Goal: Contribute content: Contribute content

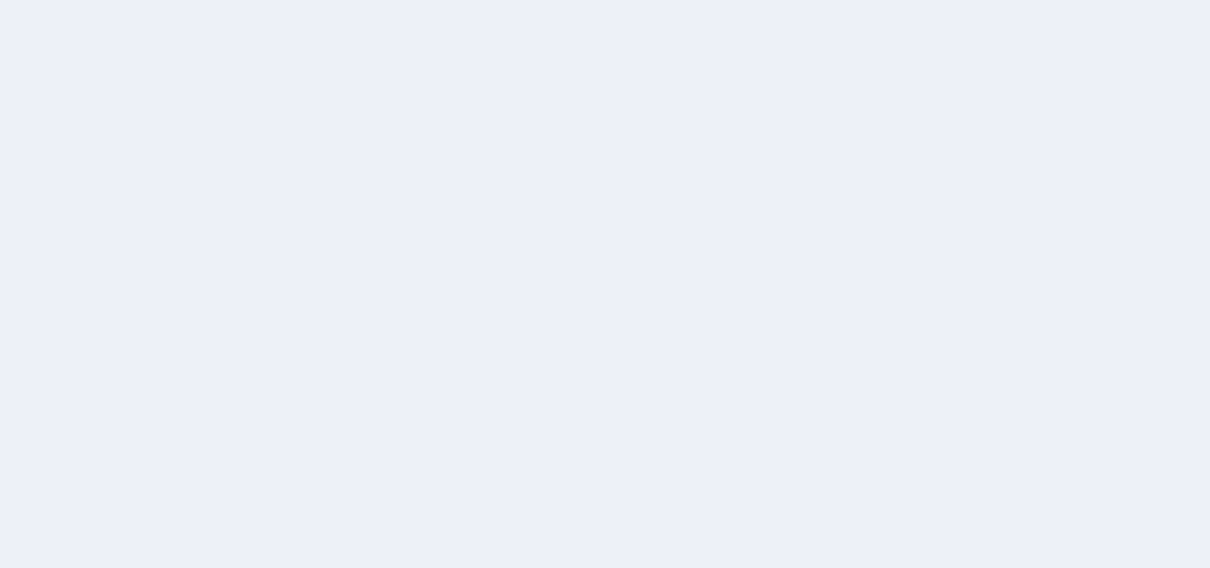
click at [765, 214] on body at bounding box center [605, 284] width 1210 height 568
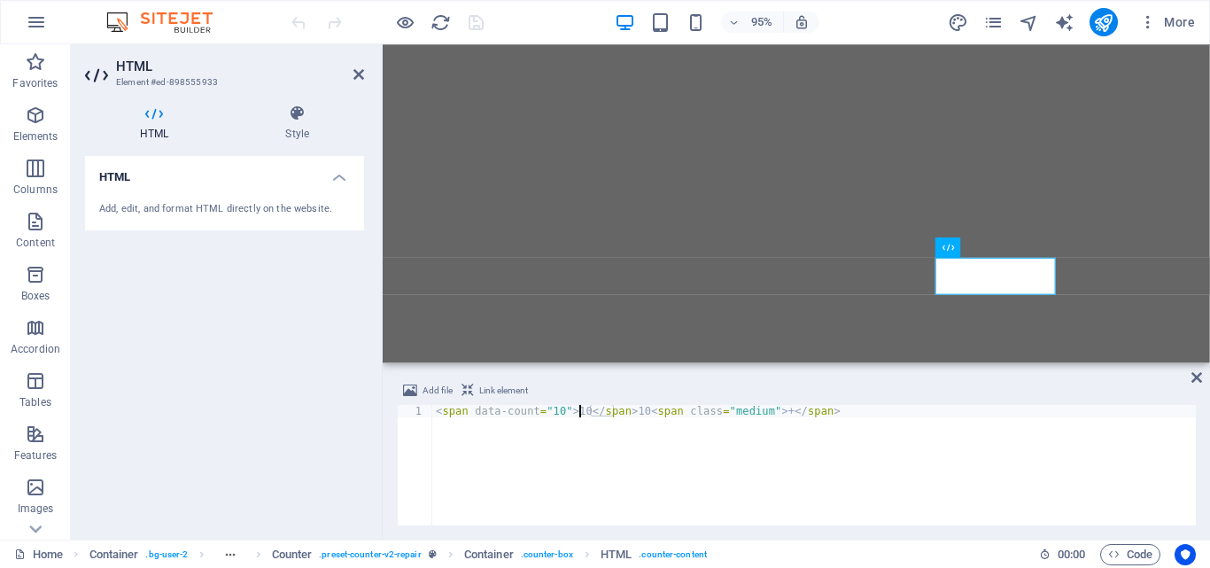
click at [577, 411] on div "< span data-count = "10" > 10 </ span > 10 < span class = "medium" > + </ span >" at bounding box center [813, 477] width 763 height 145
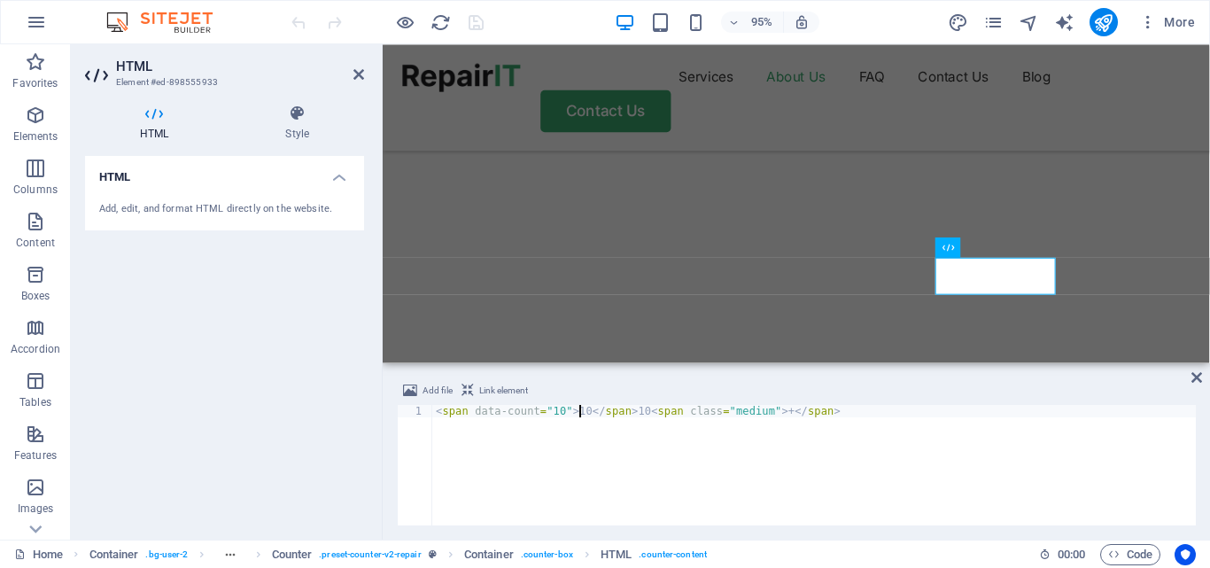
scroll to position [2119, 0]
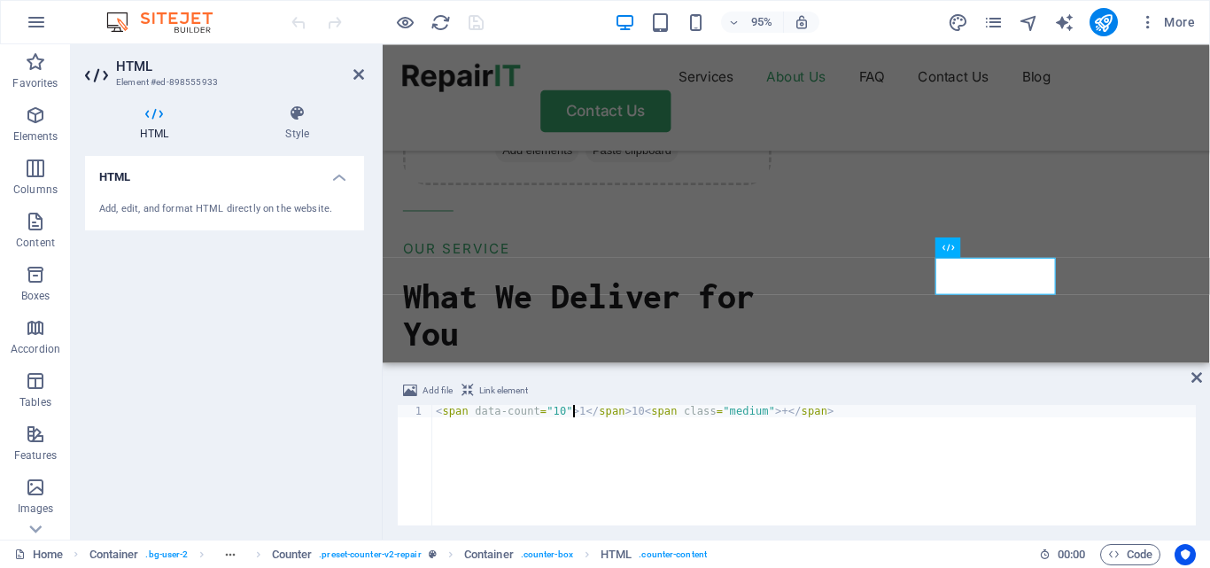
type textarea "<span data-count="10"></span>10<span class="medium">+</span>"
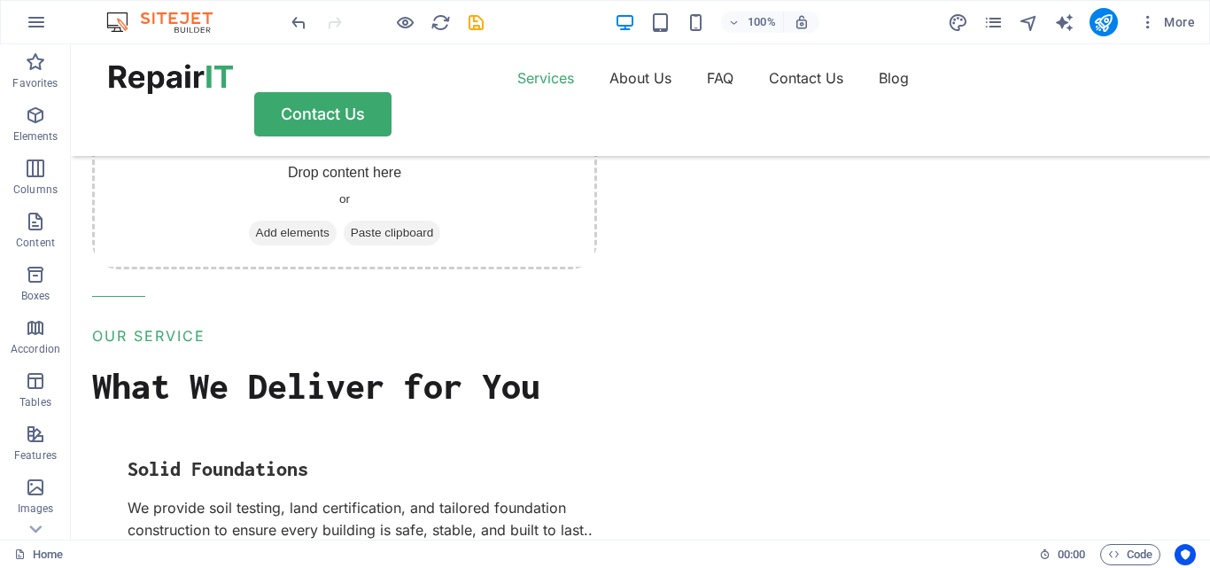
scroll to position [2059, 0]
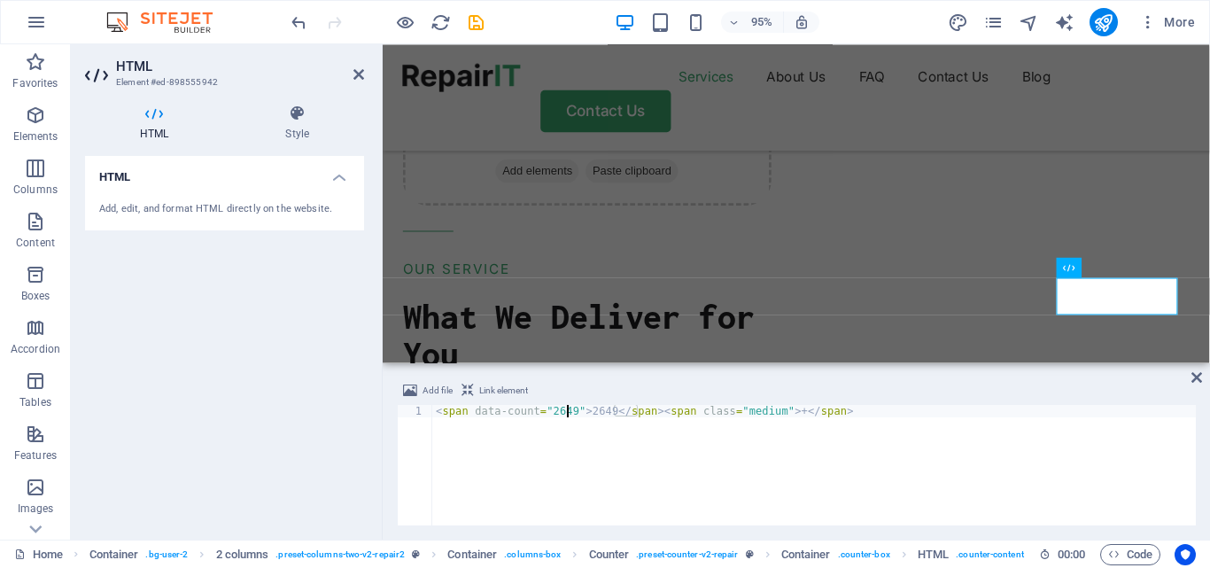
click at [565, 409] on div "< span data-count = "2649" > 2649 </ span > < span class = "medium" > + </ span…" at bounding box center [813, 477] width 763 height 145
click at [595, 410] on div "< span data-count = "100" > 2649 </ span > < span class = "medium" > + </ span >" at bounding box center [813, 477] width 763 height 145
type textarea "<span data-count="100">100</span><span class="medium">+</span>"
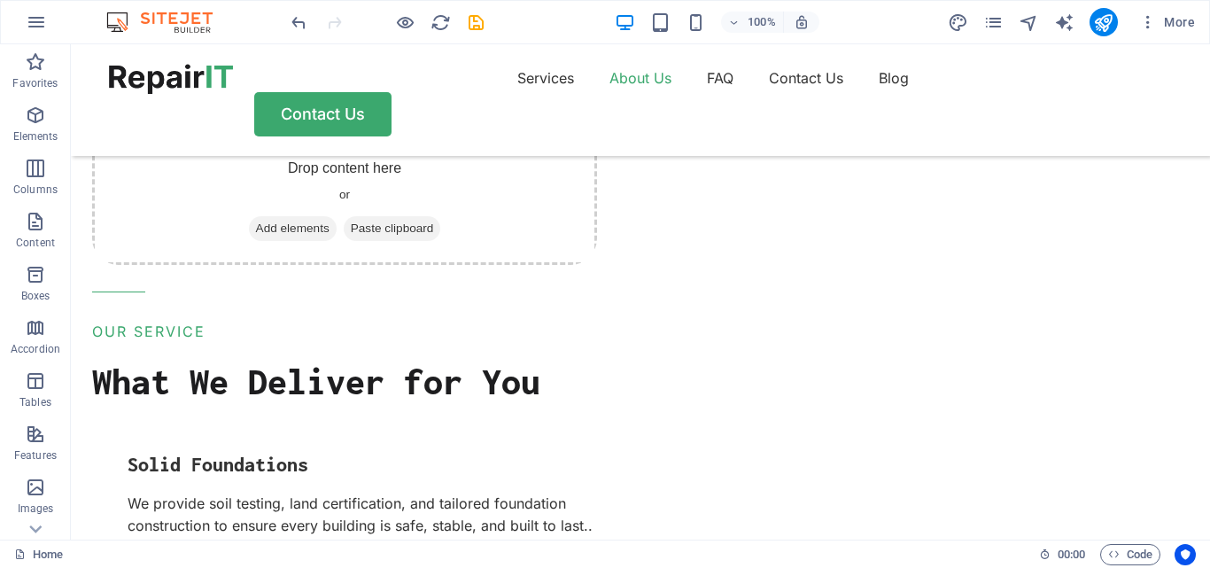
scroll to position [2133, 0]
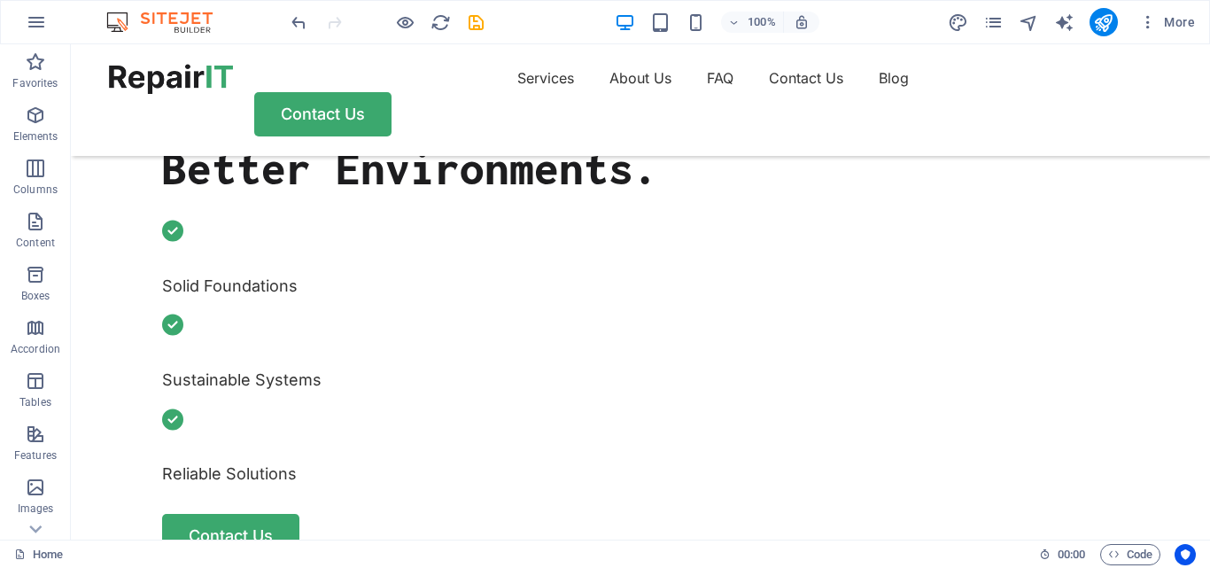
scroll to position [330, 0]
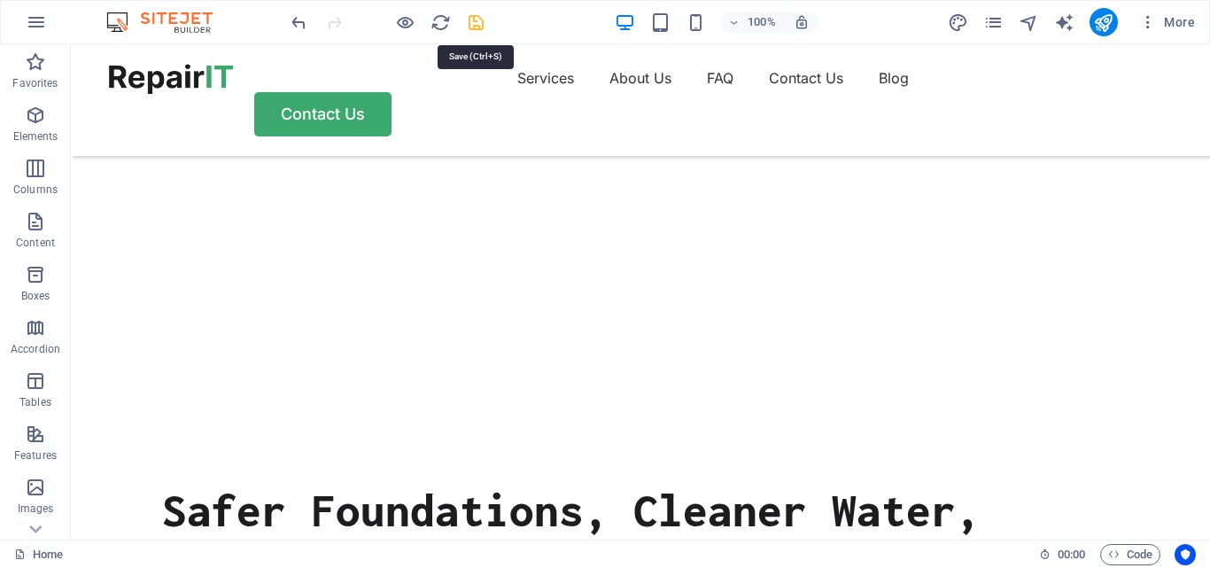
click at [473, 27] on icon "save" at bounding box center [476, 22] width 20 height 20
click at [813, 88] on nav "Services About Us FAQ Contact Us Blog" at bounding box center [640, 78] width 1063 height 28
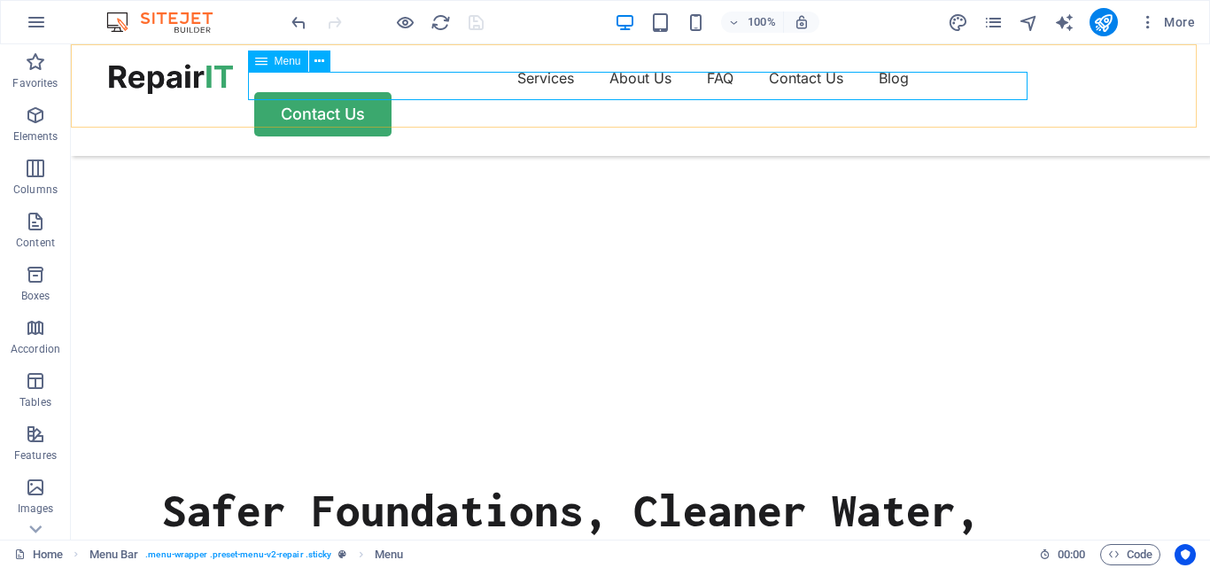
click at [809, 89] on nav "Services About Us FAQ Contact Us Blog" at bounding box center [640, 78] width 1063 height 28
select select "1"
select select
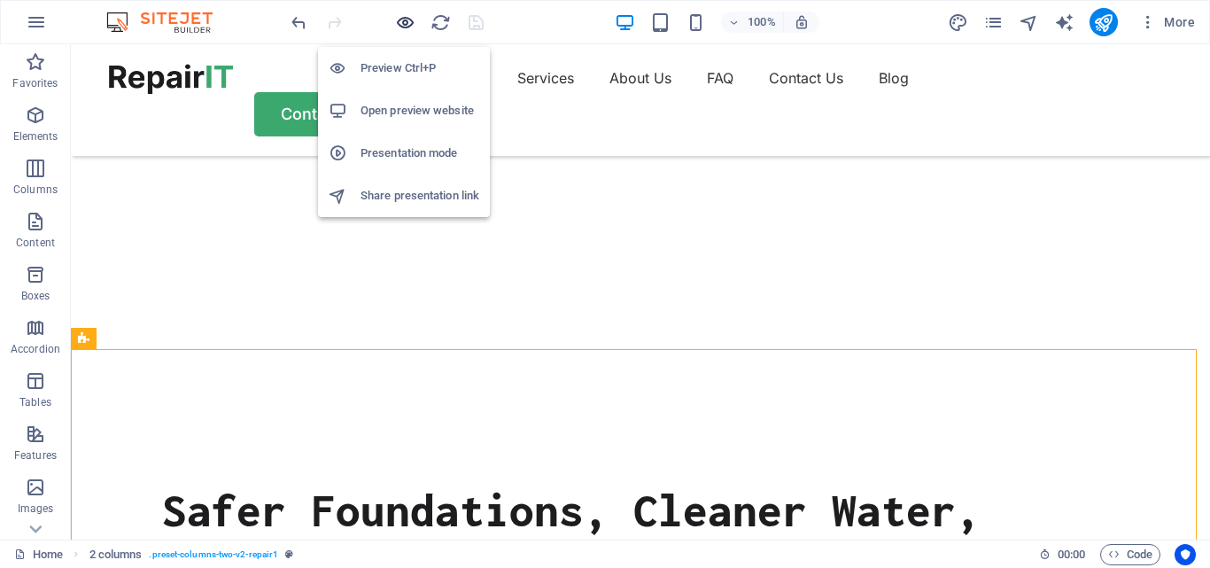
click at [405, 27] on icon "button" at bounding box center [405, 22] width 20 height 20
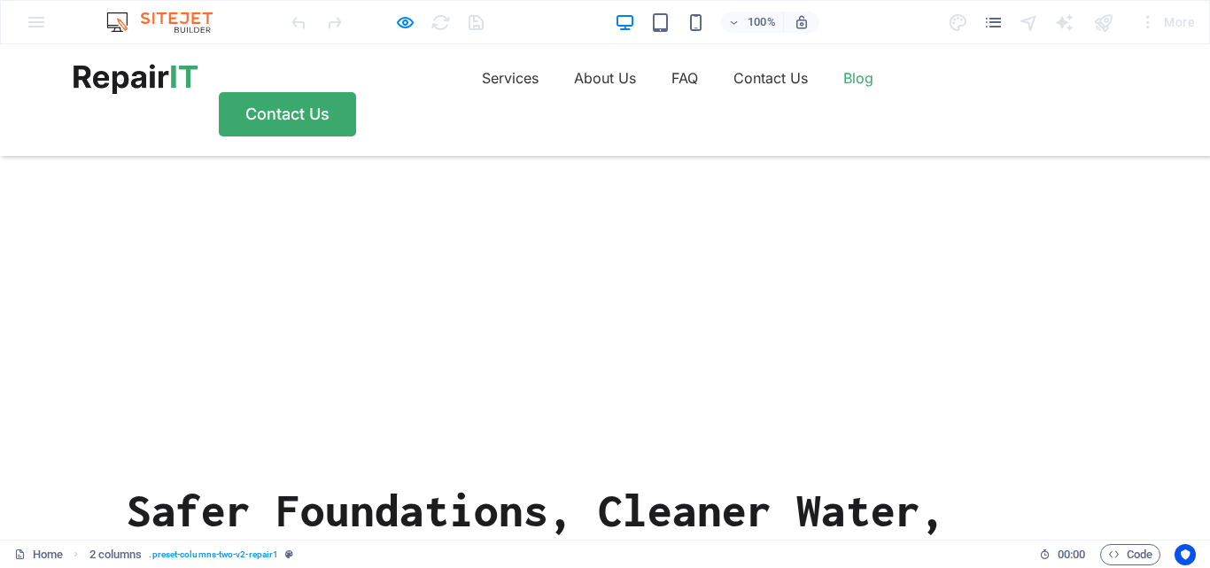
click at [843, 88] on link "Blog" at bounding box center [858, 78] width 30 height 28
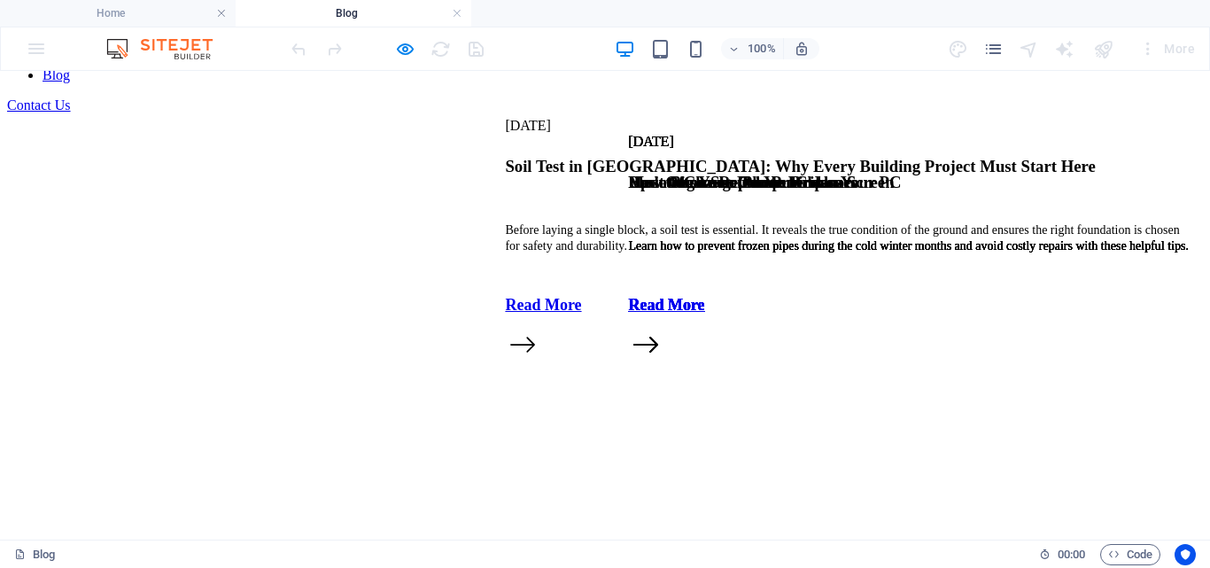
scroll to position [154, 0]
click at [1048, 113] on div "Contact Us" at bounding box center [605, 105] width 1196 height 16
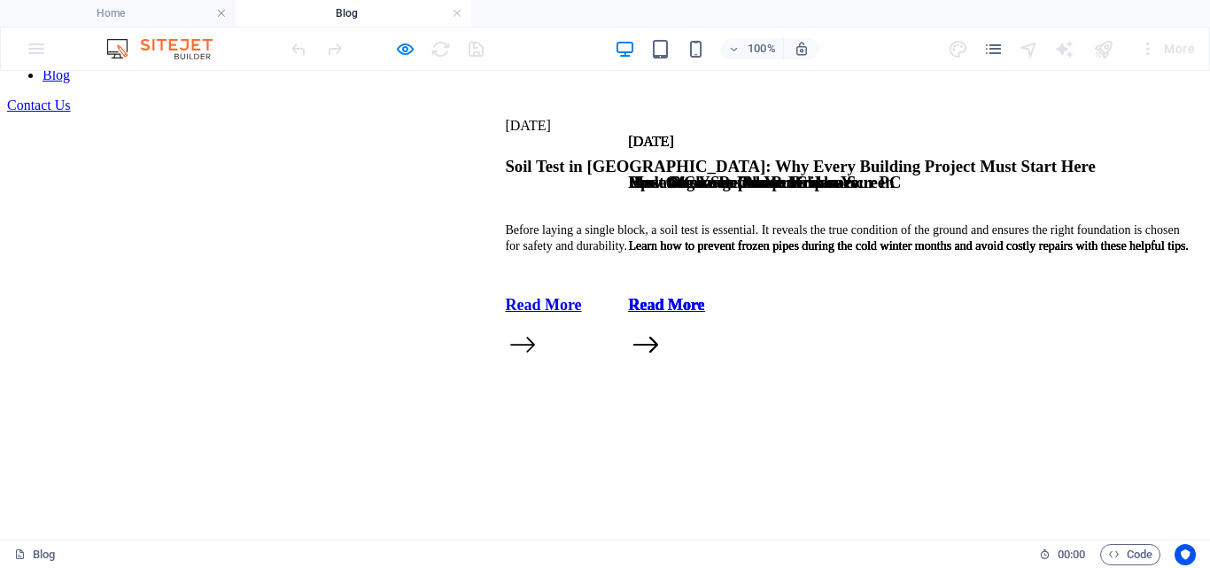
click at [720, 83] on nav "Services About Us FAQ Contact Us Blog" at bounding box center [605, 44] width 1196 height 80
click at [530, 83] on nav "Services About Us FAQ Contact Us Blog" at bounding box center [605, 44] width 1196 height 80
click at [419, 83] on nav "Services About Us FAQ Contact Us Blog" at bounding box center [605, 44] width 1196 height 80
click at [511, 83] on nav "Services About Us FAQ Contact Us Blog" at bounding box center [605, 44] width 1196 height 80
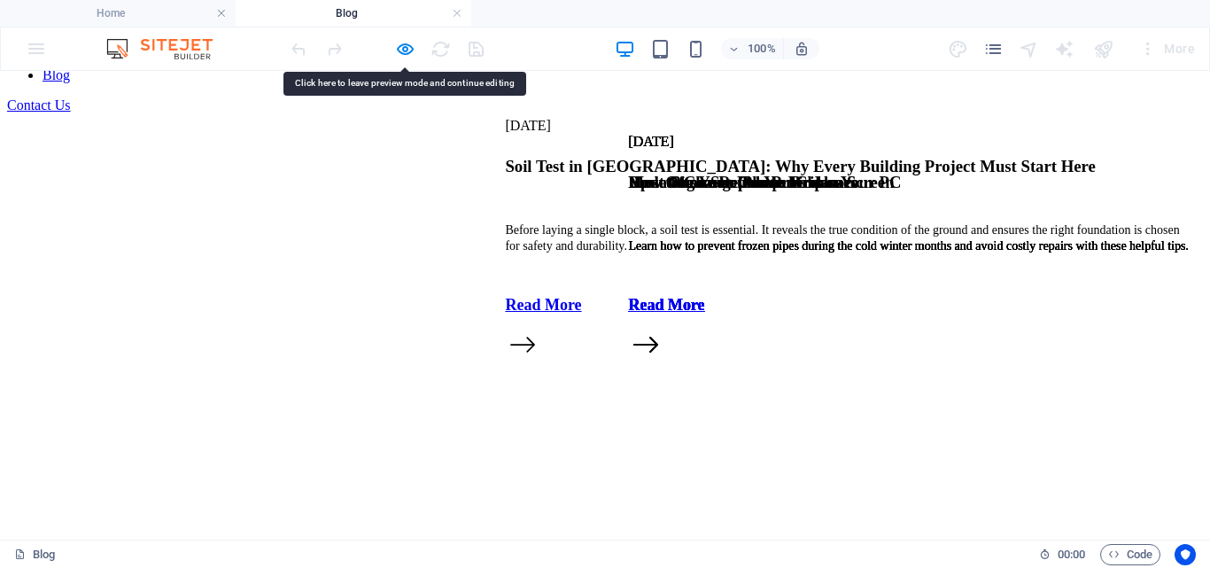
click at [511, 83] on nav "Services About Us FAQ Contact Us Blog" at bounding box center [605, 44] width 1196 height 80
click at [615, 83] on nav "Services About Us FAQ Contact Us Blog" at bounding box center [605, 44] width 1196 height 80
click at [712, 83] on nav "Services About Us FAQ Contact Us Blog" at bounding box center [605, 44] width 1196 height 80
click at [765, 83] on nav "Services About Us FAQ Contact Us Blog" at bounding box center [605, 44] width 1196 height 80
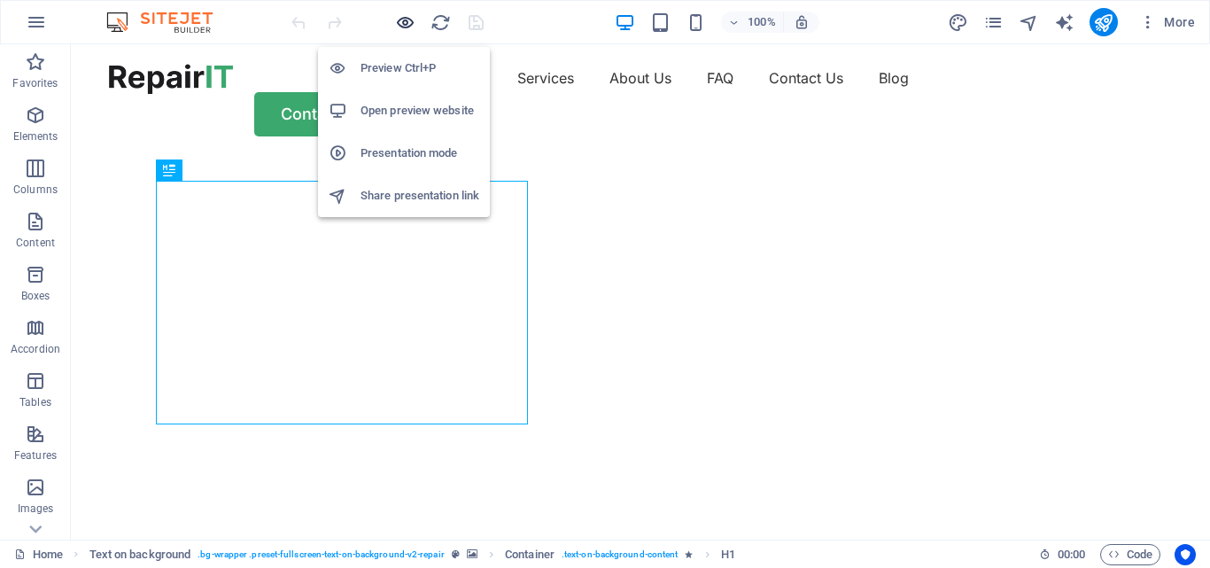
click at [402, 23] on icon "button" at bounding box center [405, 22] width 20 height 20
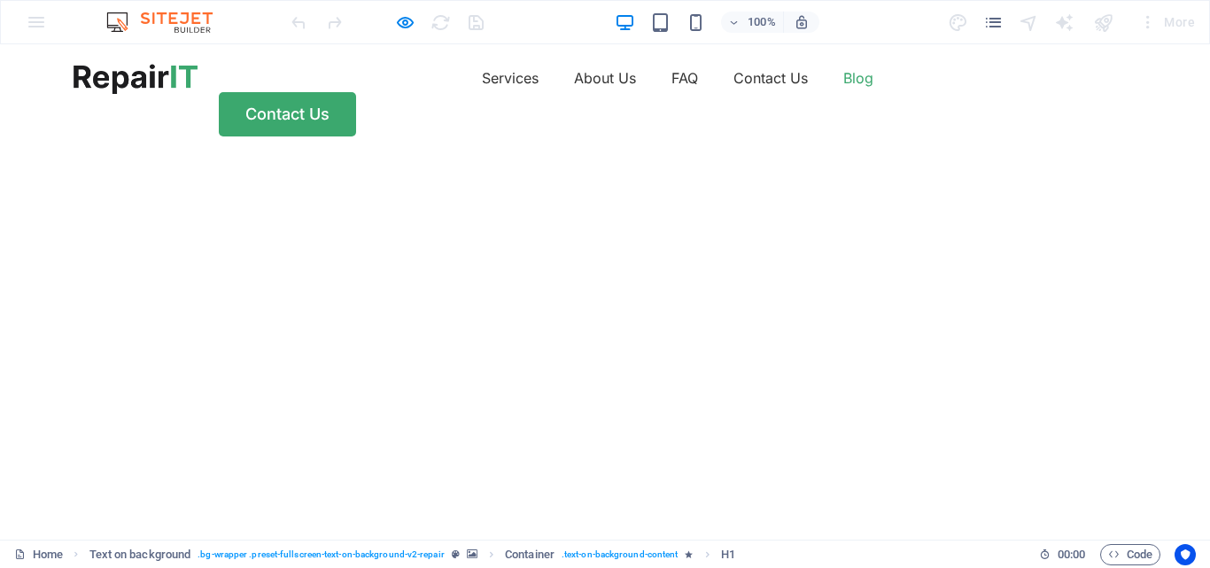
click at [843, 84] on link "Blog" at bounding box center [858, 78] width 30 height 28
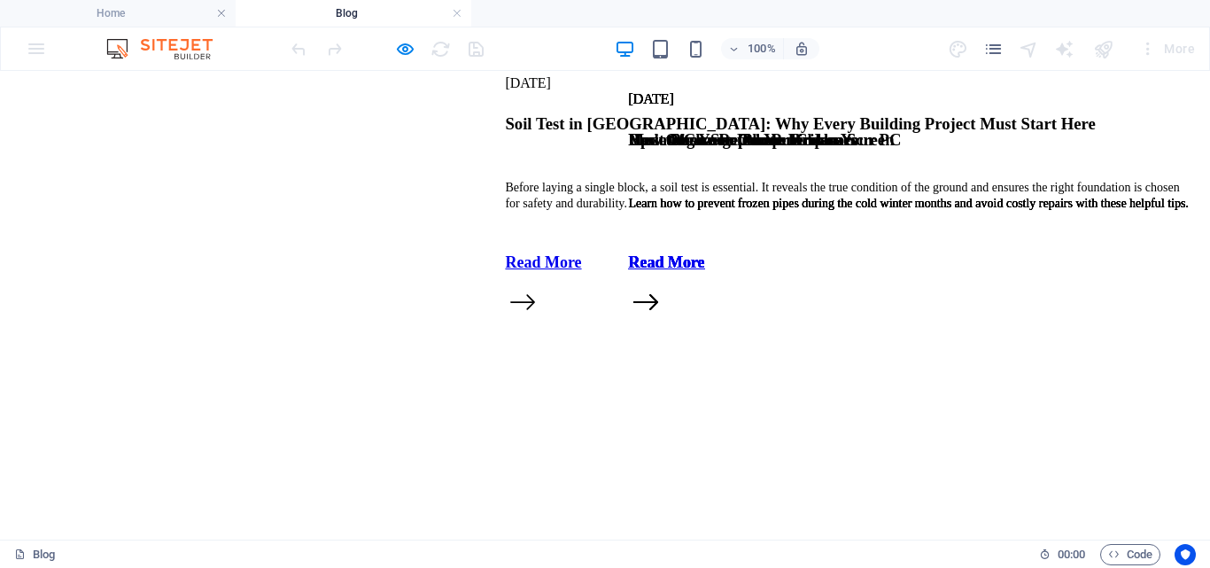
scroll to position [225, 0]
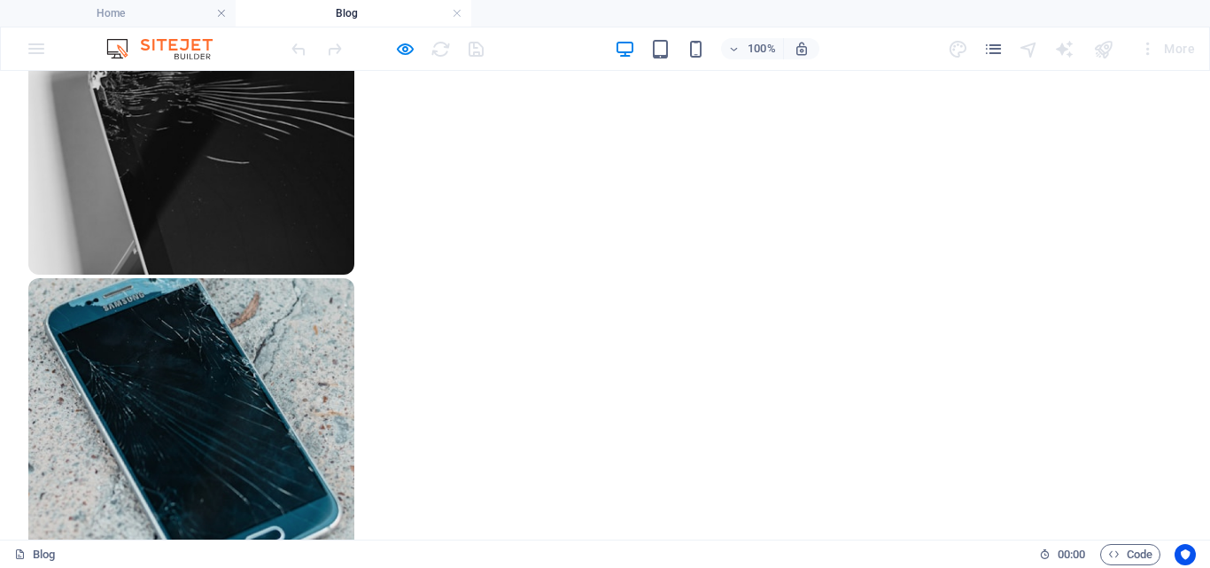
scroll to position [1396, 0]
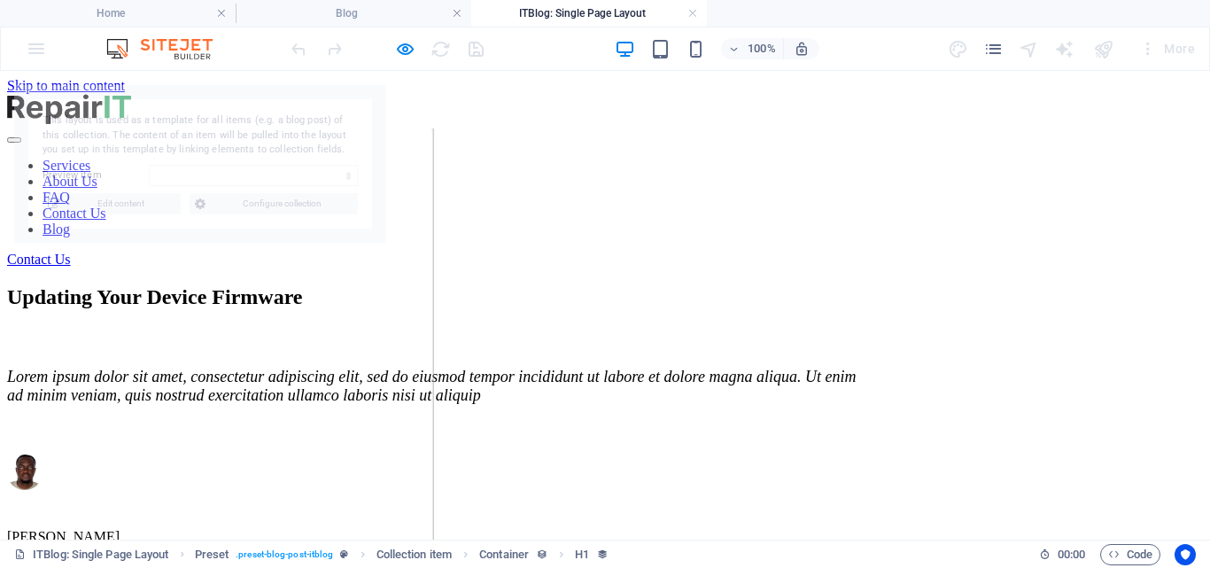
scroll to position [0, 0]
select select "68b6cdceb11d01f91c01a08f"
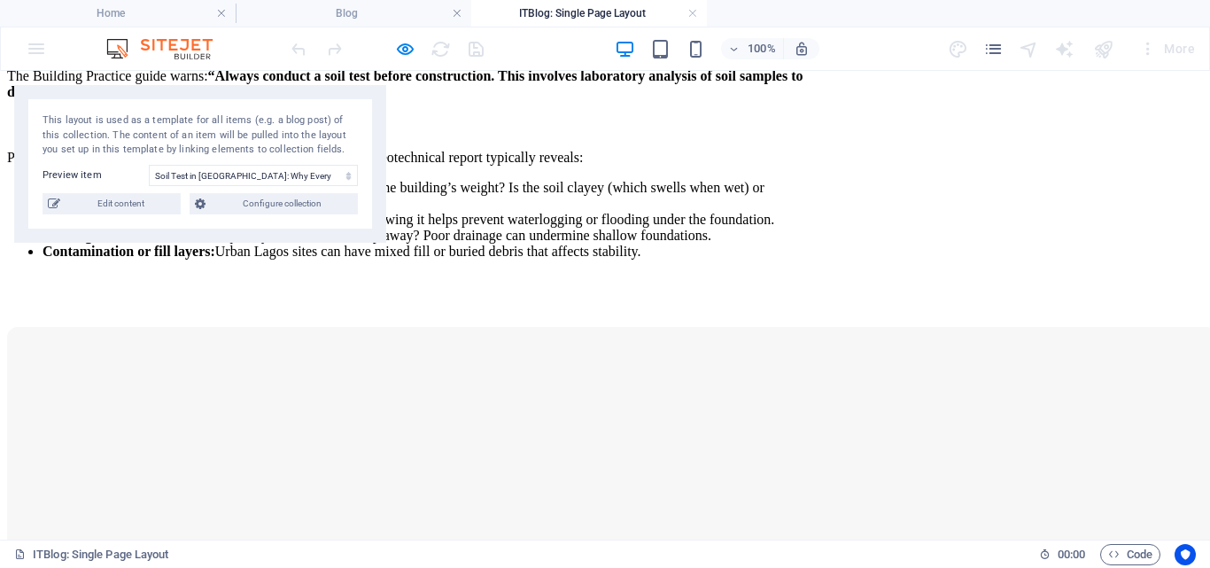
scroll to position [1343, 0]
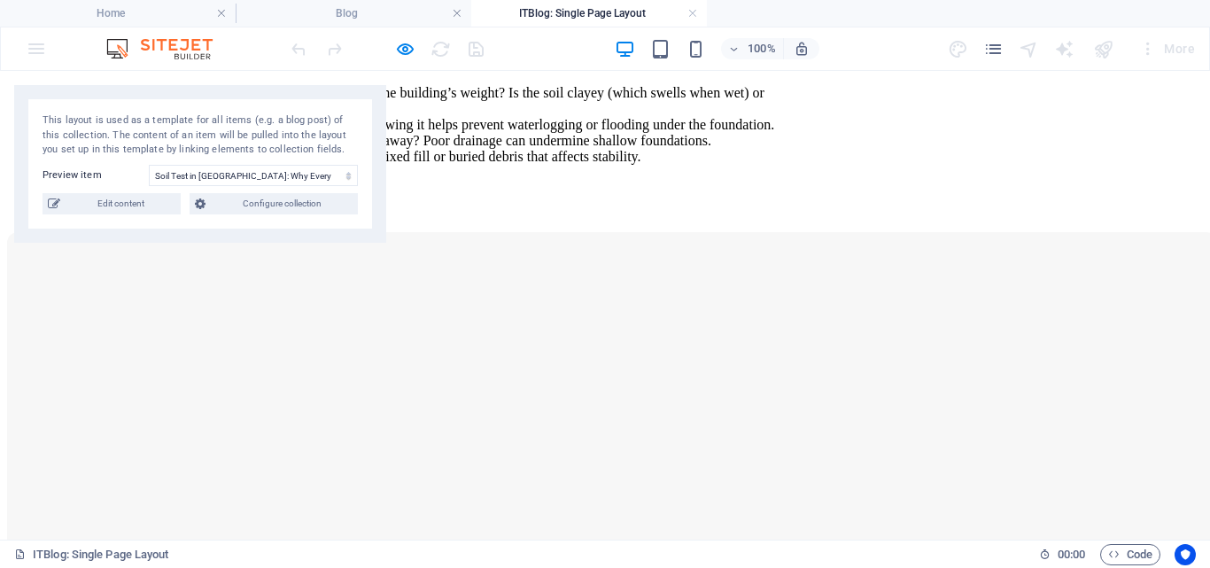
click at [774, 386] on figure at bounding box center [432, 446] width 850 height 429
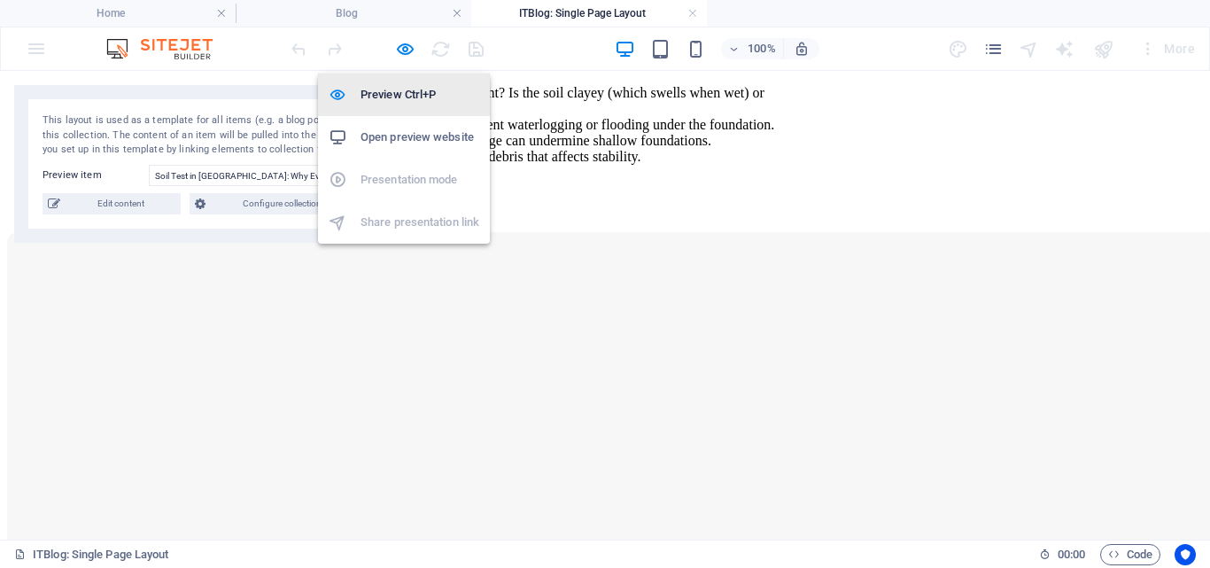
click at [412, 91] on h6 "Preview Ctrl+P" at bounding box center [419, 94] width 119 height 21
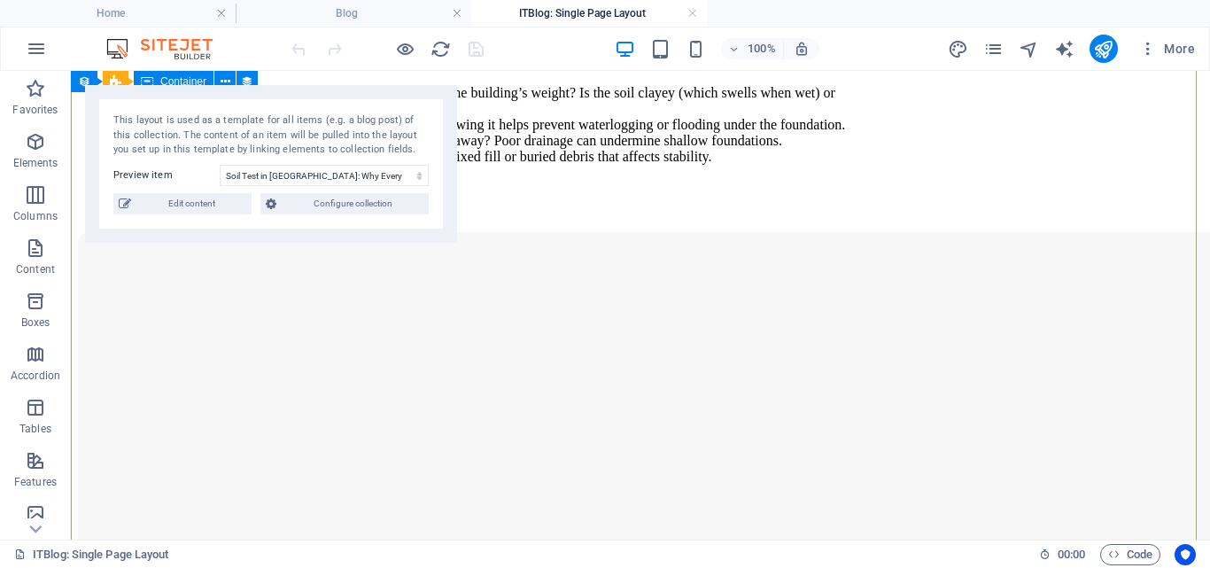
click at [882, 289] on figure at bounding box center [503, 446] width 850 height 429
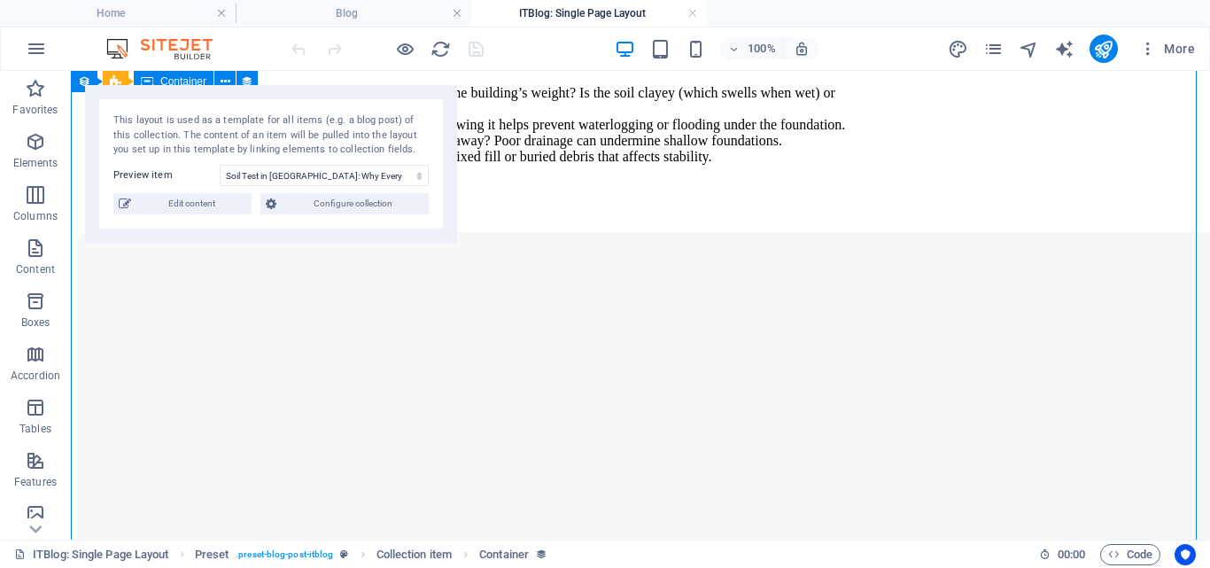
click at [882, 289] on figure at bounding box center [503, 446] width 850 height 429
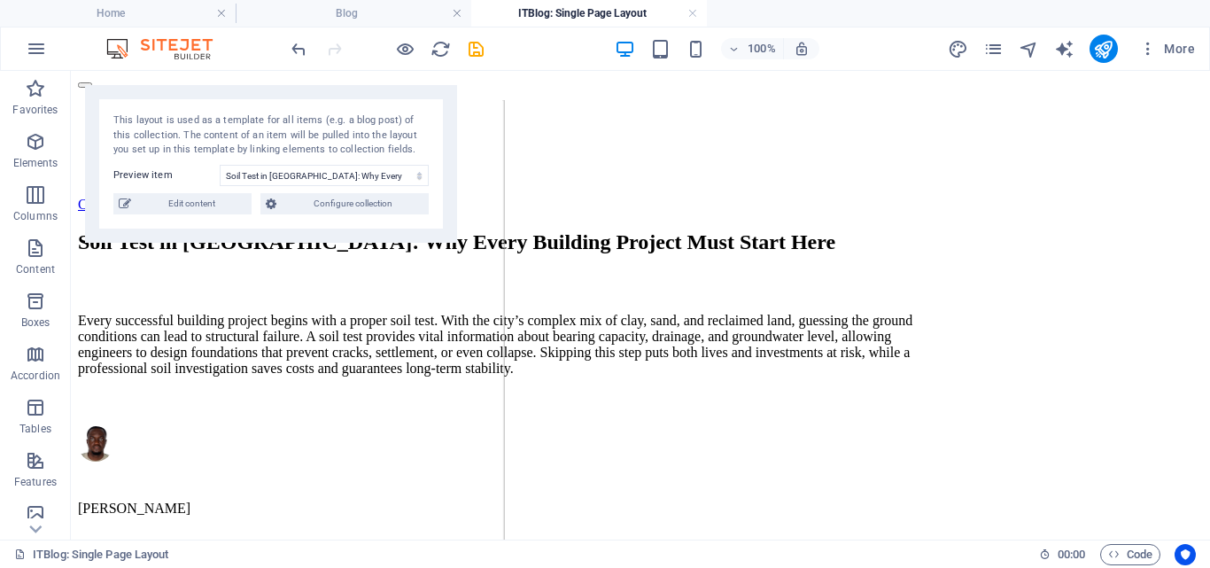
scroll to position [140, 0]
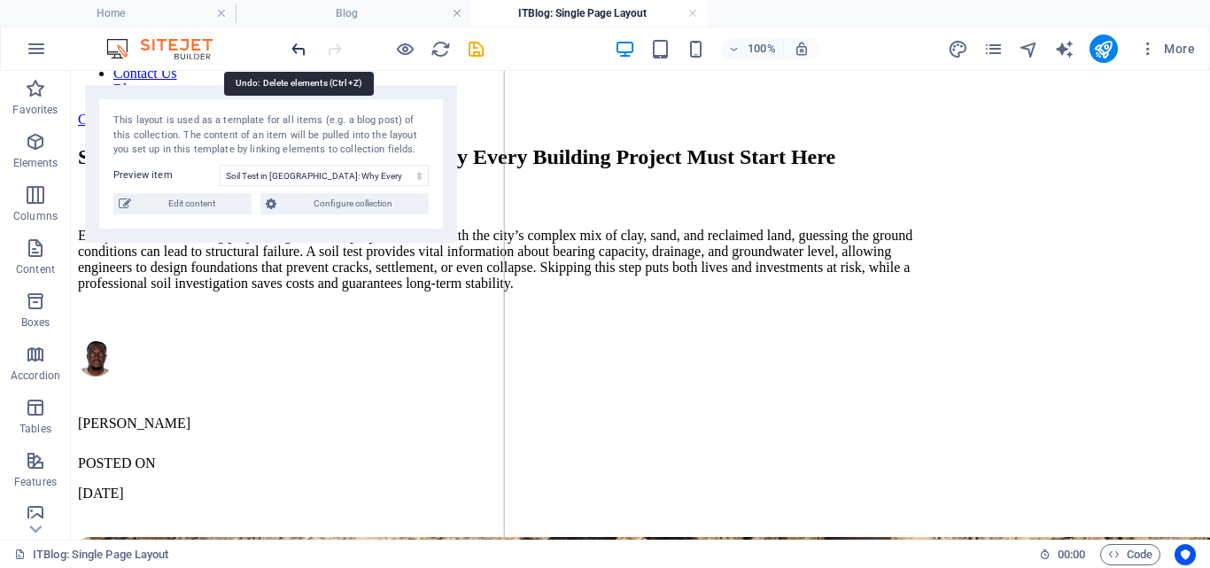
click at [293, 50] on icon "undo" at bounding box center [299, 49] width 20 height 20
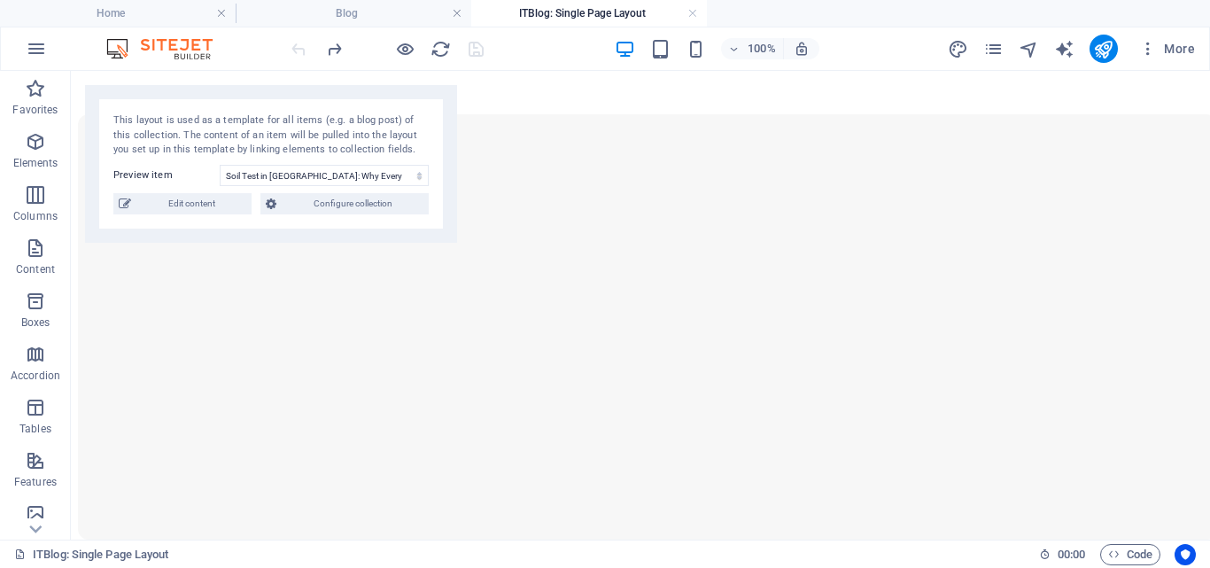
scroll to position [1498, 0]
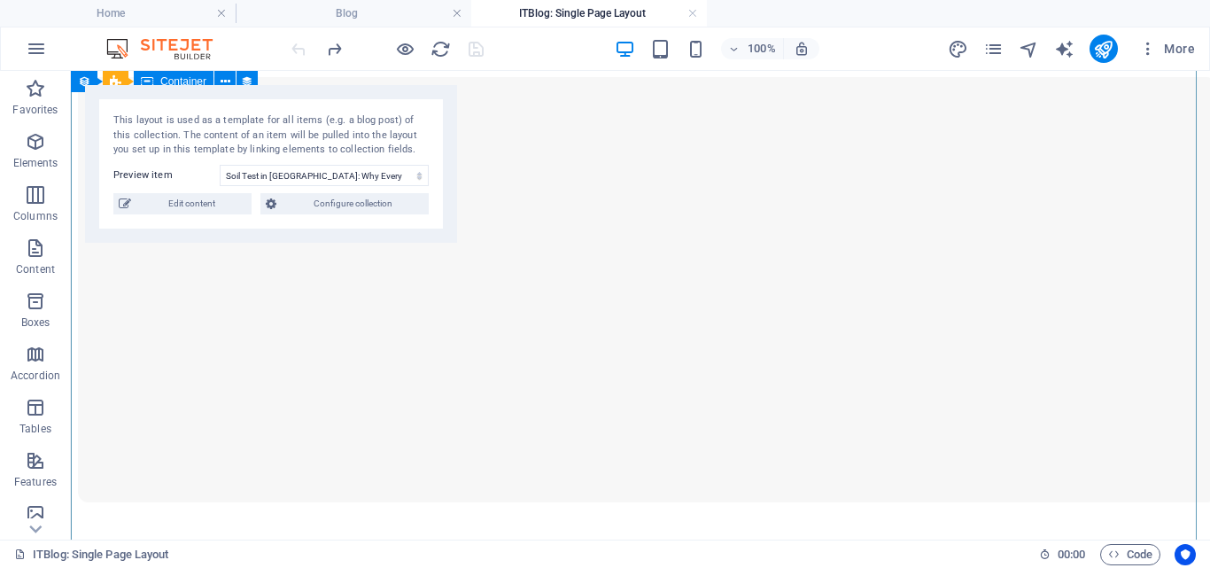
click at [586, 321] on figure at bounding box center [503, 291] width 850 height 429
select select "itblog-content"
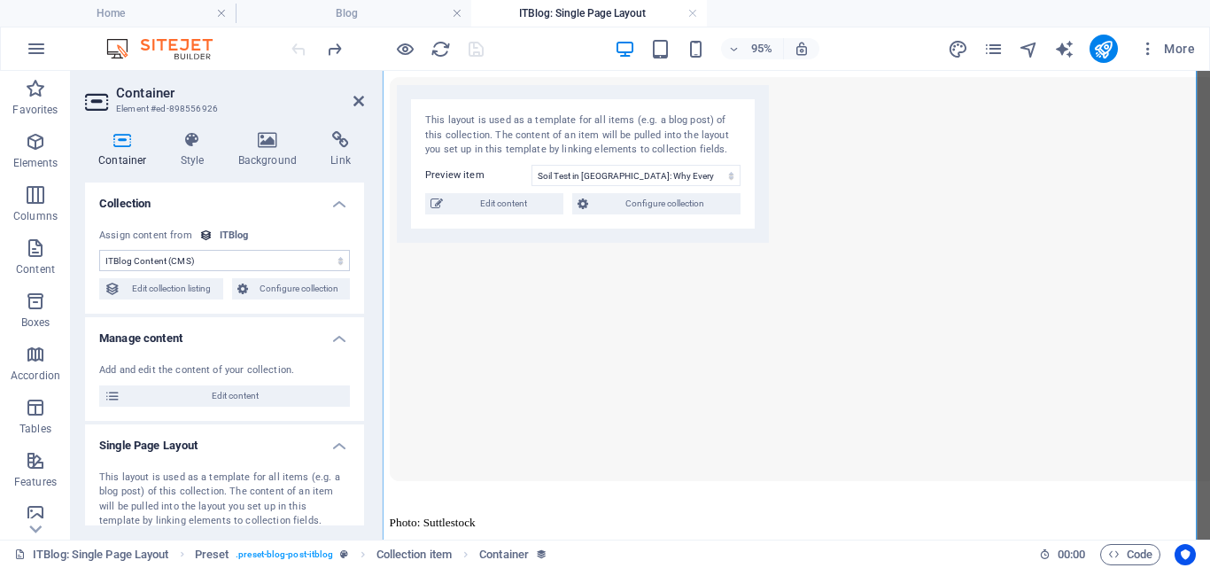
click at [291, 168] on div "Container Style Background Link Collection No assignment, content remains stati…" at bounding box center [224, 328] width 279 height 394
click at [278, 156] on h4 "Background" at bounding box center [271, 149] width 93 height 37
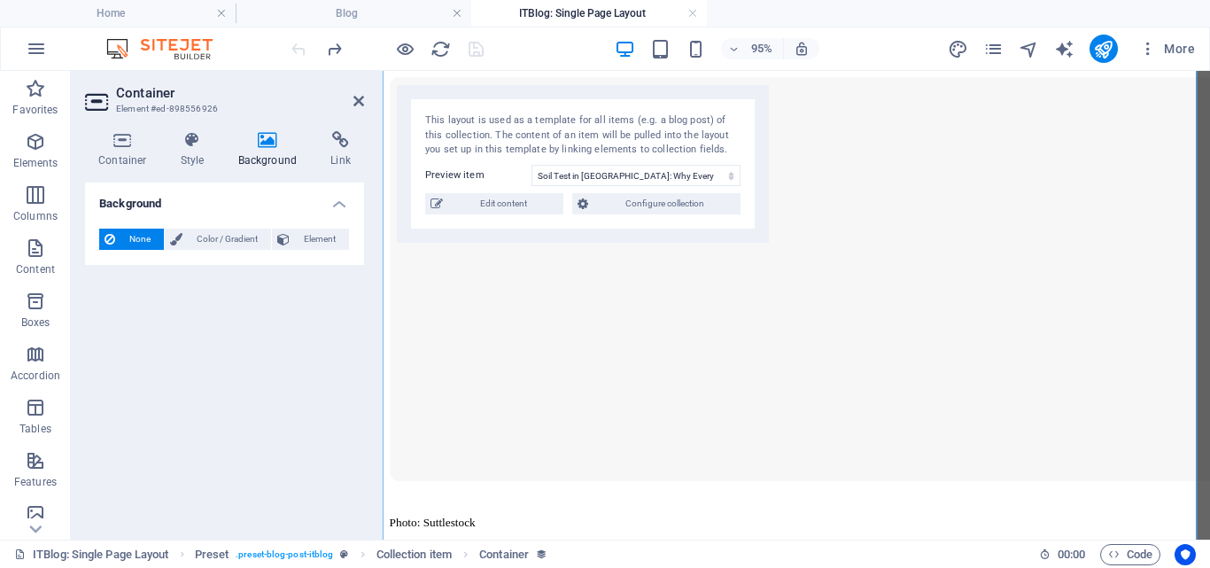
click at [135, 234] on span "None" at bounding box center [139, 238] width 38 height 21
click at [339, 204] on h4 "Background" at bounding box center [224, 198] width 279 height 32
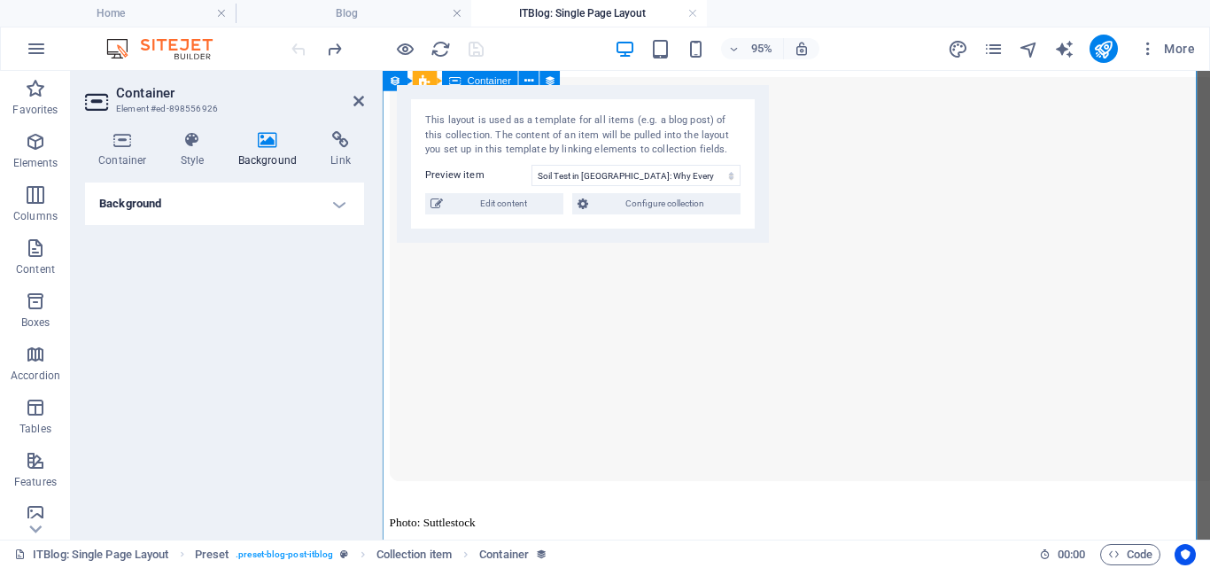
click at [551, 318] on figure at bounding box center [815, 291] width 850 height 429
click at [139, 148] on icon at bounding box center [122, 140] width 75 height 18
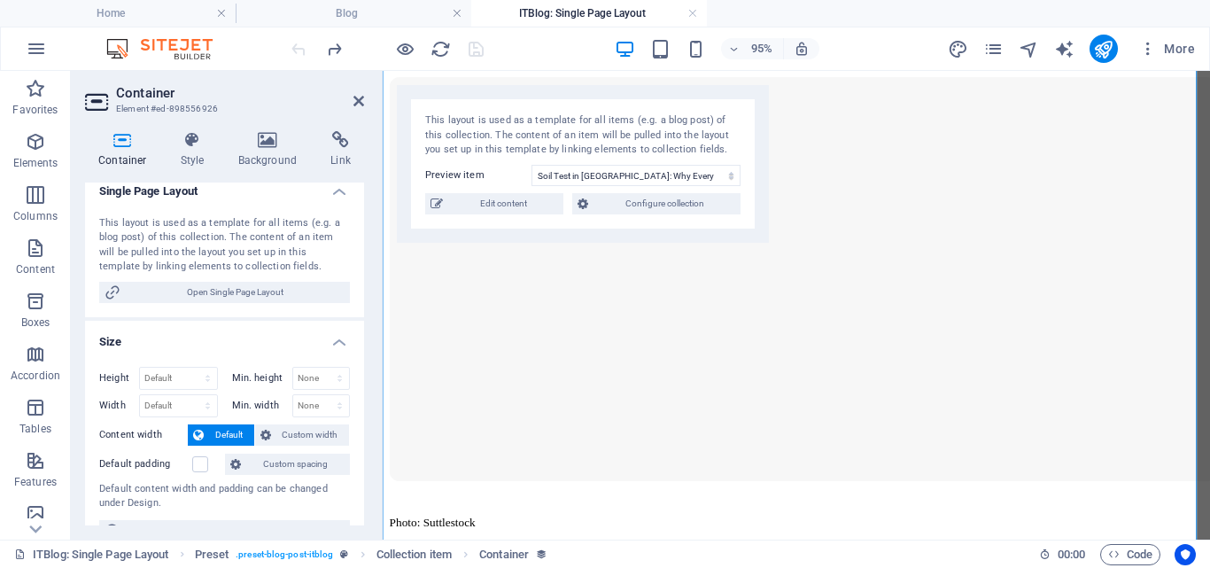
scroll to position [0, 0]
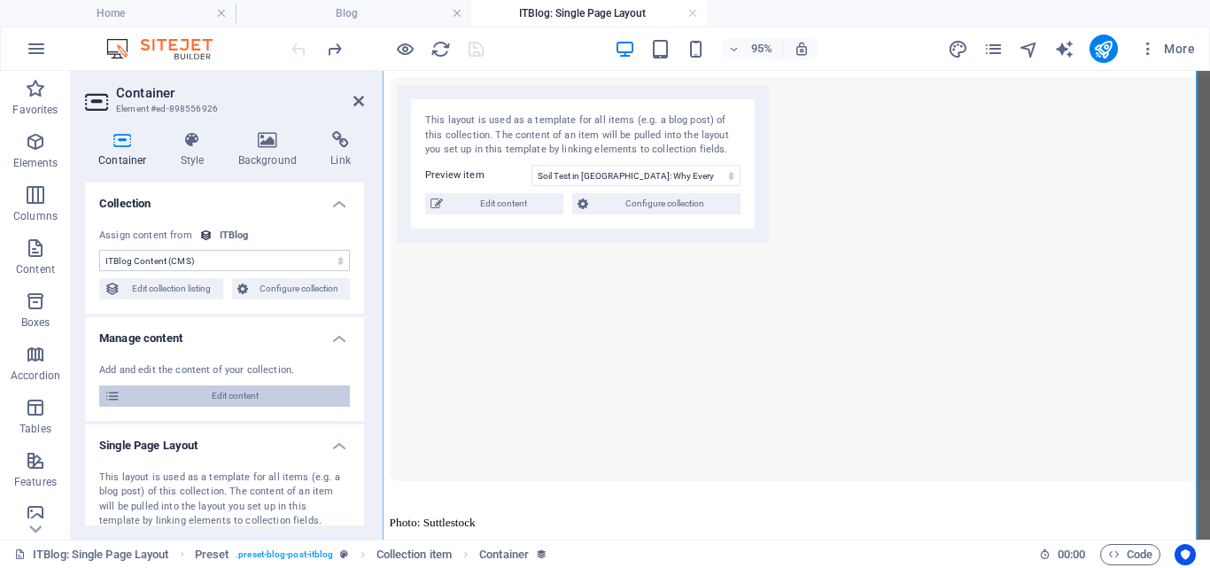
click at [249, 396] on span "Edit content" at bounding box center [235, 395] width 219 height 21
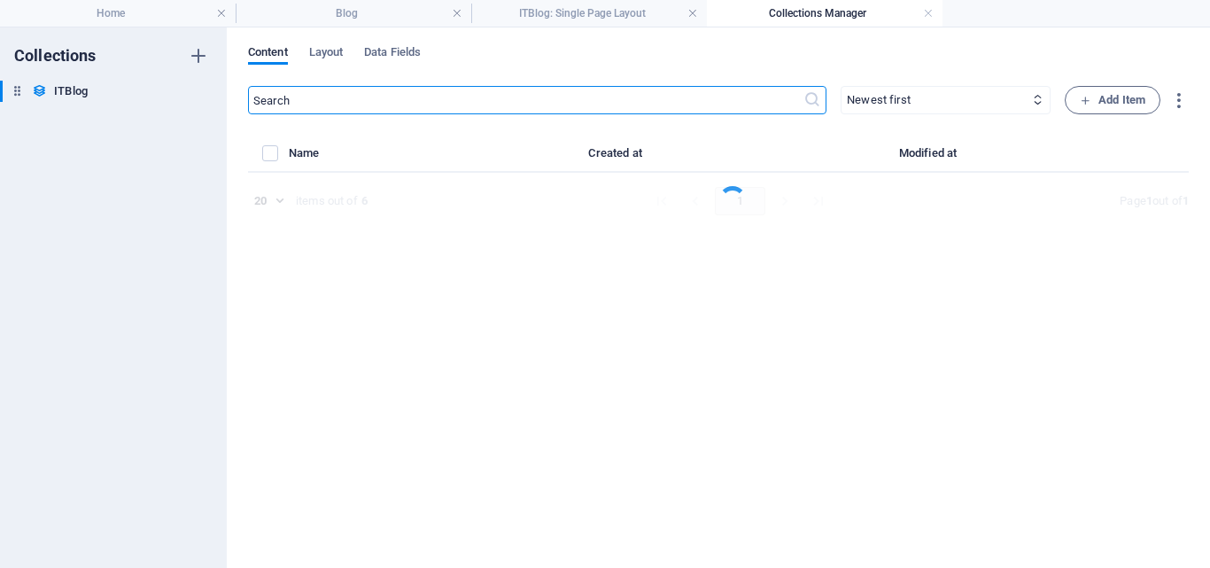
select select "PC"
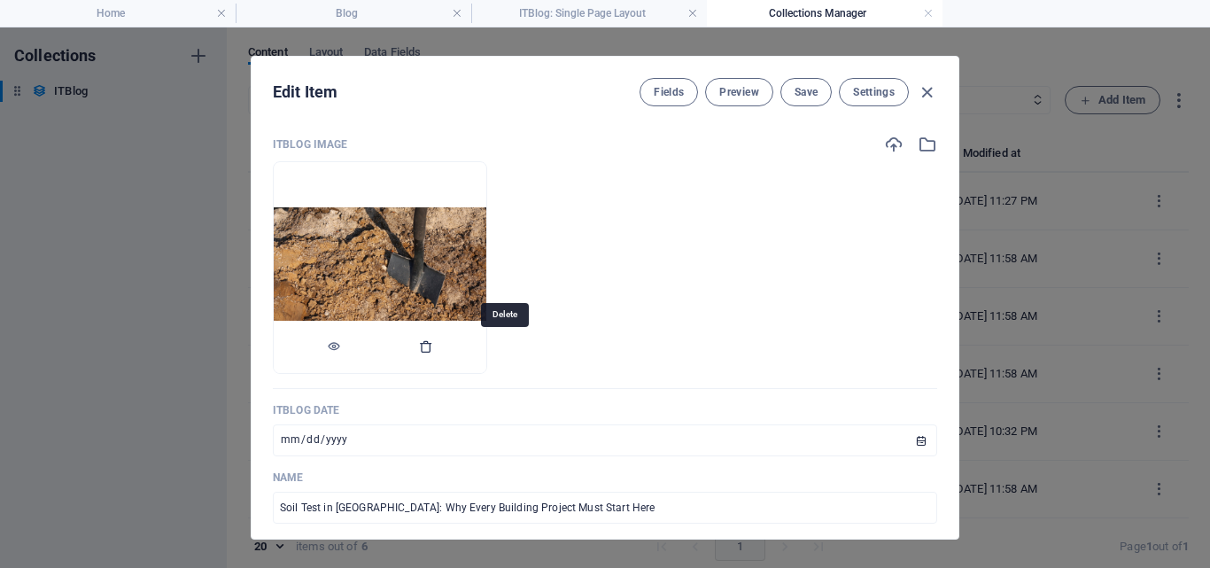
click at [433, 349] on icon "button" at bounding box center [426, 346] width 14 height 14
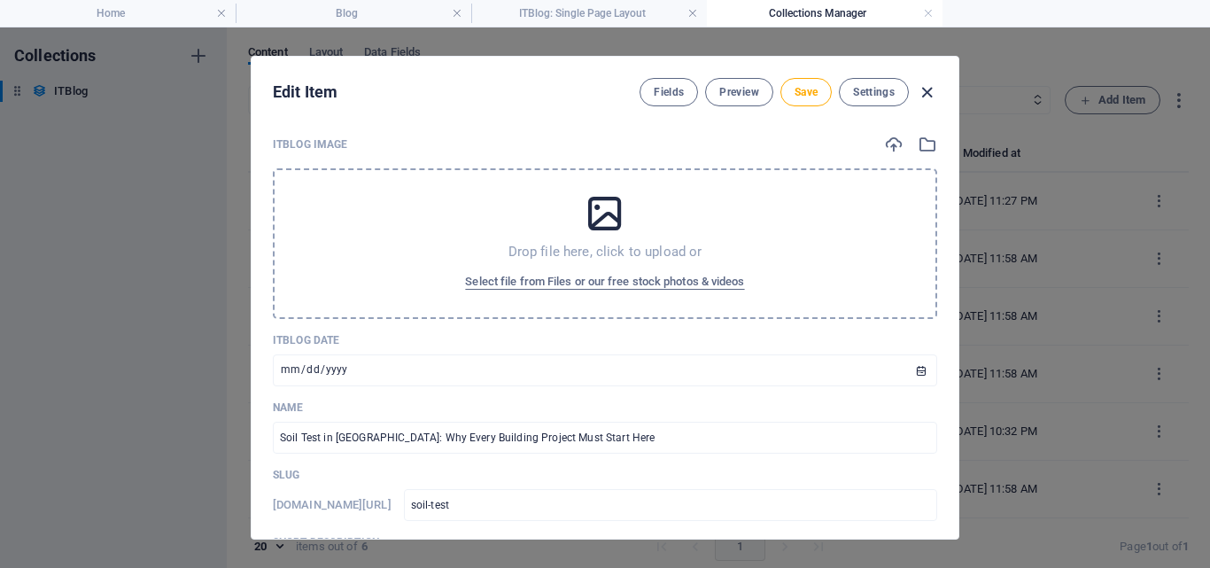
click at [932, 96] on icon "button" at bounding box center [927, 92] width 20 height 20
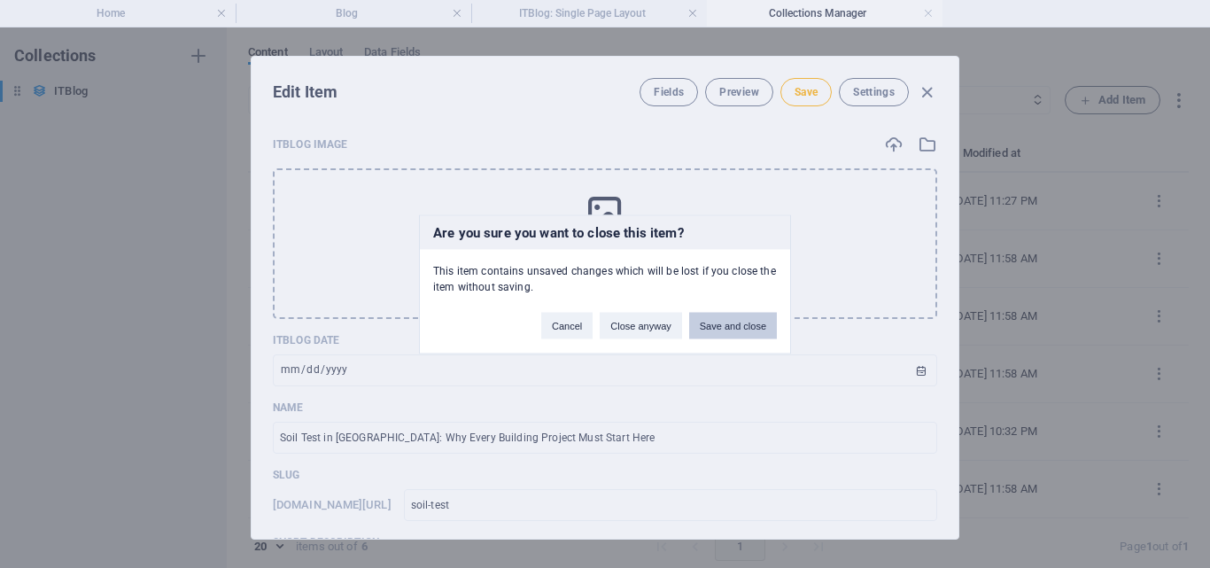
click at [724, 326] on button "Save and close" at bounding box center [733, 325] width 88 height 27
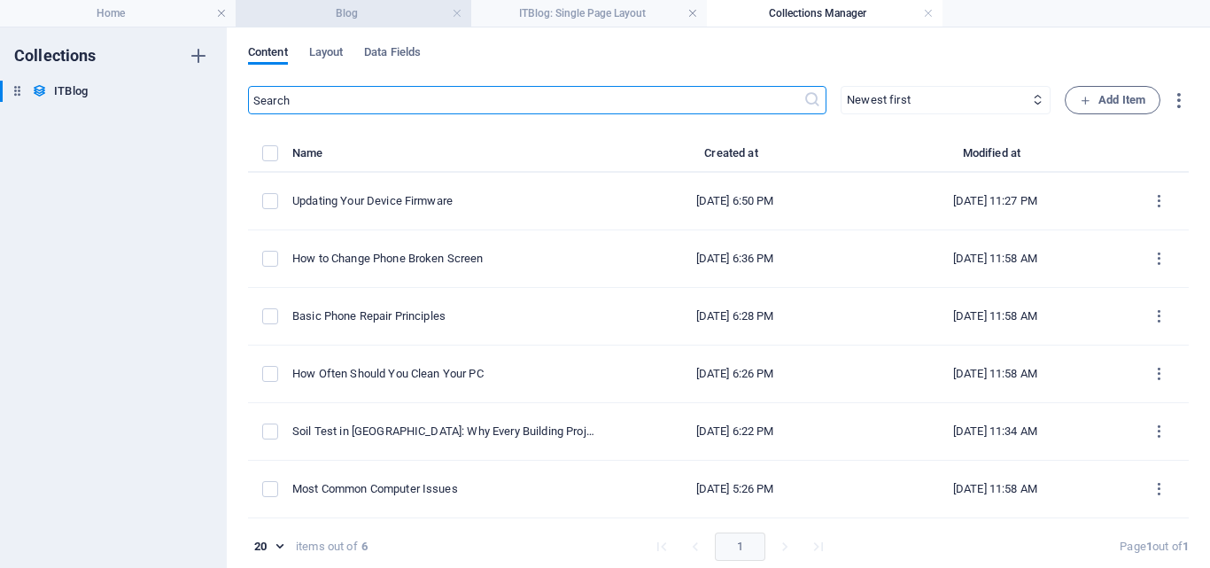
click at [362, 5] on h4 "Blog" at bounding box center [354, 13] width 236 height 19
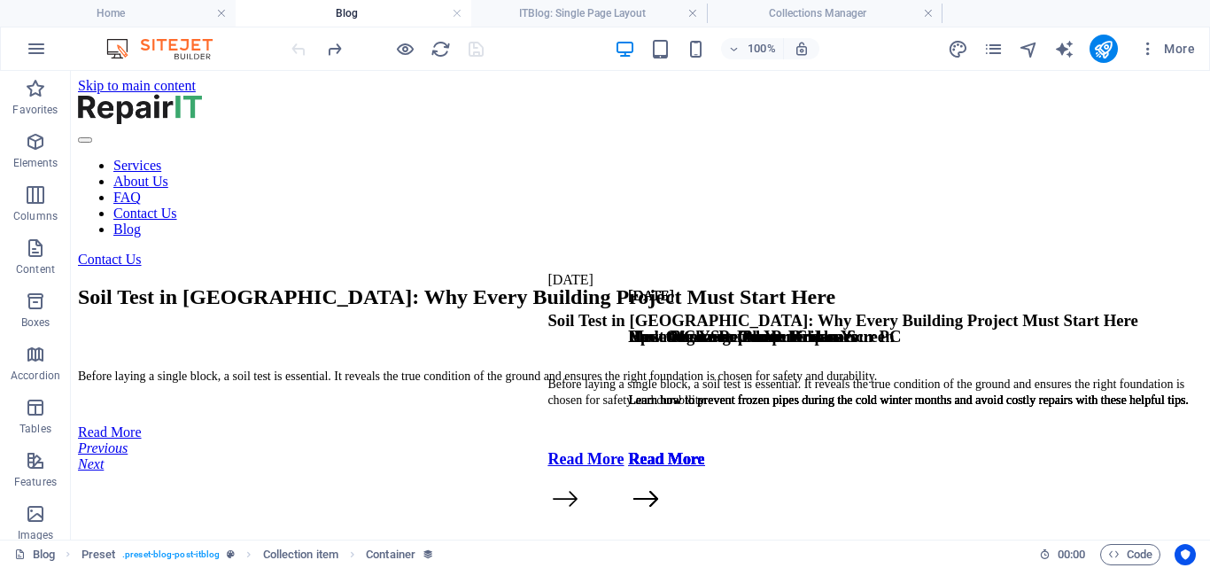
scroll to position [1396, 0]
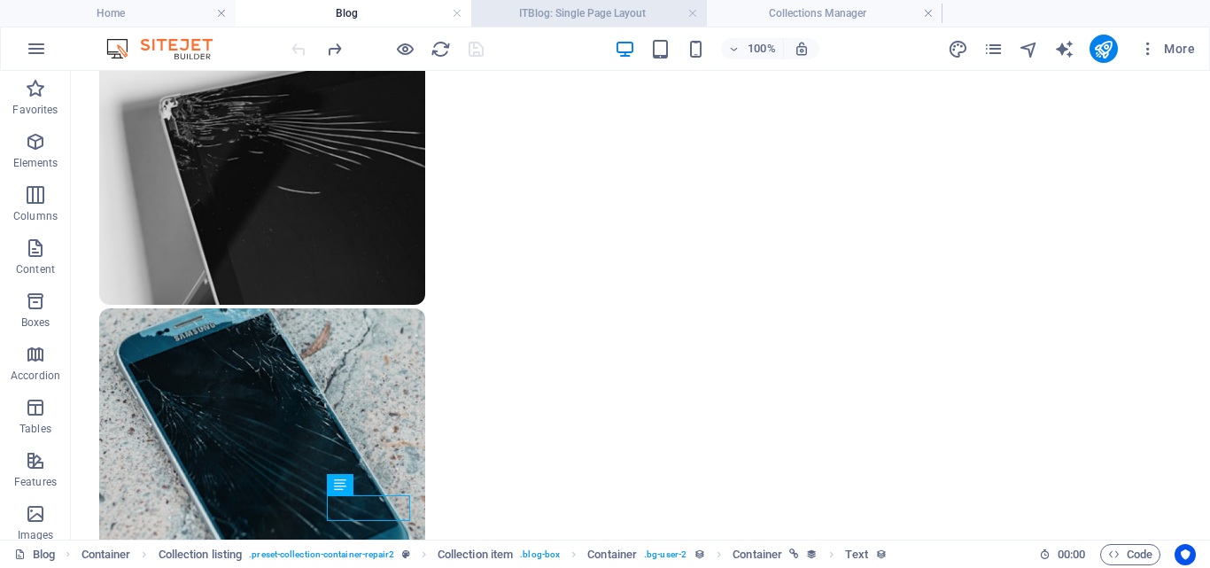
click at [539, 6] on h4 "ITBlog: Single Page Layout" at bounding box center [589, 13] width 236 height 19
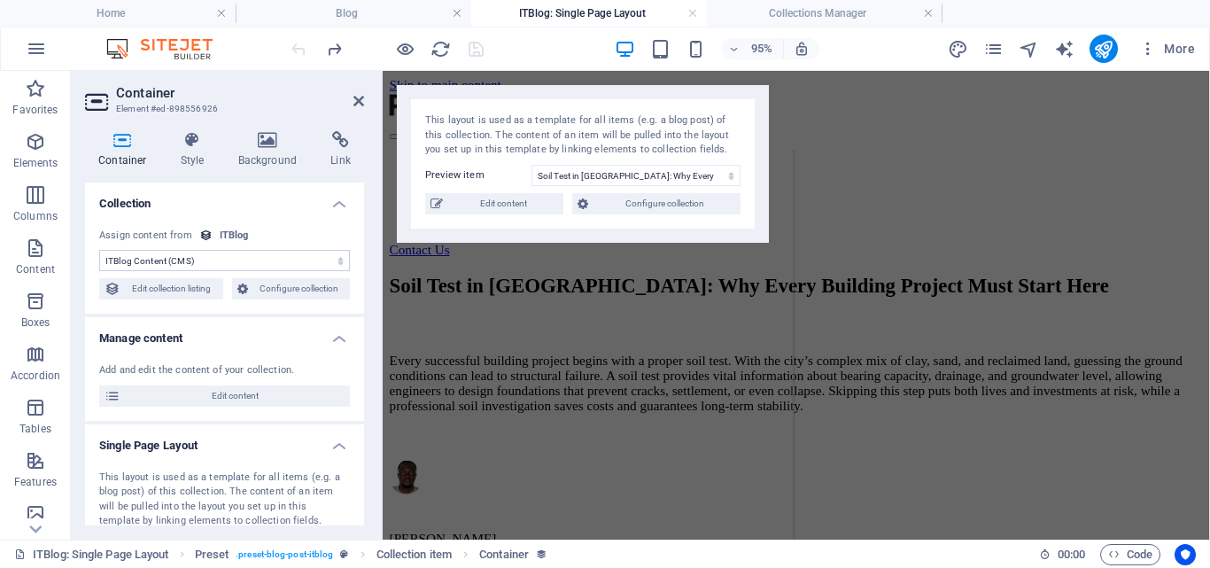
scroll to position [0, 0]
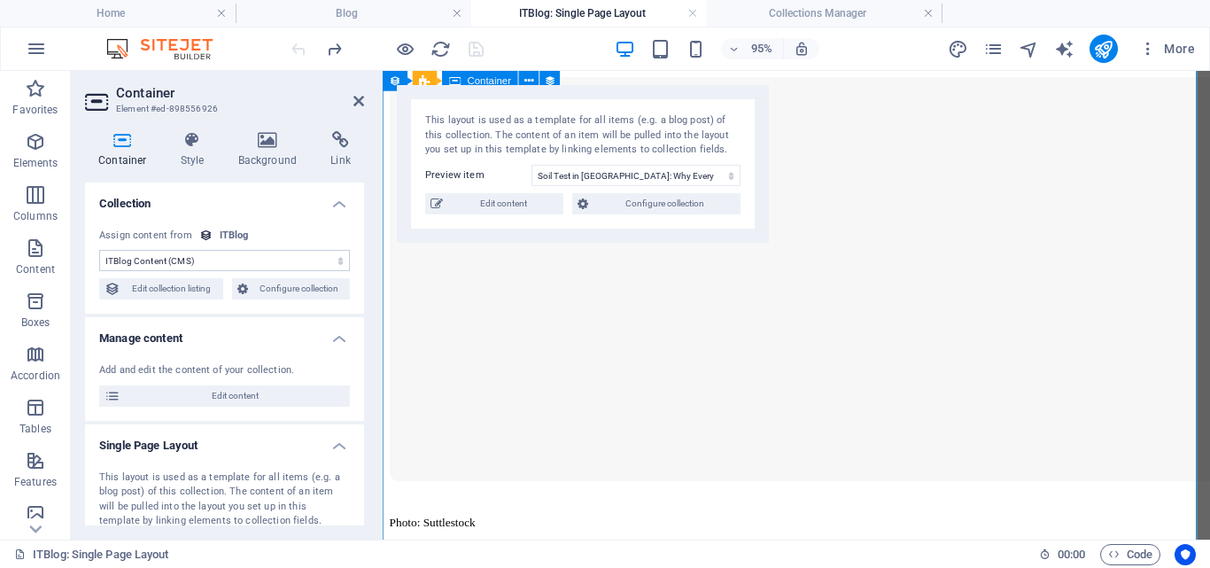
click at [886, 271] on figure at bounding box center [815, 291] width 850 height 429
click at [358, 98] on icon at bounding box center [358, 101] width 11 height 14
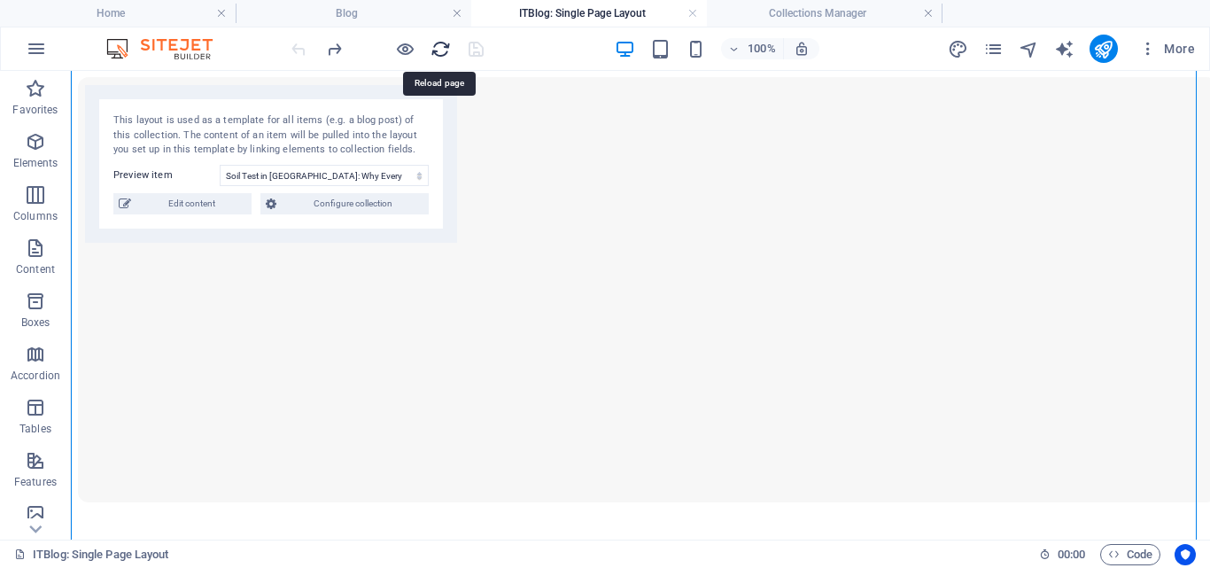
click at [445, 56] on icon "reload" at bounding box center [440, 49] width 20 height 20
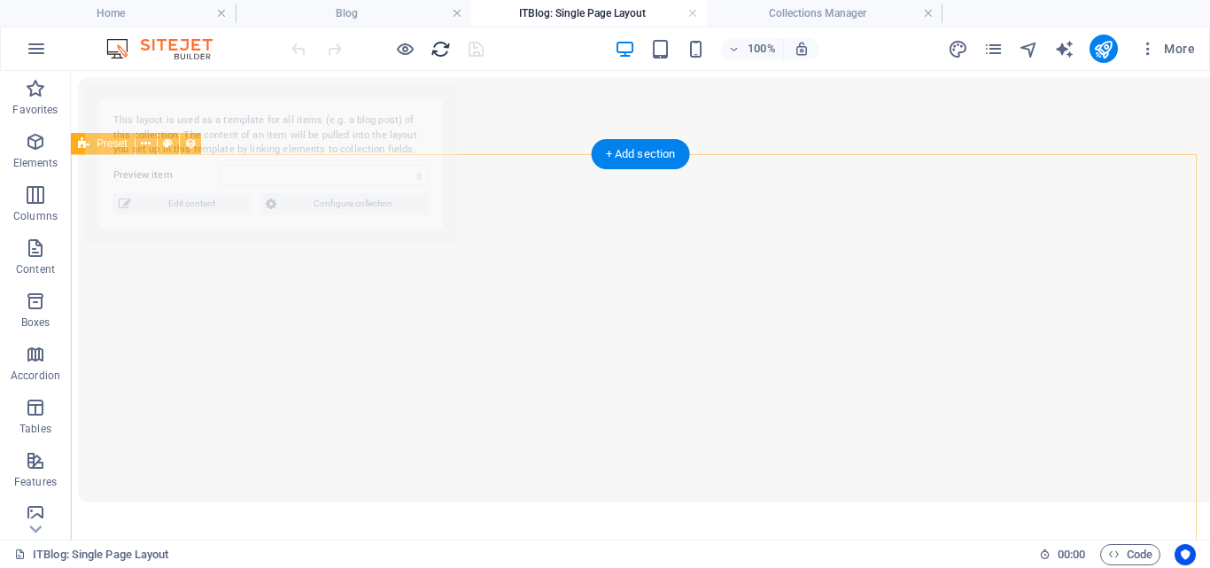
select select "68b6cdceb11d01f91c01a090"
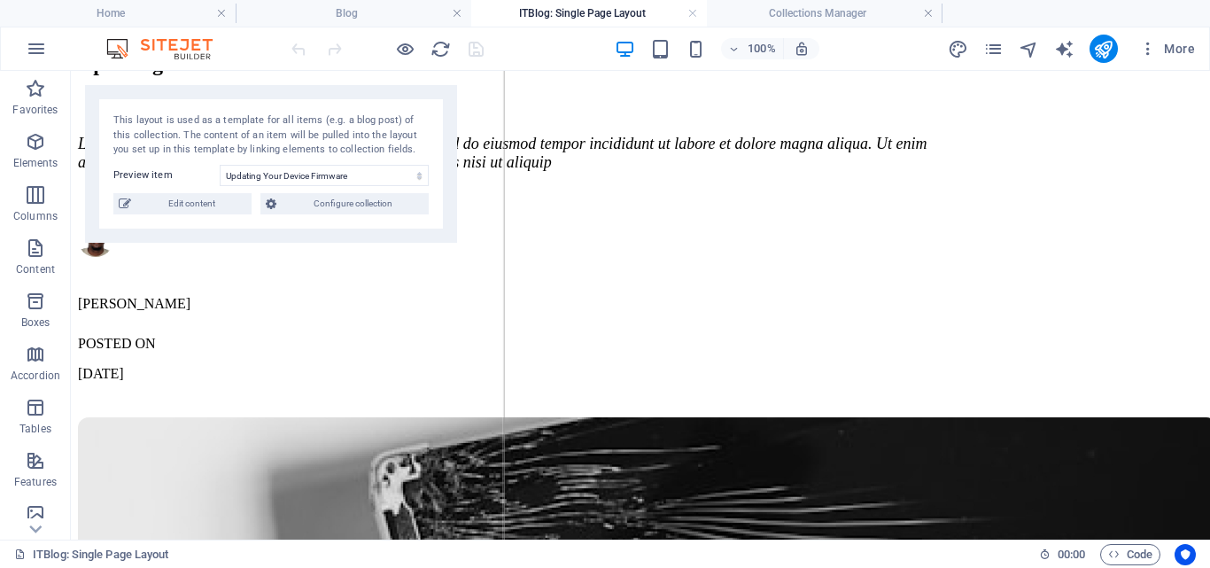
scroll to position [364, 0]
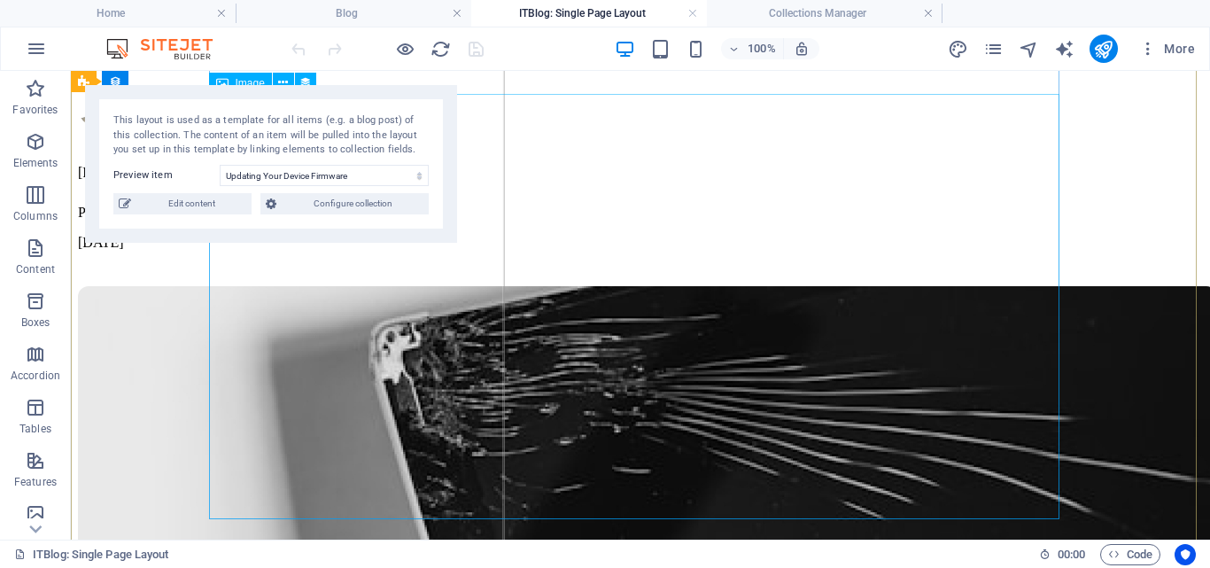
click at [691, 348] on figure at bounding box center [503, 500] width 850 height 429
select select "itblog-image"
select select "vw"
select select "px"
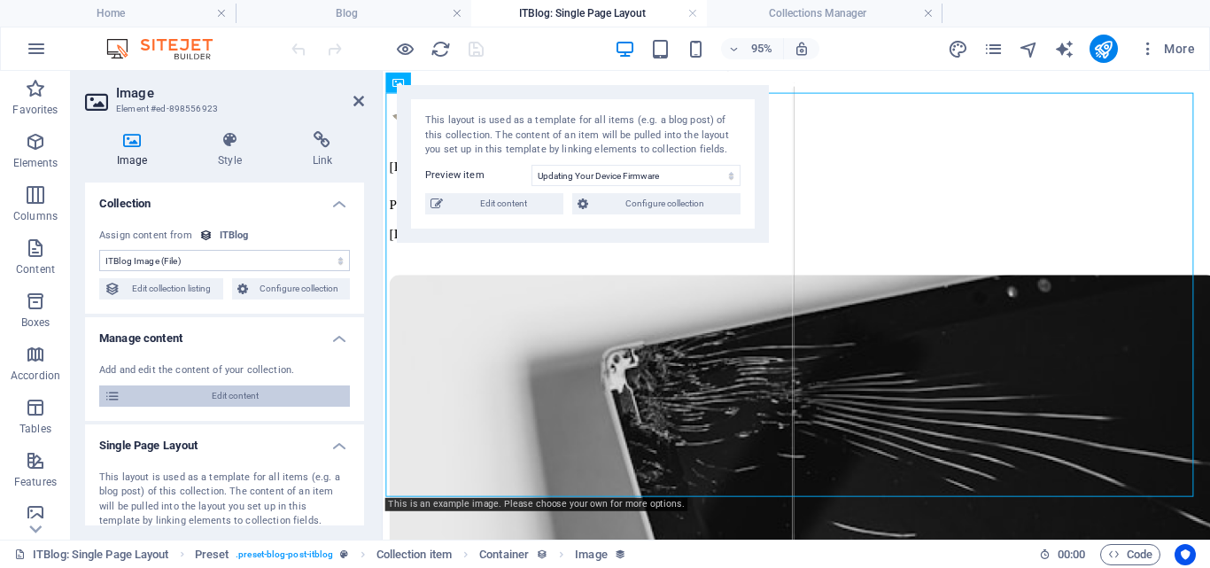
click at [259, 399] on span "Edit content" at bounding box center [235, 395] width 219 height 21
select select "Mobile"
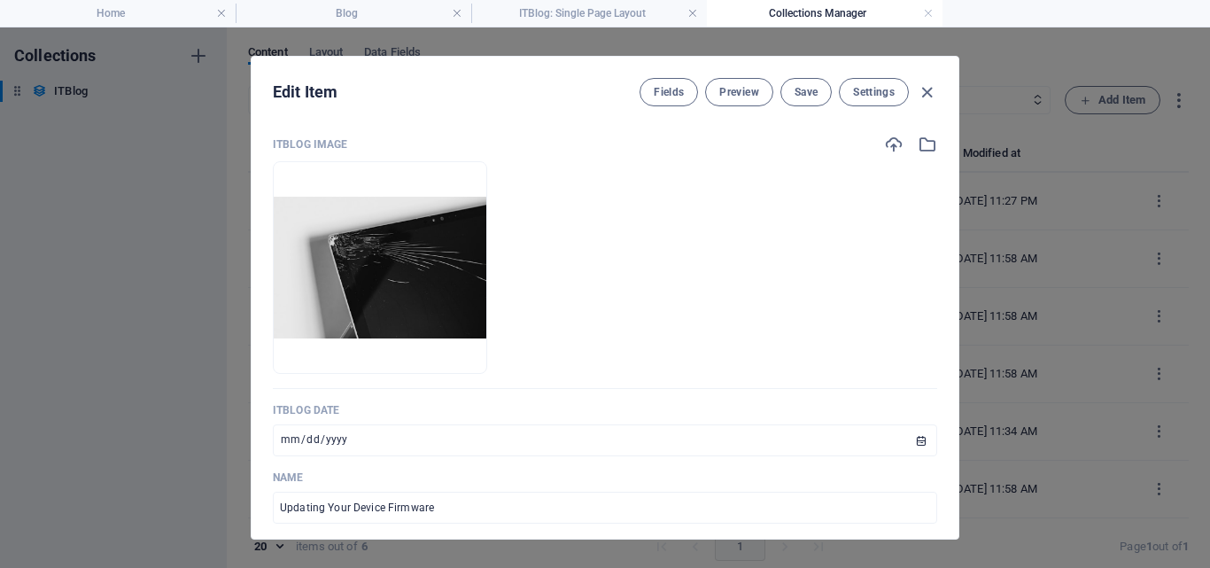
scroll to position [0, 0]
click at [469, 235] on img at bounding box center [380, 268] width 213 height 143
click at [487, 161] on li at bounding box center [380, 267] width 214 height 213
click at [486, 216] on img at bounding box center [380, 268] width 213 height 143
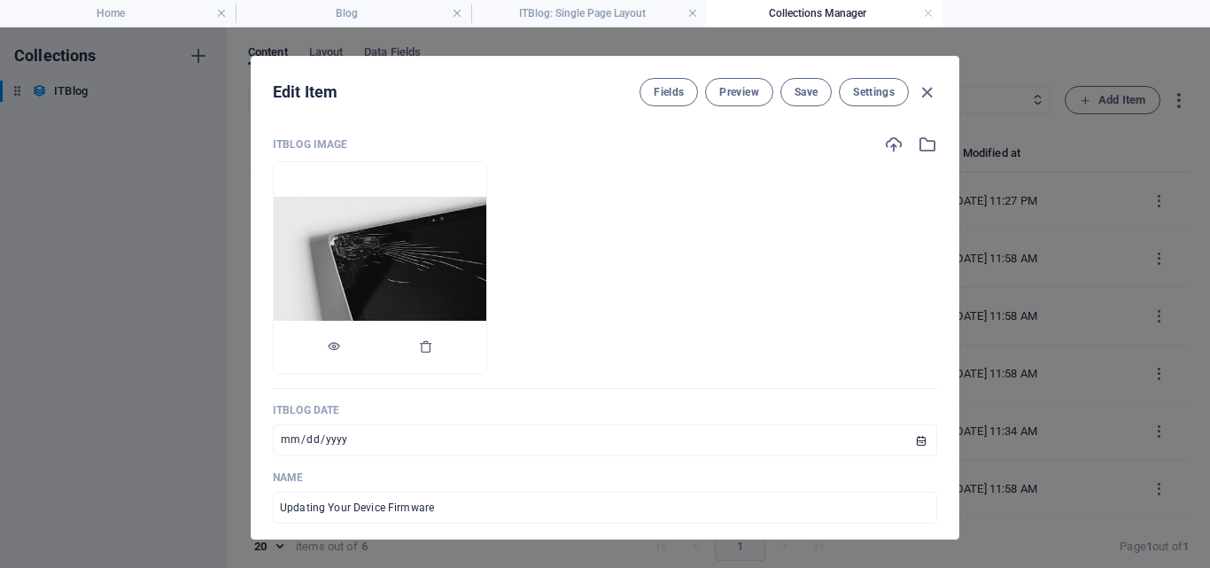
click at [486, 216] on img at bounding box center [380, 268] width 213 height 143
click at [455, 252] on img at bounding box center [380, 268] width 213 height 143
click at [433, 347] on icon "button" at bounding box center [426, 346] width 14 height 14
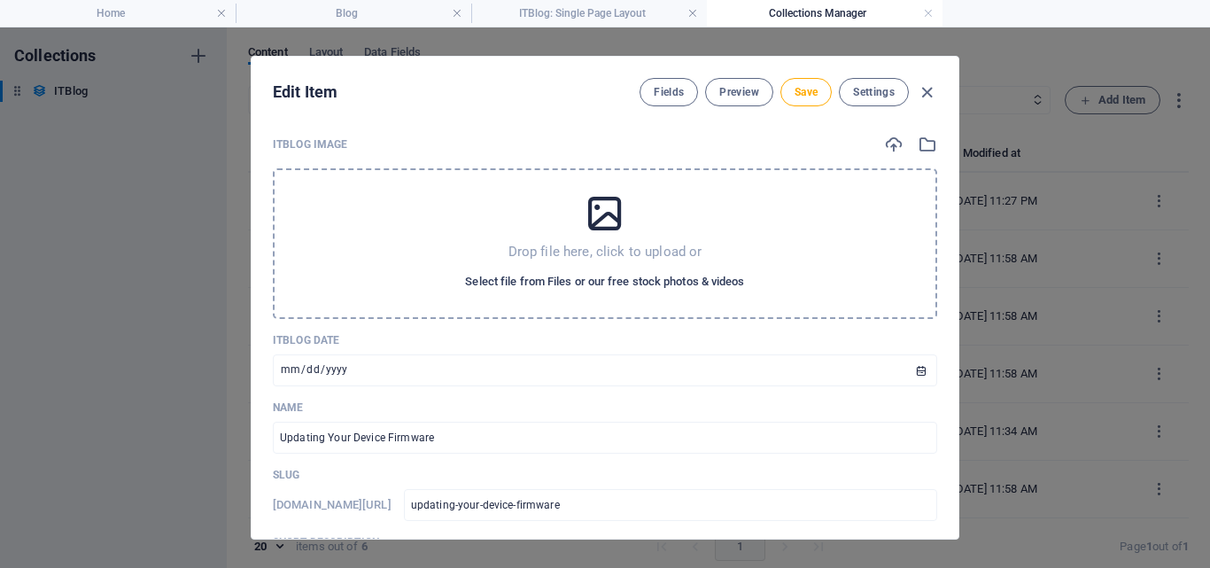
click at [565, 276] on span "Select file from Files or our free stock photos & videos" at bounding box center [604, 281] width 279 height 21
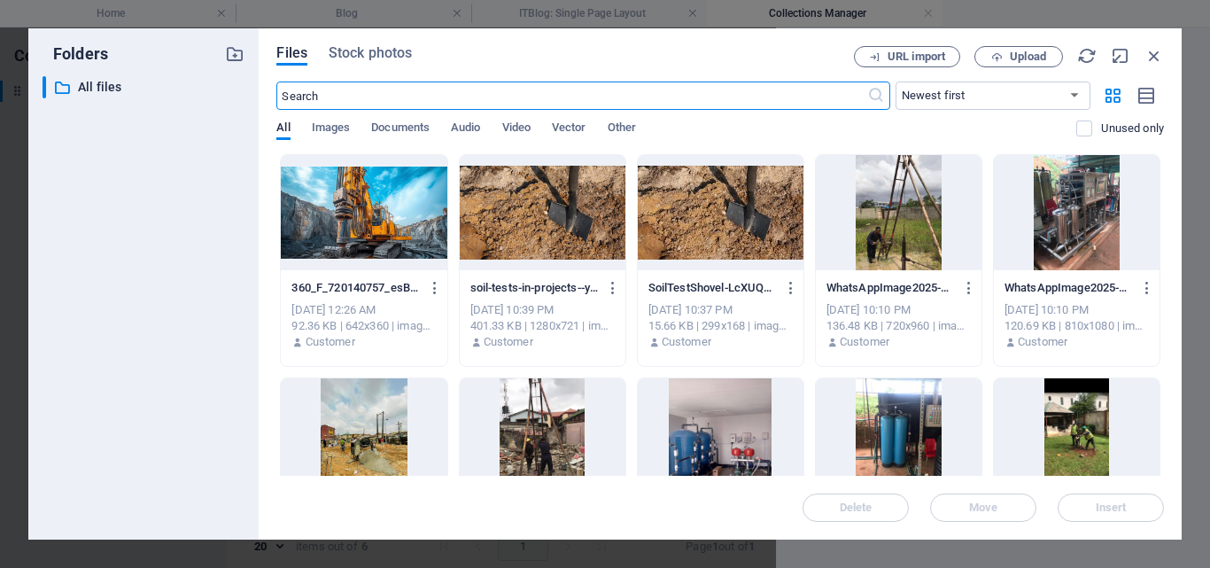
click at [498, 228] on div at bounding box center [543, 212] width 166 height 115
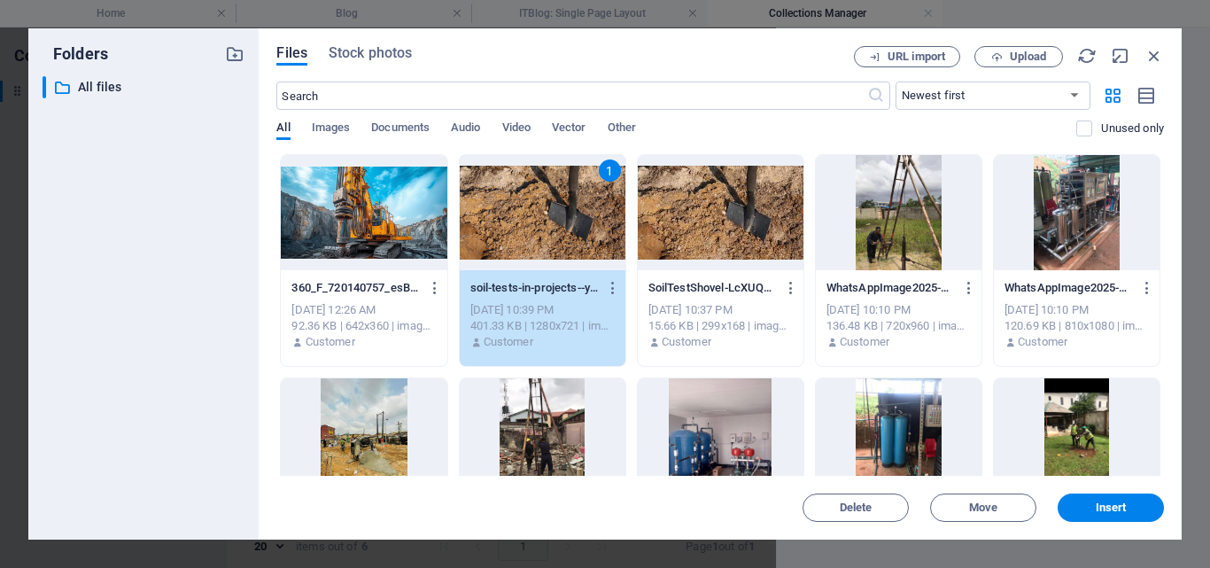
click at [498, 228] on div "1" at bounding box center [543, 212] width 166 height 115
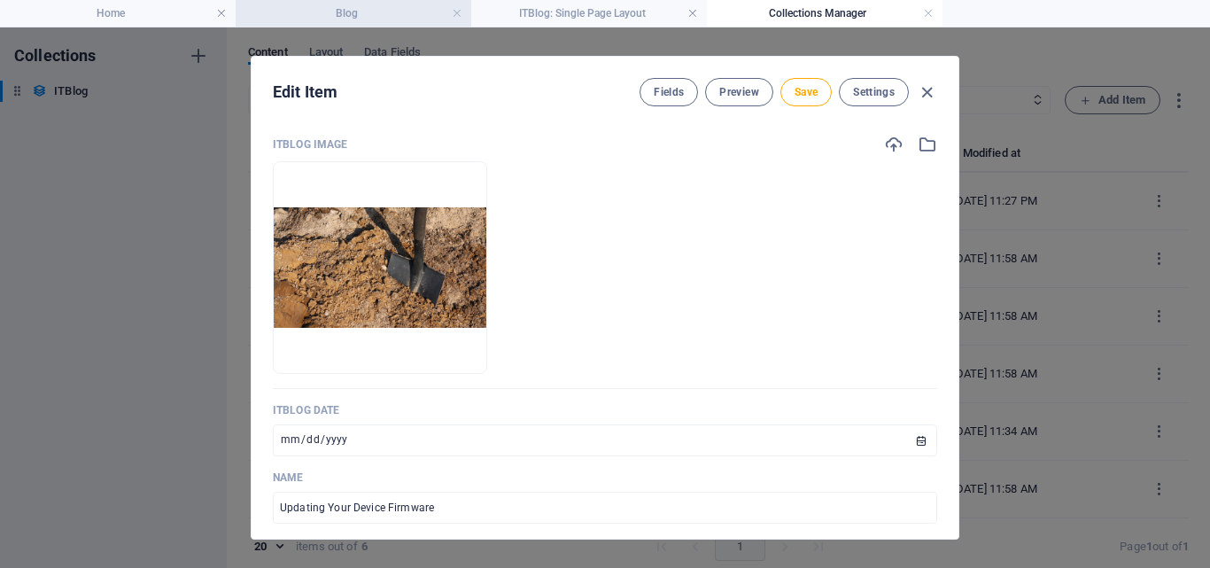
click at [343, 17] on h4 "Blog" at bounding box center [354, 13] width 236 height 19
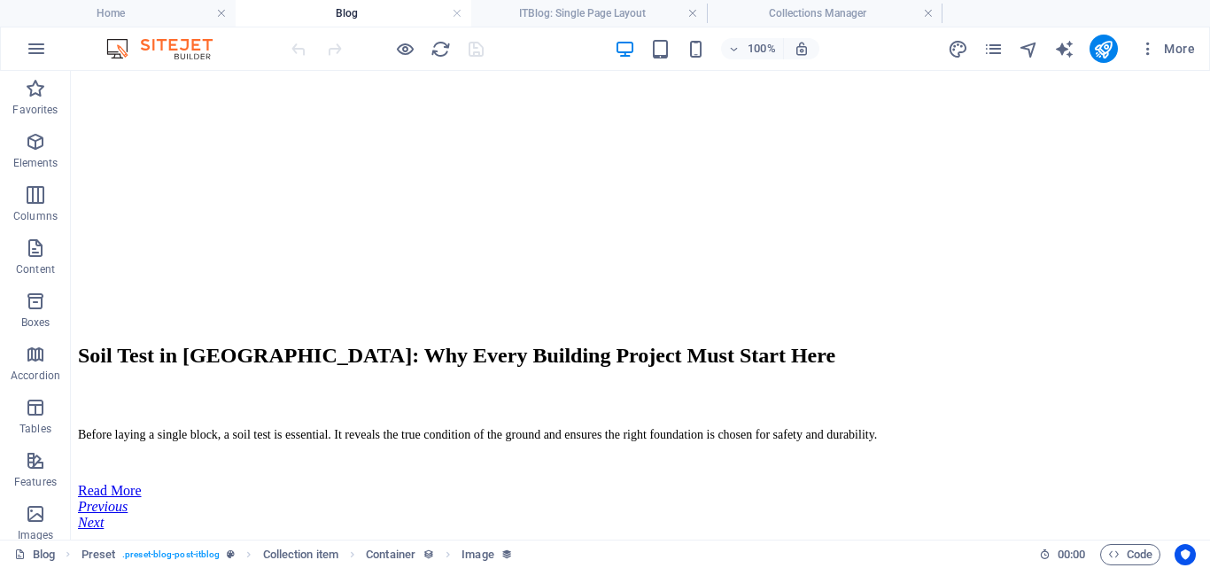
scroll to position [628, 0]
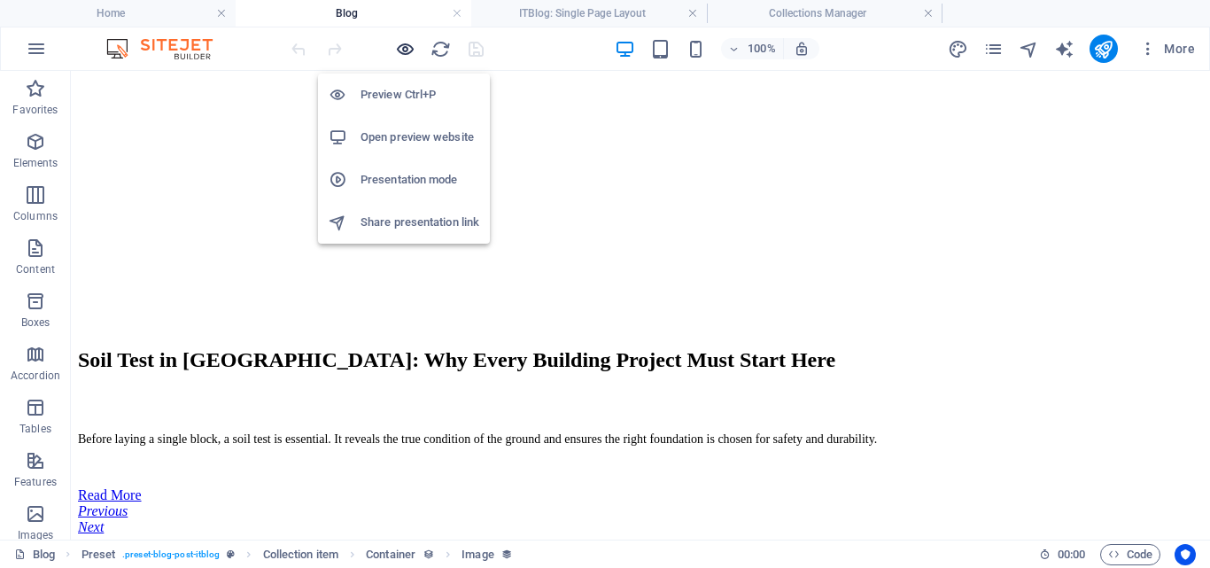
click at [402, 50] on icon "button" at bounding box center [405, 49] width 20 height 20
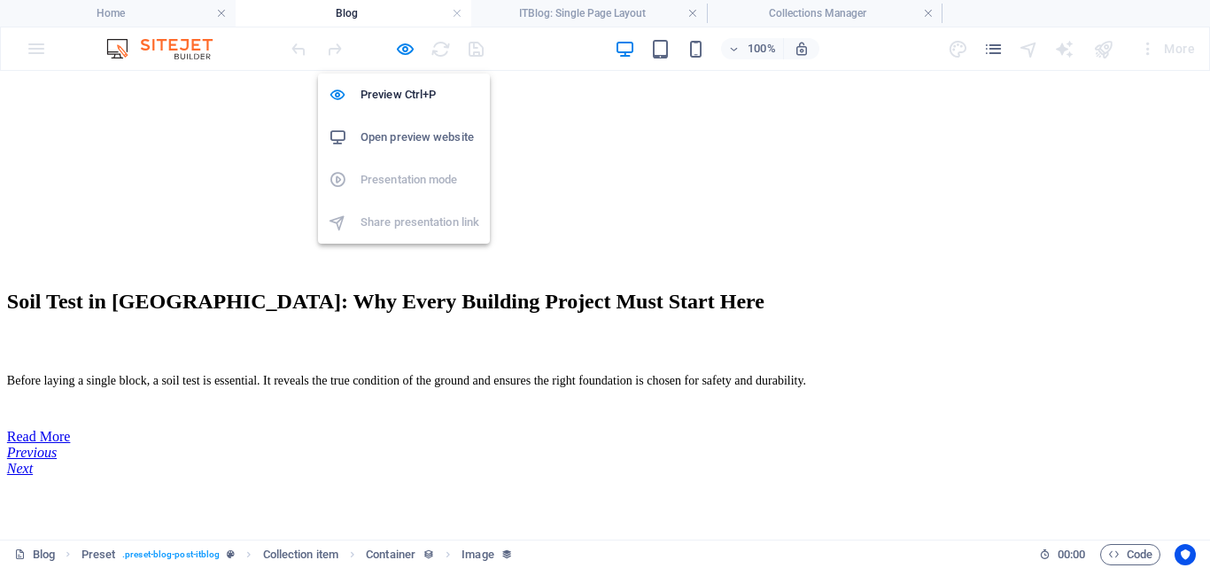
click at [405, 128] on h6 "Open preview website" at bounding box center [419, 137] width 119 height 21
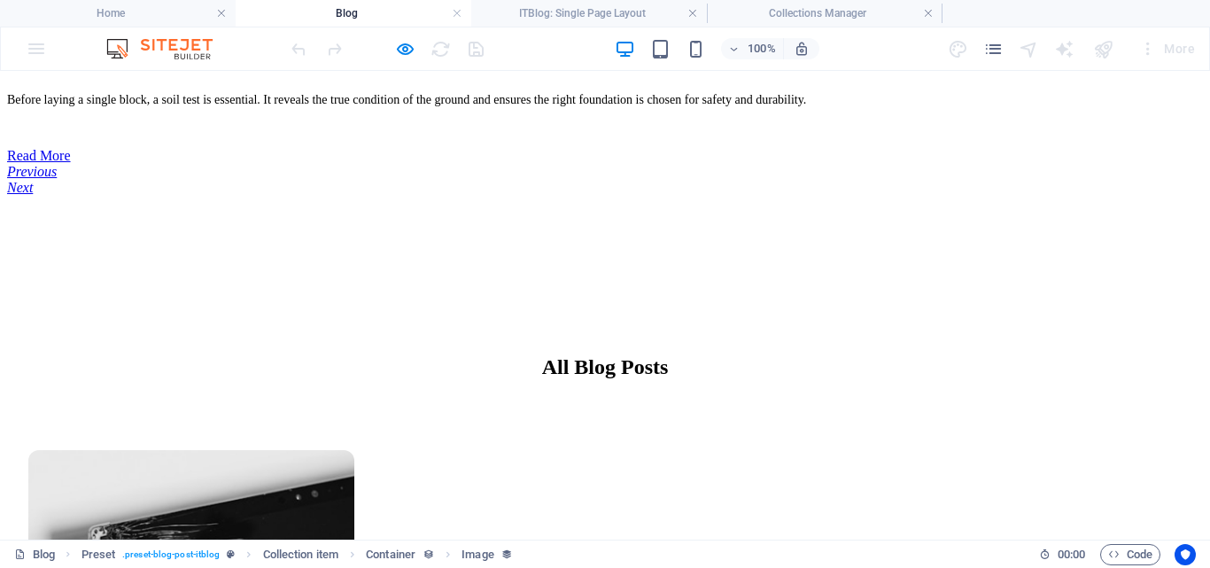
scroll to position [839, 0]
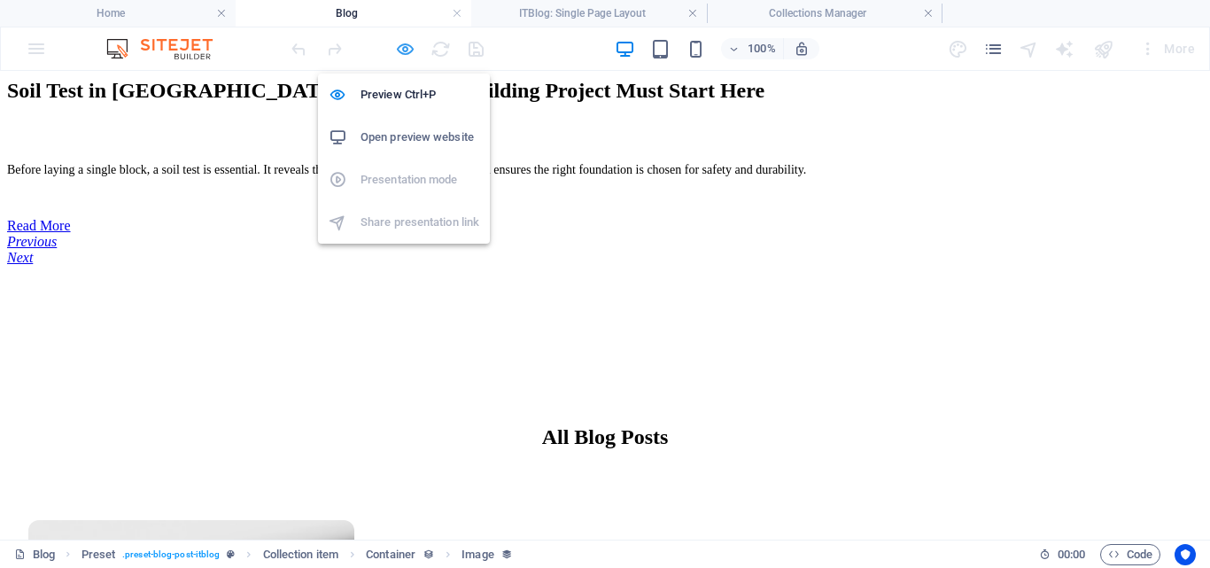
click at [409, 50] on icon "button" at bounding box center [405, 49] width 20 height 20
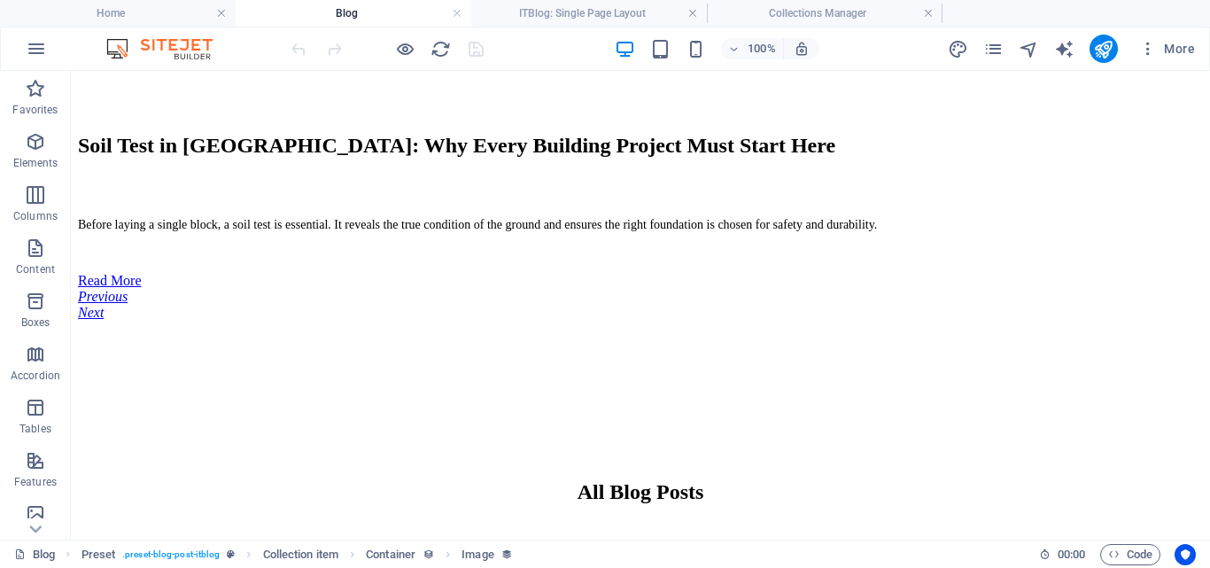
scroll to position [837, 0]
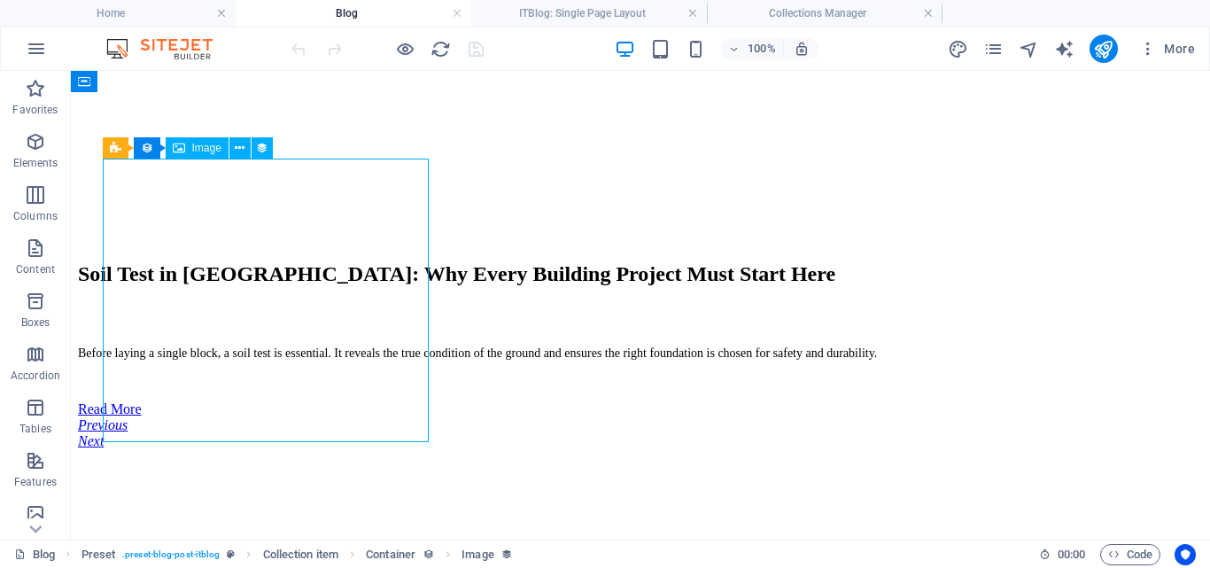
select select "itblog-image"
select select "px"
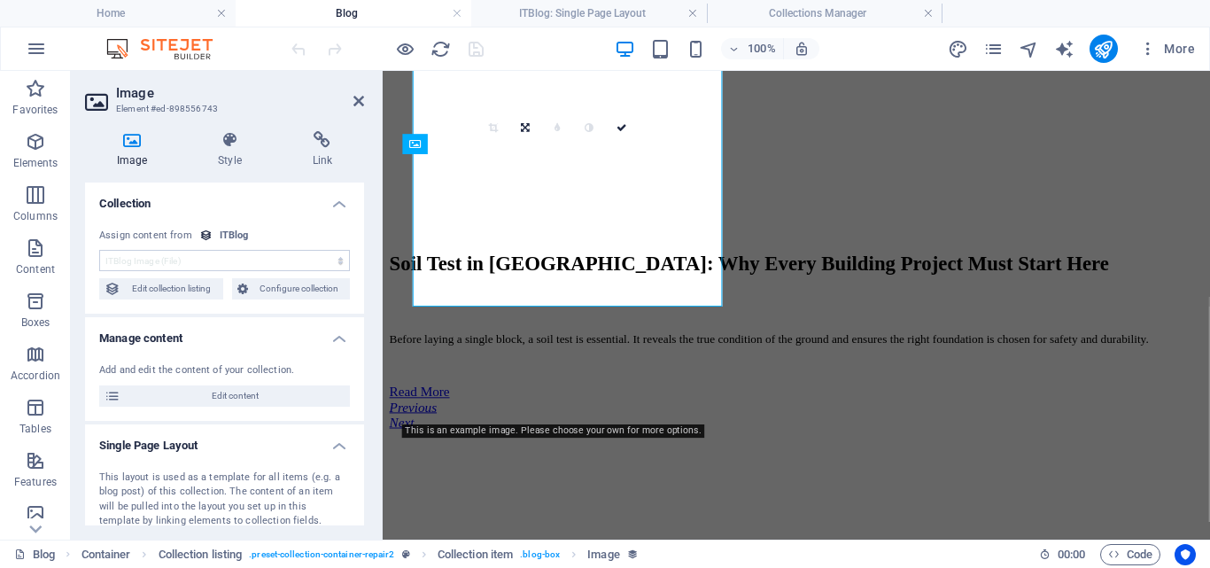
scroll to position [960, 0]
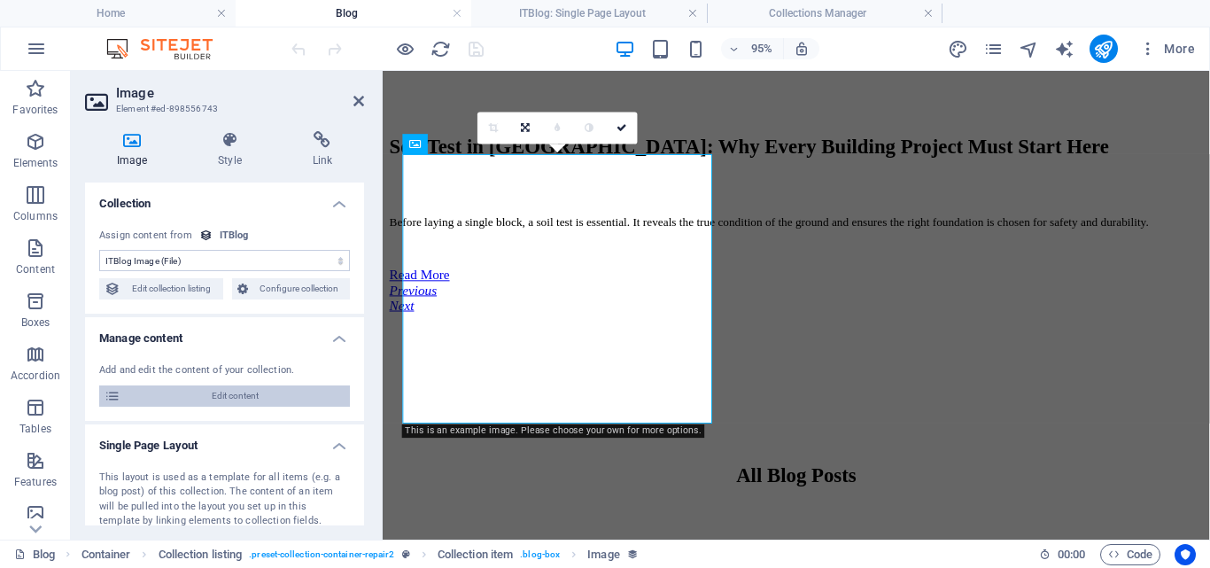
click at [238, 401] on span "Edit content" at bounding box center [235, 395] width 219 height 21
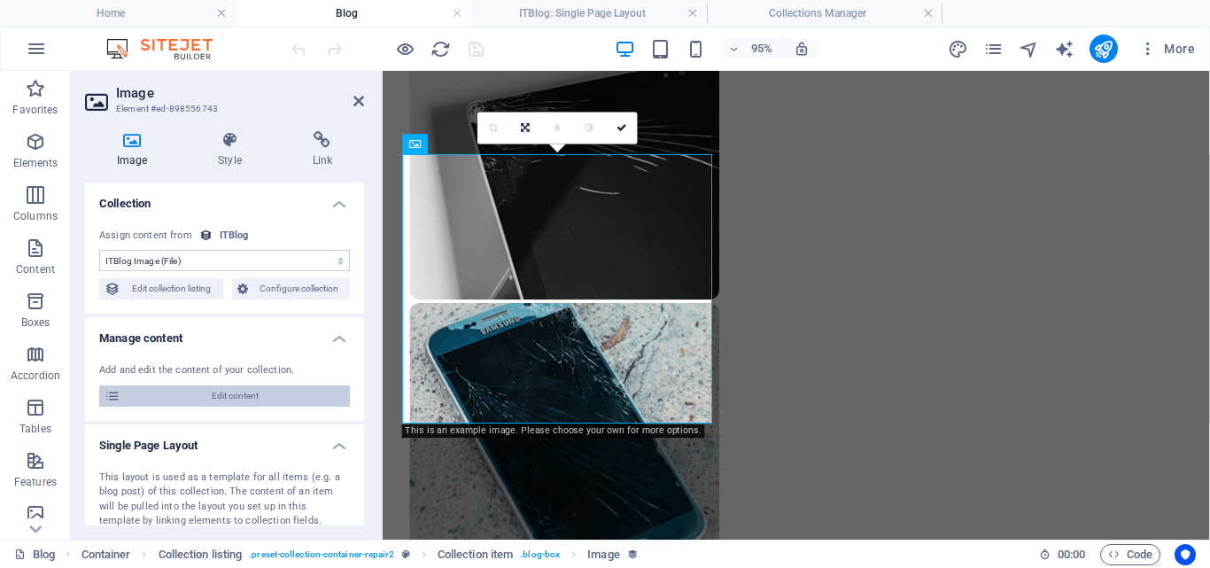
scroll to position [0, 0]
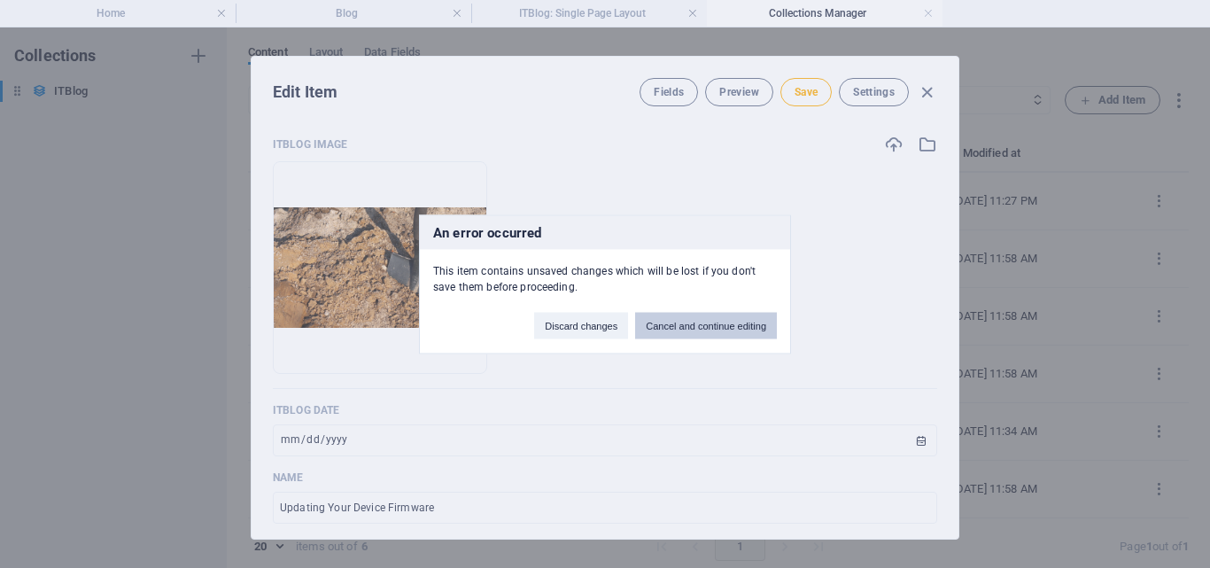
click at [657, 332] on button "Cancel and continue editing" at bounding box center [706, 325] width 142 height 27
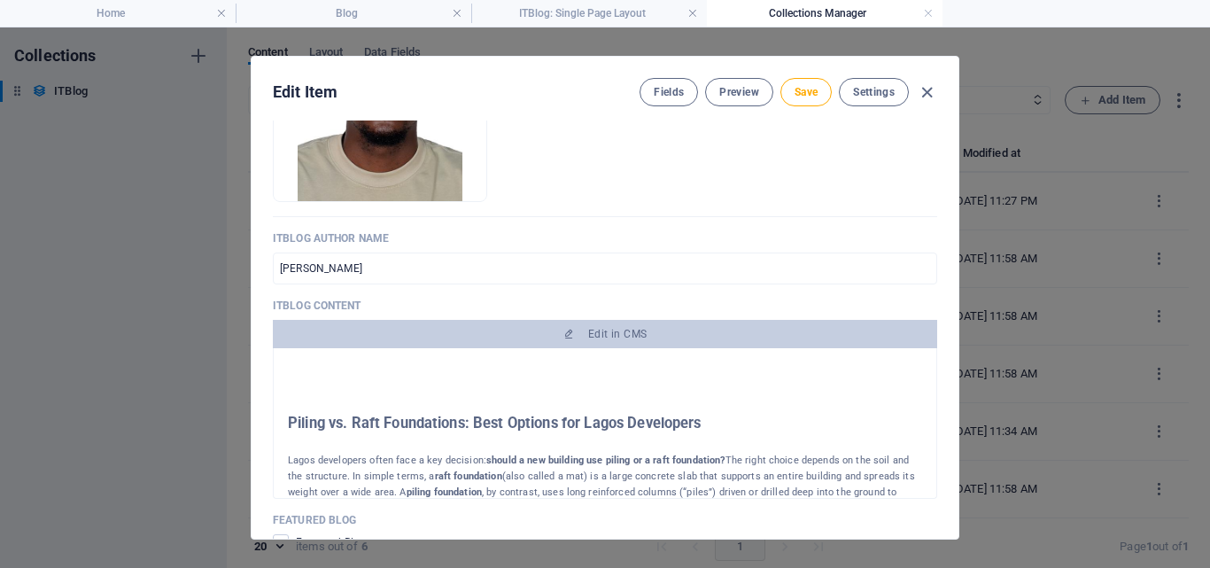
scroll to position [993, 0]
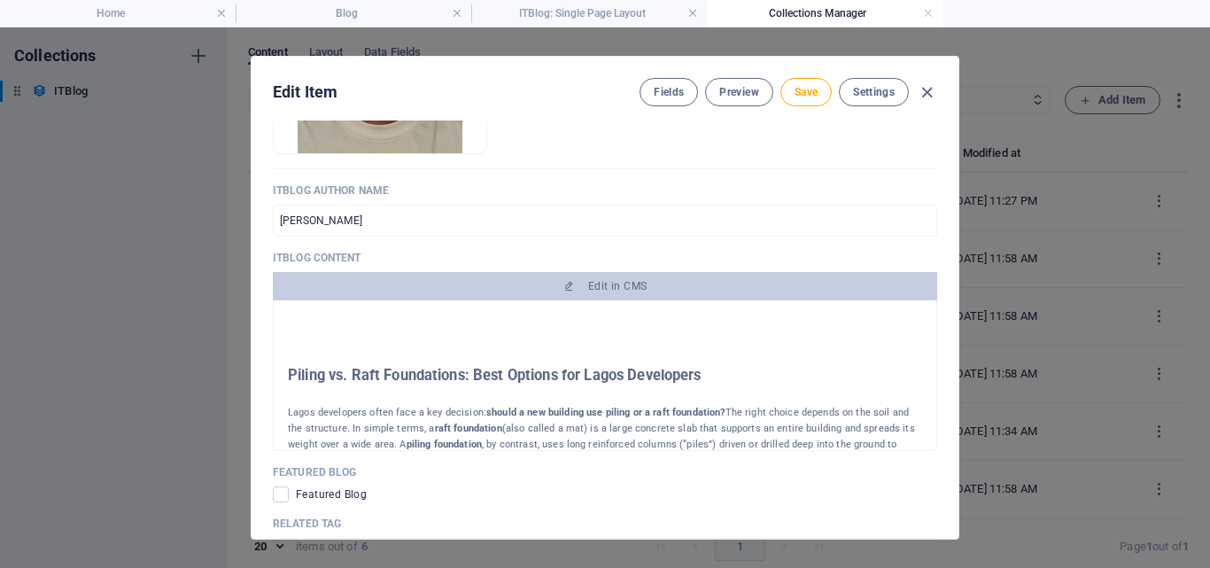
drag, startPoint x: 288, startPoint y: 372, endPoint x: 719, endPoint y: 375, distance: 431.3
click at [719, 375] on h2 "Piling vs. Raft Foundations: Best Options for Lagos Developers" at bounding box center [605, 376] width 634 height 16
copy h2 "Piling vs. Raft Foundations: Best Options for Lagos Developers"
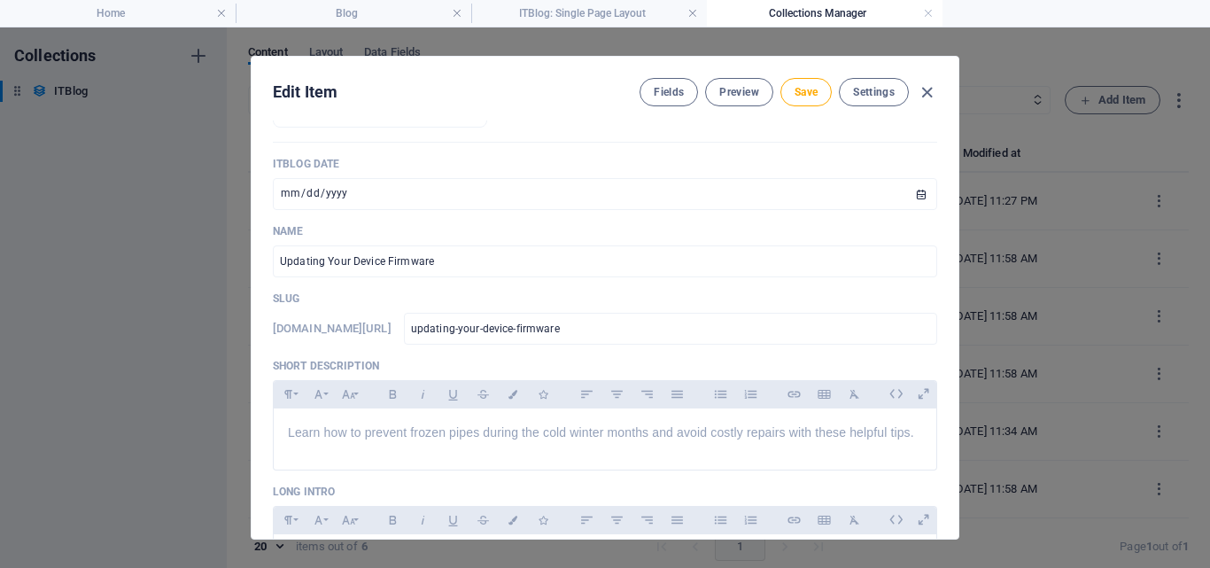
scroll to position [289, 0]
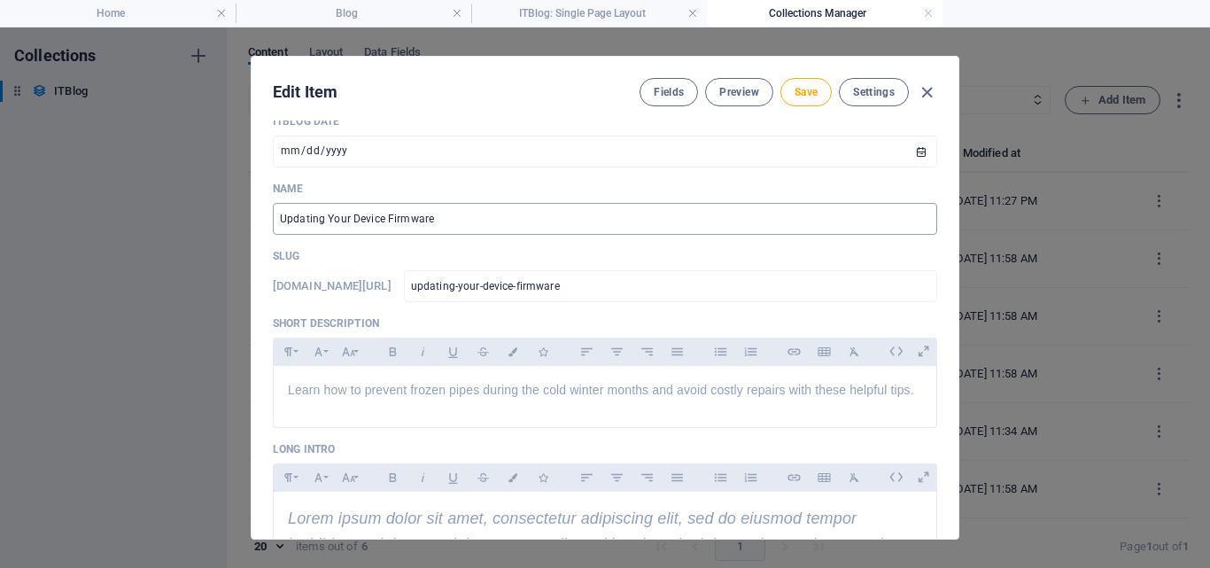
click at [450, 223] on input "Updating Your Device Firmware" at bounding box center [605, 219] width 664 height 32
click at [437, 211] on input "Updating Your Device Firmware" at bounding box center [605, 219] width 664 height 32
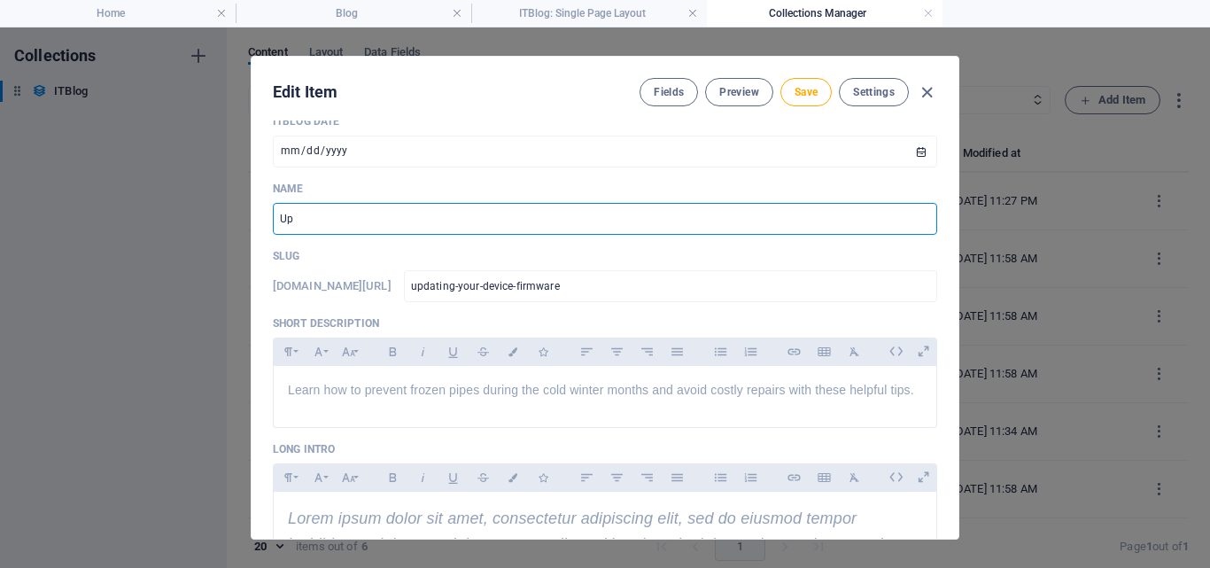
type input "U"
paste input "Piling vs. Raft Foundations: Best Options for Lagos Developers"
type input "Piling vs. Raft Foundations: Best Options for Lagos Developers"
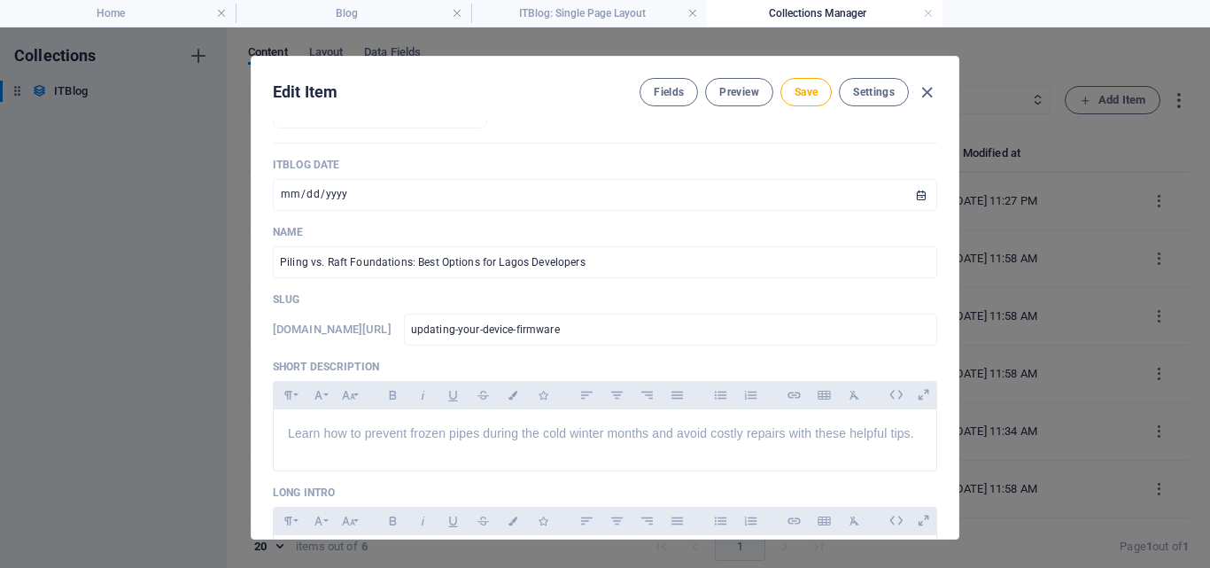
scroll to position [240, 0]
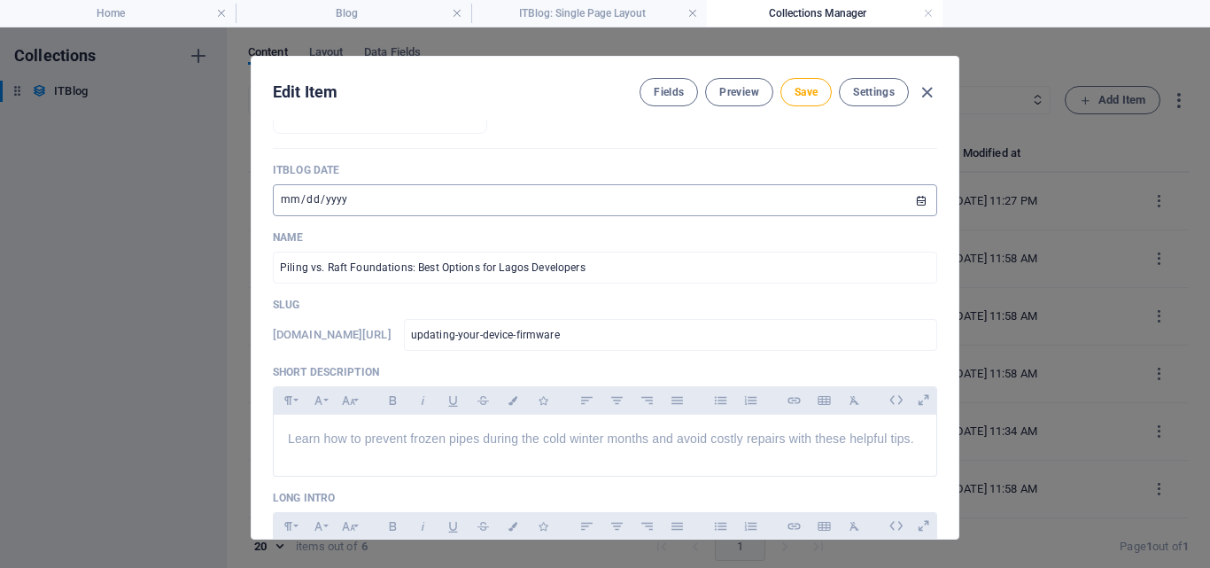
click at [340, 195] on input "2024-10-20" at bounding box center [605, 200] width 664 height 32
click at [338, 196] on input "2024-10-20" at bounding box center [605, 200] width 664 height 32
type input "2025-10-20"
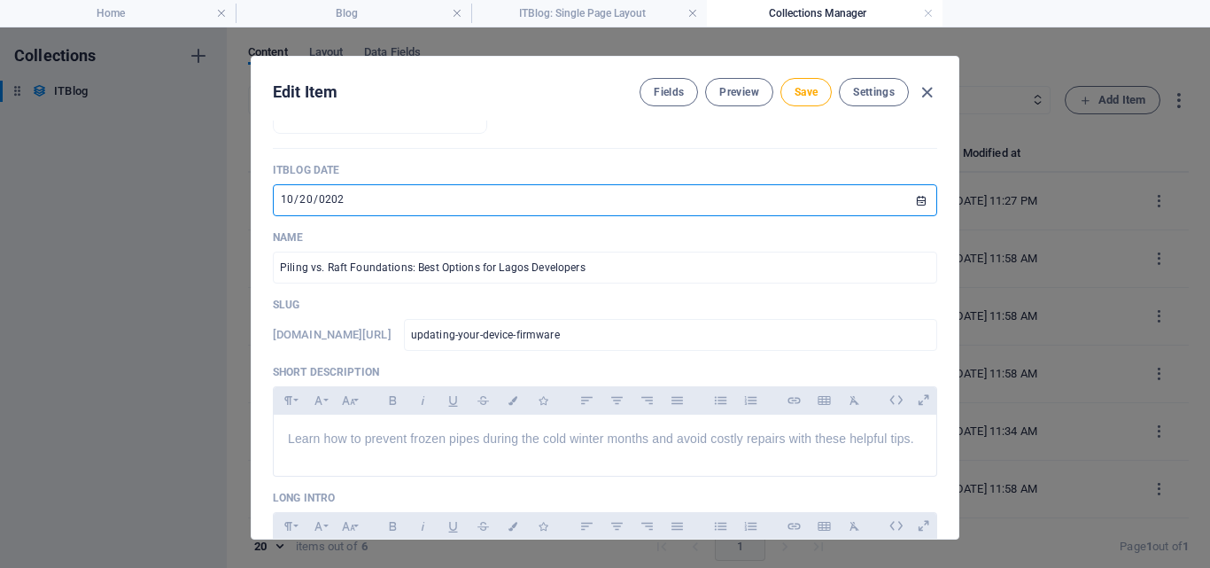
click at [289, 197] on input "2025-10-20" at bounding box center [605, 200] width 664 height 32
type input "2025-02-15"
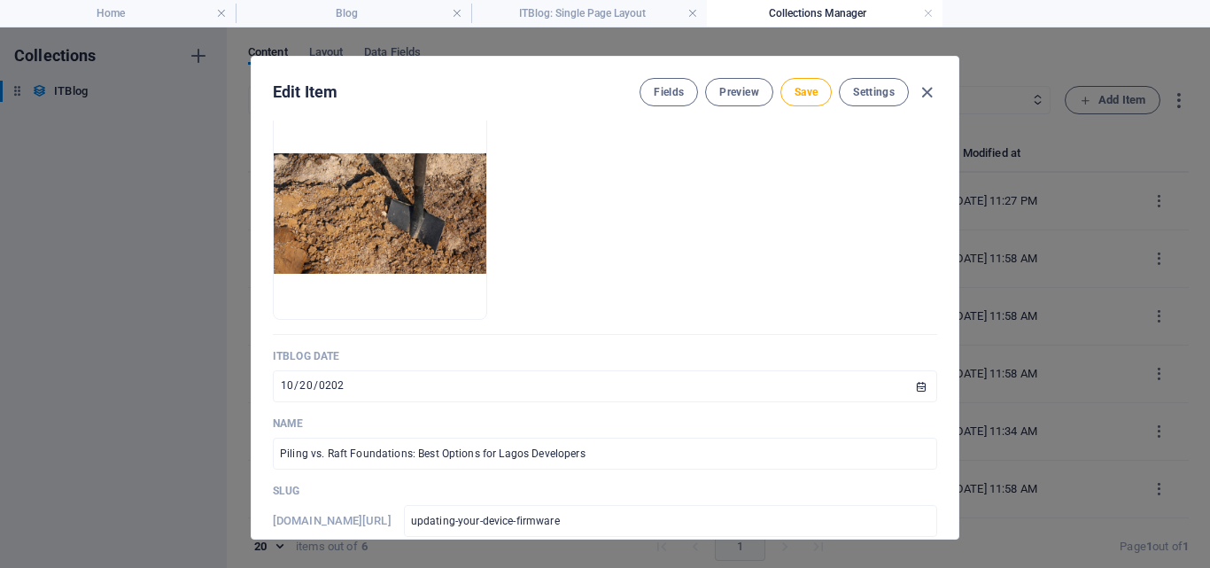
scroll to position [0, 0]
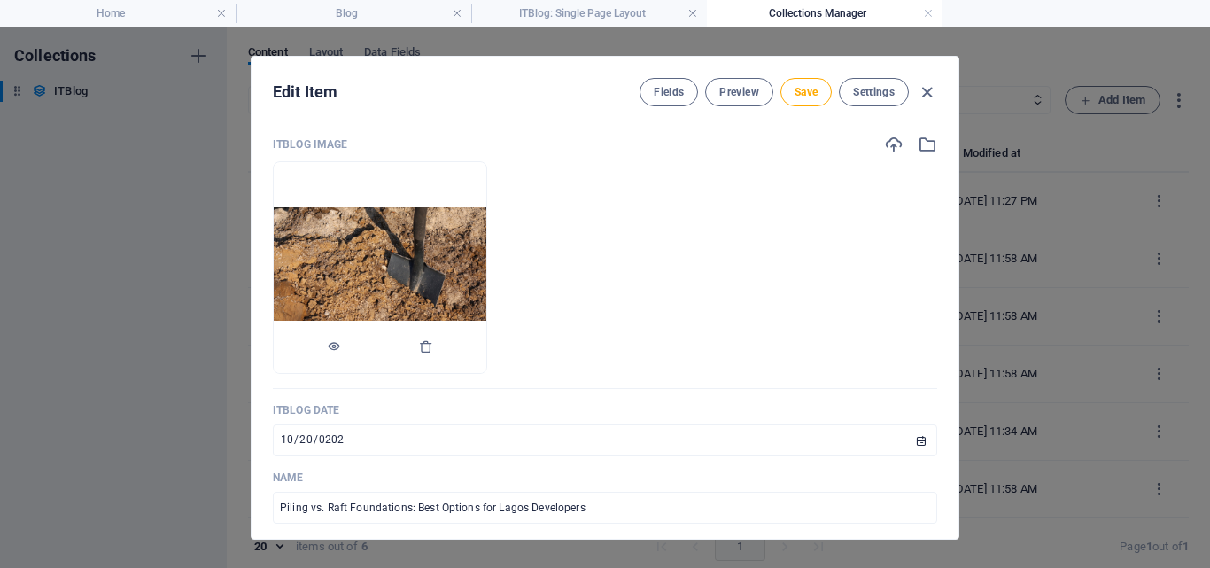
click at [421, 236] on img at bounding box center [380, 267] width 213 height 120
click at [433, 352] on icon "button" at bounding box center [426, 346] width 14 height 14
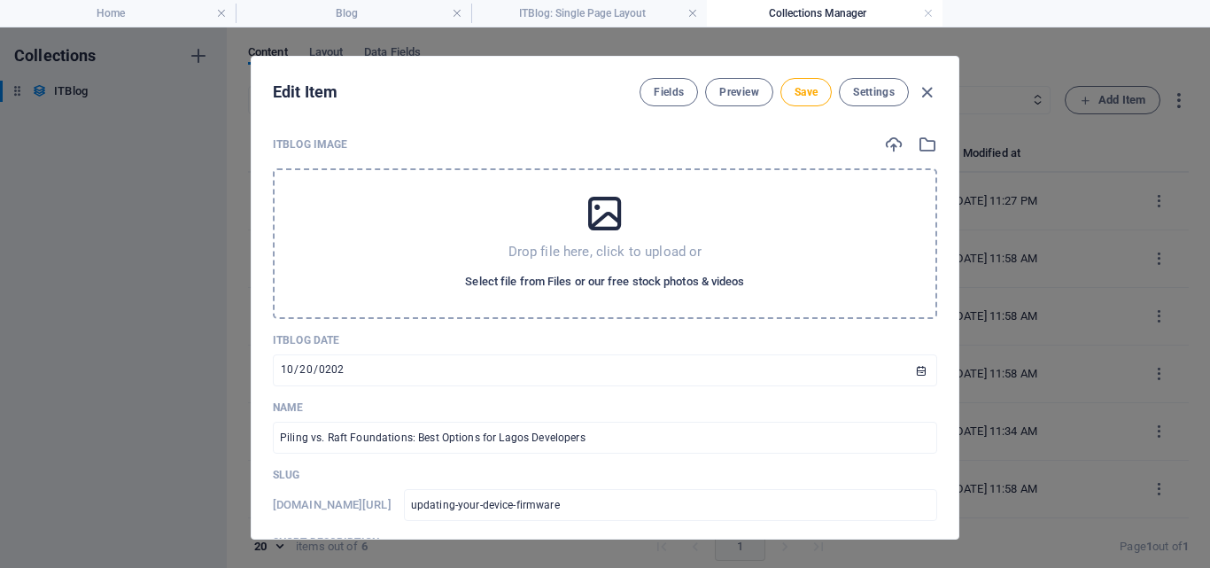
click at [554, 289] on span "Select file from Files or our free stock photos & videos" at bounding box center [604, 281] width 279 height 21
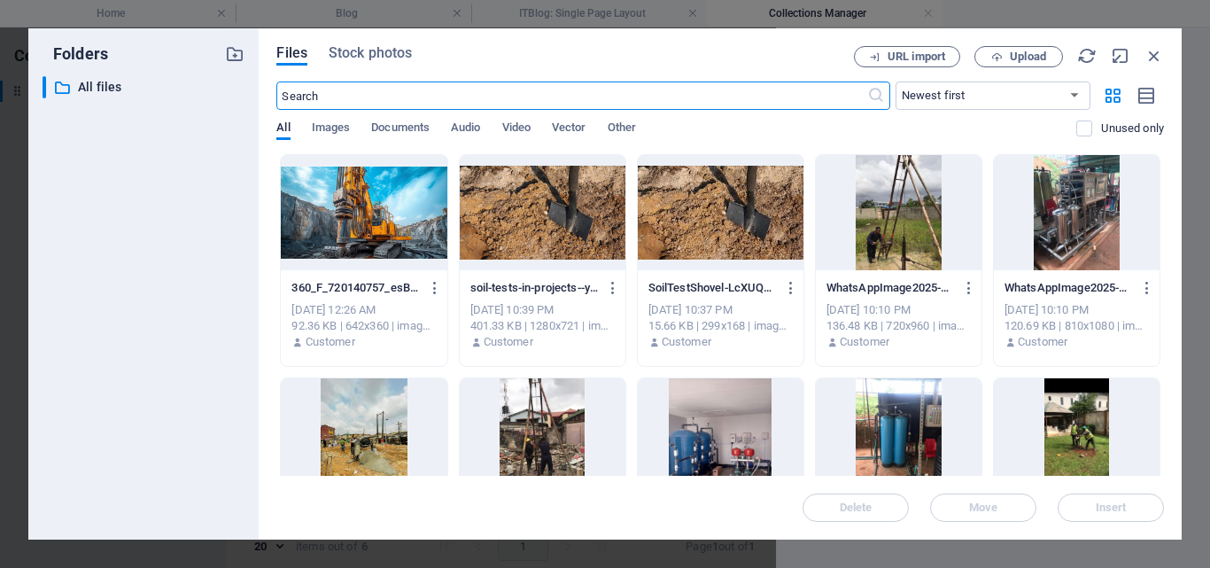
click at [376, 213] on div at bounding box center [364, 212] width 166 height 115
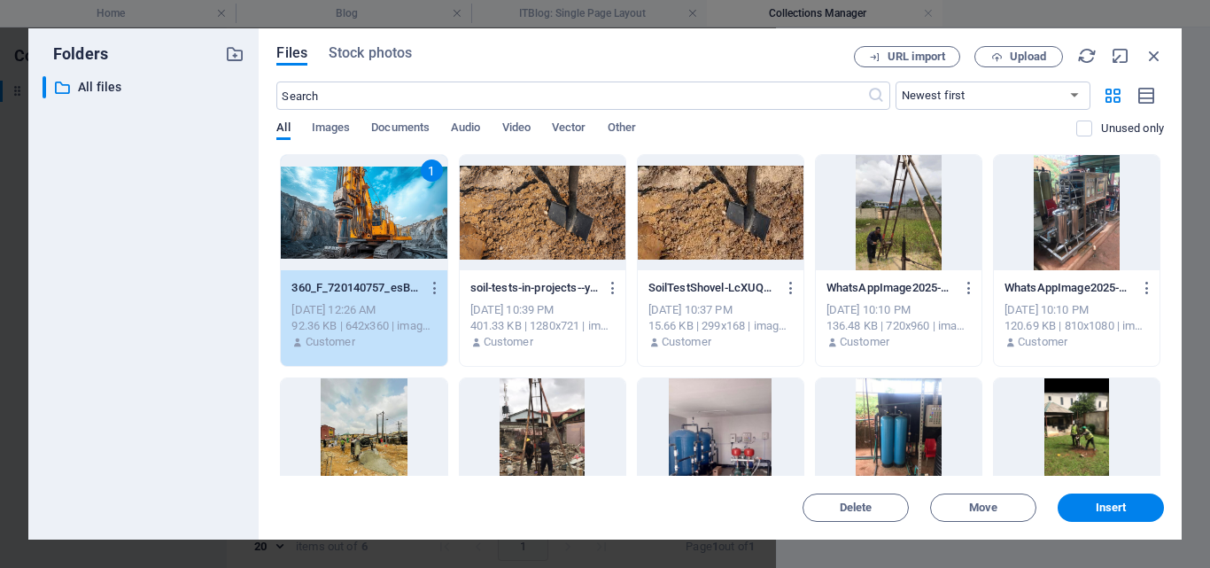
click at [376, 213] on div "1" at bounding box center [364, 212] width 166 height 115
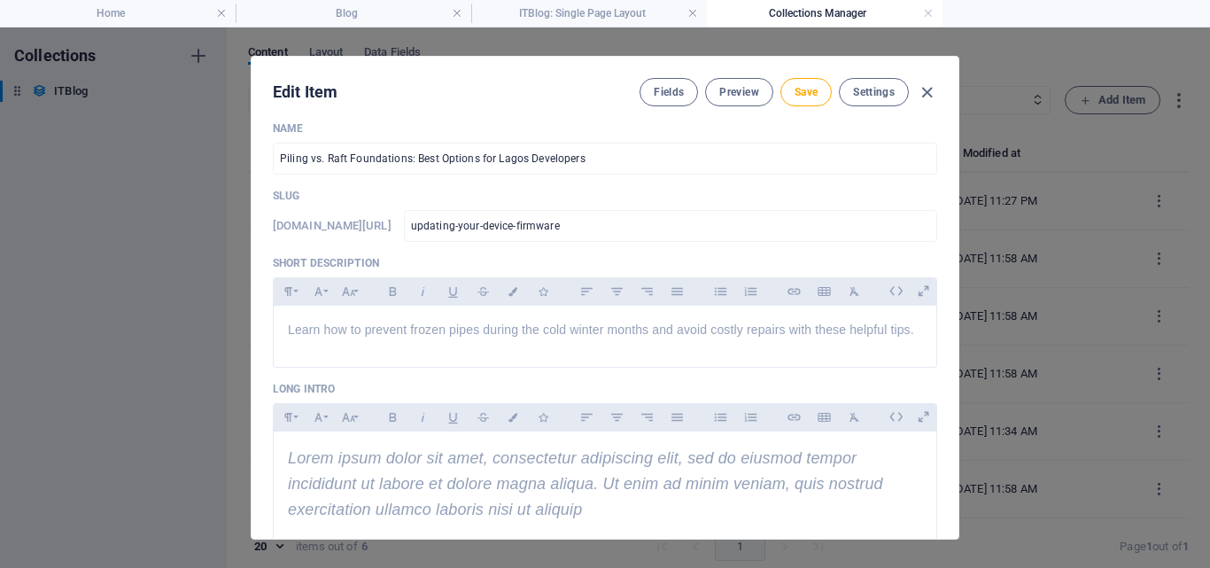
scroll to position [354, 0]
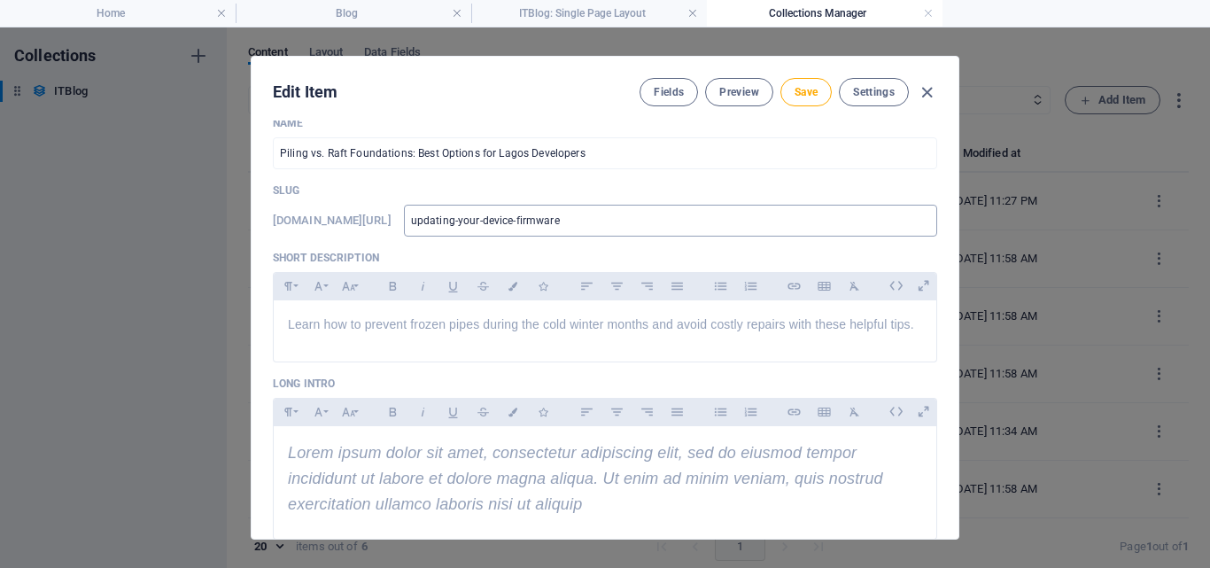
click at [623, 219] on input "updating-your-device-firmware" at bounding box center [670, 221] width 533 height 32
type input "updating-your-device-firmwar"
type input "updating-your-device-firmwa"
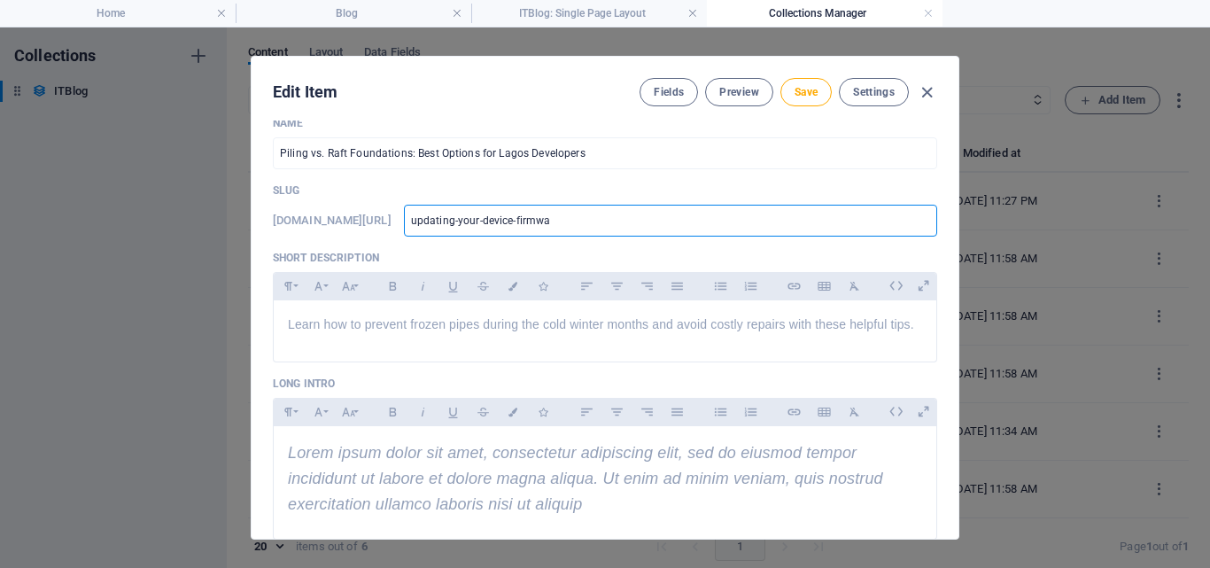
type input "updating-your-device-firmw"
type input "updating-your-device-firm"
type input "updating-your-device-fi"
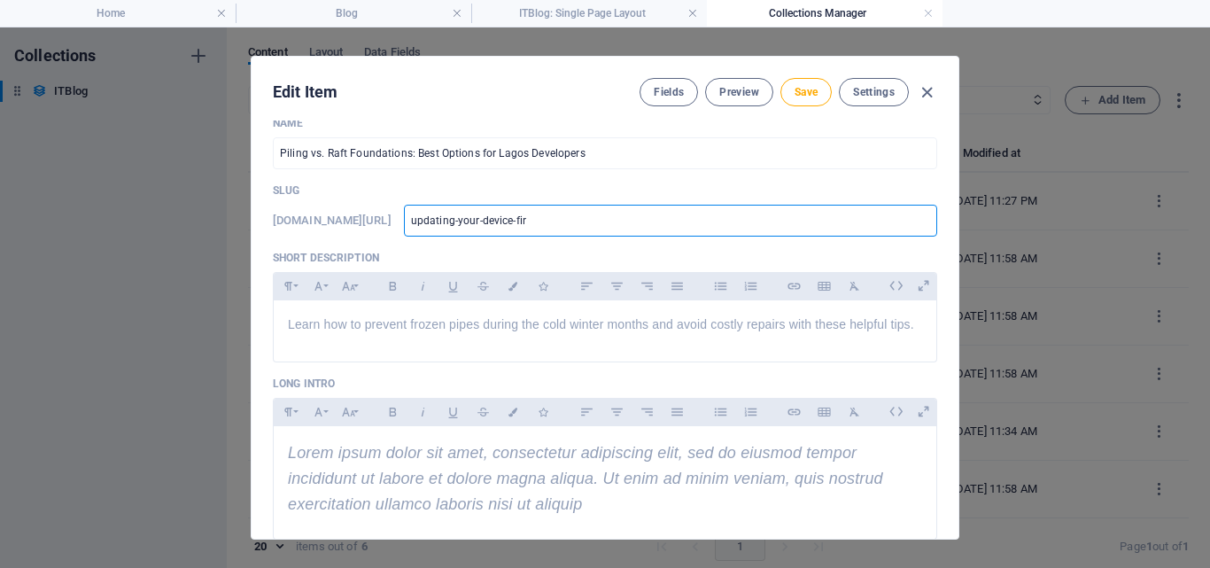
type input "updating-your-device-fi"
type input "updating-your-device-f"
type input "updating-your-devic"
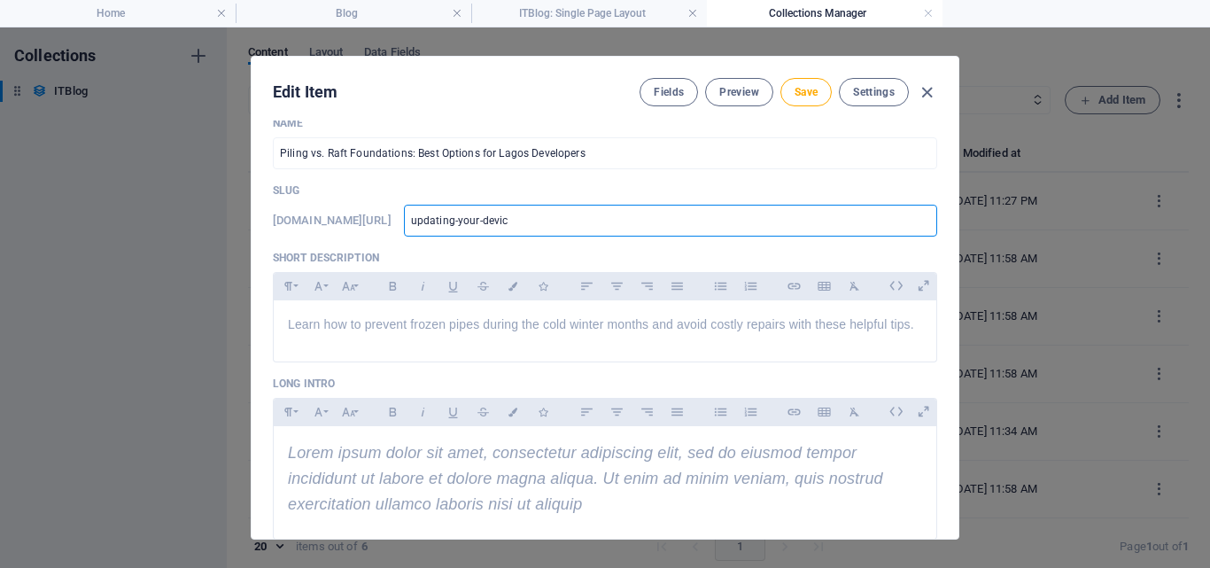
type input "updating-your-devi"
type input "updating-your-de"
type input "updating-your-"
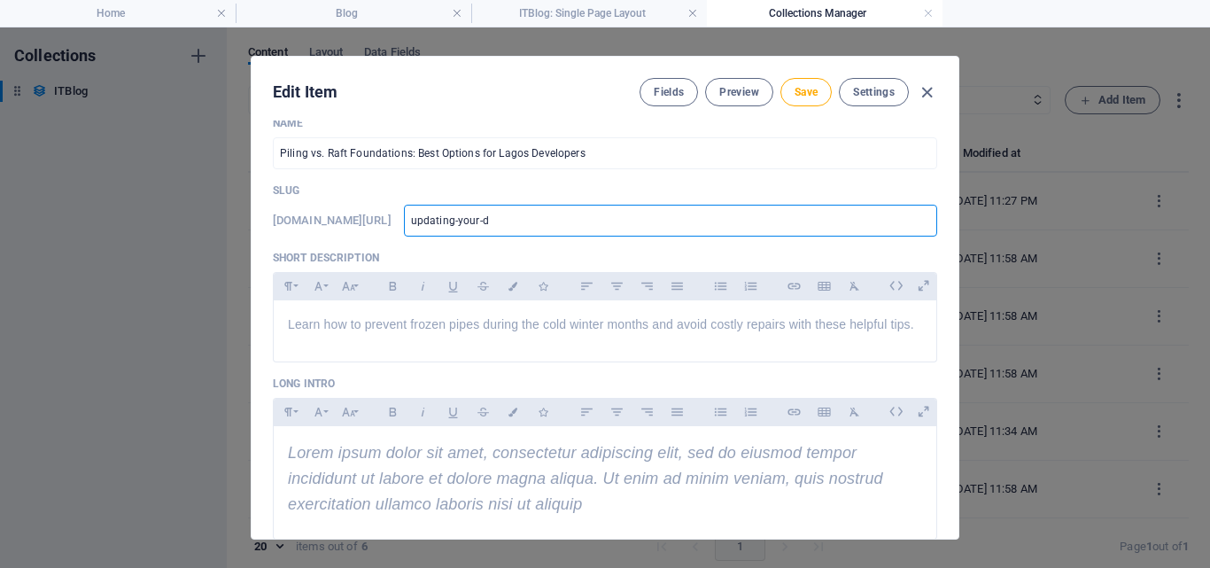
type input "updating-your-"
type input "updating-you"
type input "updating-y"
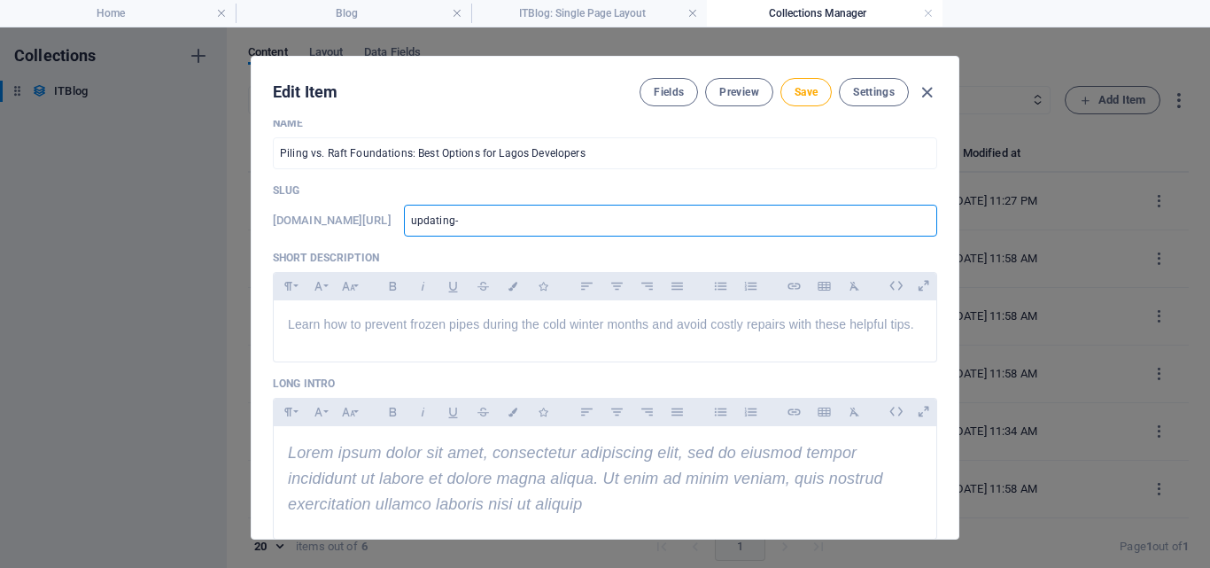
type input "updating"
type input "updatin"
type input "updat"
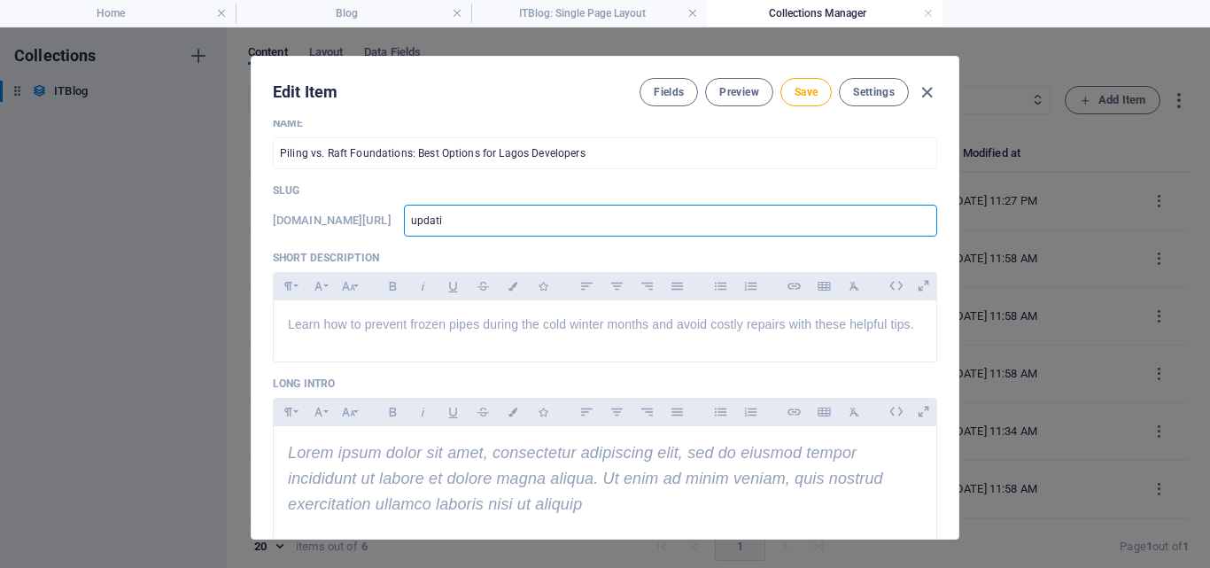
type input "updat"
type input "upda"
type input "up"
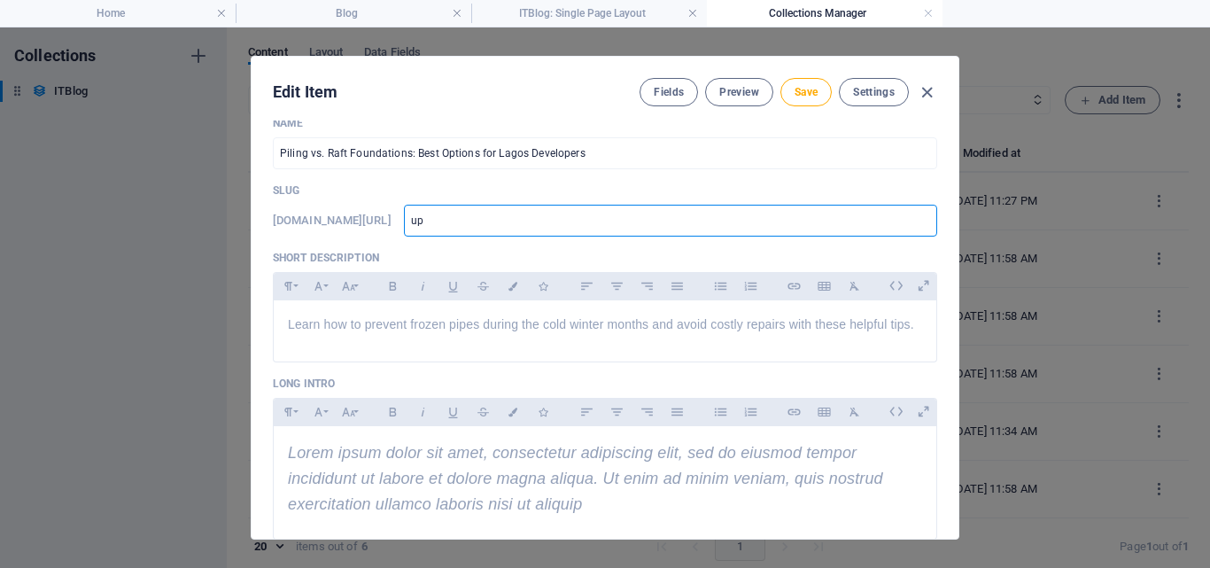
type input "u"
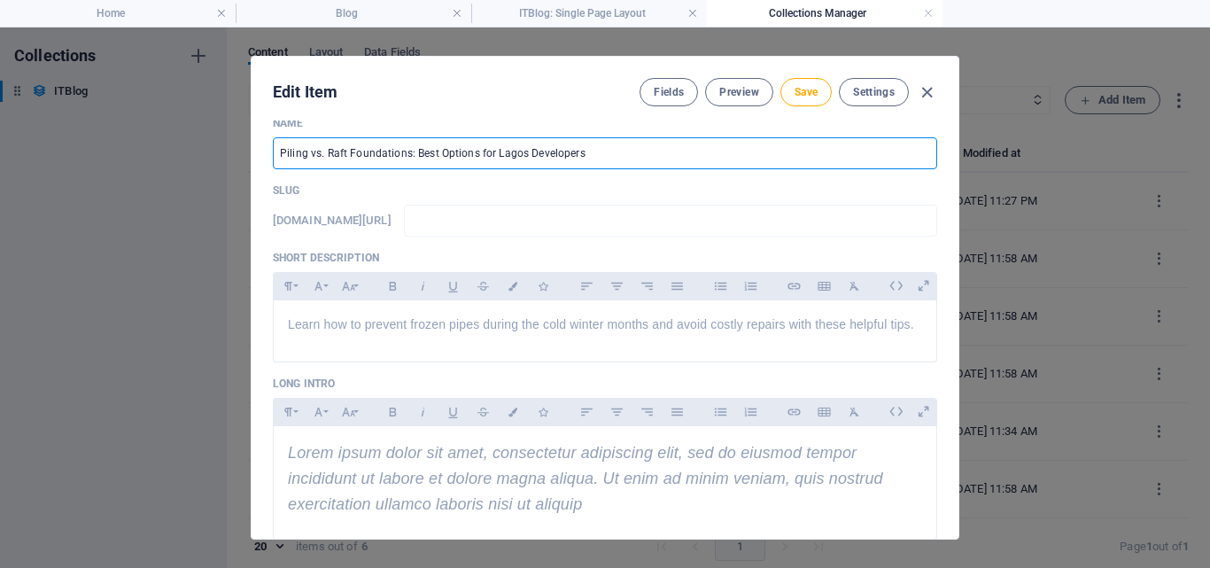
click at [296, 146] on input "Piling vs. Raft Foundations: Best Options for Lagos Developers" at bounding box center [605, 153] width 664 height 32
click at [277, 152] on input "Piling vs. Raft Foundations: Best Options for Lagos Developers" at bounding box center [605, 153] width 664 height 32
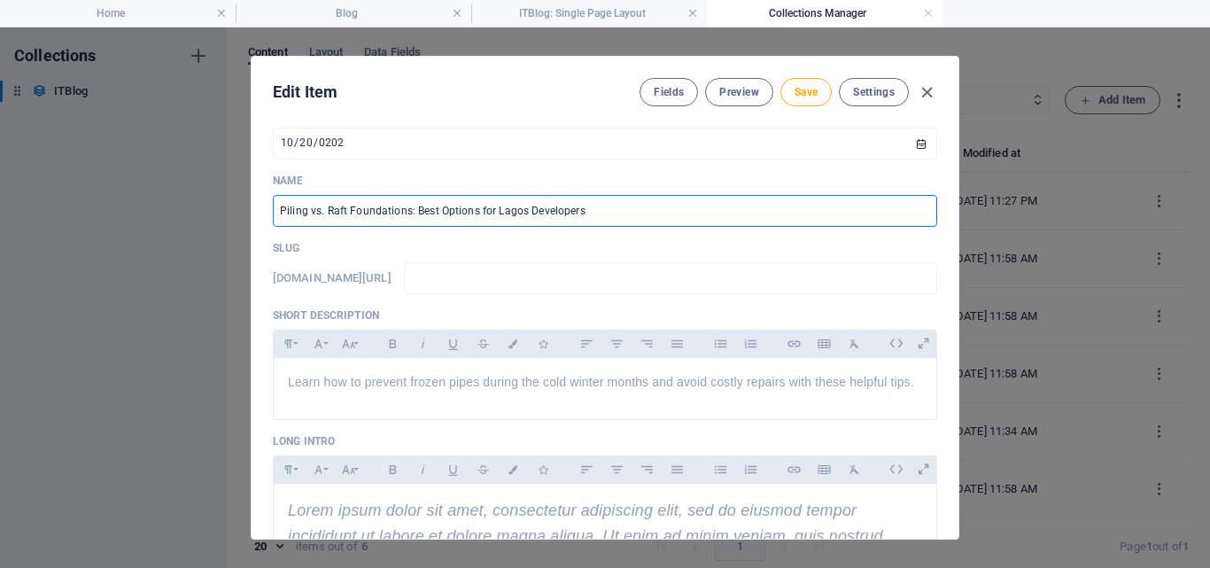
scroll to position [279, 0]
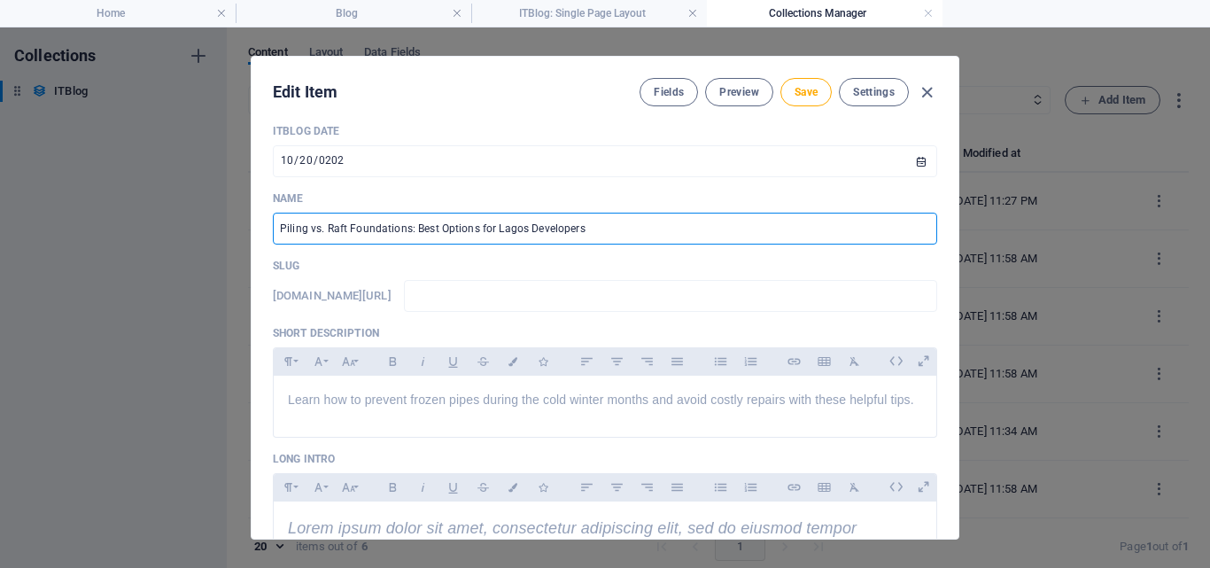
drag, startPoint x: 277, startPoint y: 152, endPoint x: 637, endPoint y: 246, distance: 371.6
click at [585, 296] on input "text" at bounding box center [670, 296] width 533 height 32
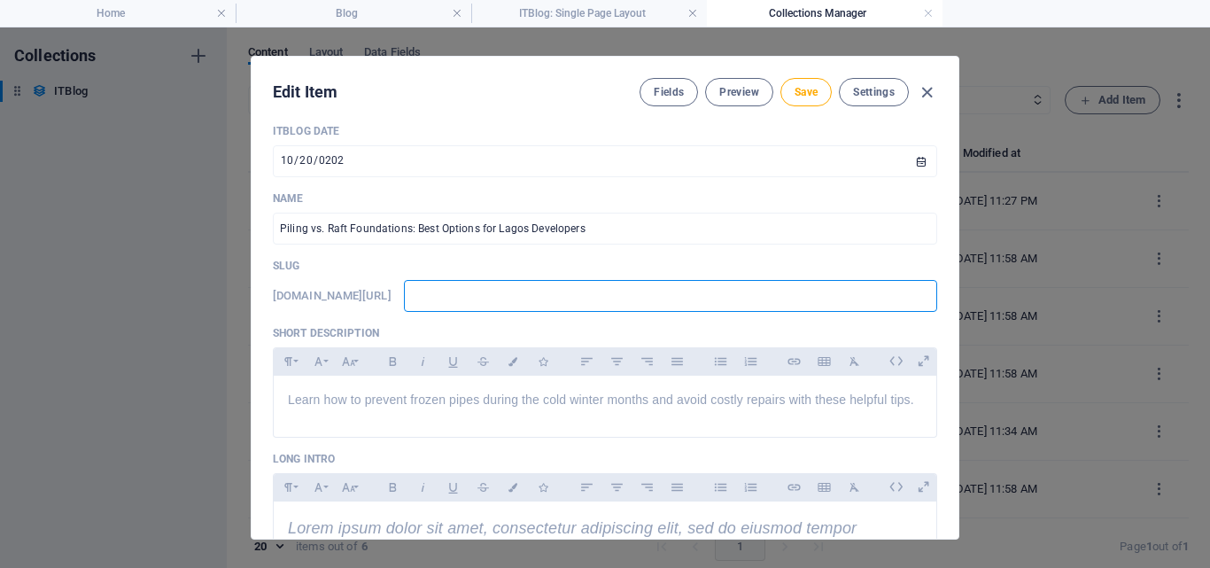
paste input "Piling vs. Raft Foundations: Best Options for Lagos Developers"
type input "Piling vs. Raft Foundations: Best Options for Lagos Developers"
type input "piling-vs-raft-foundations-best-options-for-lagos-developers"
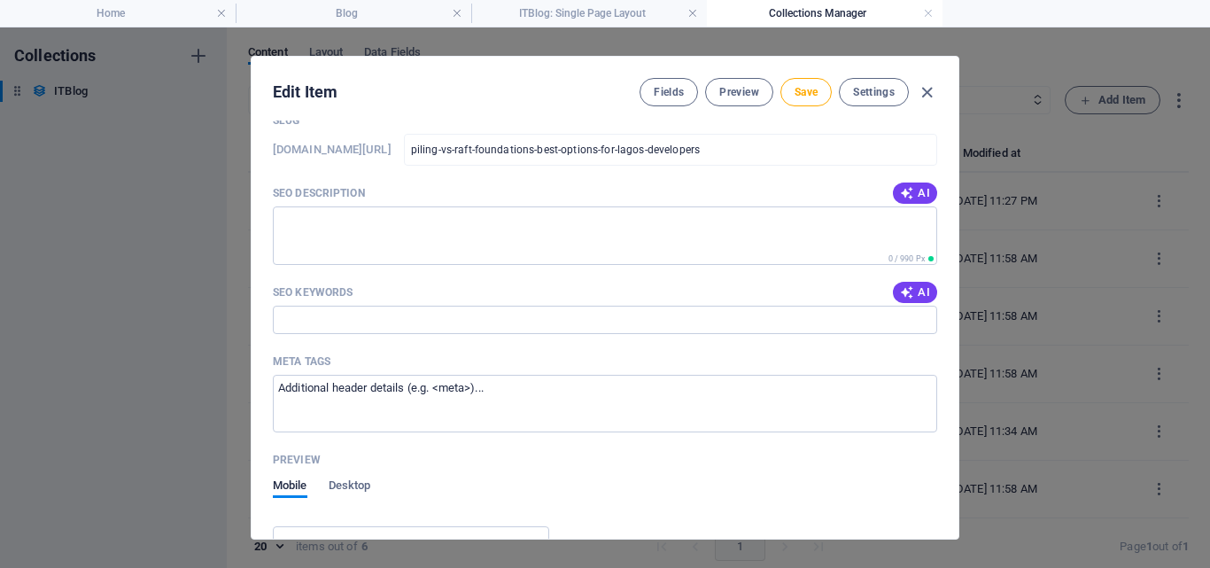
scroll to position [1673, 0]
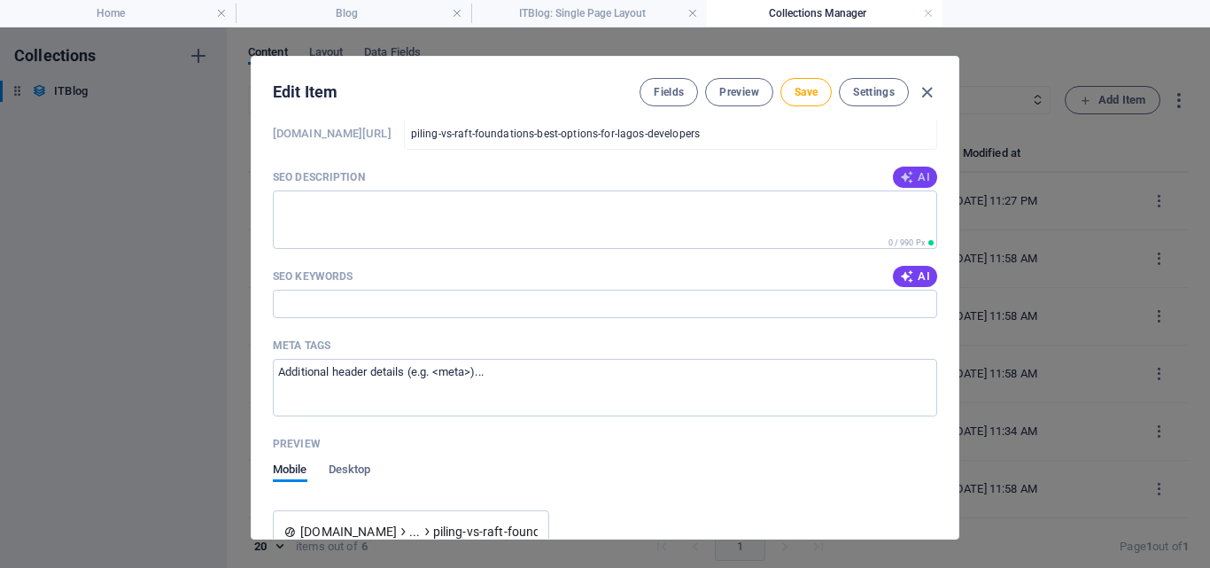
click at [911, 167] on button "AI" at bounding box center [915, 176] width 44 height 21
type textarea "Discover the best foundation choices for Lagos developers: Compare piling and r…"
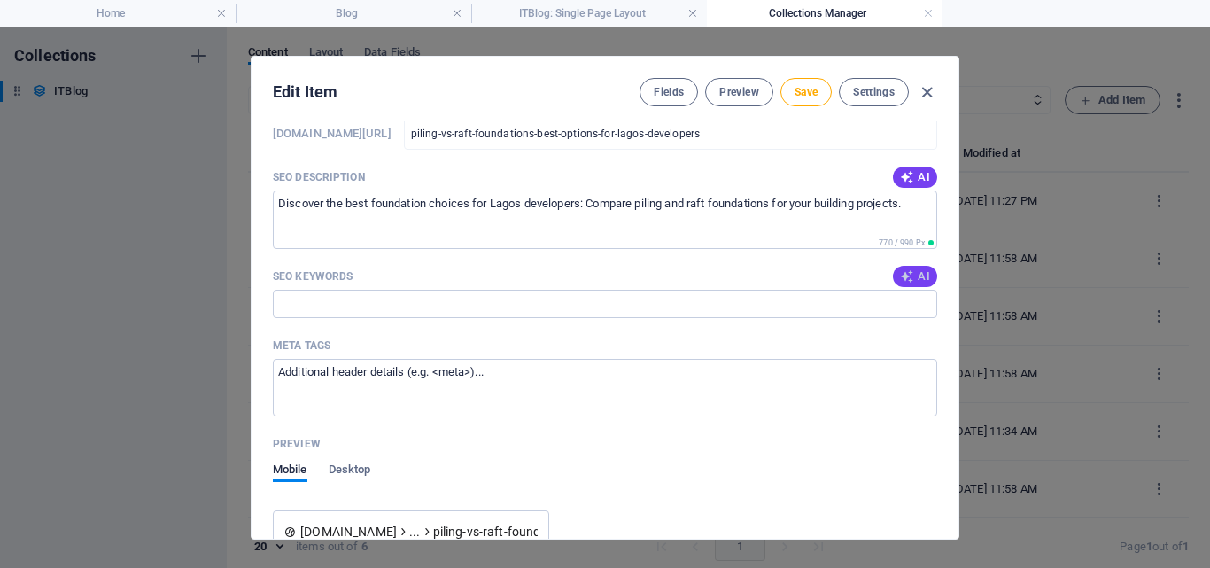
click at [913, 271] on span "AI" at bounding box center [915, 276] width 30 height 14
type input "piling foundations, raft foundations, Lagos construction, soil investigation, f…"
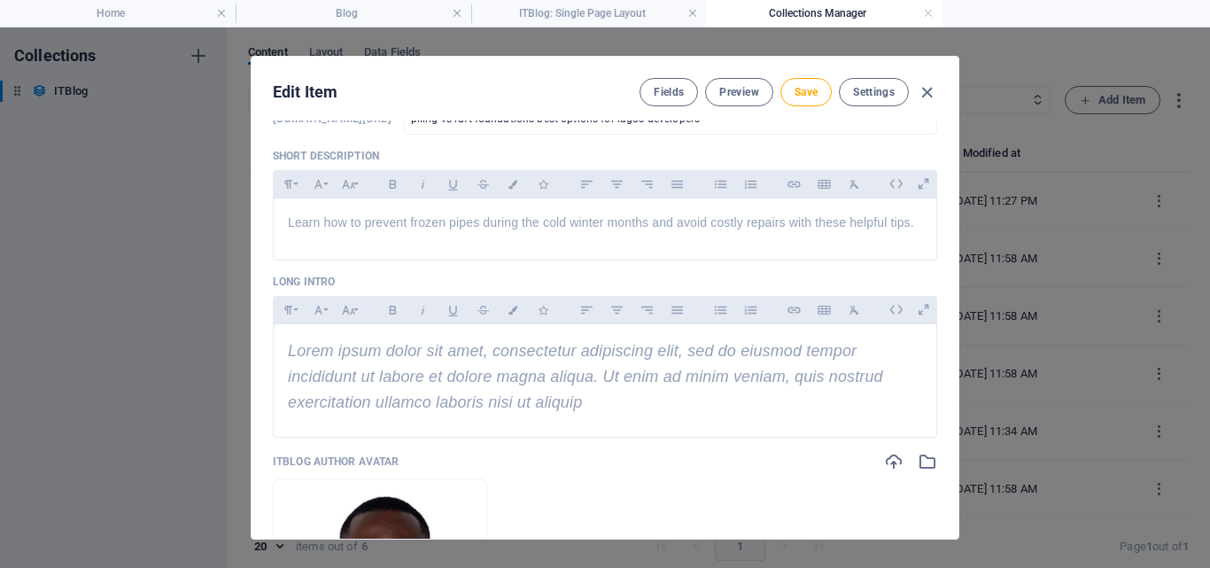
scroll to position [416, 0]
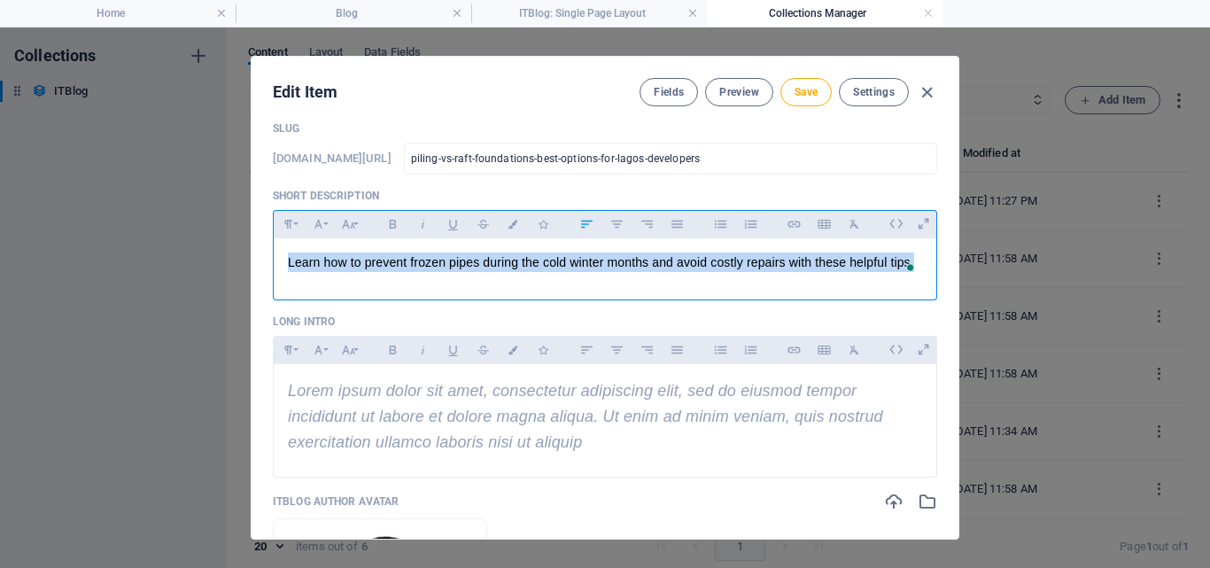
drag, startPoint x: 911, startPoint y: 262, endPoint x: 273, endPoint y: 263, distance: 638.5
click at [274, 263] on div "Learn how to prevent frozen pipes during the cold winter months and avoid costl…" at bounding box center [605, 264] width 662 height 53
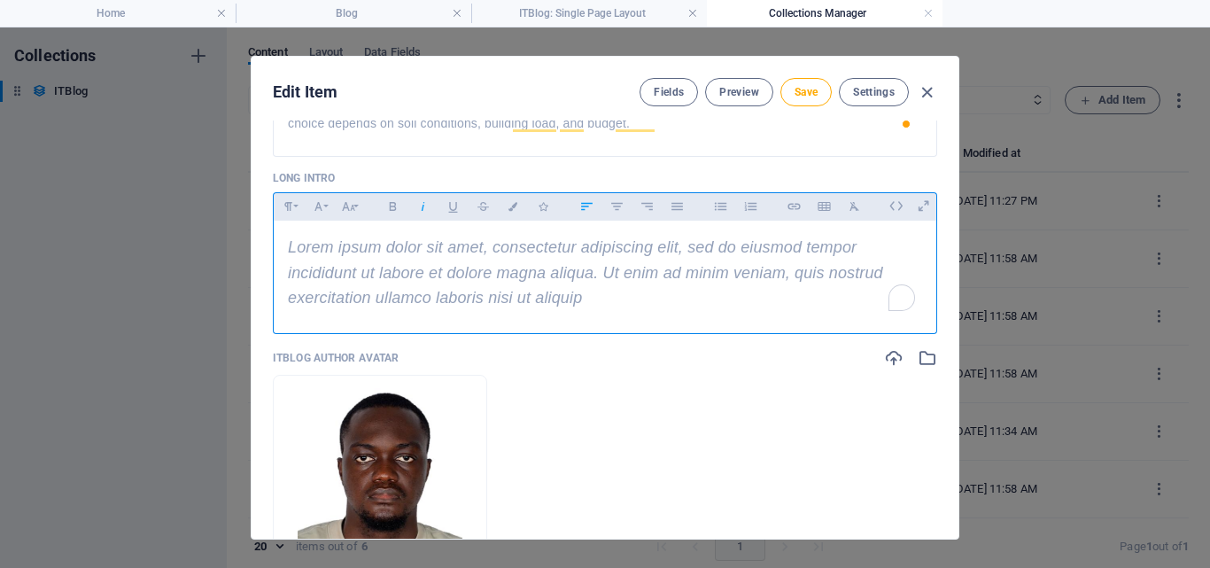
scroll to position [522, 0]
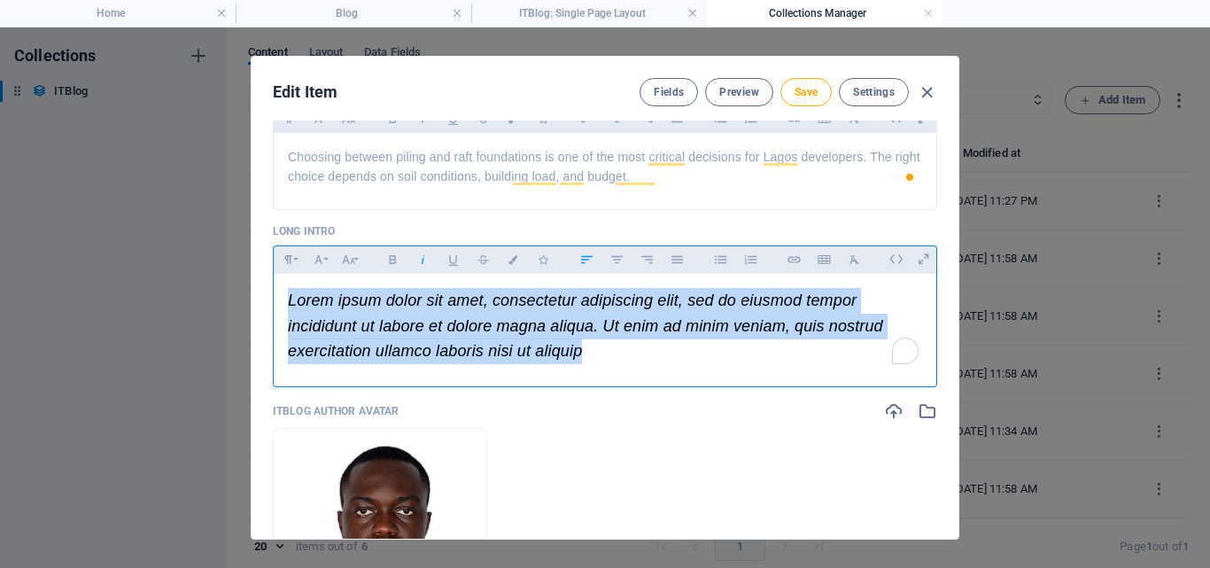
drag, startPoint x: 583, startPoint y: 348, endPoint x: 275, endPoint y: 292, distance: 313.2
click at [275, 292] on div "Lorem ipsum dolor sit amet, consectetur adipiscing elit, sed do eiusmod tempor …" at bounding box center [605, 326] width 662 height 105
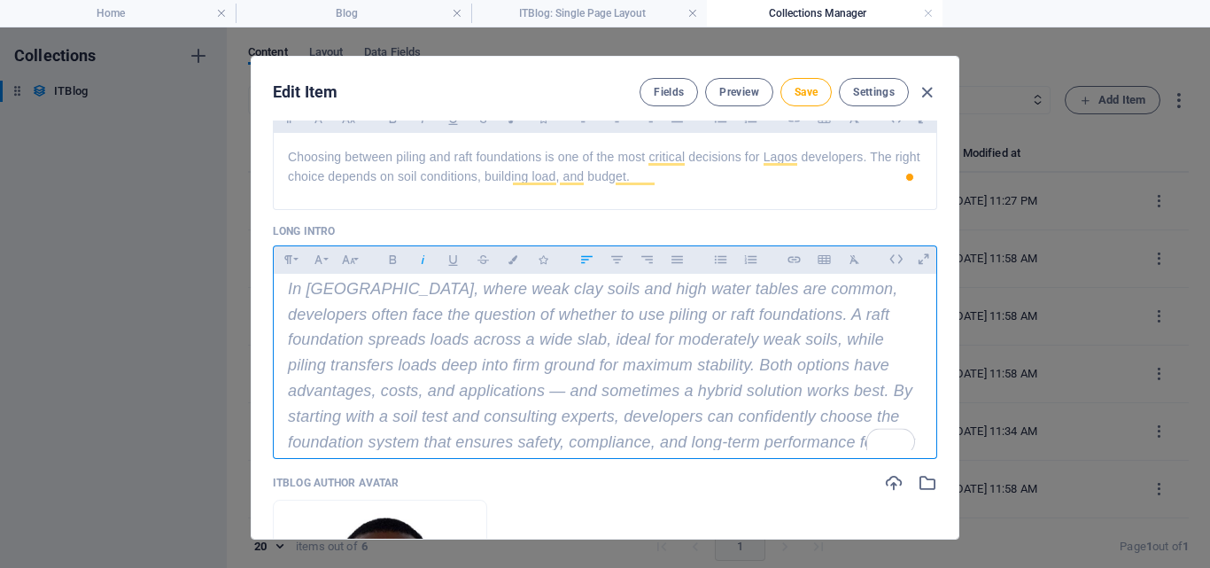
scroll to position [575, 0]
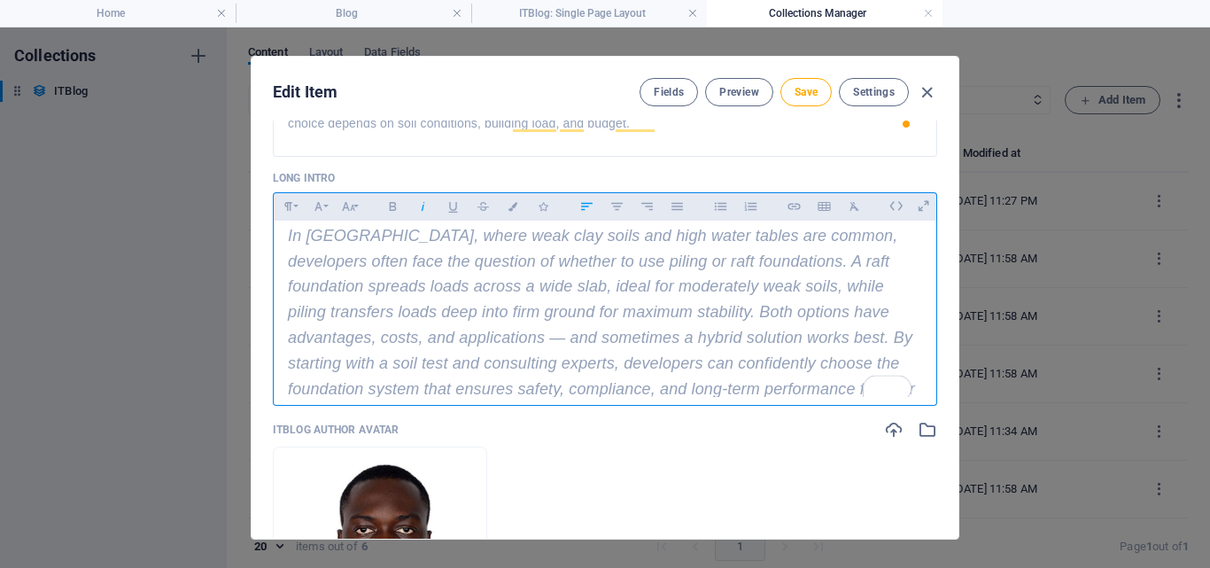
click at [397, 396] on span "In Lagos, where weak clay soils and high water tables are common, developers of…" at bounding box center [601, 325] width 627 height 197
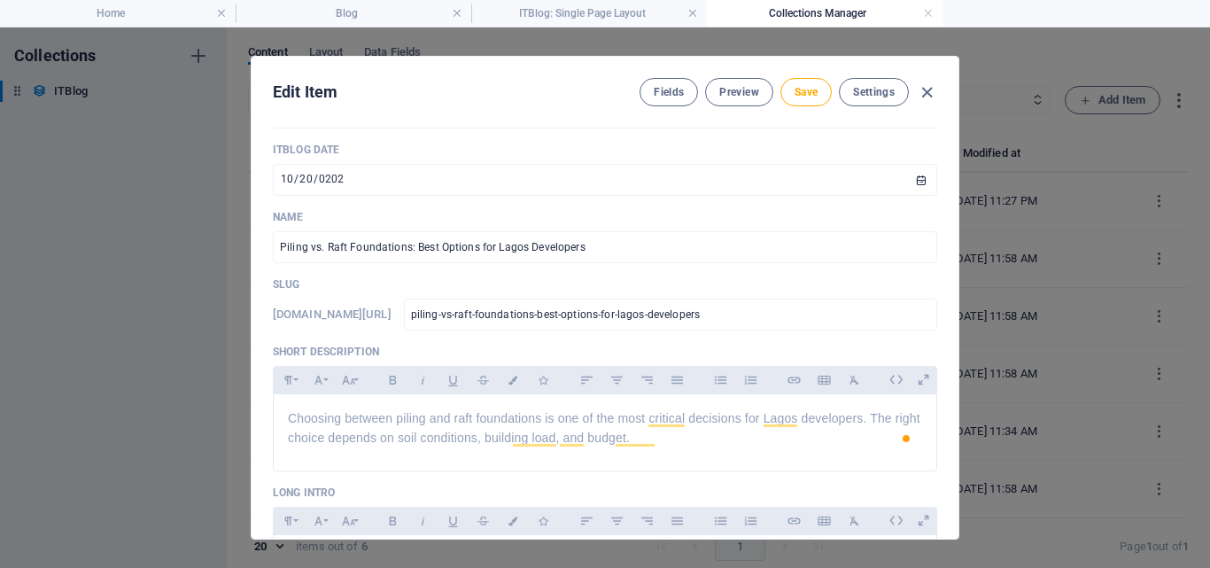
scroll to position [0, 0]
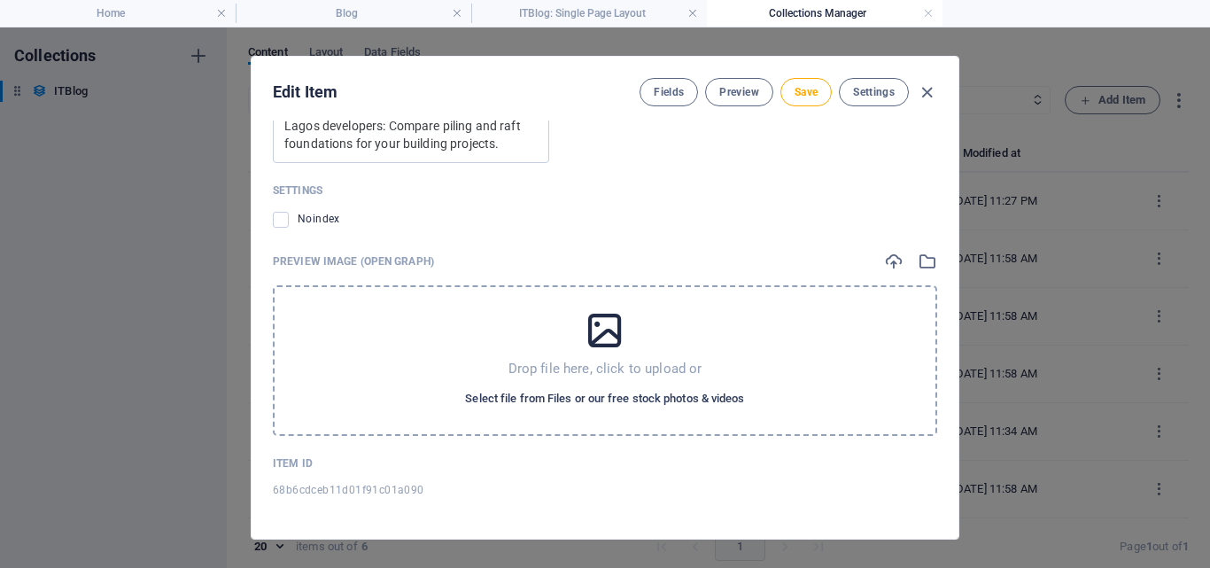
click at [614, 388] on span "Select file from Files or our free stock photos & videos" at bounding box center [604, 398] width 279 height 21
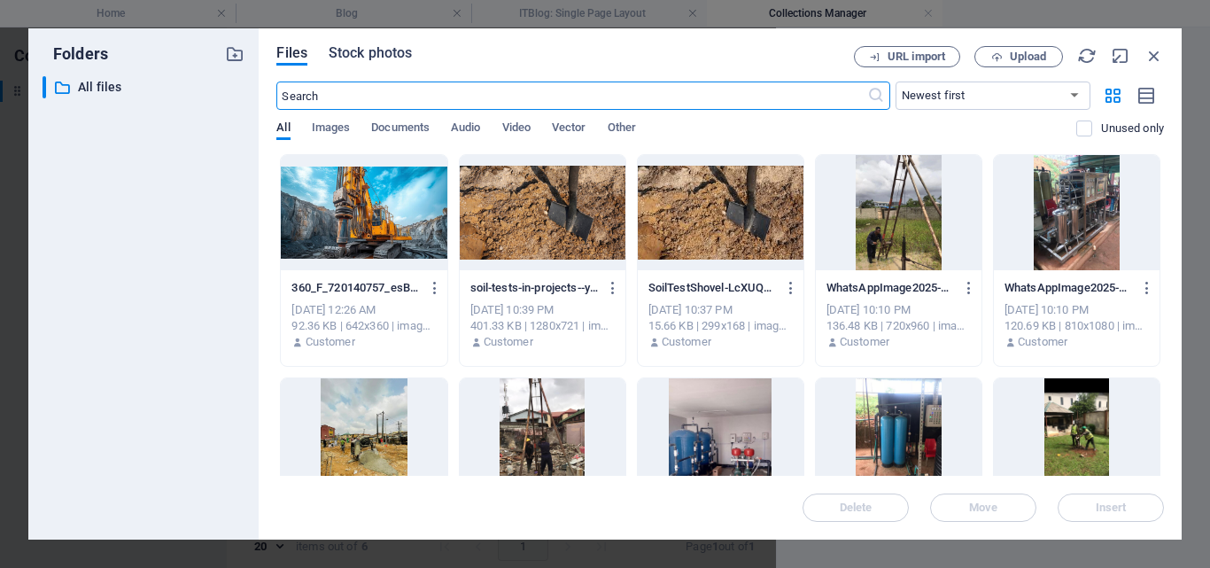
click at [379, 50] on span "Stock photos" at bounding box center [370, 53] width 83 height 21
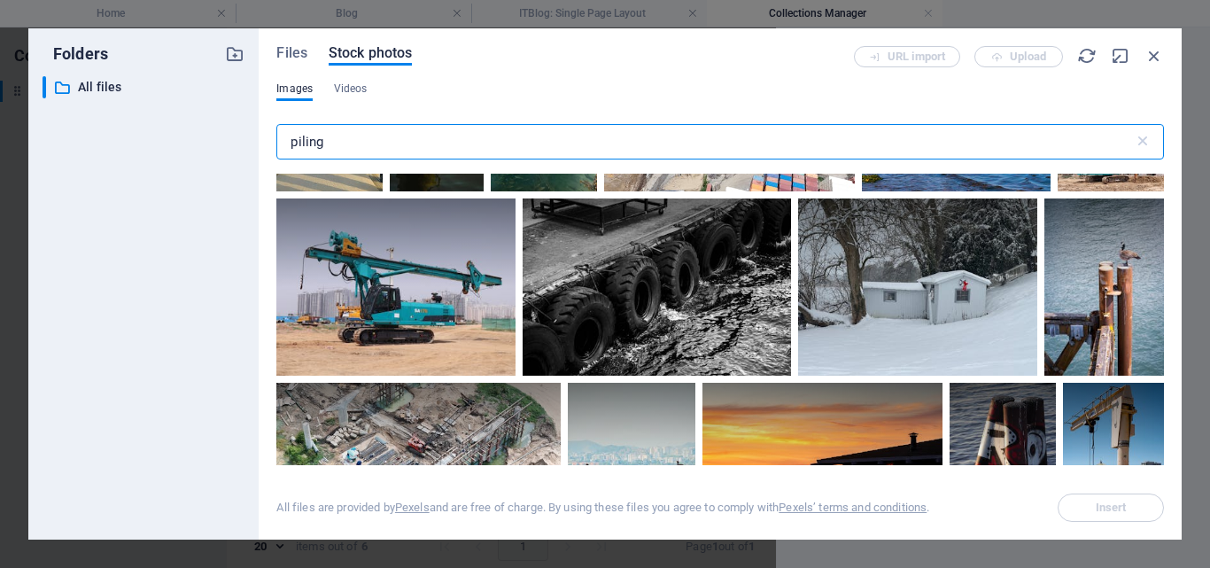
type input "piling"
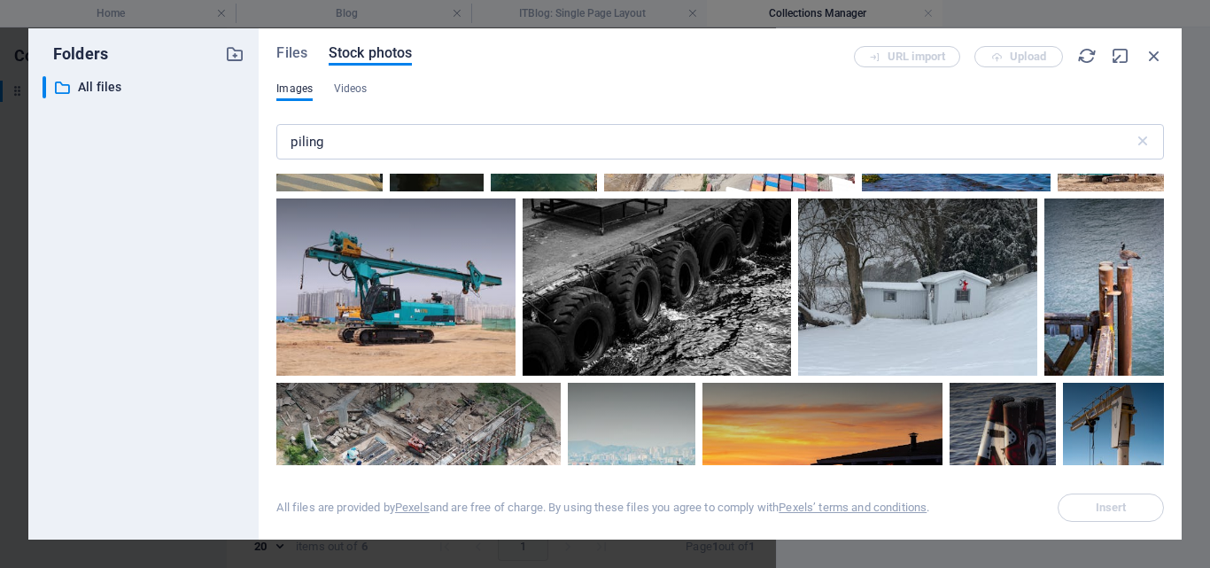
click at [1057, 191] on div at bounding box center [1110, 121] width 106 height 142
click at [1057, 191] on div at bounding box center [1110, 155] width 106 height 71
click at [1057, 191] on div at bounding box center [1110, 121] width 106 height 142
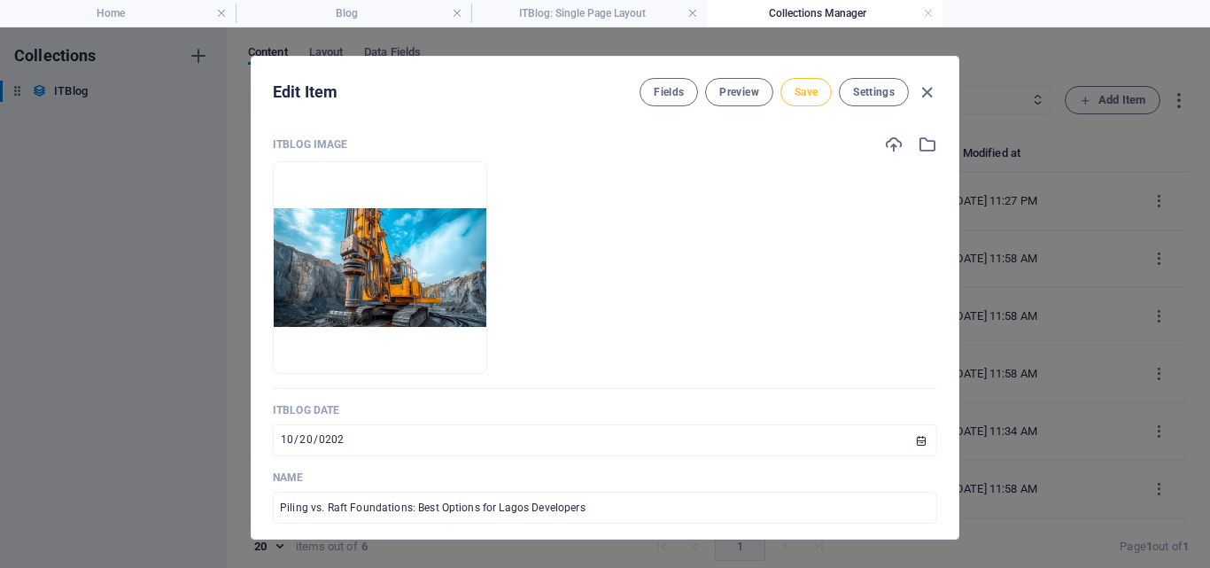
click at [800, 100] on button "Save" at bounding box center [805, 92] width 51 height 28
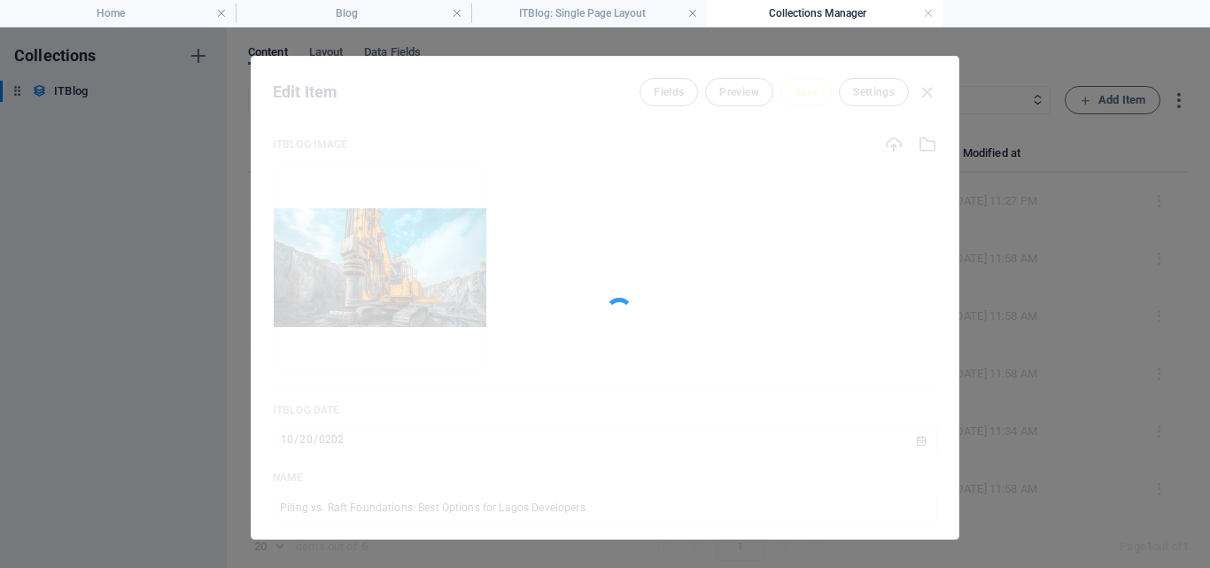
type input "piling-vs-raft-foundations-best-options-for-lagos-developers"
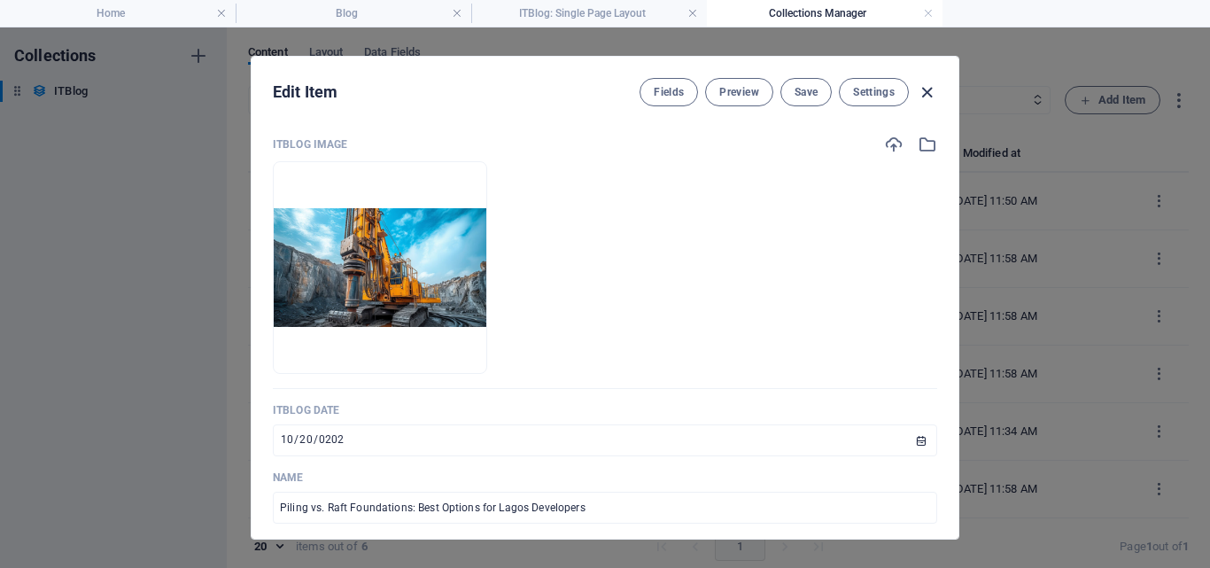
click at [917, 96] on icon "button" at bounding box center [927, 92] width 20 height 20
type input "[DATE]"
type input "piling-vs-raft-foundations-best-options-for-lagos-developers"
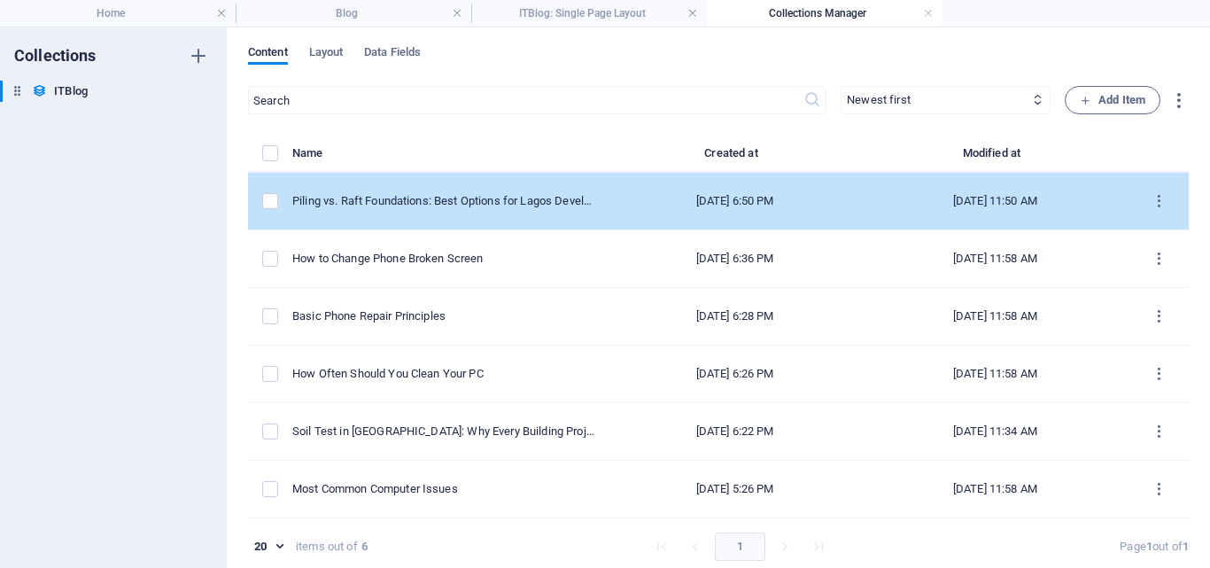
click at [731, 215] on td "[DATE] 6:50 PM" at bounding box center [734, 202] width 252 height 58
select select "Mobile"
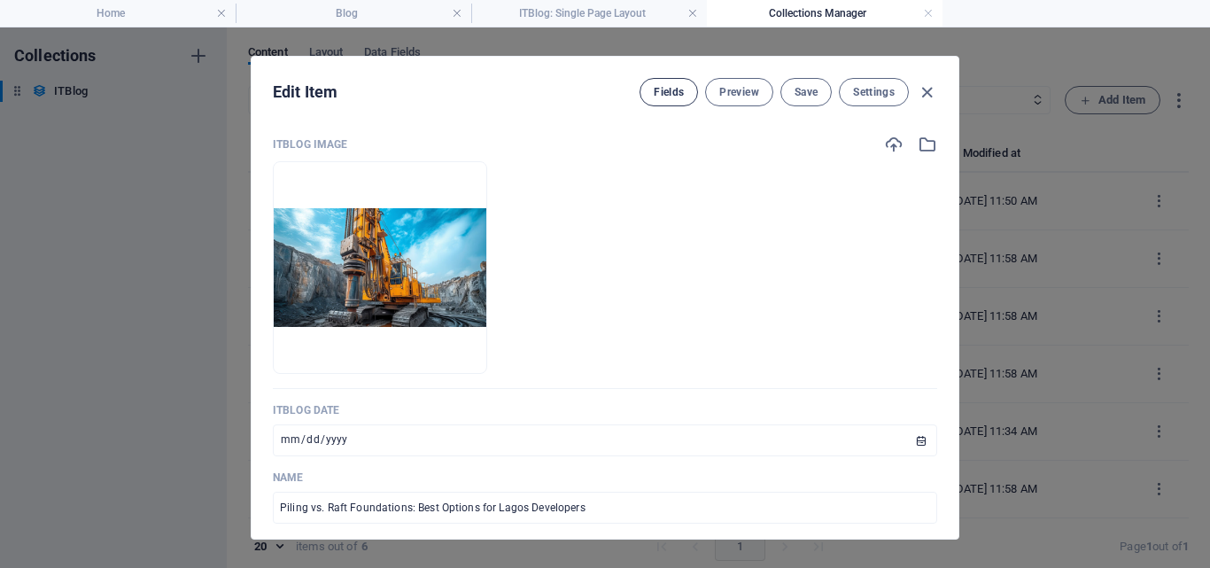
click at [668, 95] on span "Fields" at bounding box center [669, 92] width 30 height 14
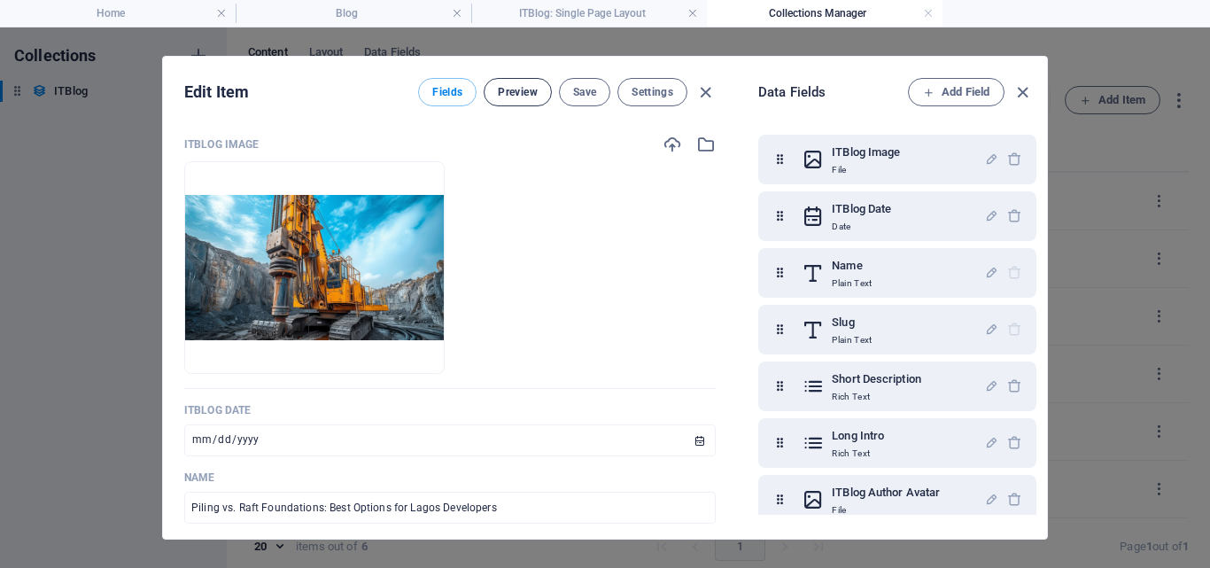
click at [527, 91] on span "Preview" at bounding box center [517, 92] width 39 height 14
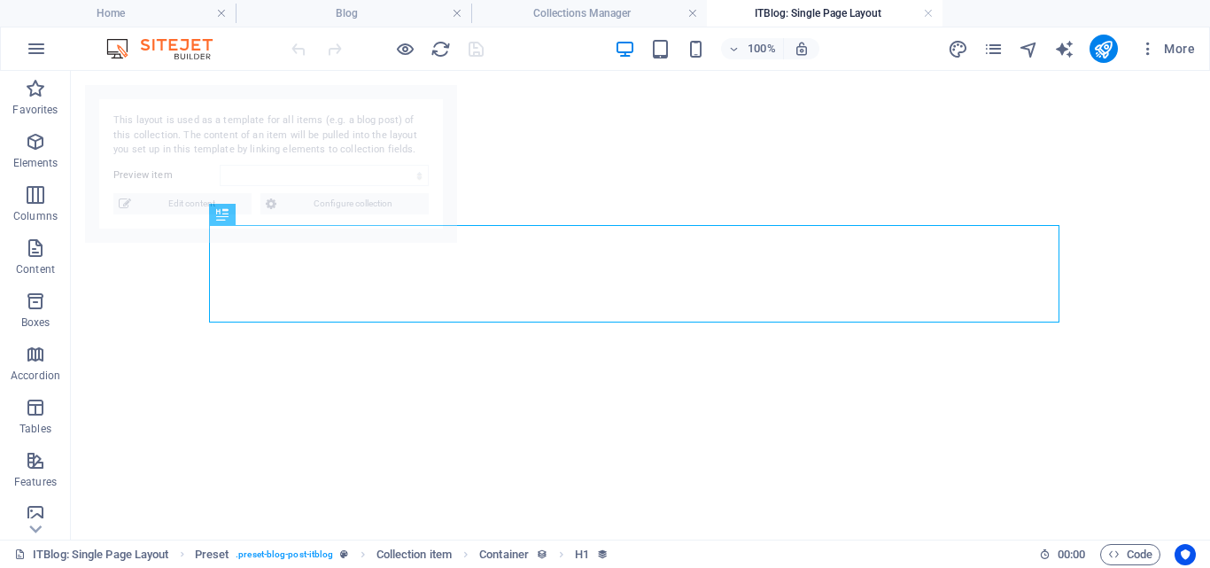
select select "68b6cdceb11d01f91c01a090"
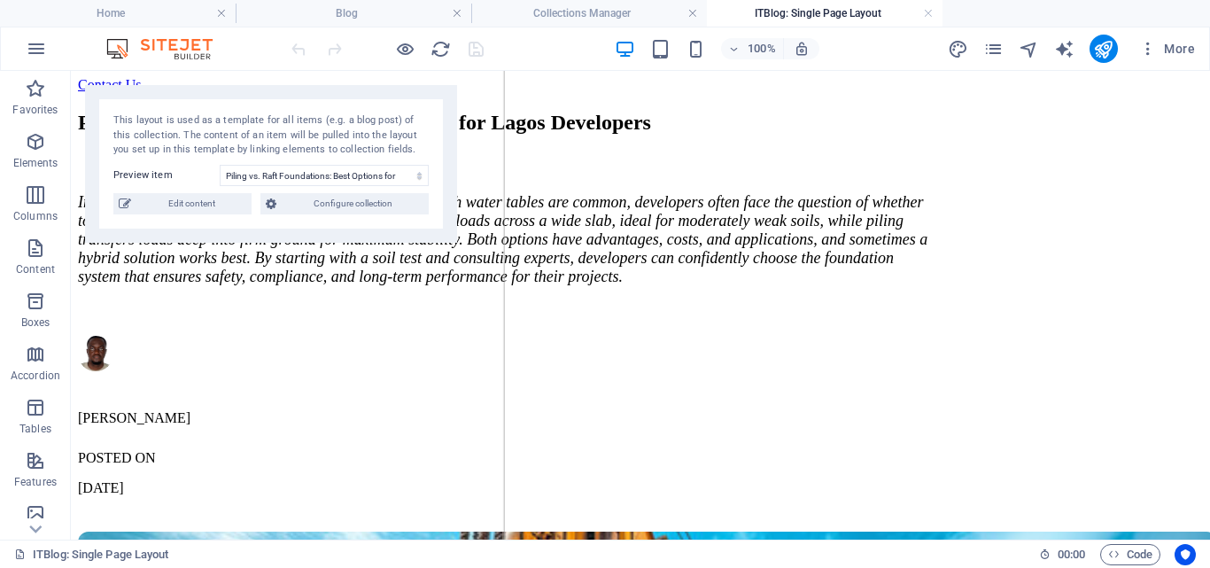
scroll to position [159, 0]
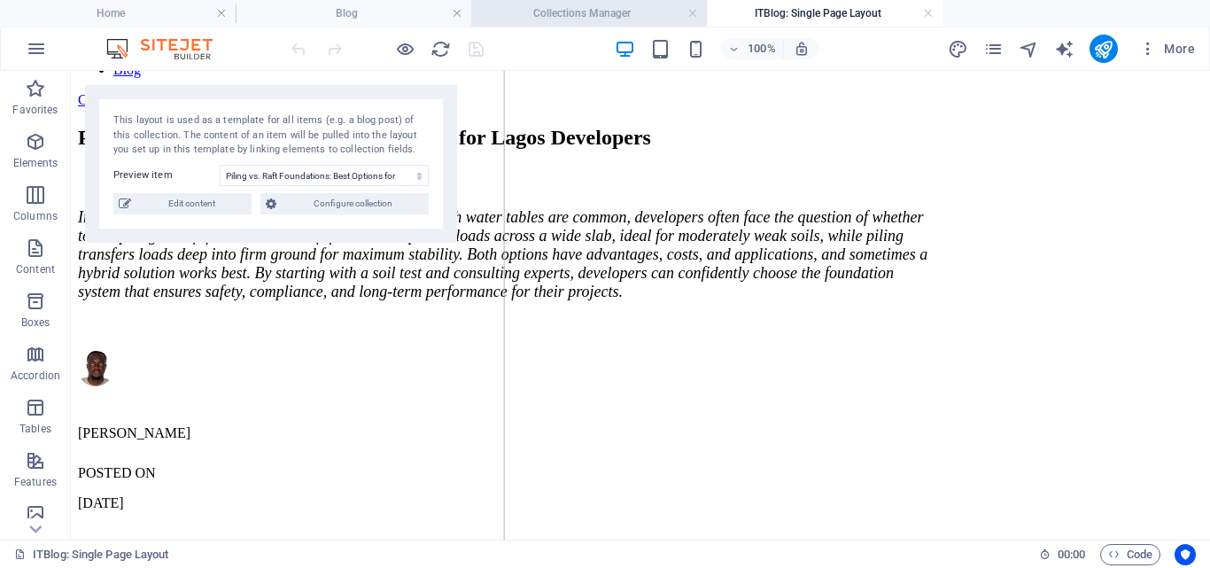
click at [588, 12] on h4 "Collections Manager" at bounding box center [589, 13] width 236 height 19
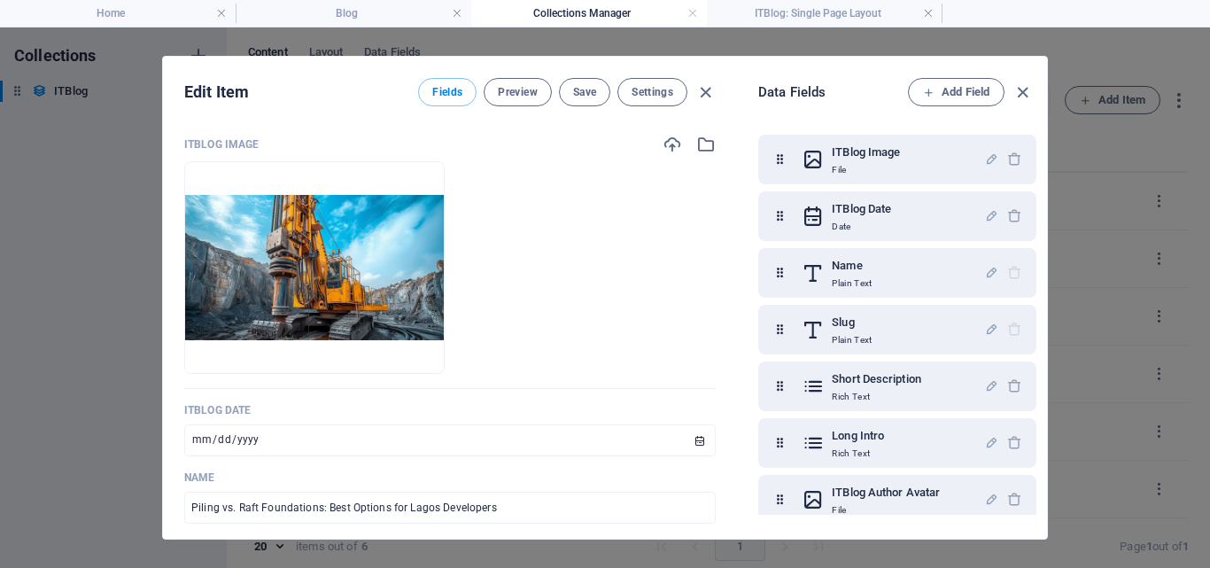
scroll to position [0, 0]
click at [1022, 86] on icon "button" at bounding box center [1022, 92] width 20 height 20
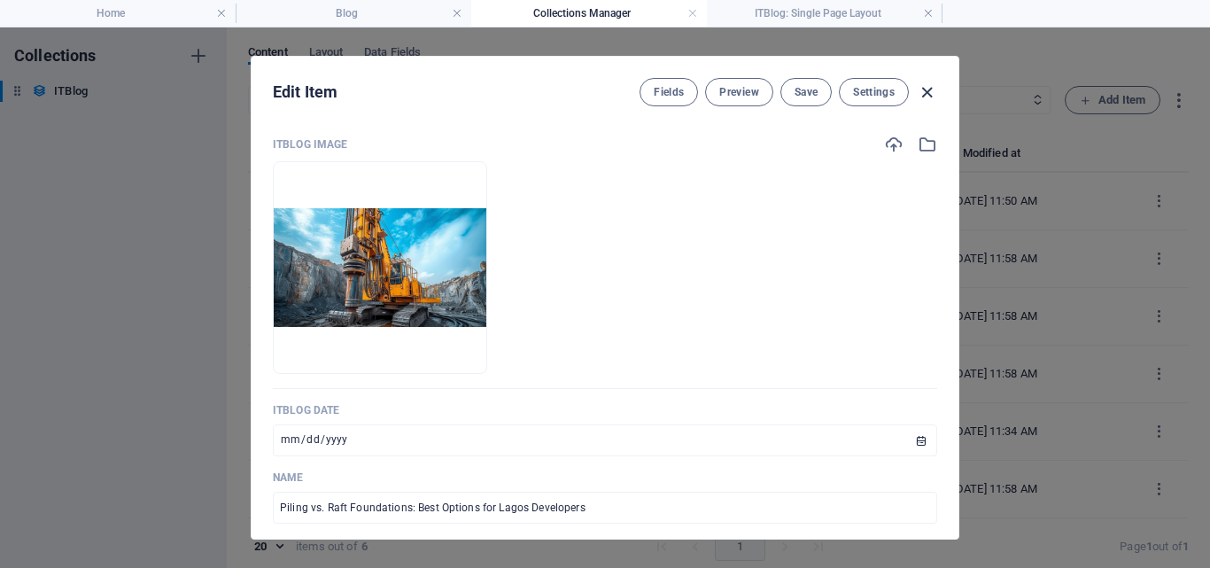
click at [933, 93] on icon "button" at bounding box center [927, 92] width 20 height 20
type input "[DATE]"
type input "piling-vs-raft-foundations-best-options-for-lagos-developers"
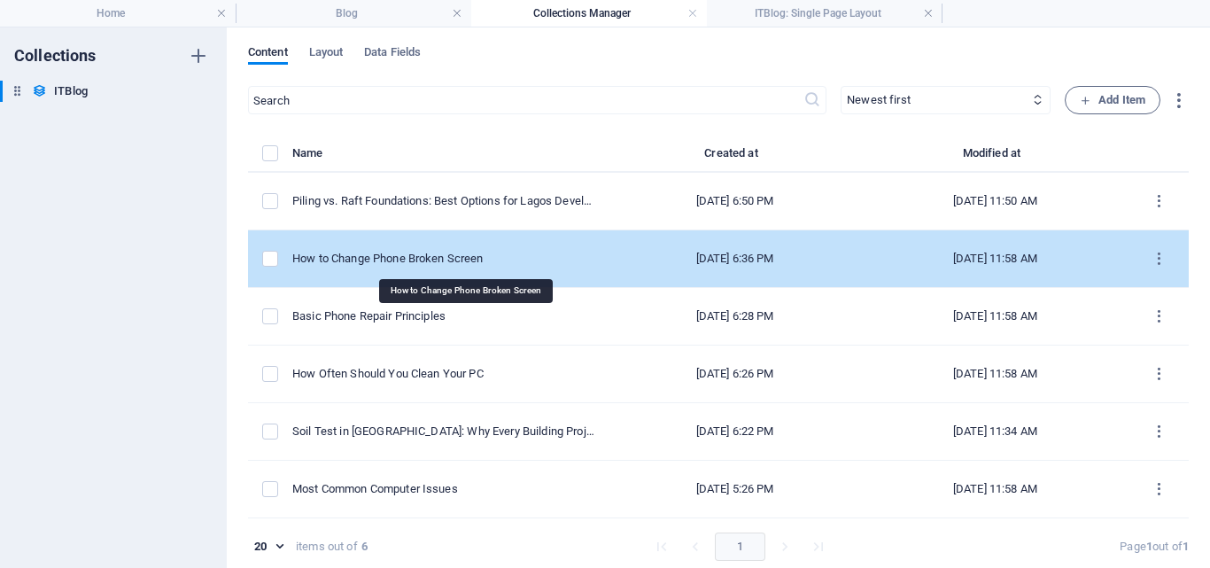
click at [468, 260] on div "How to Change Phone Broken Screen" at bounding box center [443, 259] width 302 height 16
select select "Mobile"
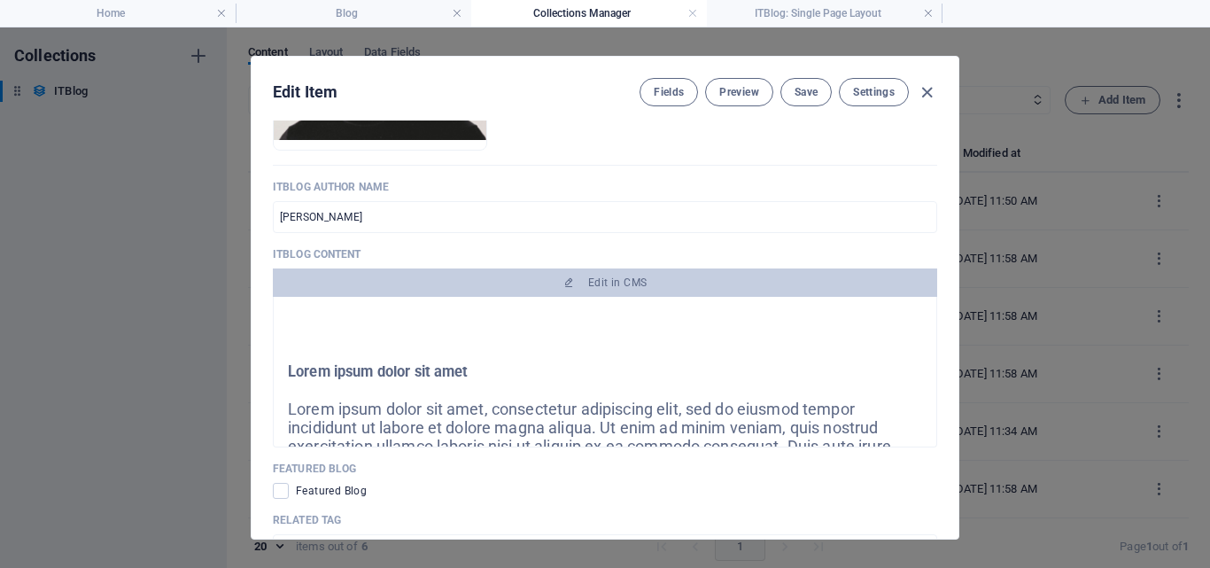
scroll to position [1034, 0]
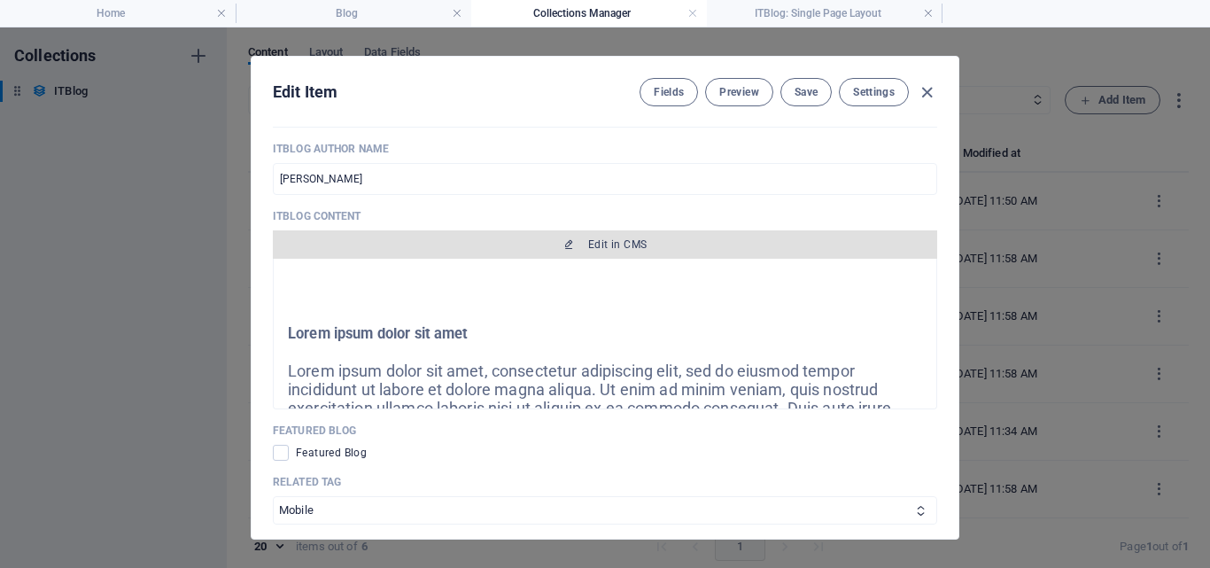
click at [617, 240] on span "Edit in CMS" at bounding box center [617, 244] width 58 height 14
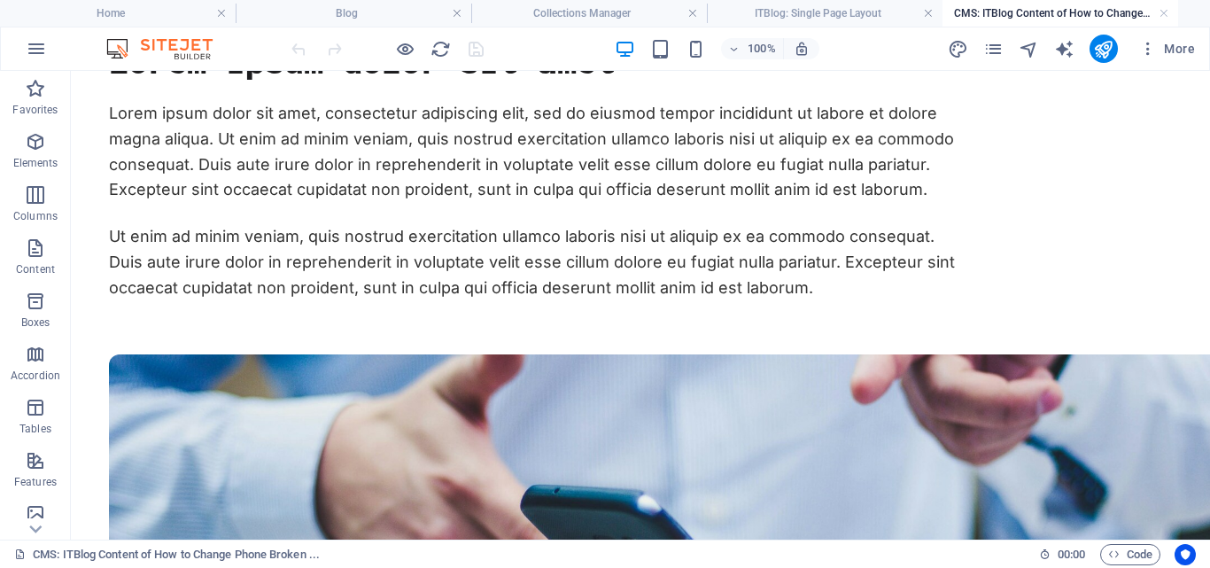
scroll to position [0, 0]
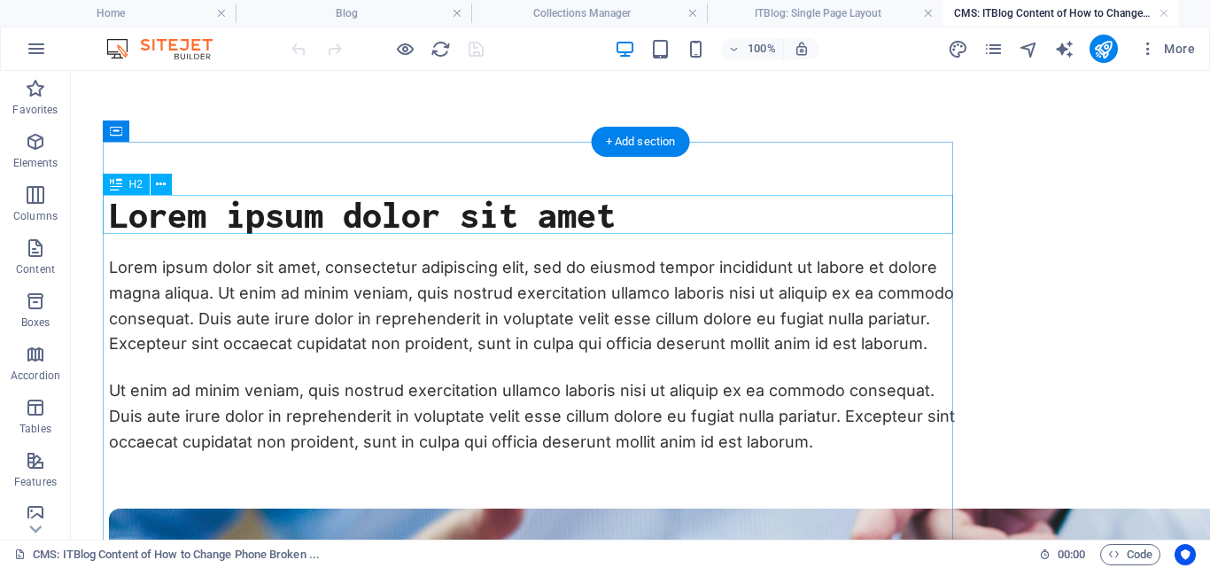
click at [607, 218] on div "Lorem ipsum dolor sit amet" at bounding box center [534, 214] width 850 height 39
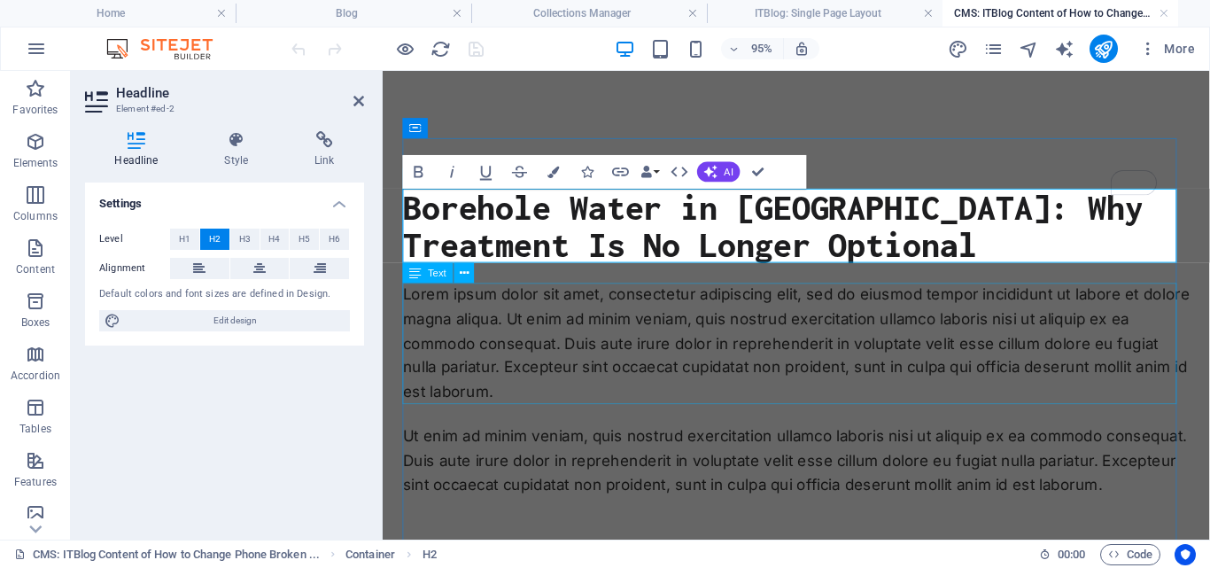
click at [775, 375] on div "Lorem ipsum dolor sit amet, consectetur adipiscing elit, sed do eiusmod tempor …" at bounding box center [818, 358] width 828 height 128
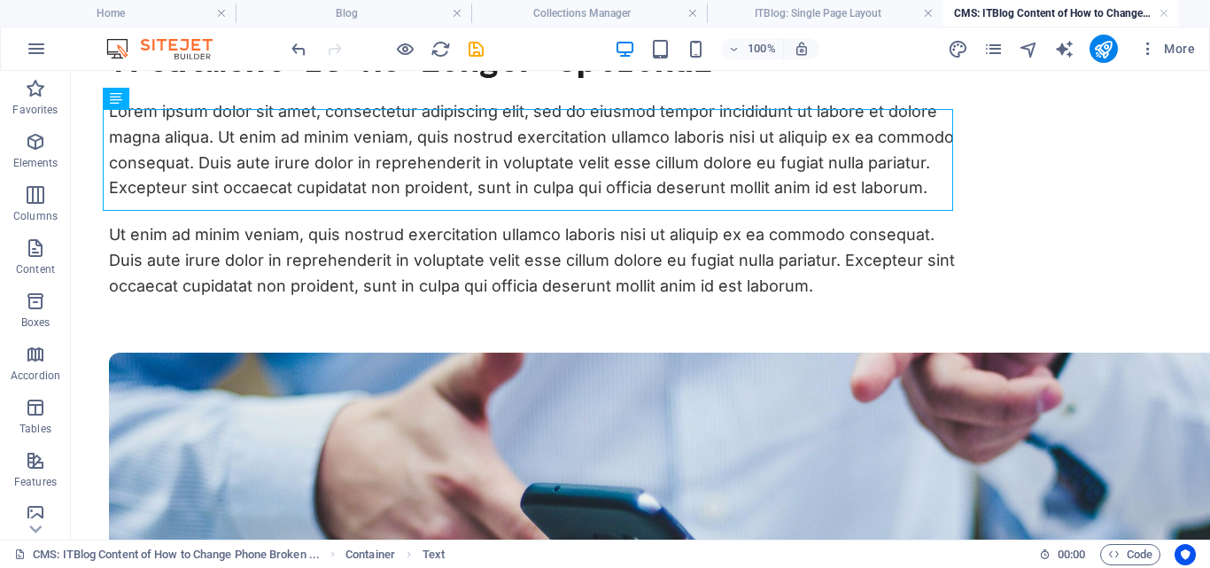
scroll to position [185, 0]
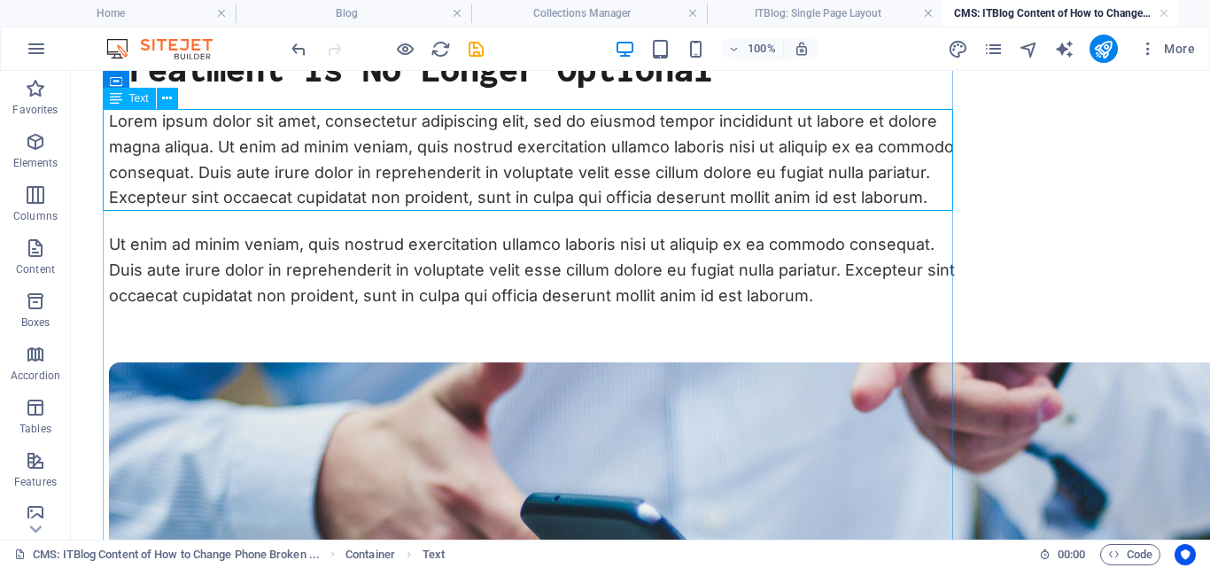
click at [916, 195] on div "Lorem ipsum dolor sit amet, consectetur adipiscing elit, sed do eiusmod tempor …" at bounding box center [534, 160] width 850 height 102
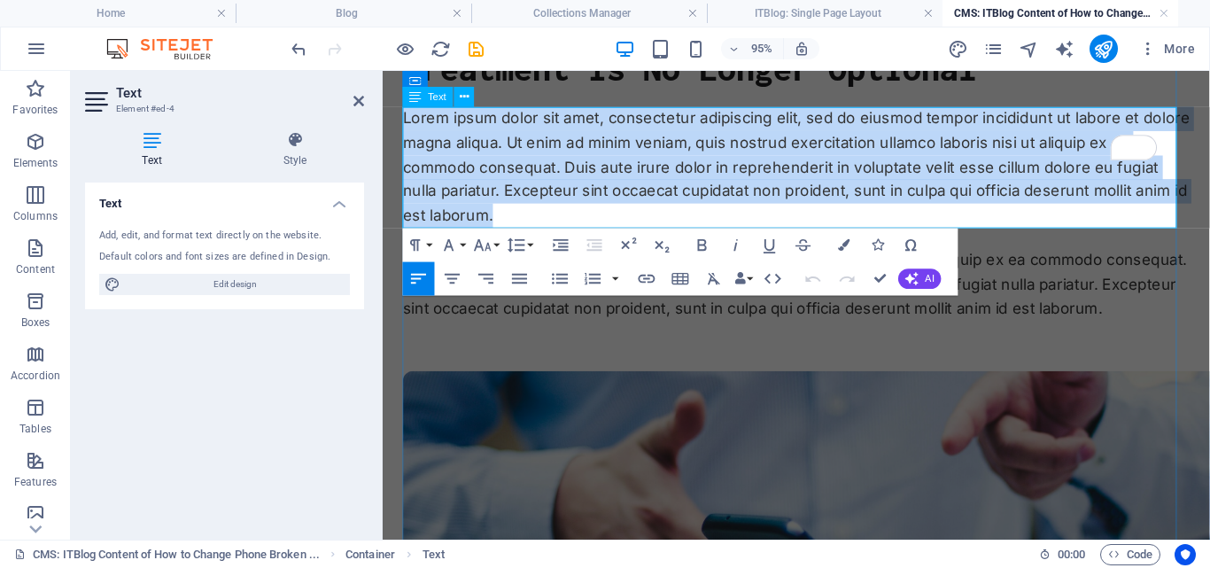
drag, startPoint x: 517, startPoint y: 225, endPoint x: 404, endPoint y: 120, distance: 154.8
click at [404, 120] on p "Lorem ipsum dolor sit amet, consectetur adipiscing elit, sed do eiusmod tempor …" at bounding box center [818, 173] width 828 height 128
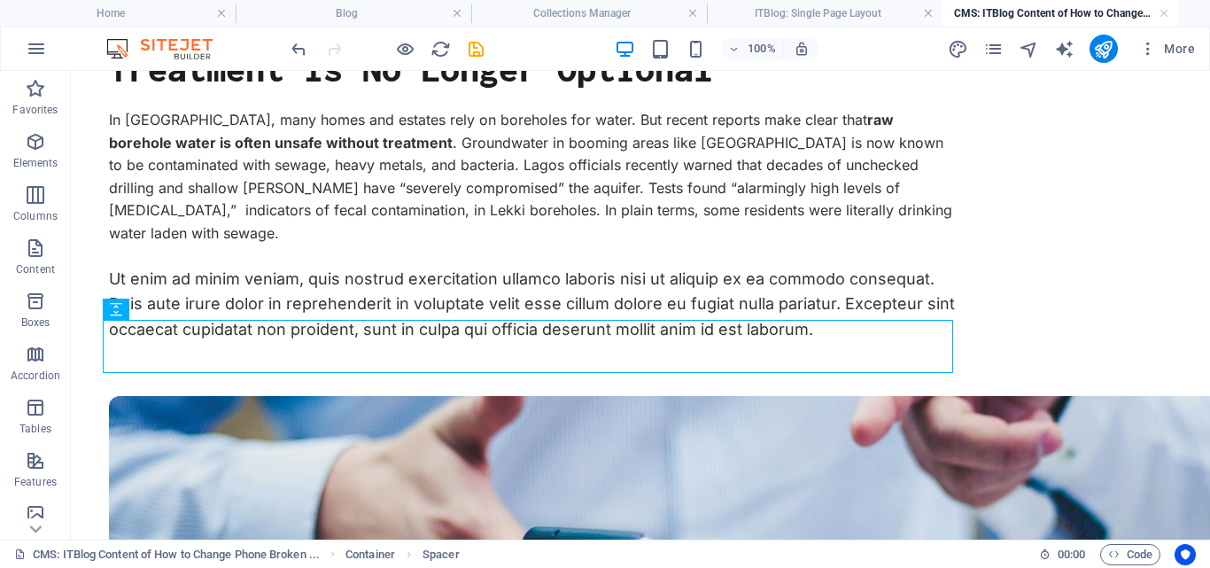
scroll to position [252, 0]
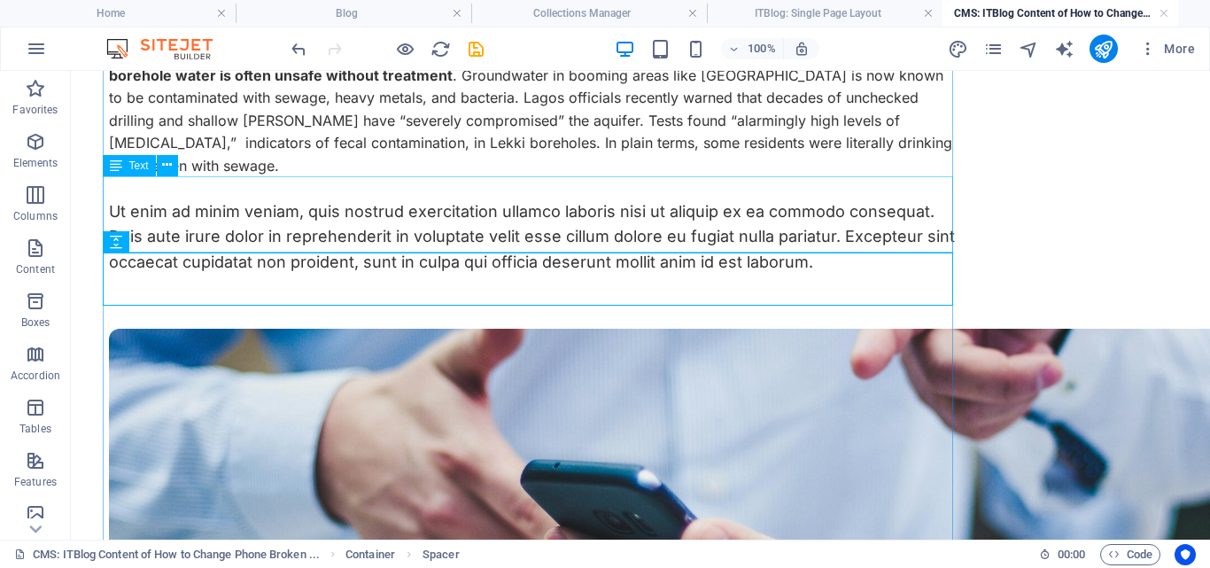
click at [807, 246] on div "Ut enim ad minim veniam, quis nostrud exercitation ullamco laboris nisi ut aliq…" at bounding box center [534, 237] width 850 height 76
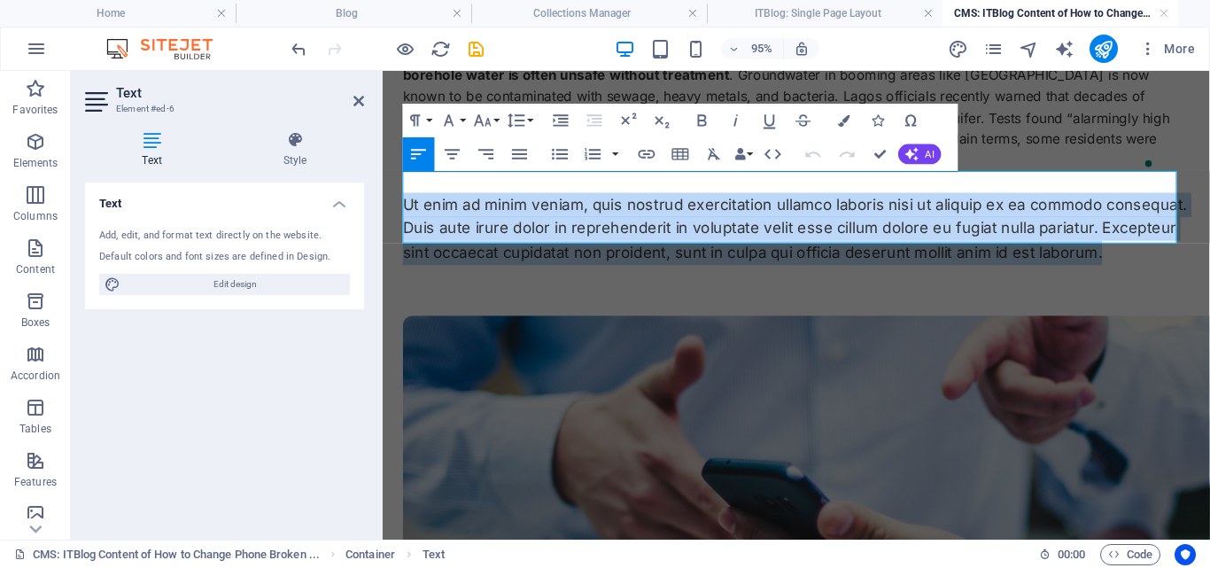
drag, startPoint x: 405, startPoint y: 194, endPoint x: 1252, endPoint y: 263, distance: 850.3
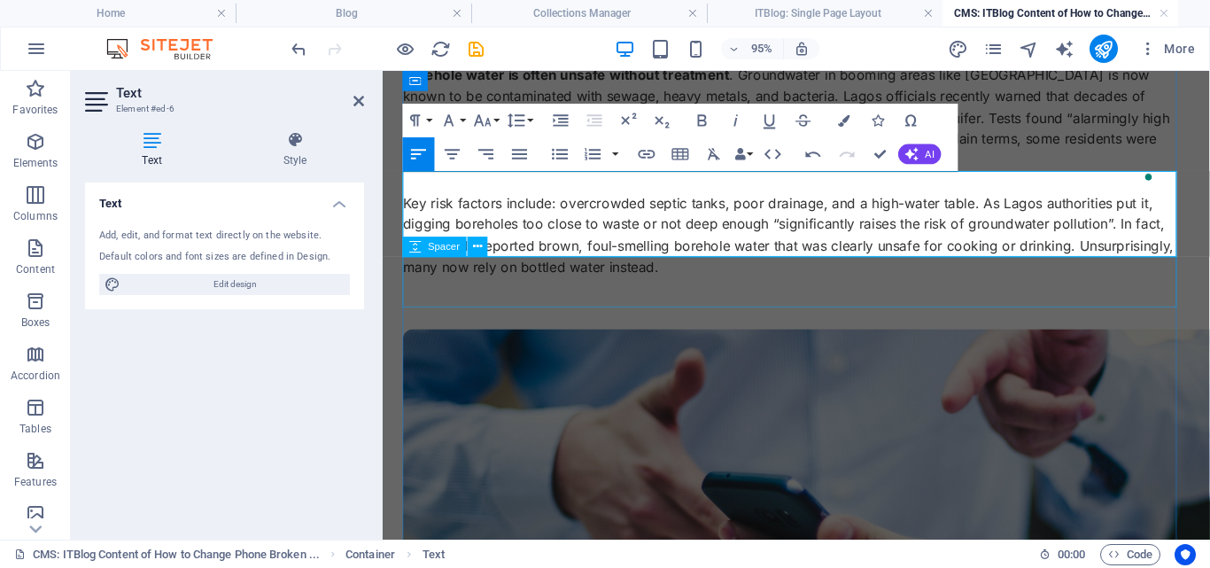
click at [1123, 306] on div at bounding box center [818, 316] width 828 height 53
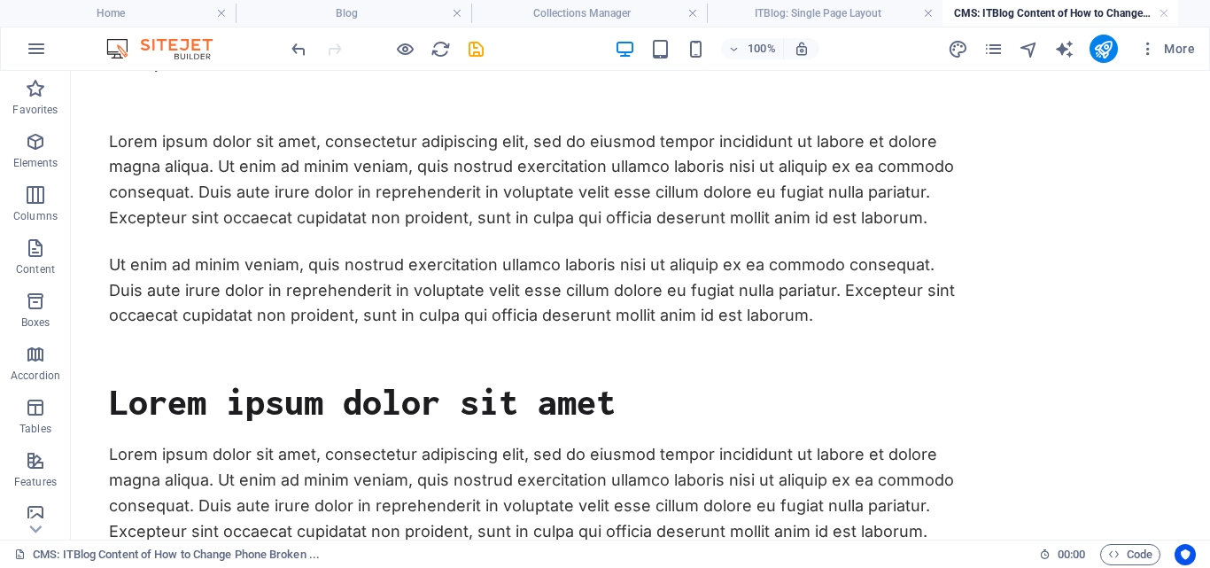
scroll to position [927, 0]
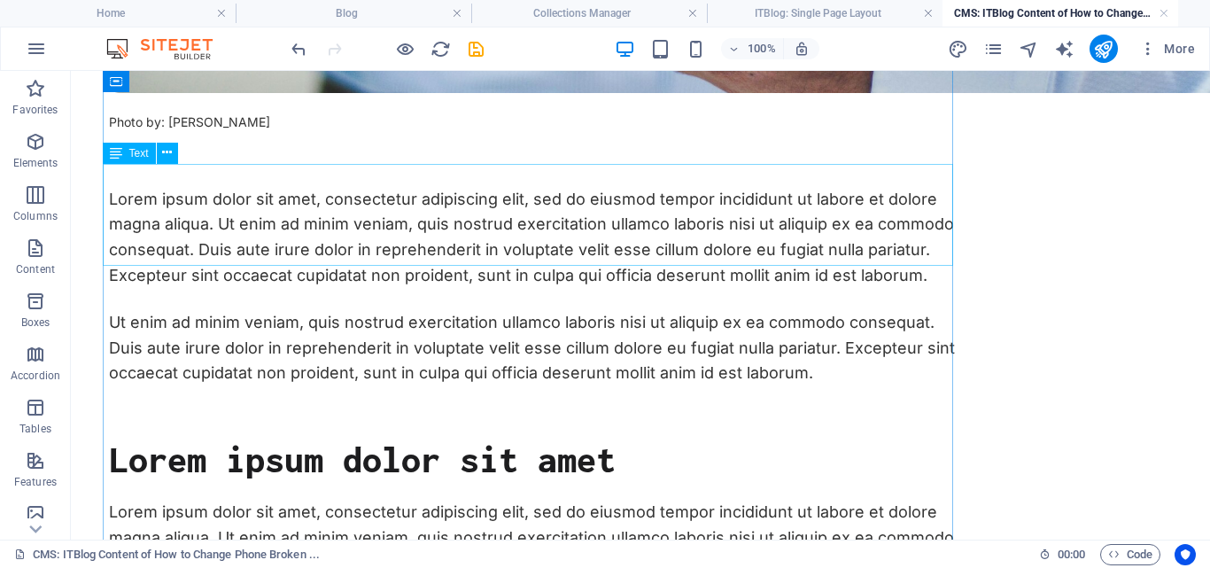
click at [594, 244] on div "Lorem ipsum dolor sit amet, consectetur adipiscing elit, sed do eiusmod tempor …" at bounding box center [534, 238] width 850 height 102
click at [924, 252] on div "Lorem ipsum dolor sit amet, consectetur adipiscing elit, sed do eiusmod tempor …" at bounding box center [534, 238] width 850 height 102
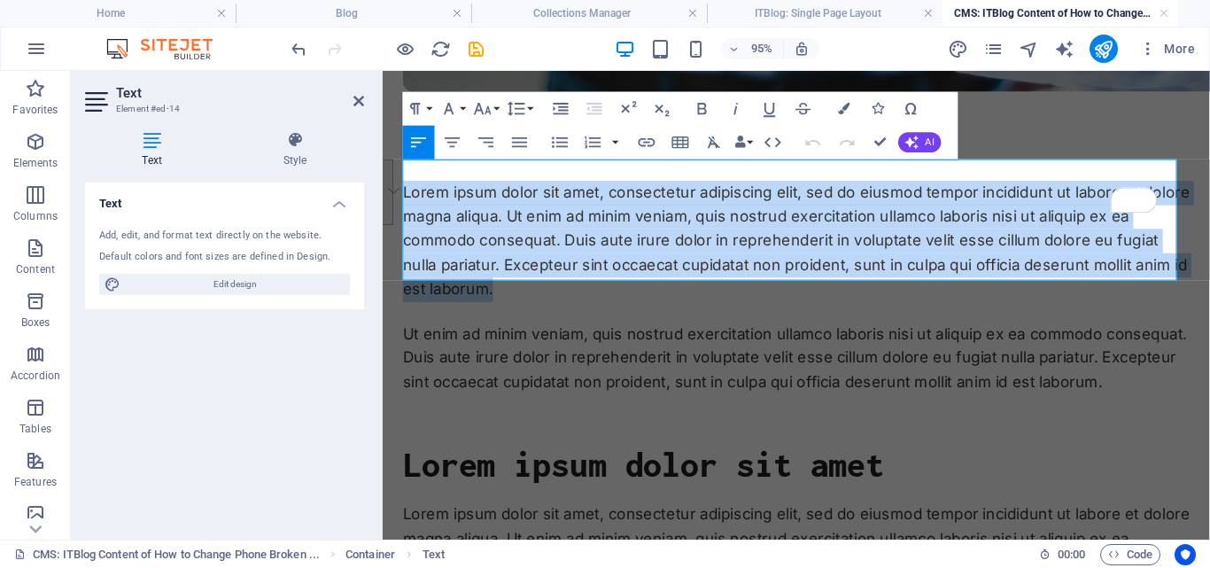
drag, startPoint x: 523, startPoint y: 278, endPoint x: 350, endPoint y: 133, distance: 225.7
click at [383, 133] on html "Skip to main content Borehole Water in Lagos: Why Treatment Is No Longer Option…" at bounding box center [818, 355] width 871 height 2423
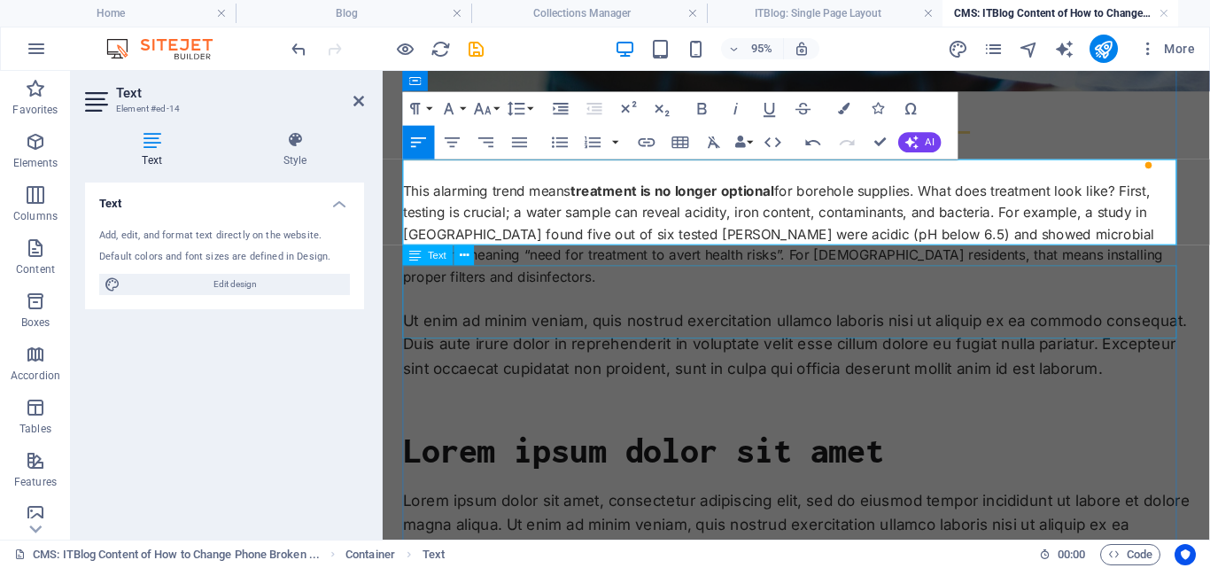
click at [615, 321] on div "Ut enim ad minim veniam, quis nostrud exercitation ullamco laboris nisi ut aliq…" at bounding box center [818, 359] width 828 height 76
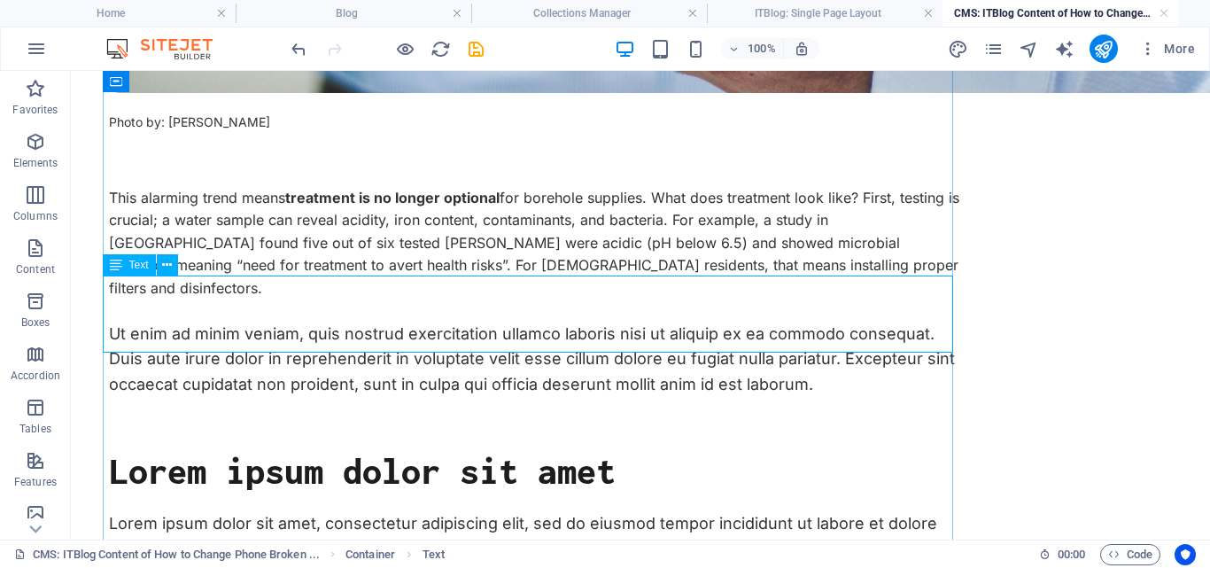
click at [801, 334] on div "Ut enim ad minim veniam, quis nostrud exercitation ullamco laboris nisi ut aliq…" at bounding box center [534, 359] width 850 height 76
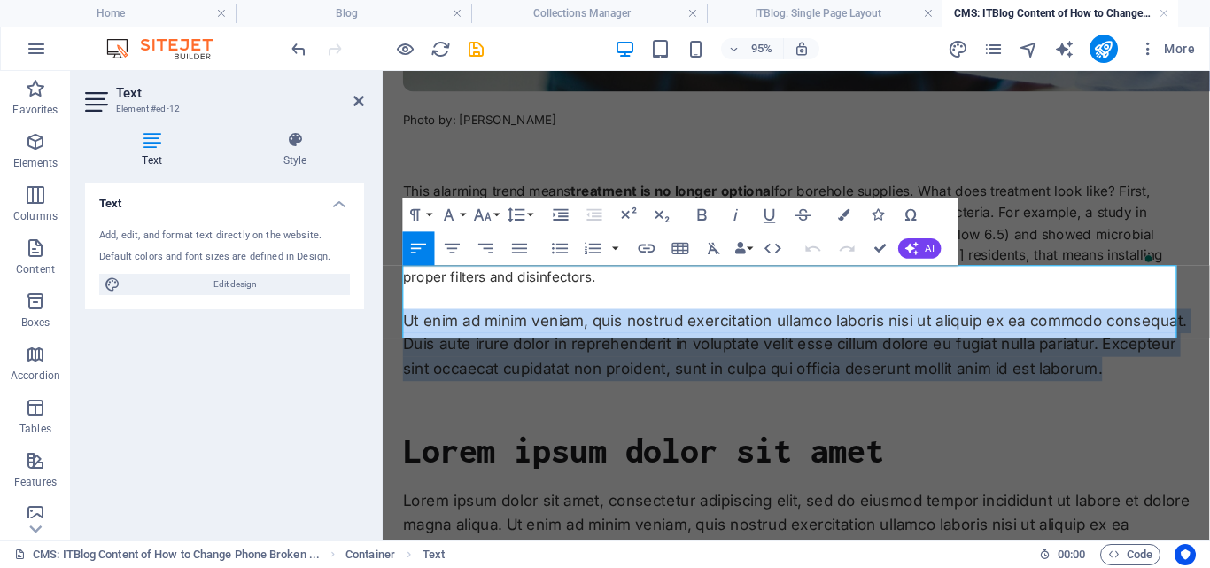
drag, startPoint x: 409, startPoint y: 290, endPoint x: 1232, endPoint y: 335, distance: 823.9
click at [1209, 335] on div "Borehole Water in Lagos: Why Treatment Is No Longer Optional In Lagos, many hom…" at bounding box center [818, 348] width 871 height 2409
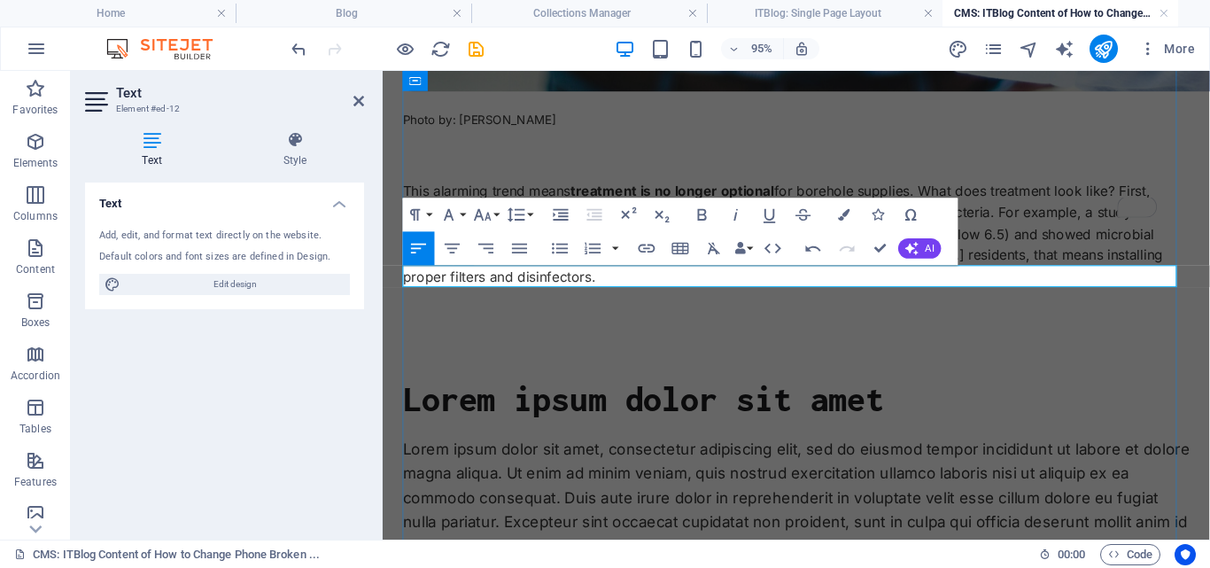
click at [510, 321] on p "To enrich screen reader interactions, please activate Accessibility in Grammarl…" at bounding box center [818, 332] width 828 height 23
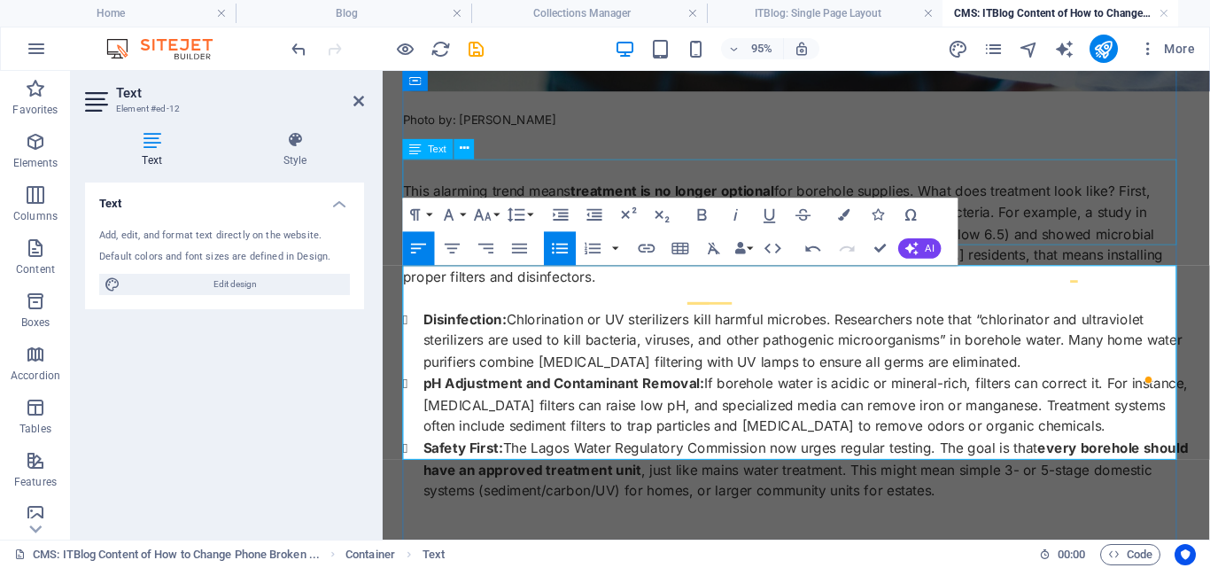
click at [995, 187] on div "This alarming trend means treatment is no longer optional for borehole supplies…" at bounding box center [818, 243] width 828 height 113
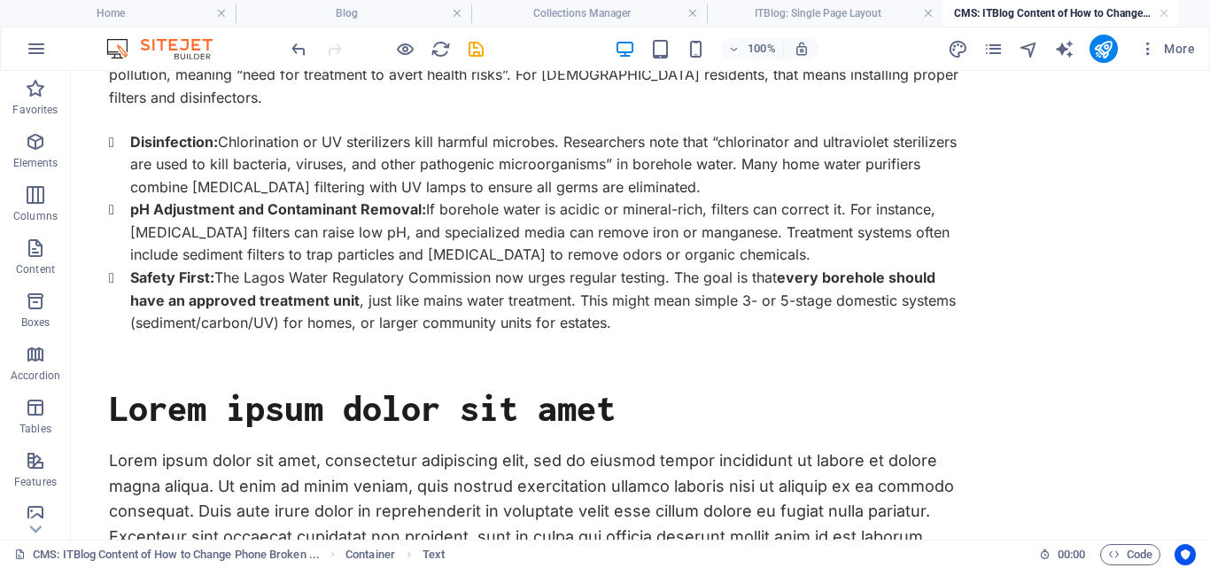
scroll to position [1243, 0]
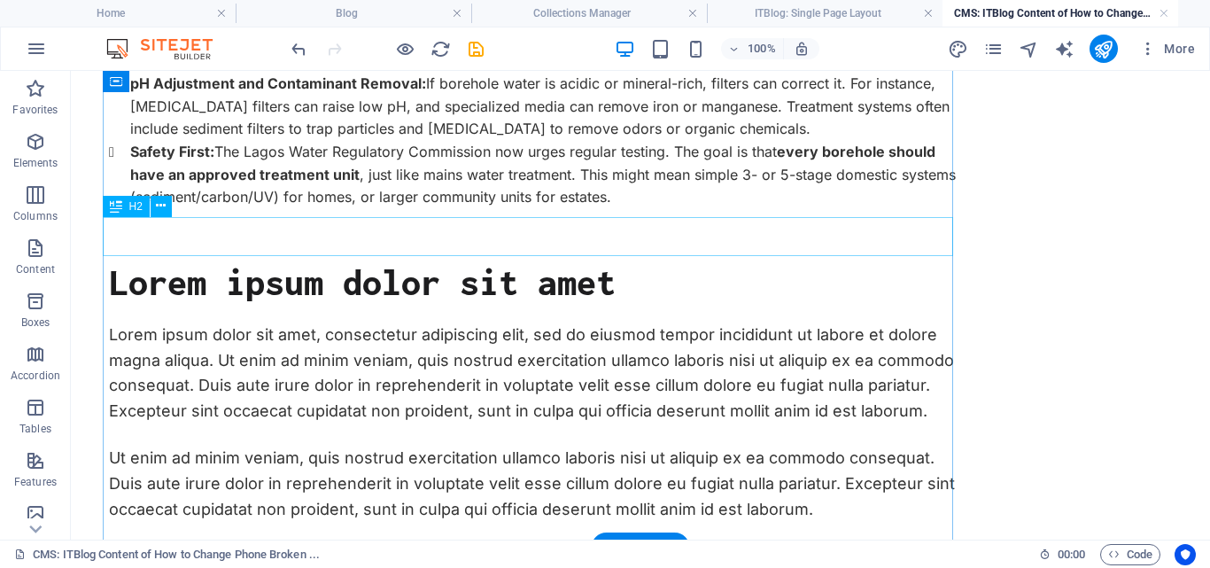
click at [531, 262] on div "Lorem ipsum dolor sit amet" at bounding box center [534, 281] width 850 height 39
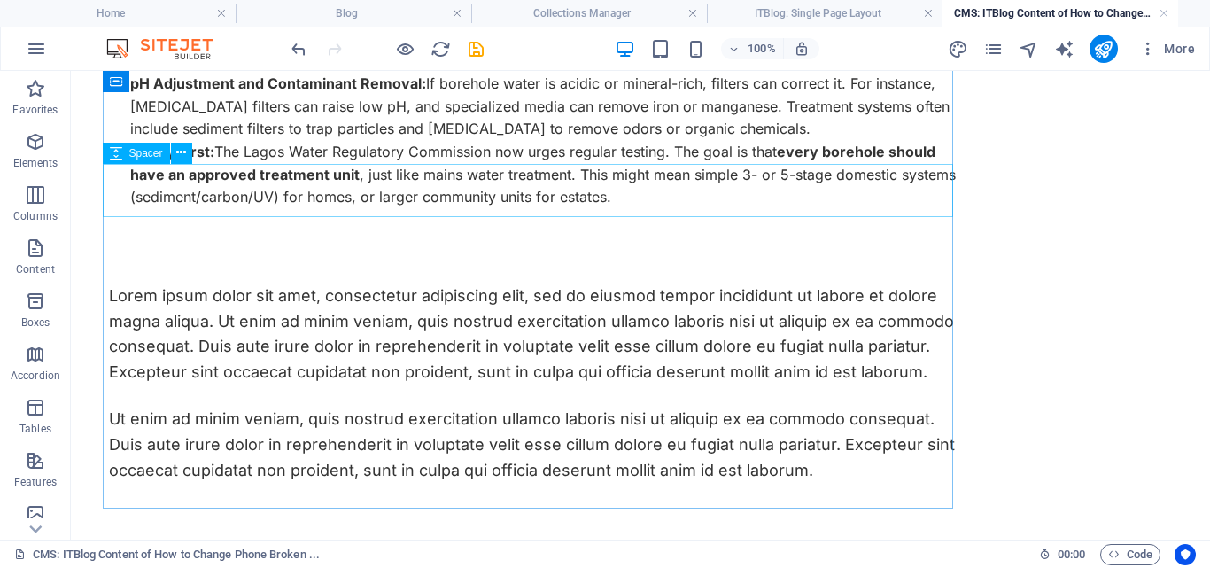
click at [121, 151] on icon at bounding box center [116, 153] width 12 height 21
select select "px"
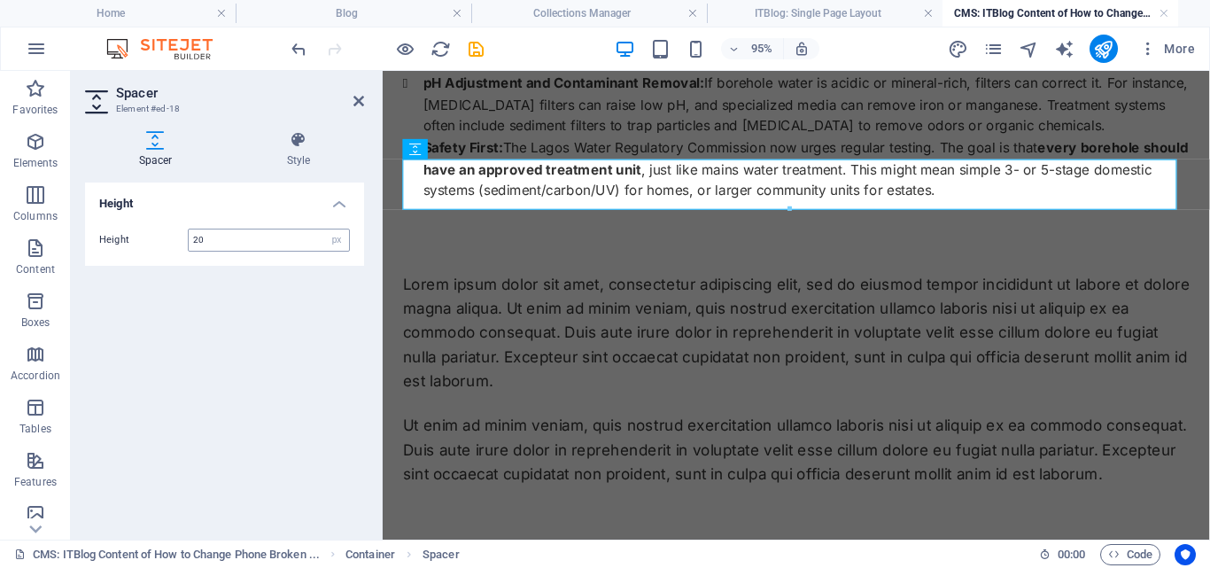
type input "20"
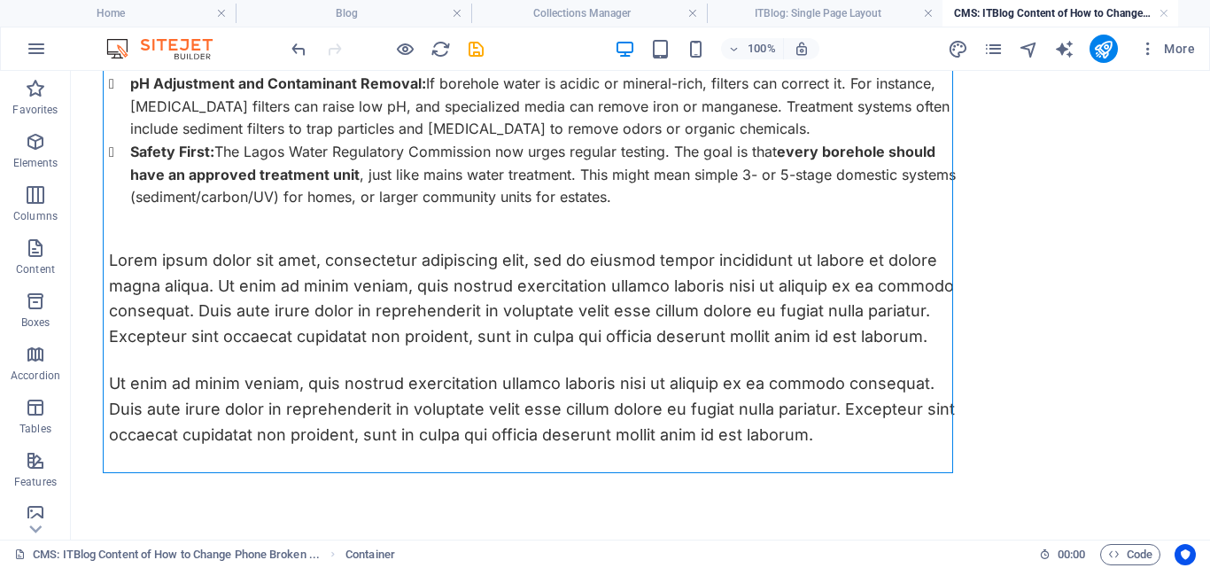
click at [1062, 259] on div "Borehole Water in Lagos: Why Treatment Is No Longer Optional In Lagos, many hom…" at bounding box center [640, 45] width 1063 height 2295
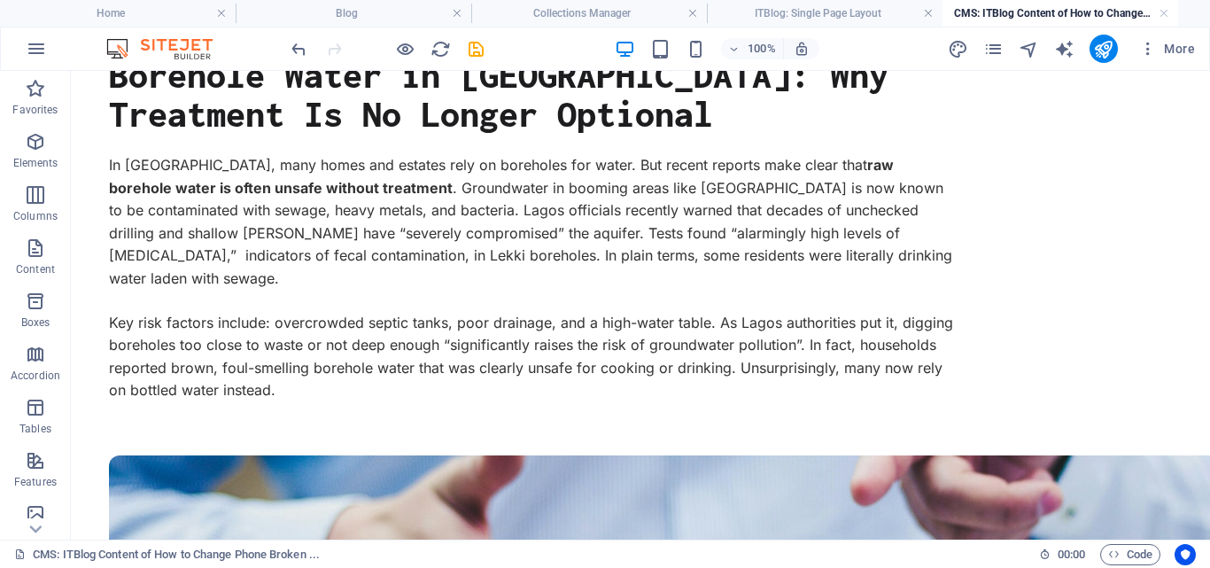
scroll to position [96, 0]
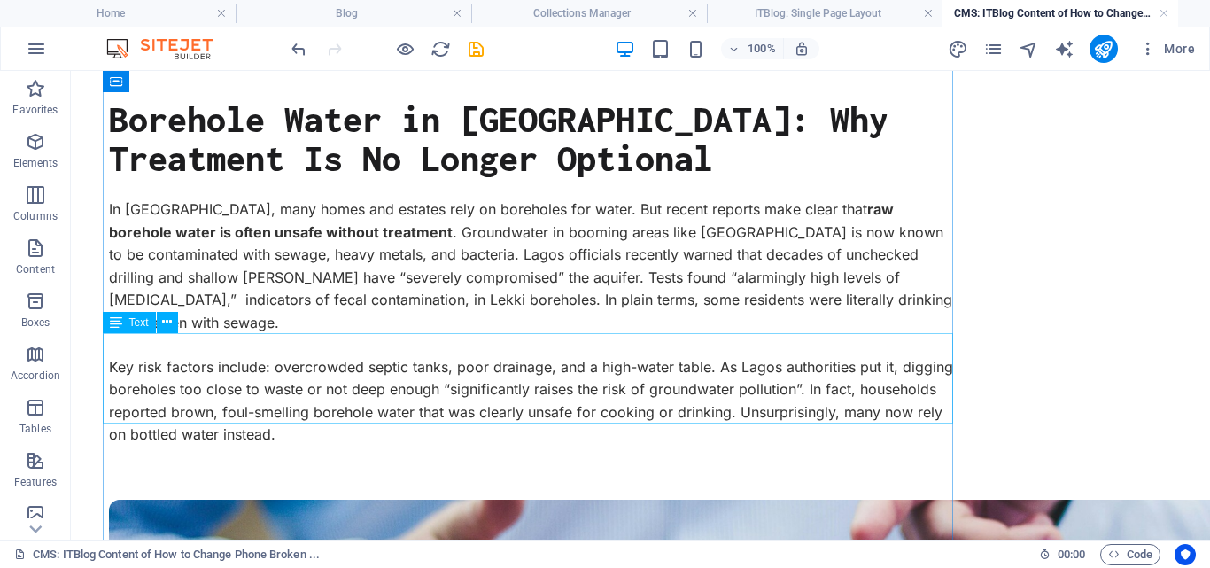
click at [628, 356] on div "Key risk factors include: overcrowded septic tanks, poor drainage, and a high-w…" at bounding box center [534, 401] width 850 height 90
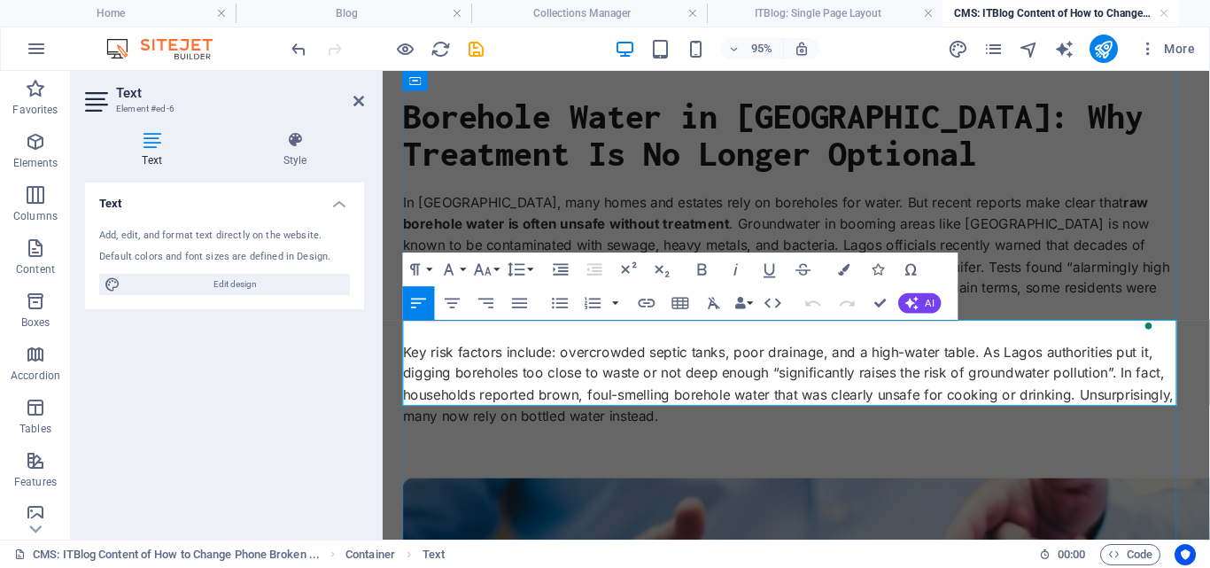
click at [926, 356] on p "Key risk factors include: overcrowded septic tanks, poor drainage, and a high-w…" at bounding box center [818, 401] width 828 height 90
click at [1053, 269] on div "In Lagos, many homes and estates rely on boreholes for water. But recent report…" at bounding box center [818, 266] width 828 height 136
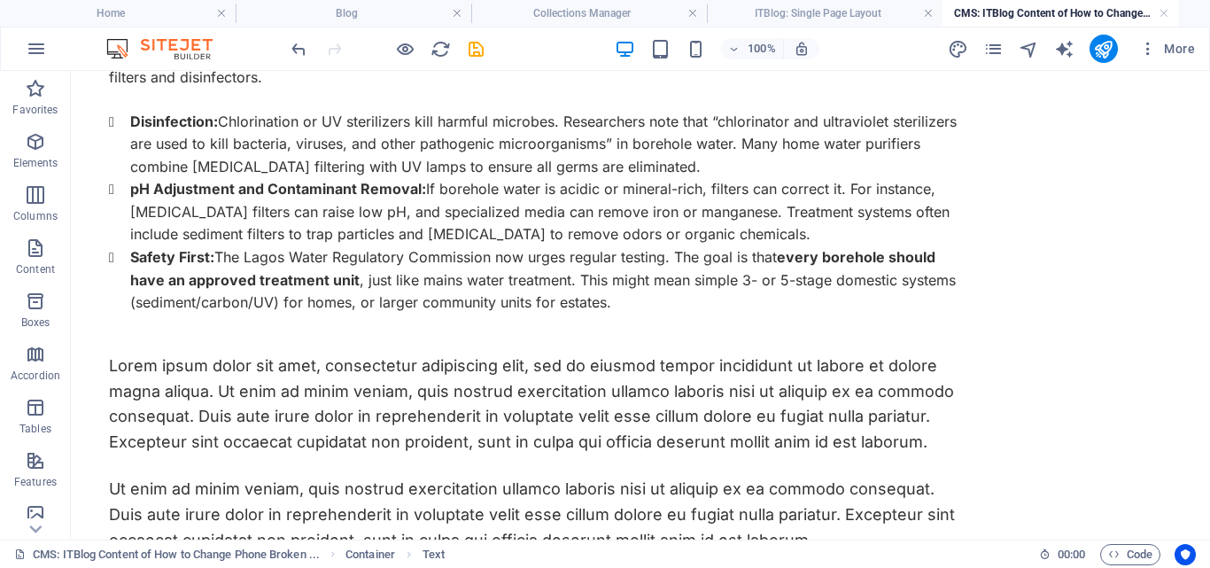
scroll to position [1241, 0]
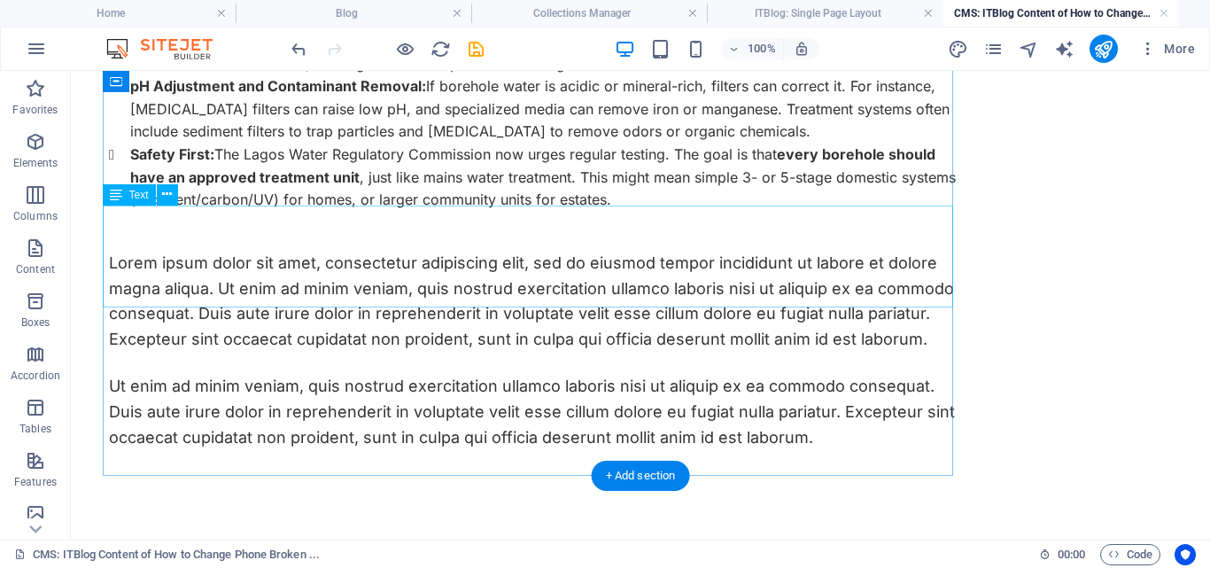
click at [605, 267] on div "Lorem ipsum dolor sit amet, consectetur adipiscing elit, sed do eiusmod tempor …" at bounding box center [534, 302] width 850 height 102
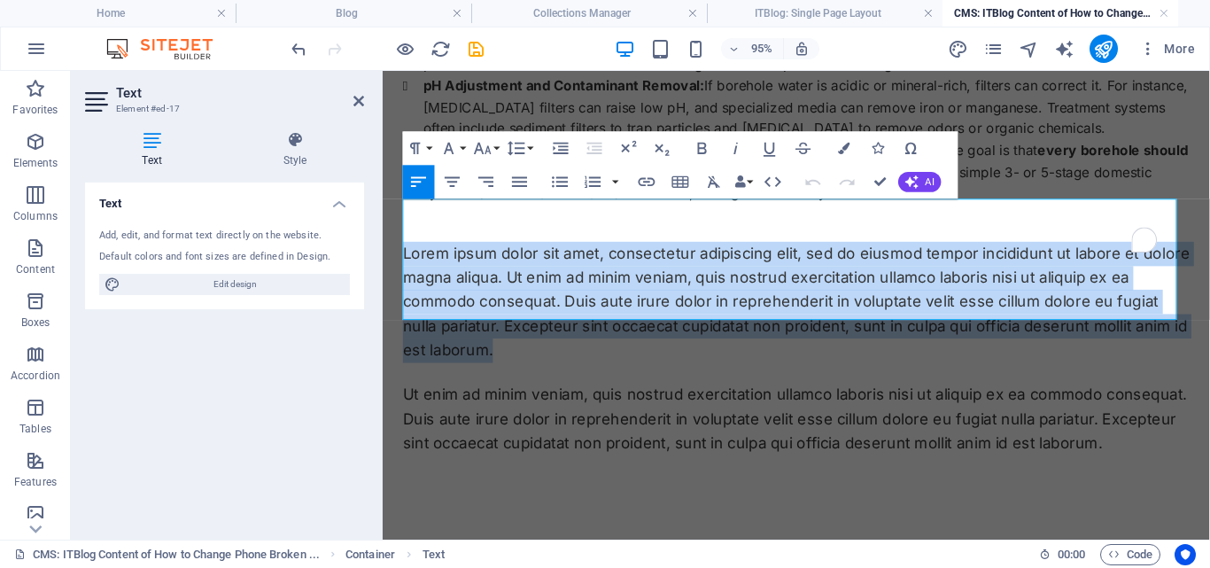
drag, startPoint x: 521, startPoint y: 318, endPoint x: 378, endPoint y: 203, distance: 183.3
click at [383, 203] on html "Skip to main content Borehole Water in Lagos: Why Treatment Is No Longer Option…" at bounding box center [818, 61] width 871 height 2462
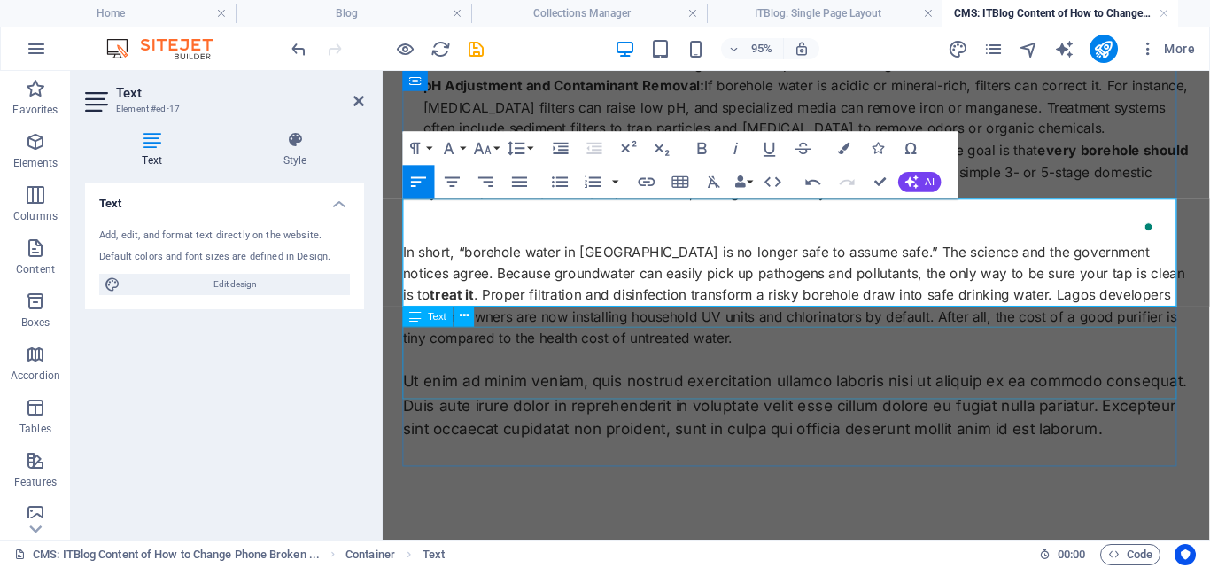
click at [785, 385] on div "Ut enim ad minim veniam, quis nostrud exercitation ullamco laboris nisi ut aliq…" at bounding box center [818, 423] width 828 height 76
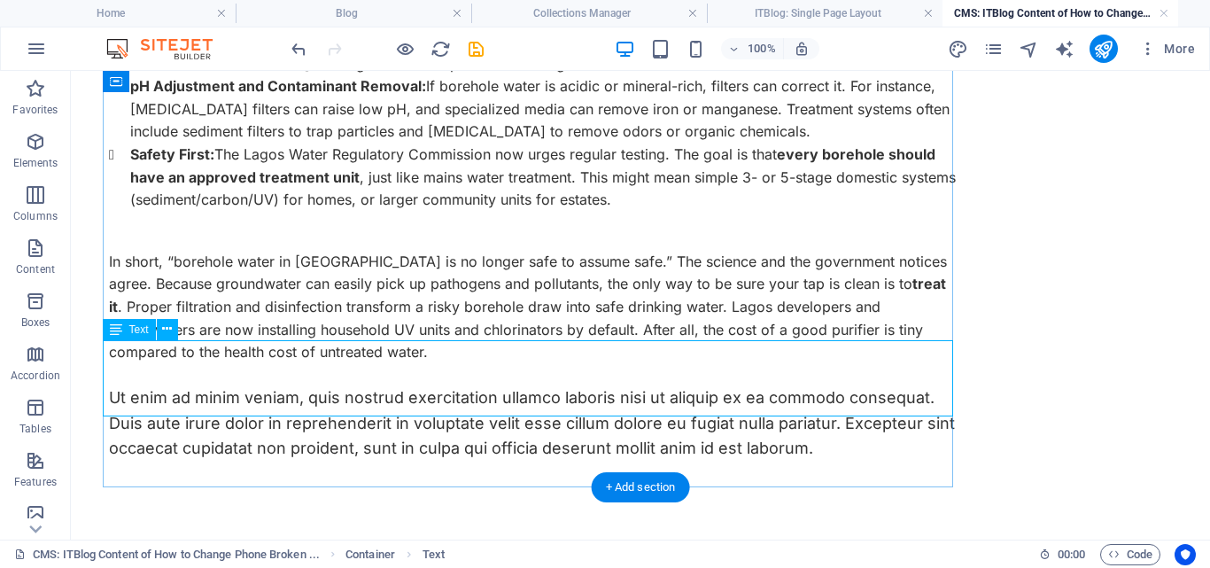
click at [807, 405] on div "Ut enim ad minim veniam, quis nostrud exercitation ullamco laboris nisi ut aliq…" at bounding box center [534, 423] width 850 height 76
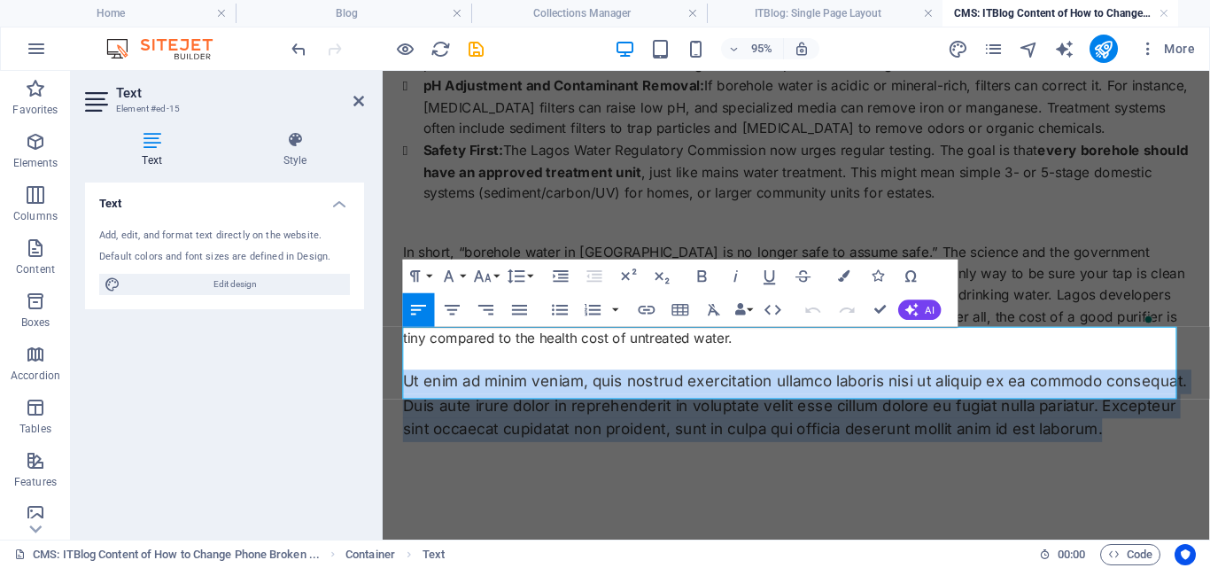
drag, startPoint x: 407, startPoint y: 348, endPoint x: 1229, endPoint y: 394, distance: 823.1
click at [1209, 394] on div "Borehole Water in Lagos: Why Treatment Is No Longer Optional In Lagos, many hom…" at bounding box center [818, 54] width 871 height 2448
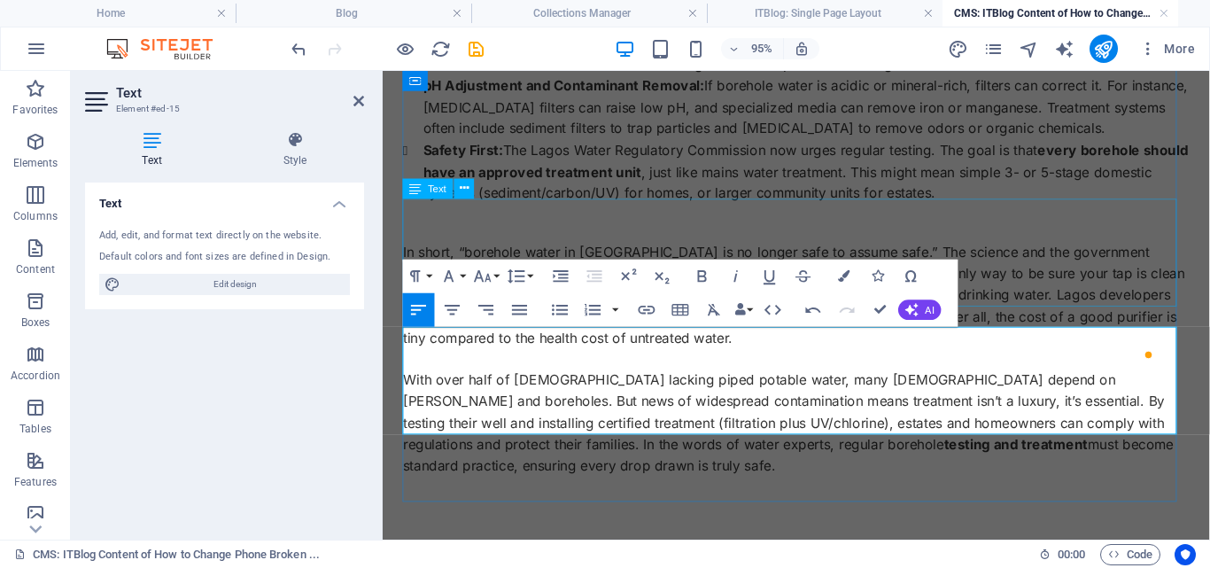
click at [1106, 251] on div "In short, “borehole water in Lagos is no longer safe to assume safe.” The scien…" at bounding box center [818, 307] width 828 height 113
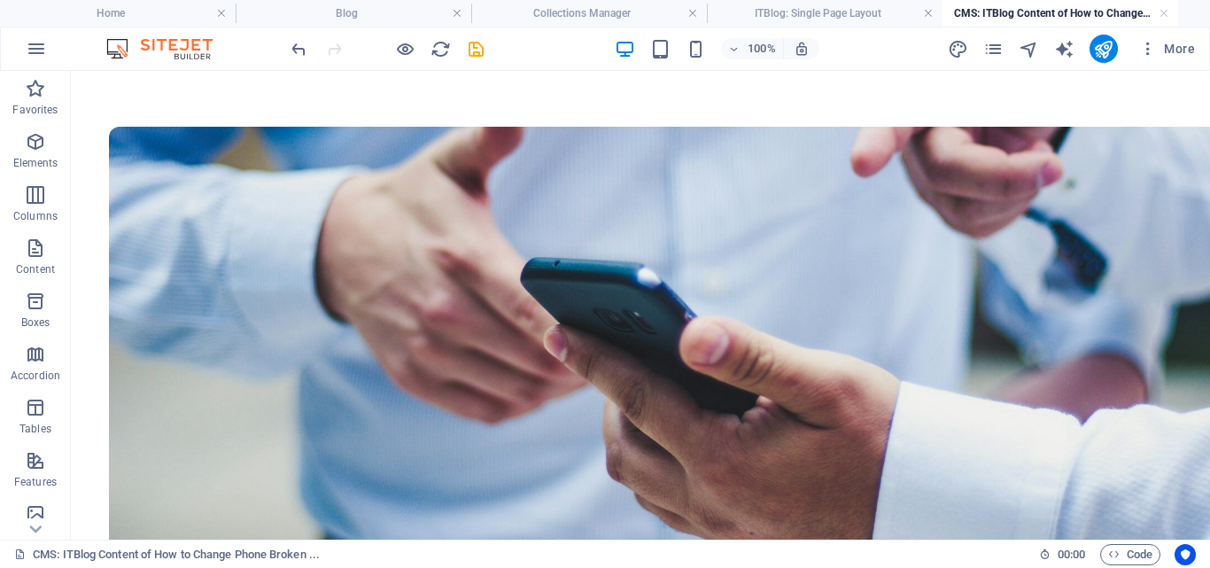
scroll to position [603, 0]
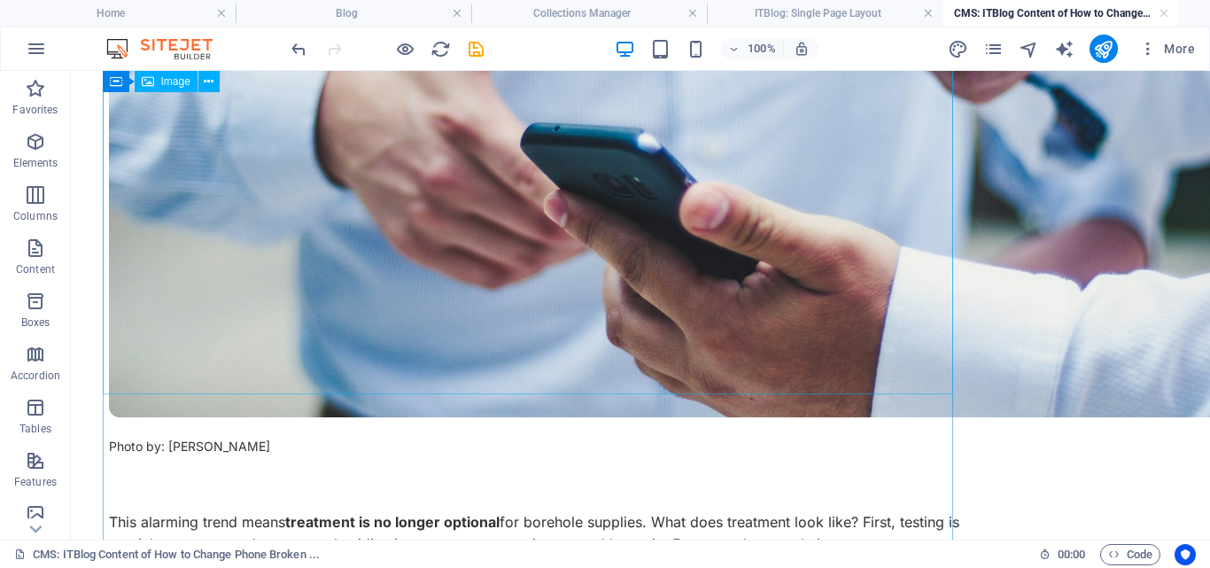
click at [615, 151] on figure at bounding box center [534, 204] width 850 height 425
select select "vw"
select select "px"
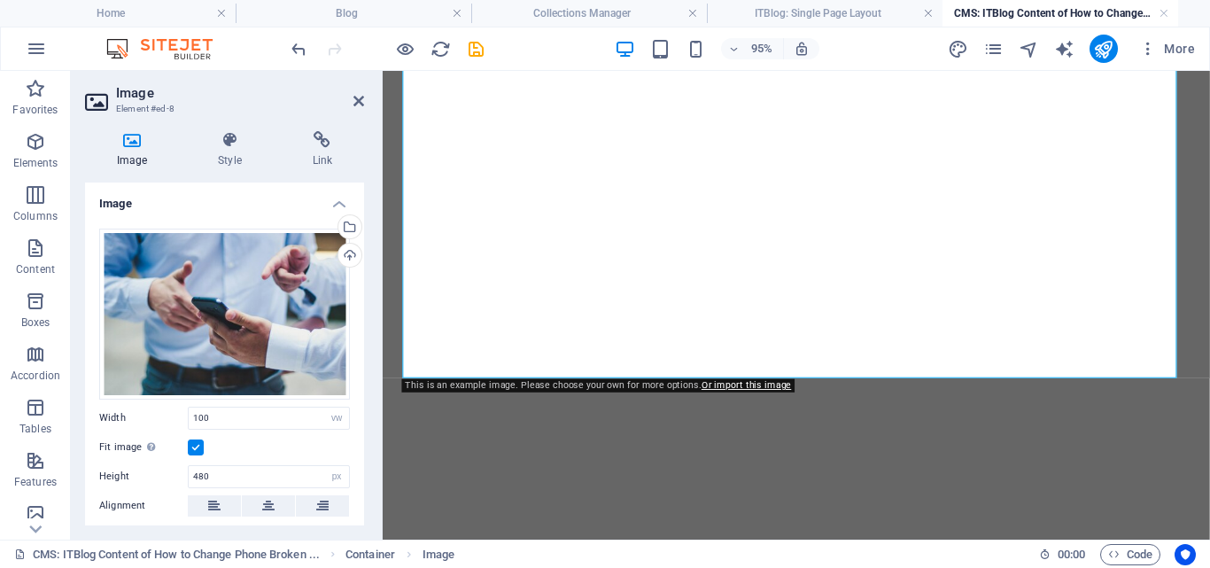
select select "vw"
select select "px"
drag, startPoint x: 0, startPoint y: 0, endPoint x: 254, endPoint y: 305, distance: 396.8
click at [254, 305] on div "Drag files here, click to choose files or select files from Files or our free s…" at bounding box center [224, 313] width 251 height 171
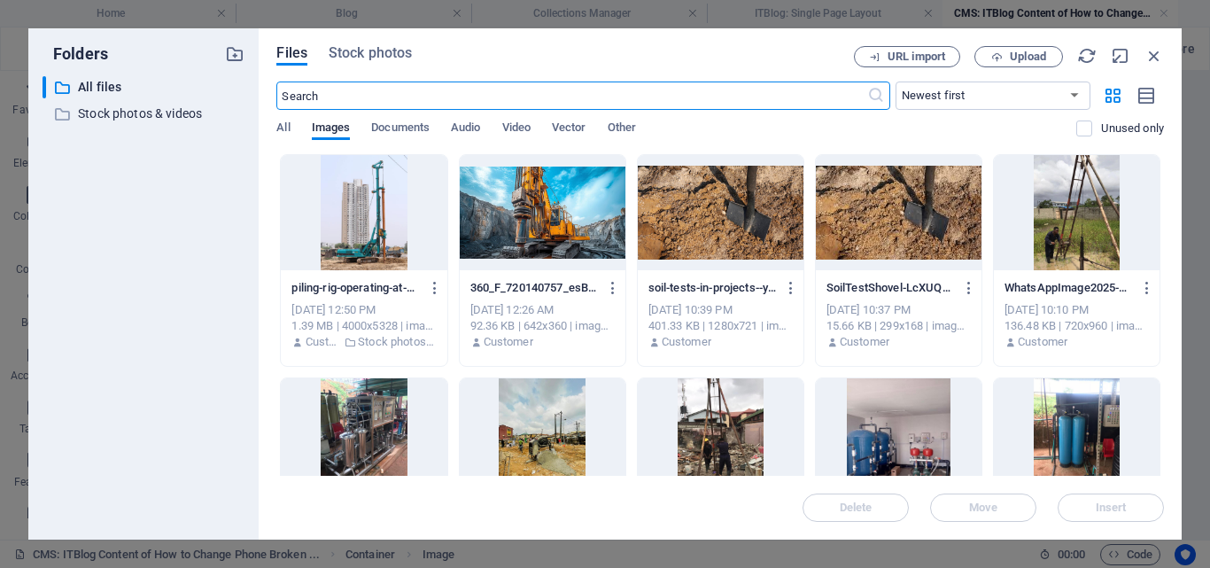
scroll to position [603, 0]
click at [384, 51] on span "Stock photos" at bounding box center [370, 53] width 83 height 21
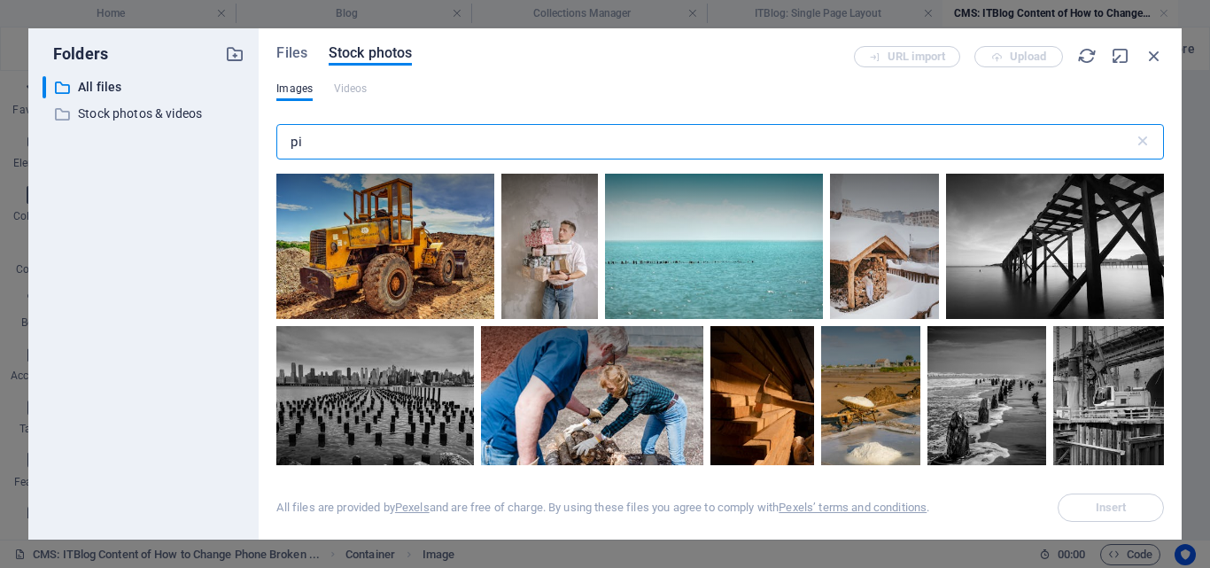
type input "p"
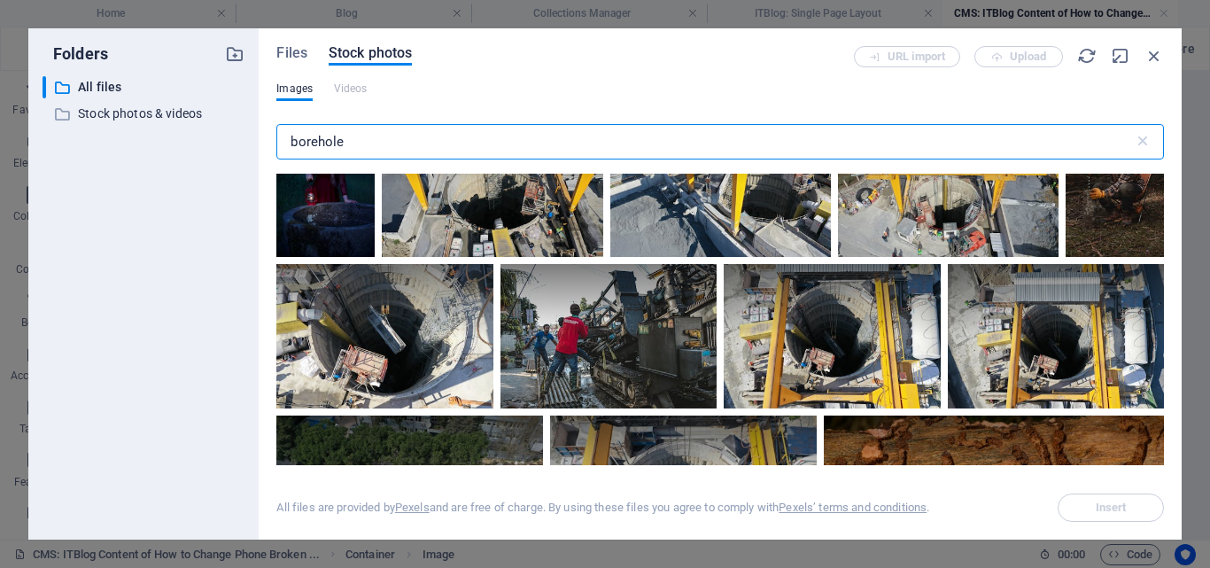
scroll to position [0, 0]
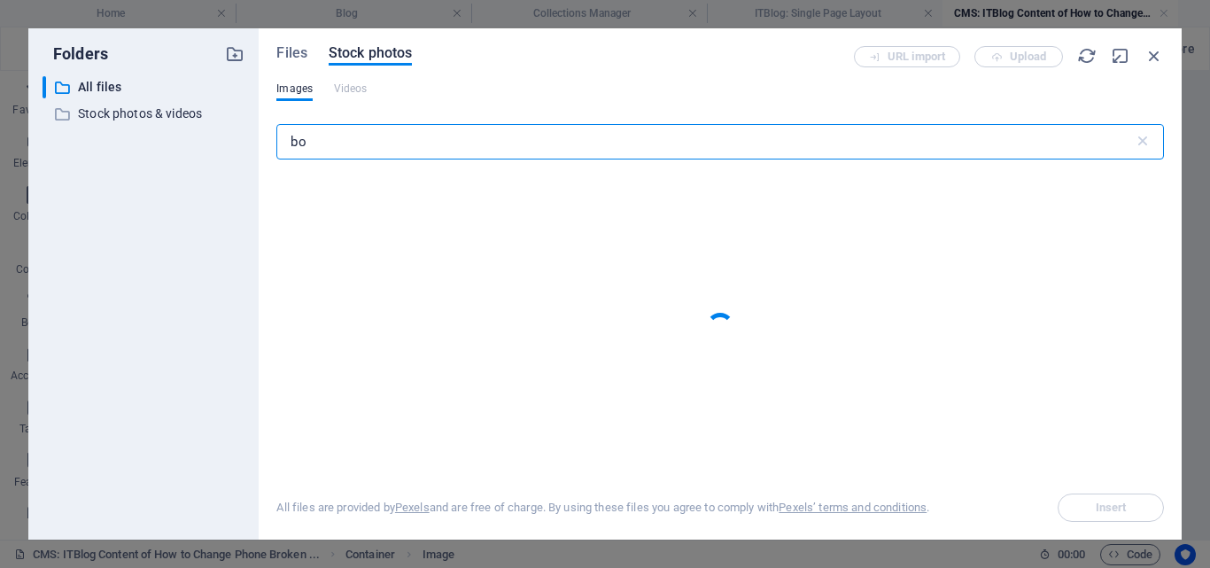
type input "b"
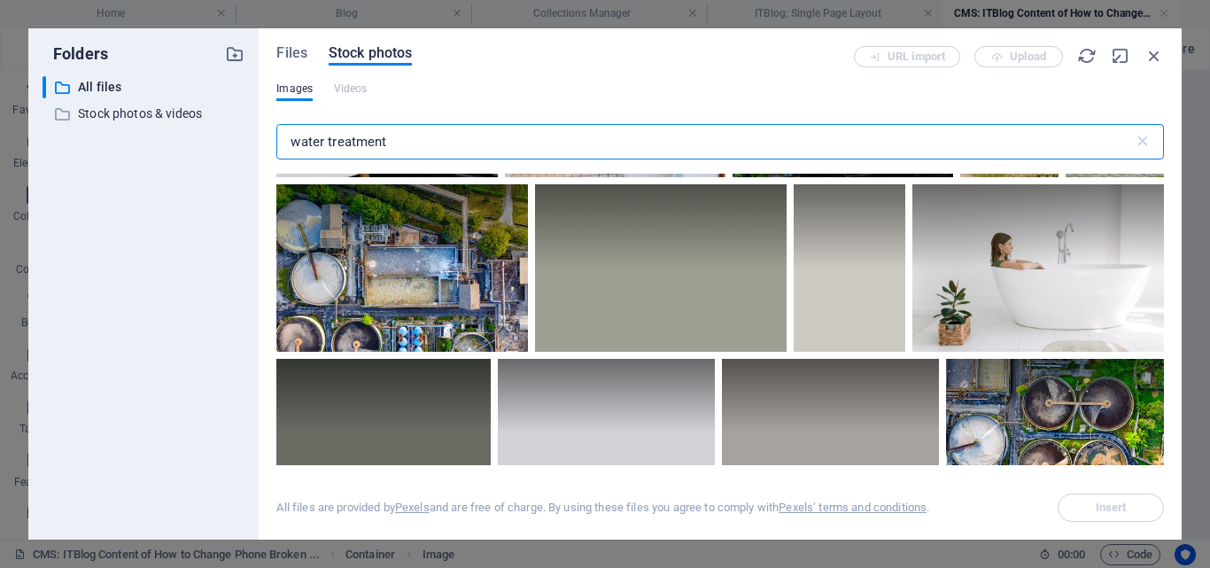
scroll to position [799, 0]
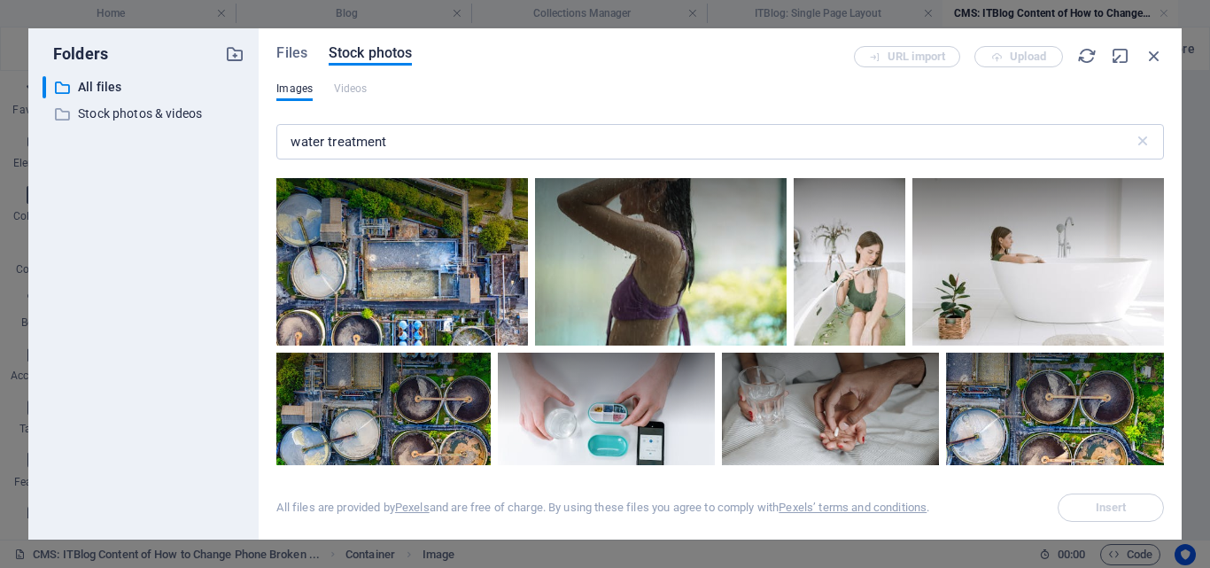
click at [1170, 315] on div "Files Stock photos URL import Upload Images Videos water treatment ​ All files …" at bounding box center [720, 283] width 923 height 511
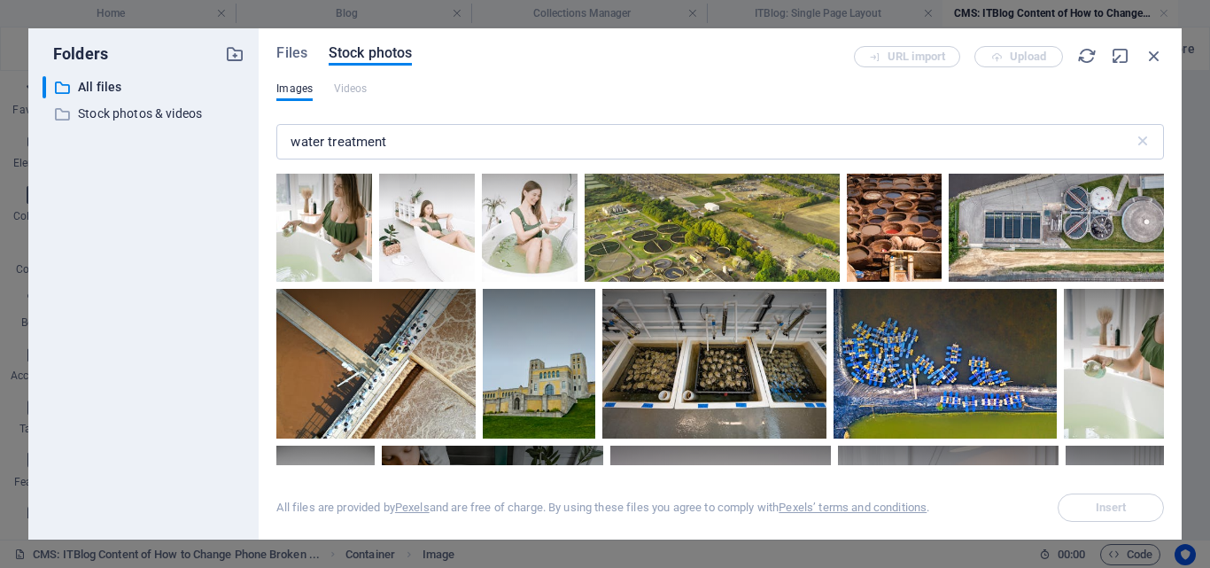
scroll to position [2584, 0]
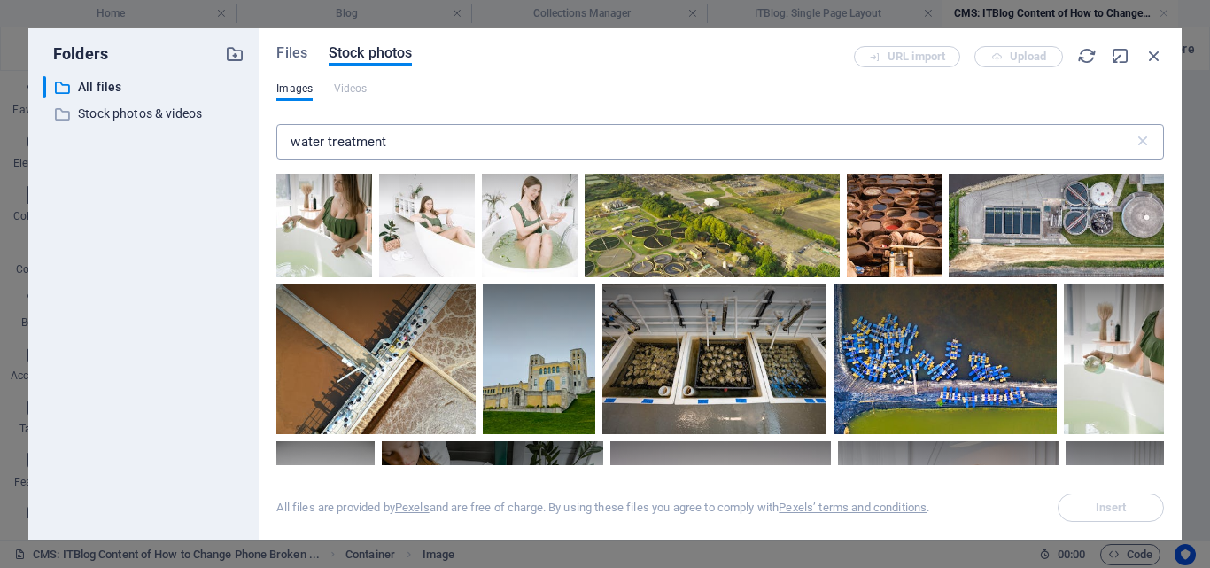
click at [395, 142] on input "water treatment" at bounding box center [704, 141] width 856 height 35
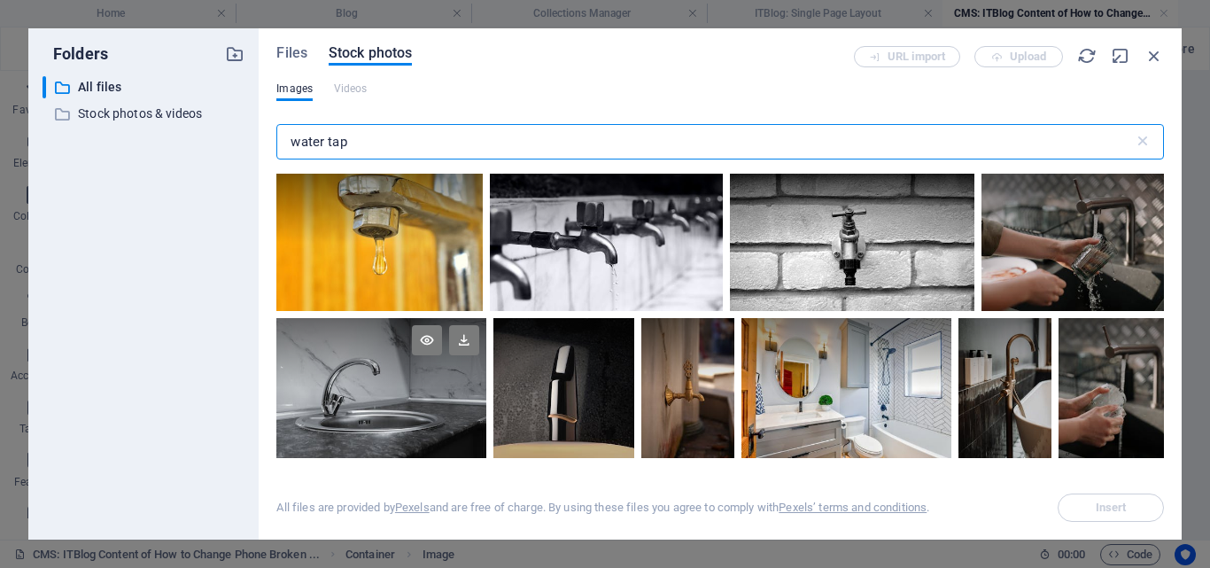
type input "water tap"
click at [444, 382] on div at bounding box center [381, 353] width 210 height 70
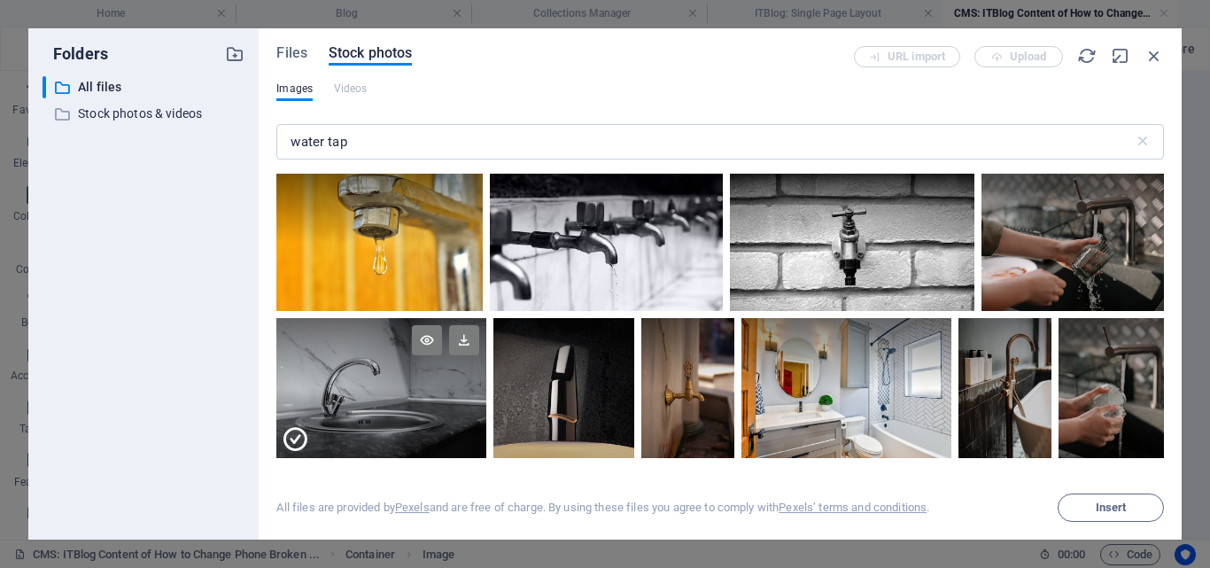
click at [444, 382] on div at bounding box center [381, 353] width 210 height 70
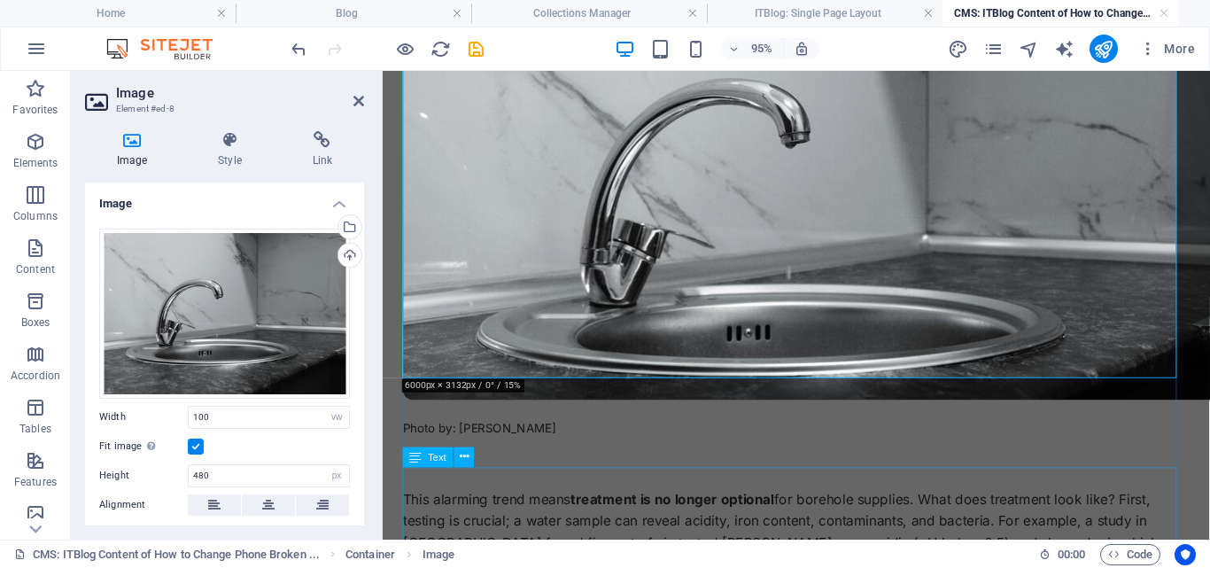
click at [780, 511] on div "This alarming trend means treatment is no longer optional for borehole supplies…" at bounding box center [818, 567] width 828 height 113
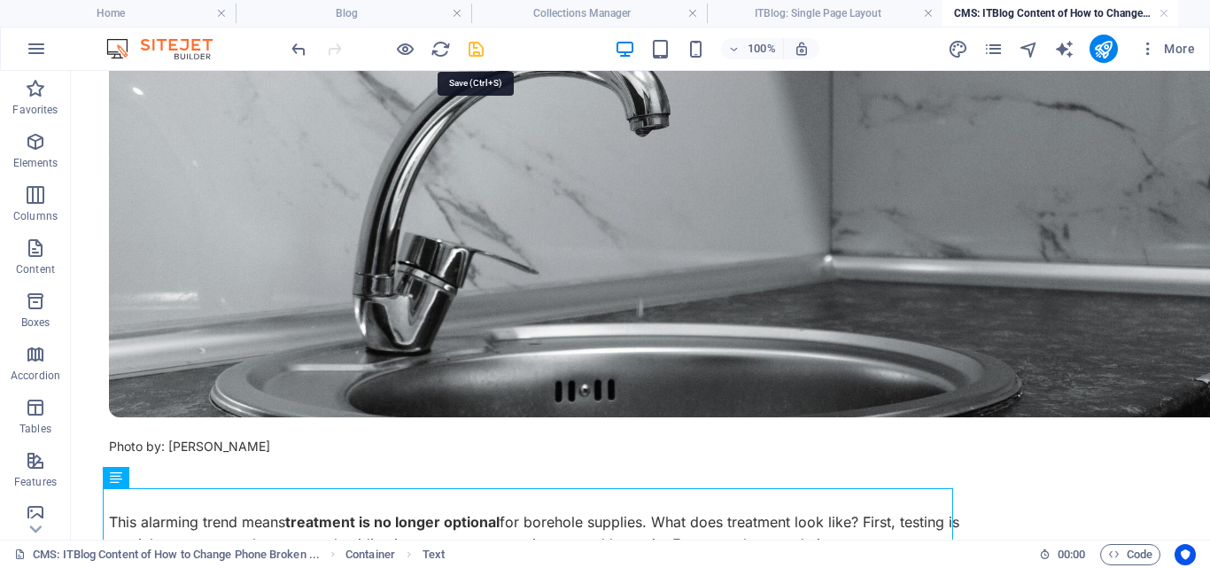
click at [473, 44] on icon "save" at bounding box center [476, 49] width 20 height 20
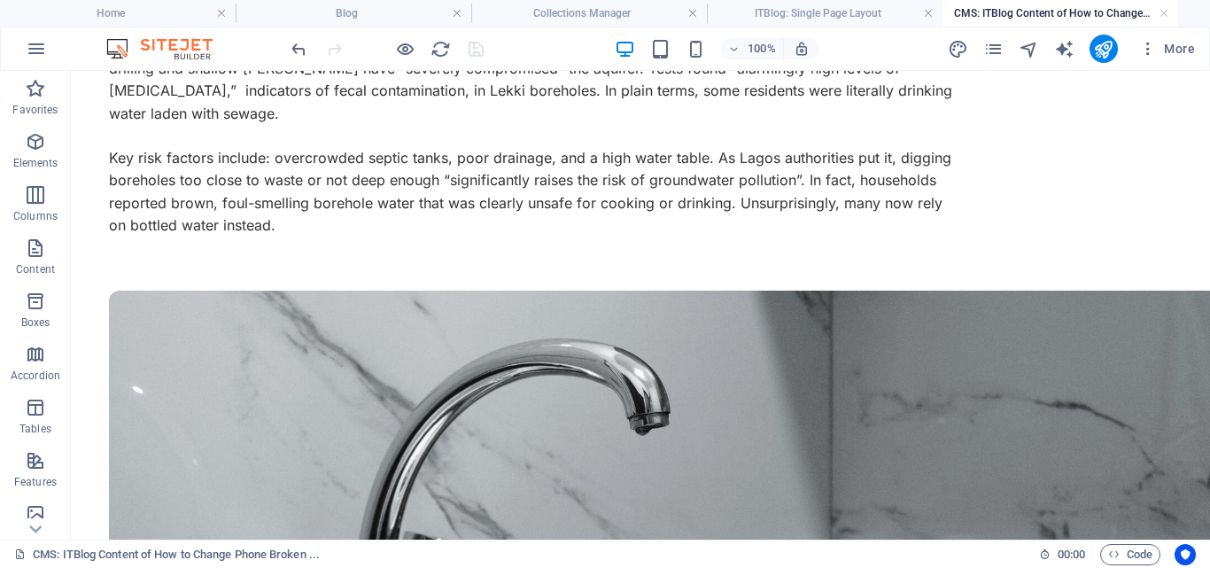
scroll to position [0, 0]
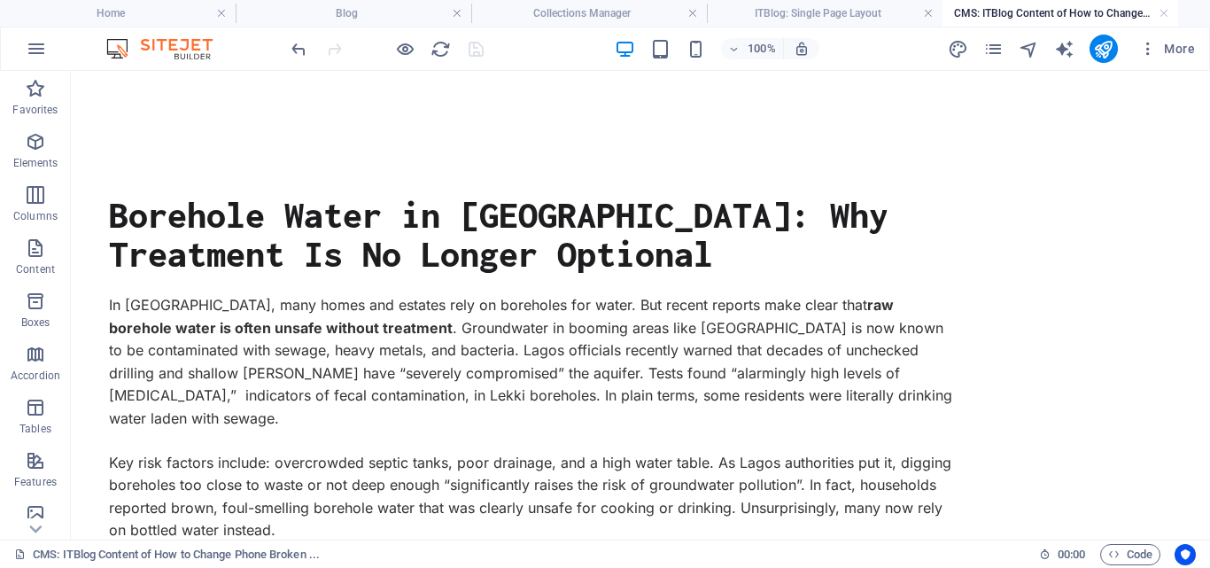
drag, startPoint x: 1204, startPoint y: 224, endPoint x: 1241, endPoint y: 136, distance: 94.9
click at [793, 11] on h4 "ITBlog: Single Page Layout" at bounding box center [825, 13] width 236 height 19
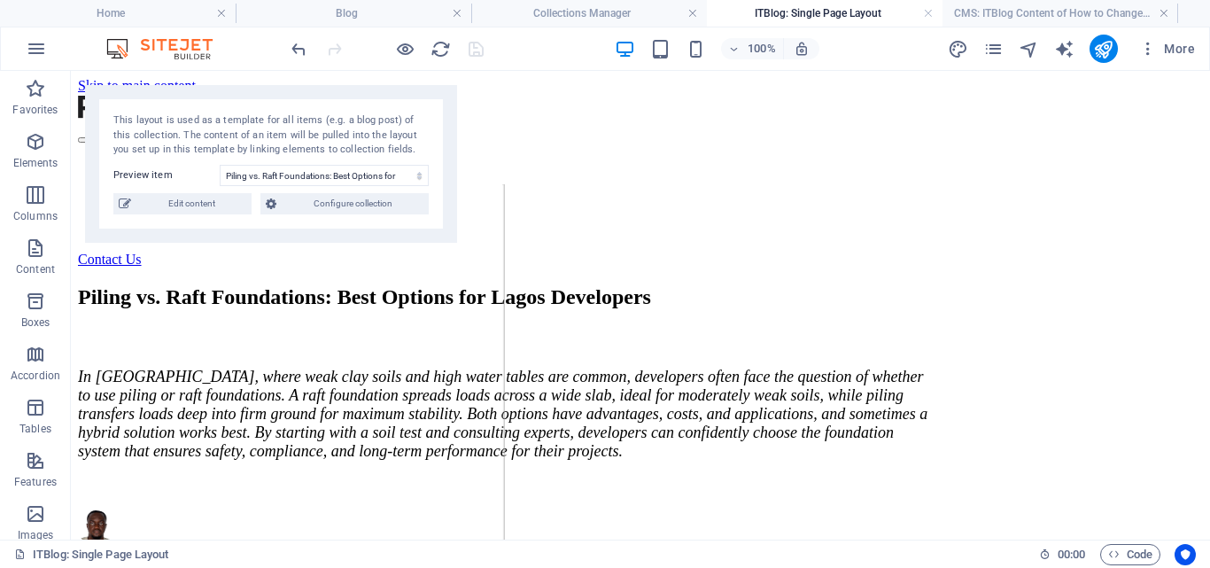
scroll to position [159, 0]
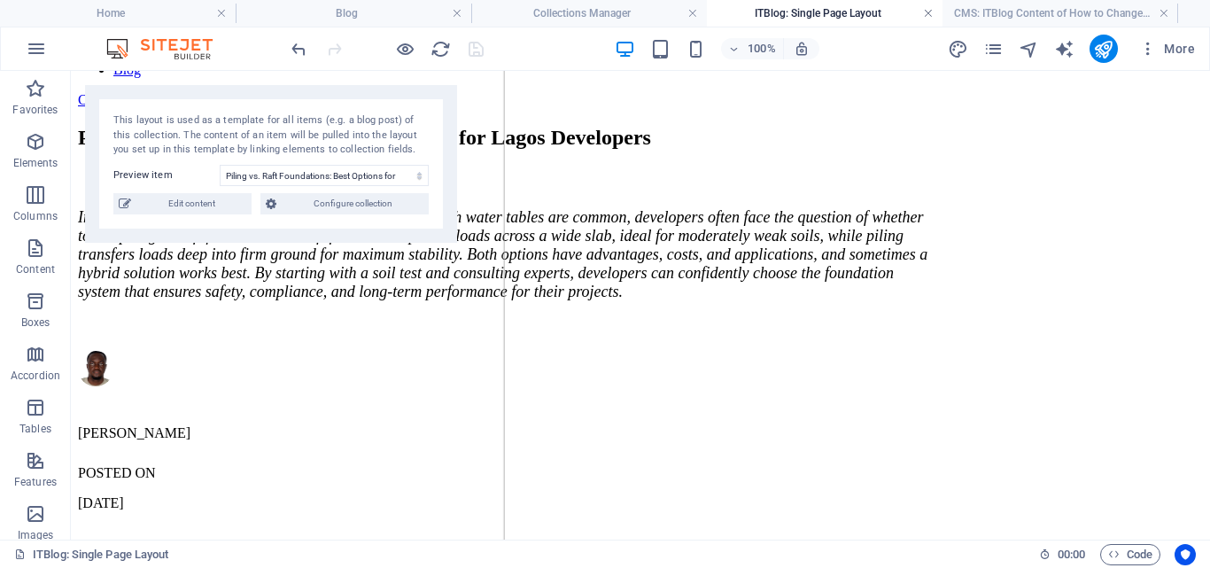
click at [925, 12] on link at bounding box center [928, 13] width 11 height 17
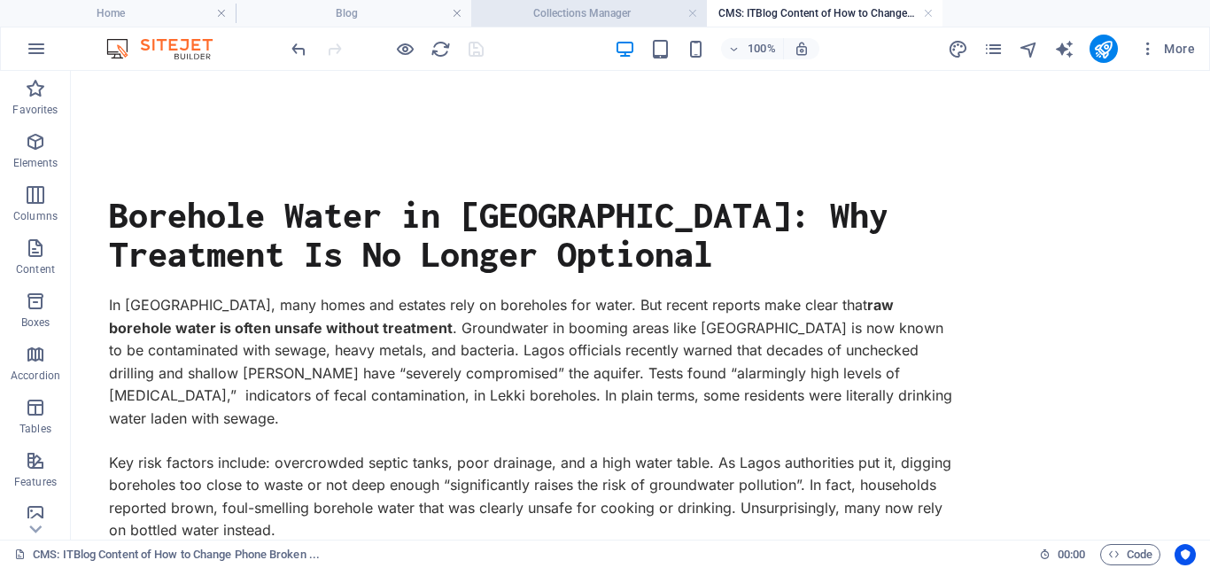
click at [582, 11] on h4 "Collections Manager" at bounding box center [589, 13] width 236 height 19
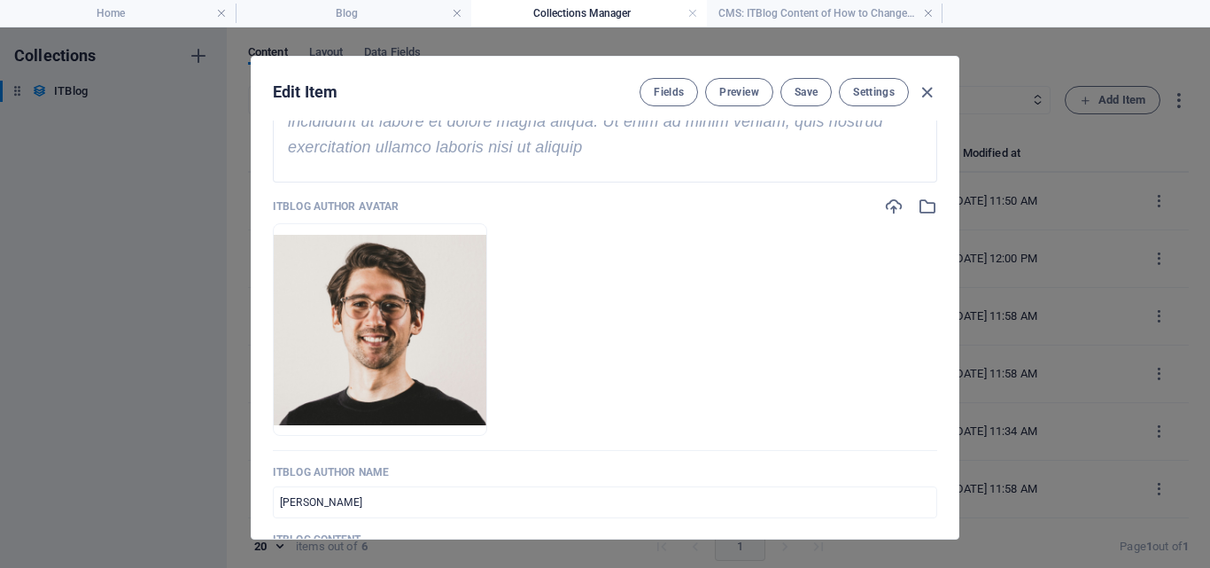
scroll to position [749, 0]
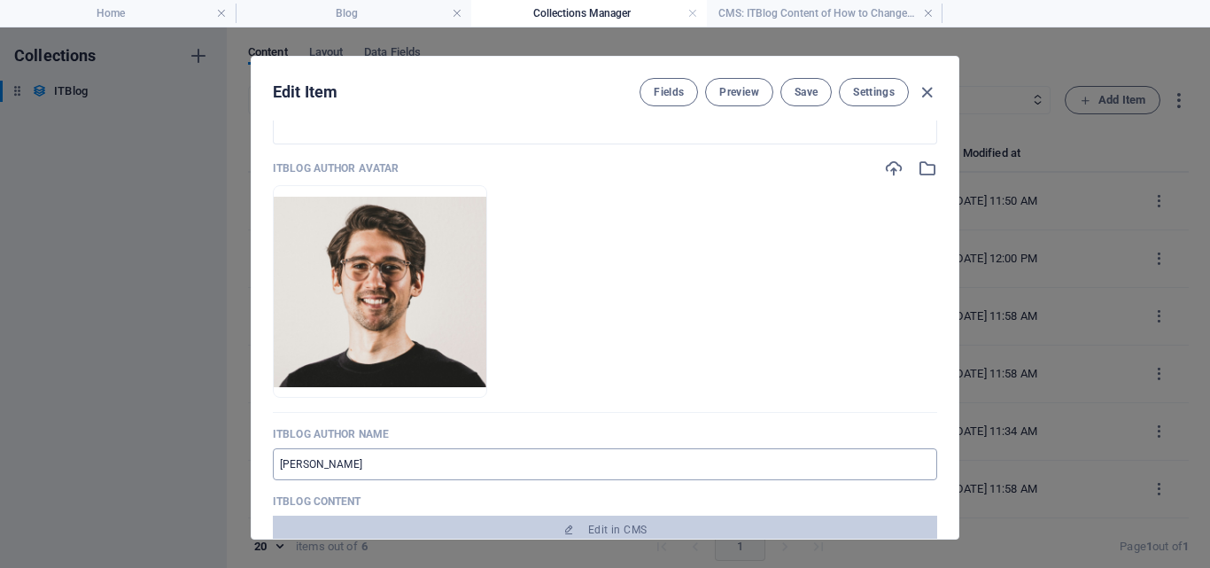
click at [380, 469] on input "Jonathan Gregorich" at bounding box center [605, 464] width 664 height 32
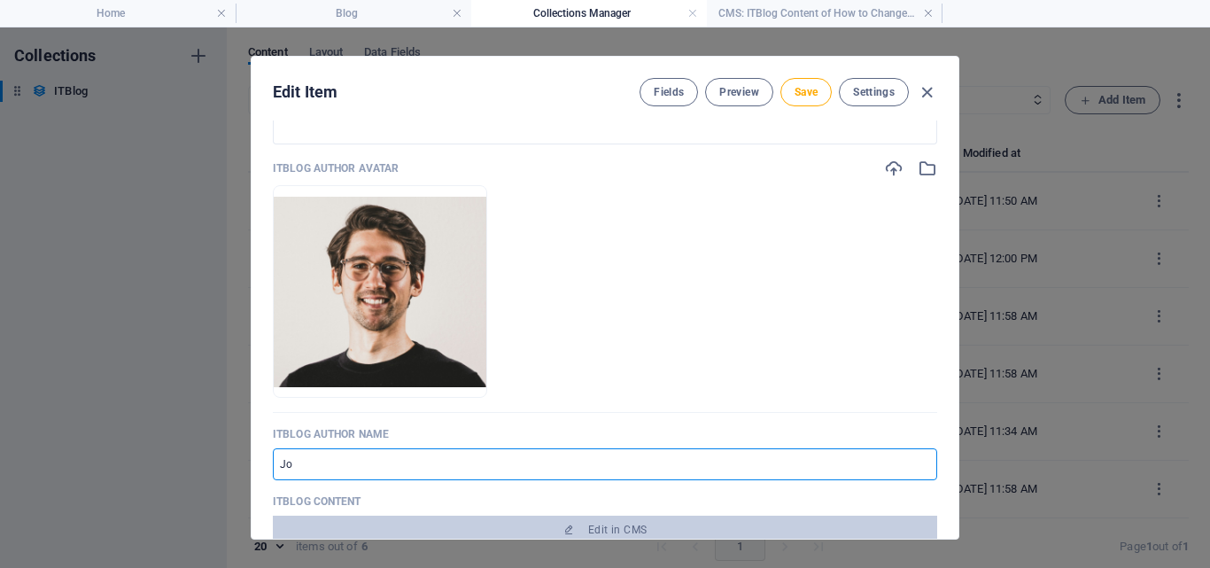
type input "J"
type input "[PERSON_NAME]"
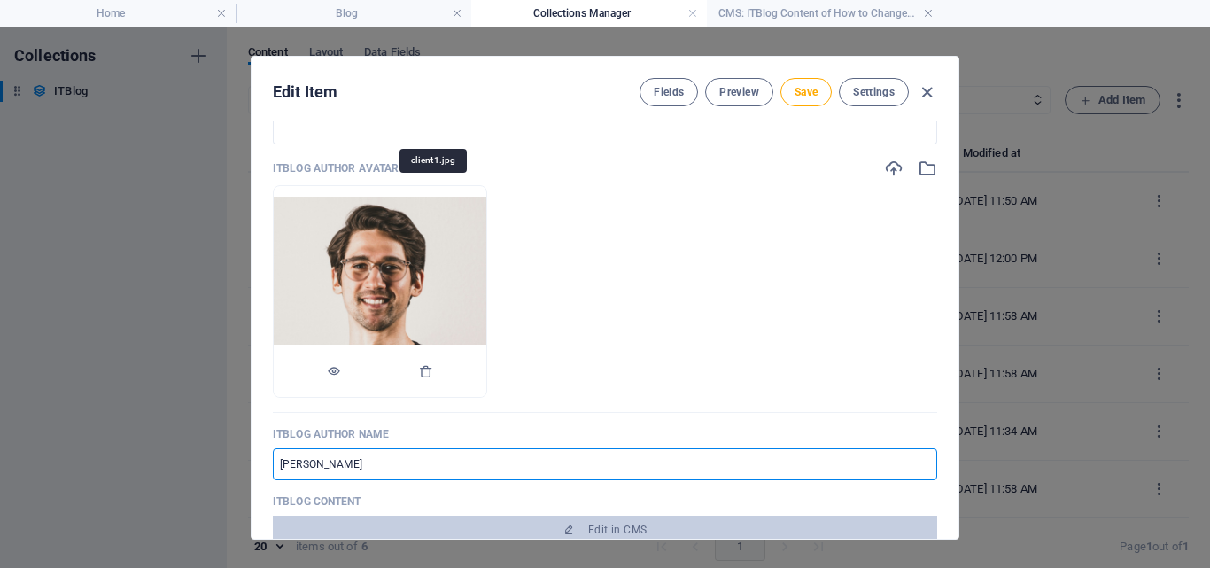
click at [446, 290] on img at bounding box center [380, 292] width 213 height 190
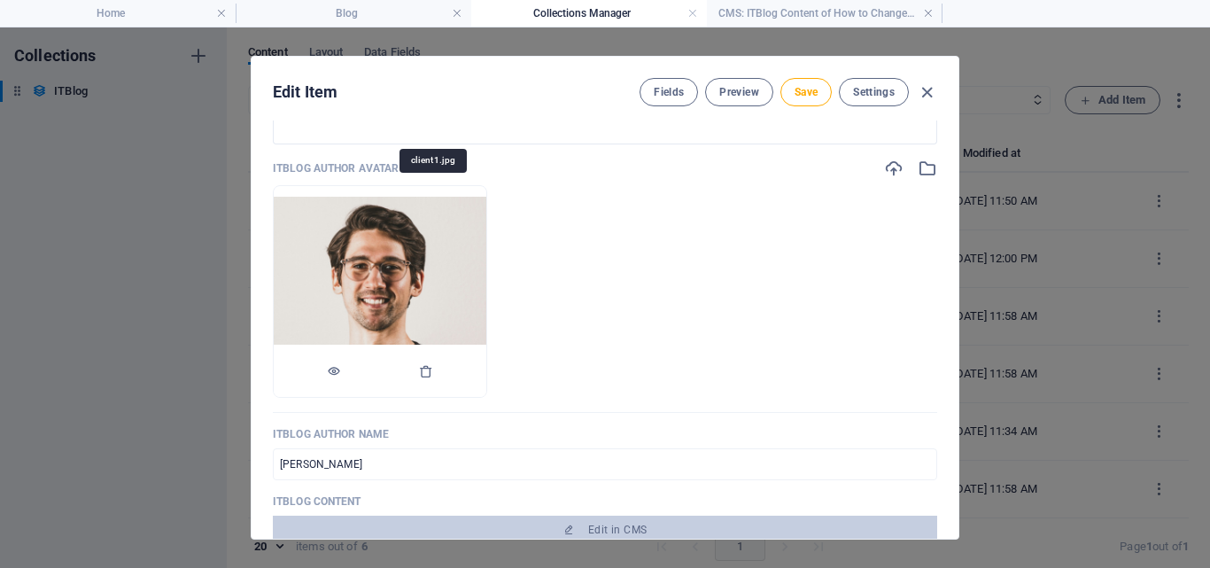
click at [446, 290] on img at bounding box center [380, 292] width 213 height 190
click at [433, 375] on icon "button" at bounding box center [426, 371] width 14 height 14
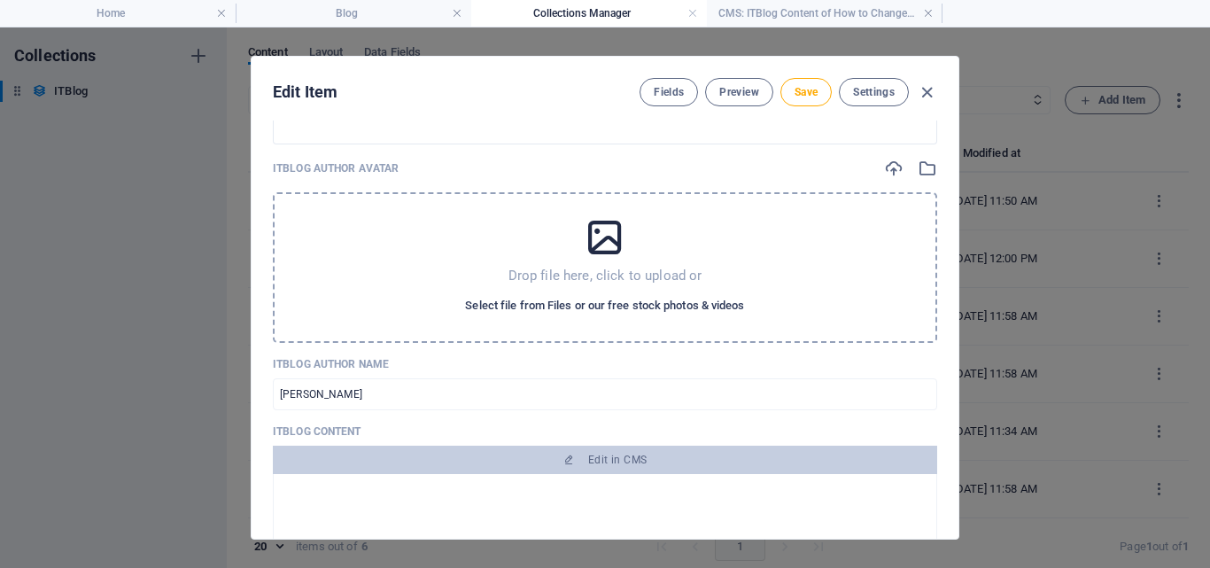
click at [549, 306] on span "Select file from Files or our free stock photos & videos" at bounding box center [604, 305] width 279 height 21
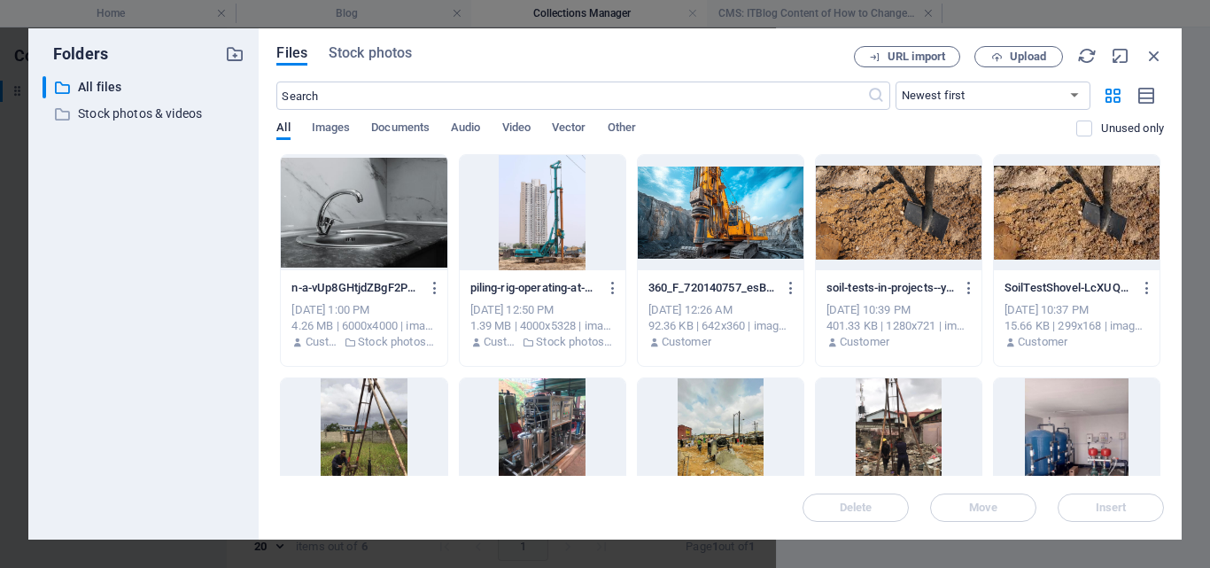
click at [1163, 275] on div "Files Stock photos URL import Upload ​ Newest first Oldest first Name (A-Z) Nam…" at bounding box center [720, 283] width 923 height 511
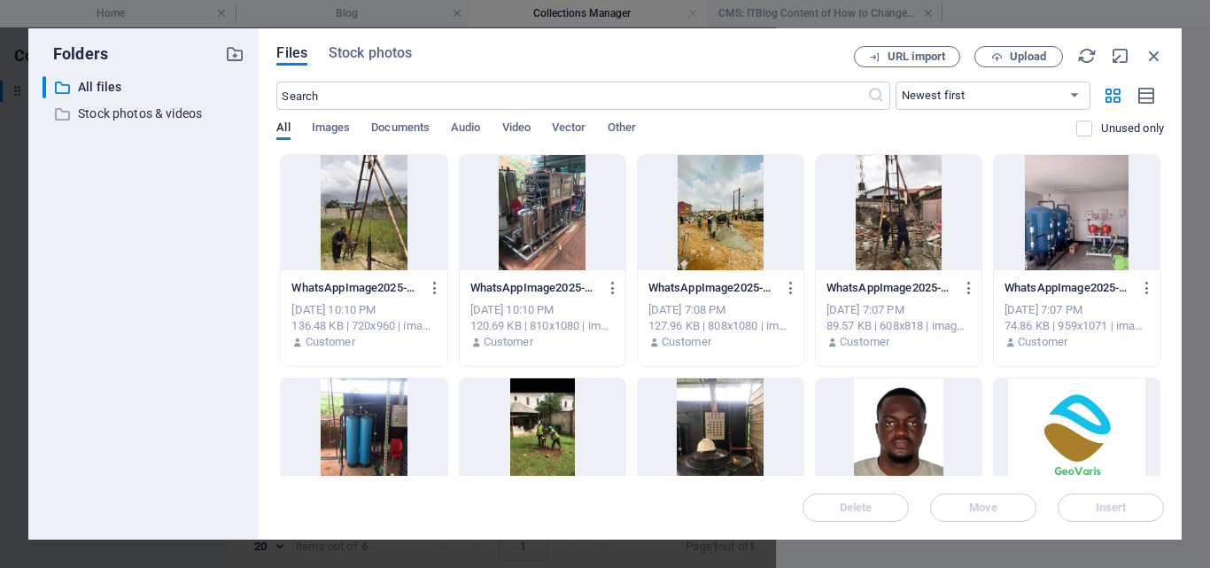
scroll to position [317, 0]
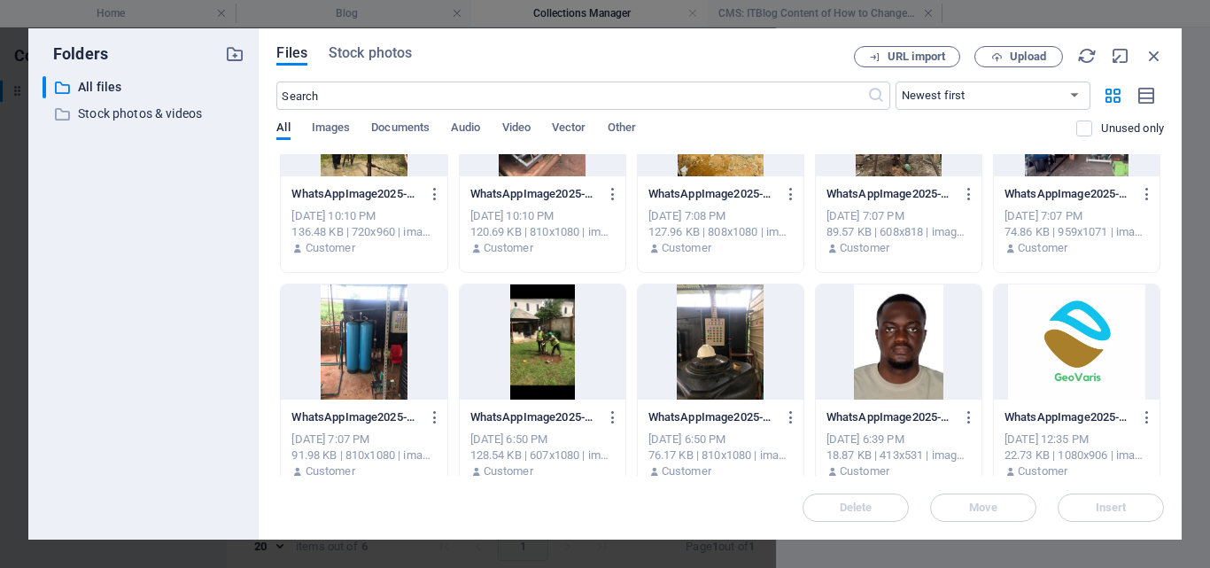
click at [923, 354] on div at bounding box center [899, 341] width 166 height 115
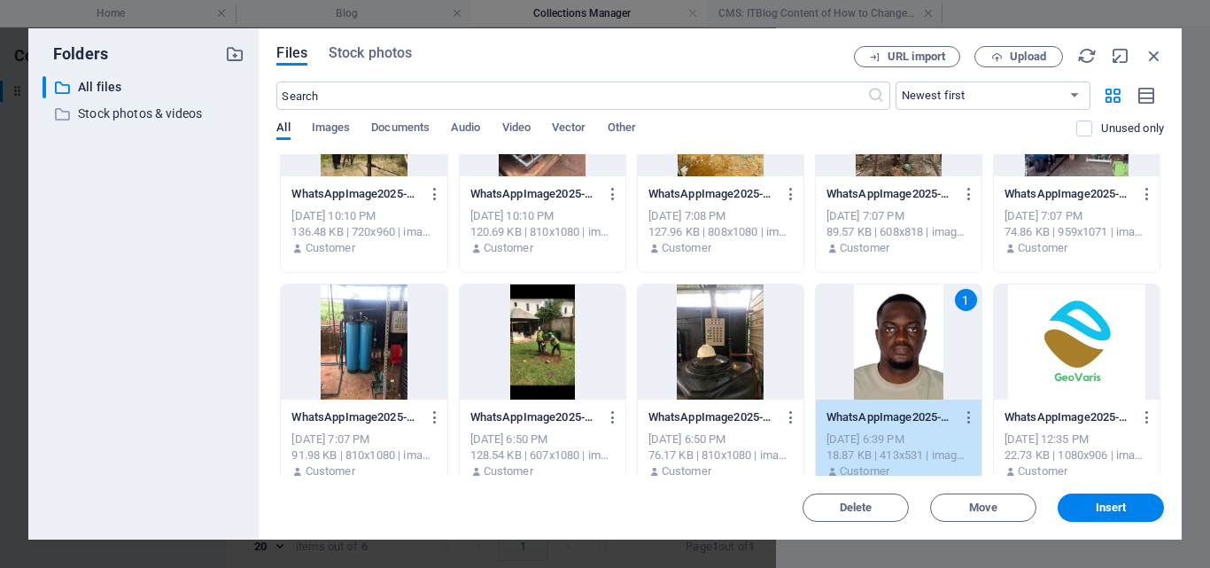
click at [923, 354] on div "1" at bounding box center [899, 341] width 166 height 115
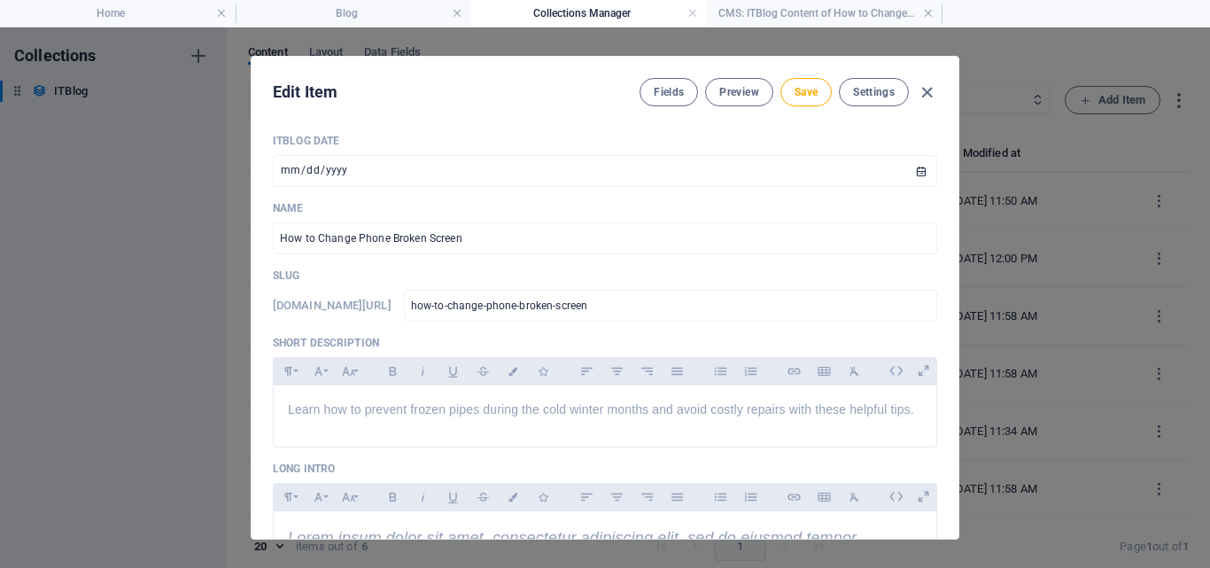
scroll to position [210, 0]
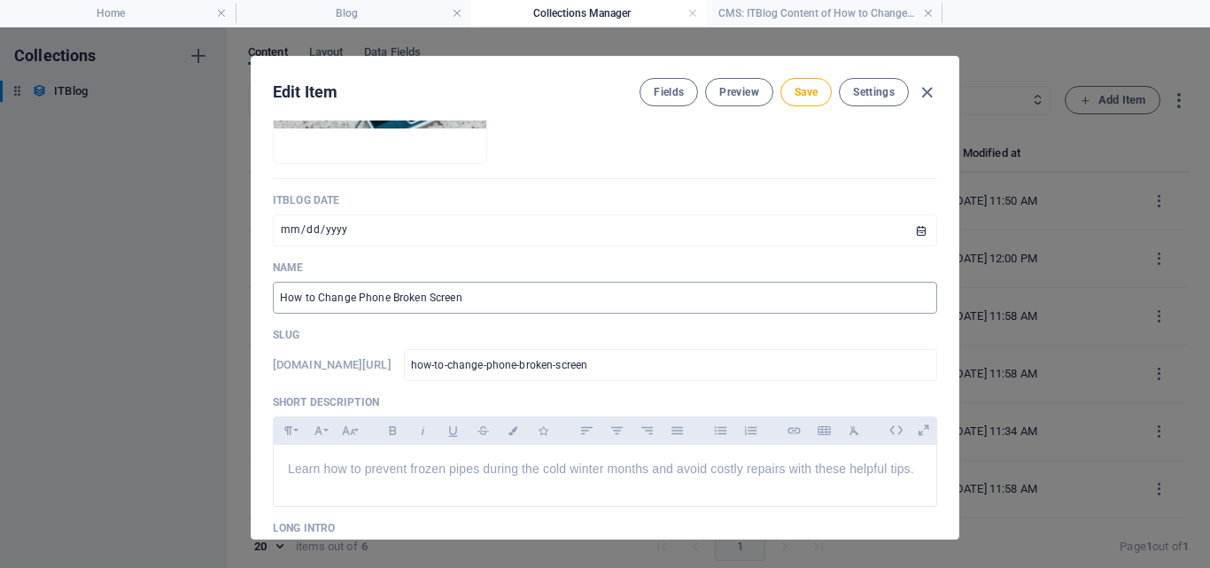
click at [484, 290] on input "How to Change Phone Broken Screen" at bounding box center [605, 298] width 664 height 32
type input "H"
paste input "Borehole Water in [GEOGRAPHIC_DATA]: Why Treatment Is No Longer Optional"
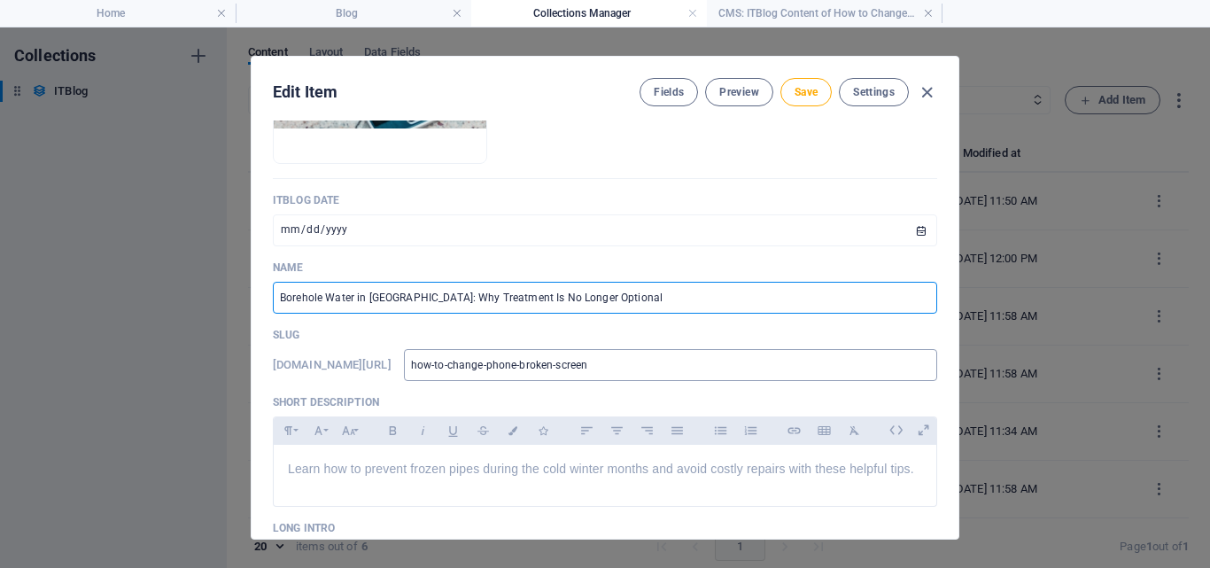
type input "Borehole Water in [GEOGRAPHIC_DATA]: Why Treatment Is No Longer Optional"
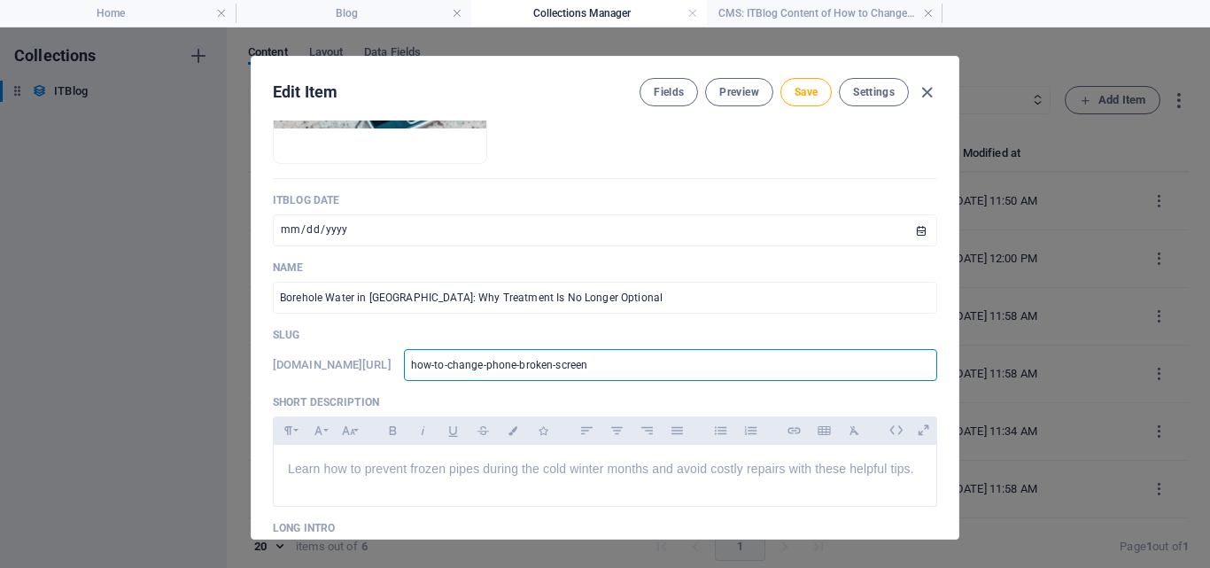
drag, startPoint x: 660, startPoint y: 366, endPoint x: 459, endPoint y: 359, distance: 201.2
click at [459, 359] on div "www.example.com/example-page/ how-to-change-phone-broken-screen ​" at bounding box center [605, 365] width 664 height 32
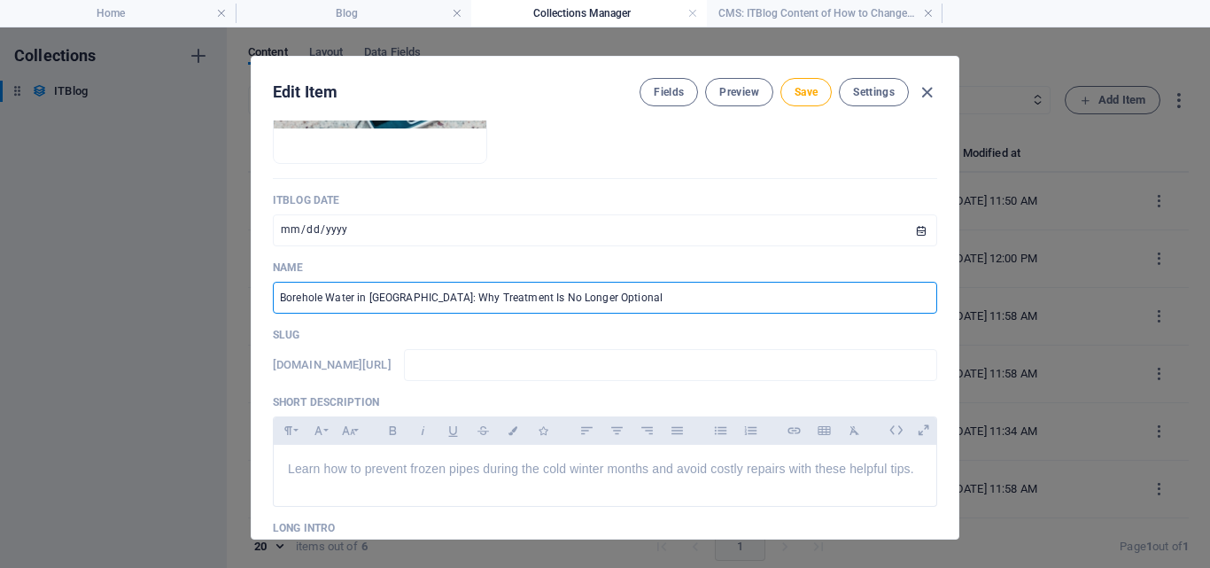
drag, startPoint x: 338, startPoint y: 297, endPoint x: 620, endPoint y: 312, distance: 282.0
click at [620, 312] on input "Borehole Water in [GEOGRAPHIC_DATA]: Why Treatment Is No Longer Optional" at bounding box center [605, 298] width 664 height 32
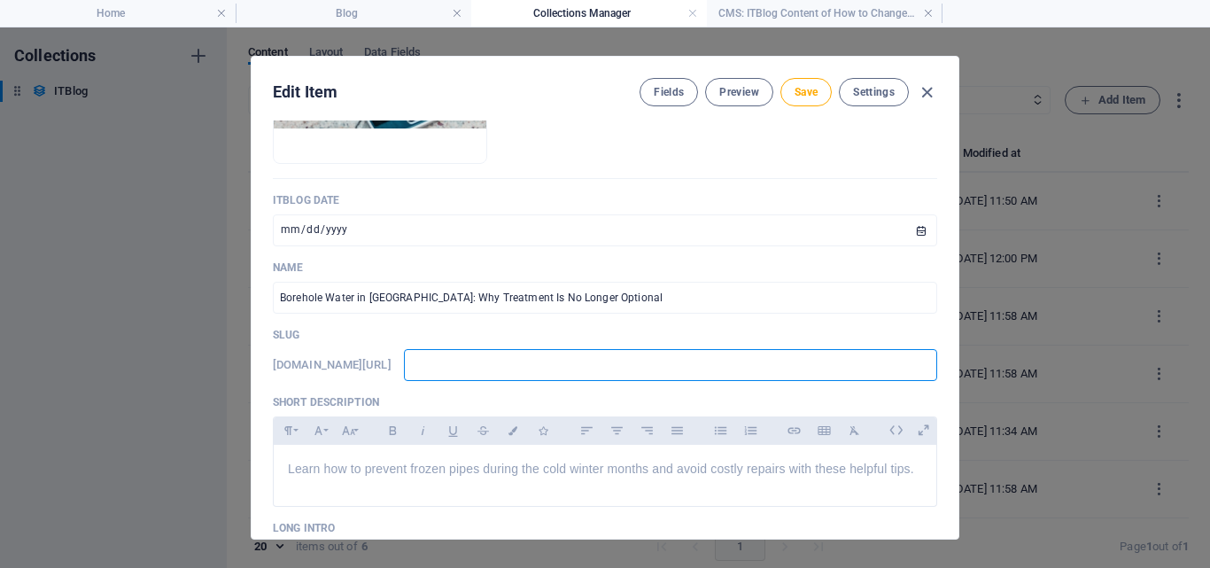
click at [597, 358] on input "text" at bounding box center [670, 365] width 533 height 32
paste input "Borehole Water in [GEOGRAPHIC_DATA]: Why Treatment Is No Longer Optional"
type input "Borehole Water in [GEOGRAPHIC_DATA]: Why Treatment Is No Longer Optional"
type input "borehole-water-in-lagos-why-treatment-is-no-longer-optional"
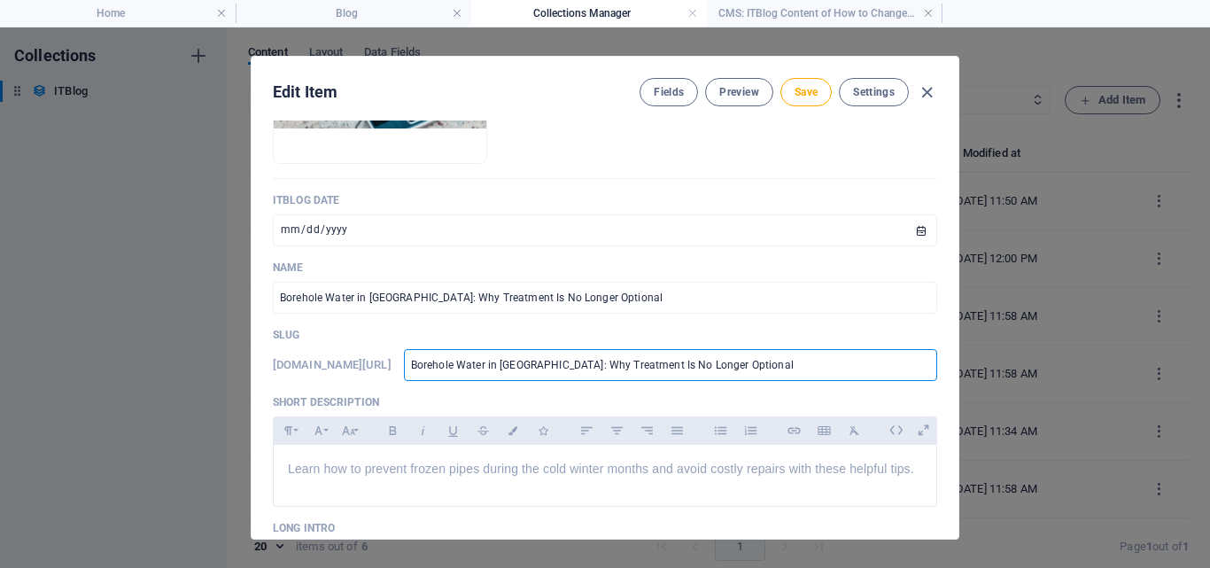
type input "borehole-water-in-lagos-why-treatment-is-no-longer-optional"
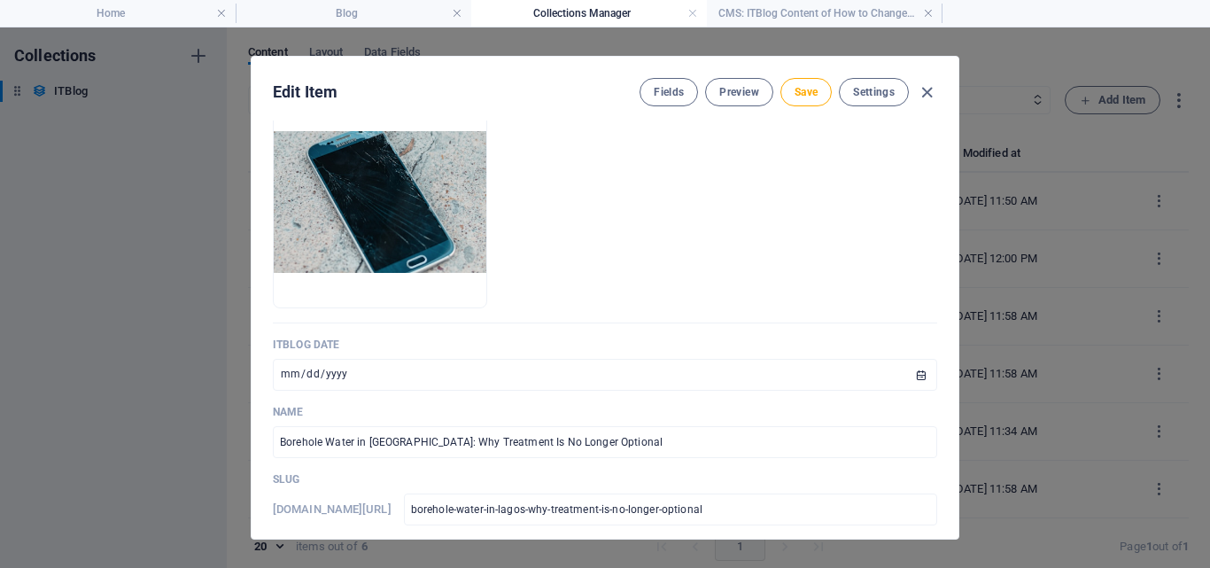
scroll to position [0, 0]
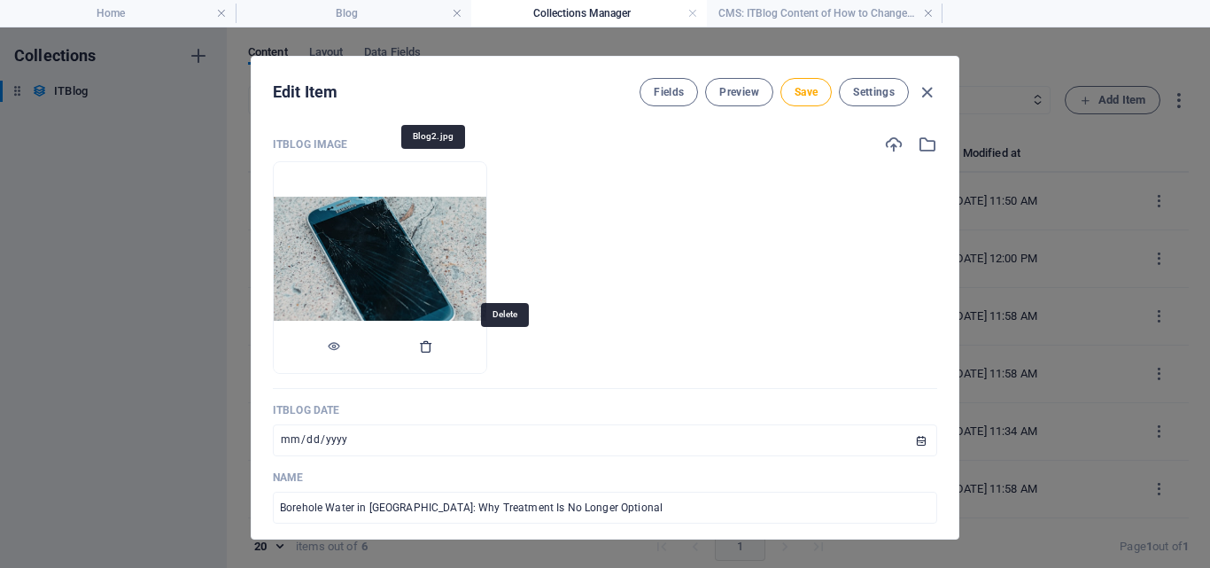
click at [433, 346] on icon "button" at bounding box center [426, 346] width 14 height 14
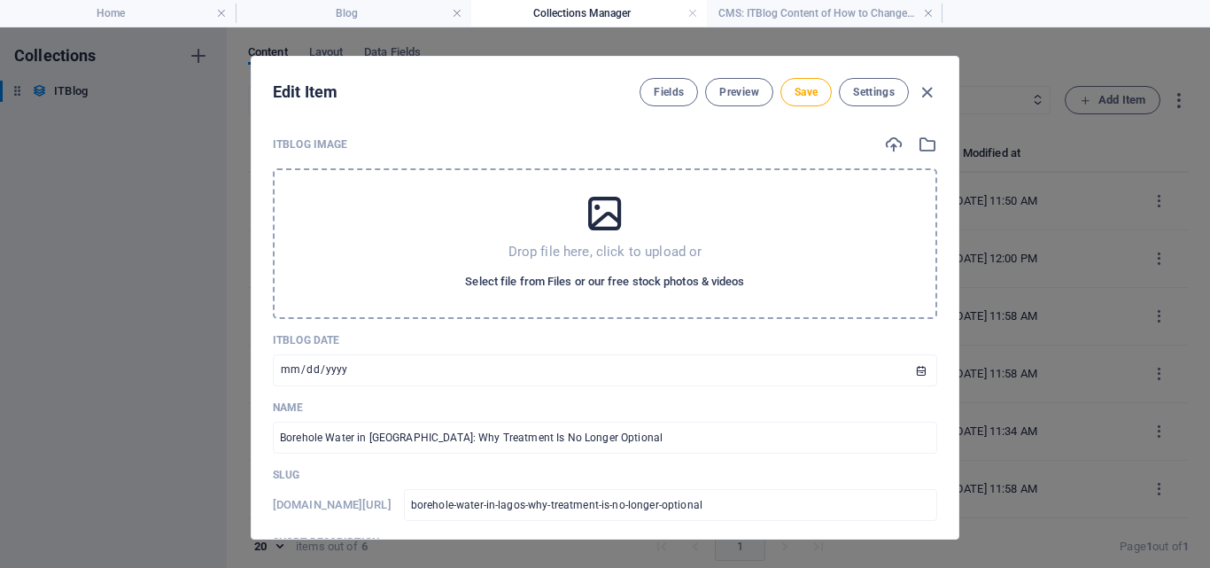
click at [589, 276] on span "Select file from Files or our free stock photos & videos" at bounding box center [604, 281] width 279 height 21
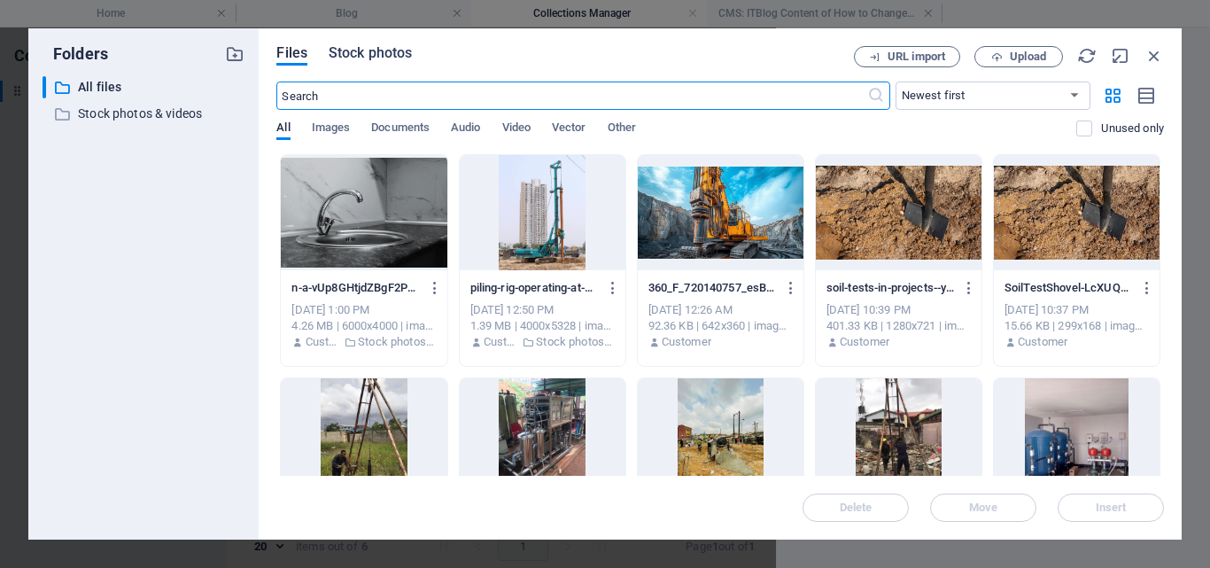
click at [380, 54] on span "Stock photos" at bounding box center [370, 53] width 83 height 21
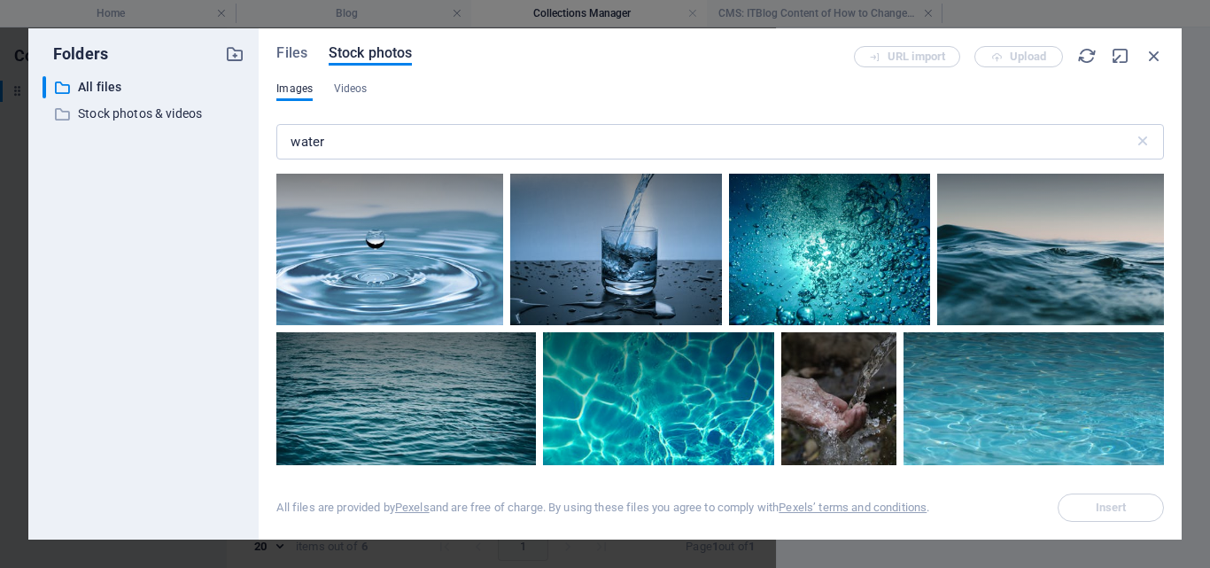
drag, startPoint x: 1164, startPoint y: 190, endPoint x: 747, endPoint y: 105, distance: 425.9
click at [1166, 217] on div "Files Stock photos URL import Upload Images Videos water ​ All files are provid…" at bounding box center [720, 283] width 923 height 511
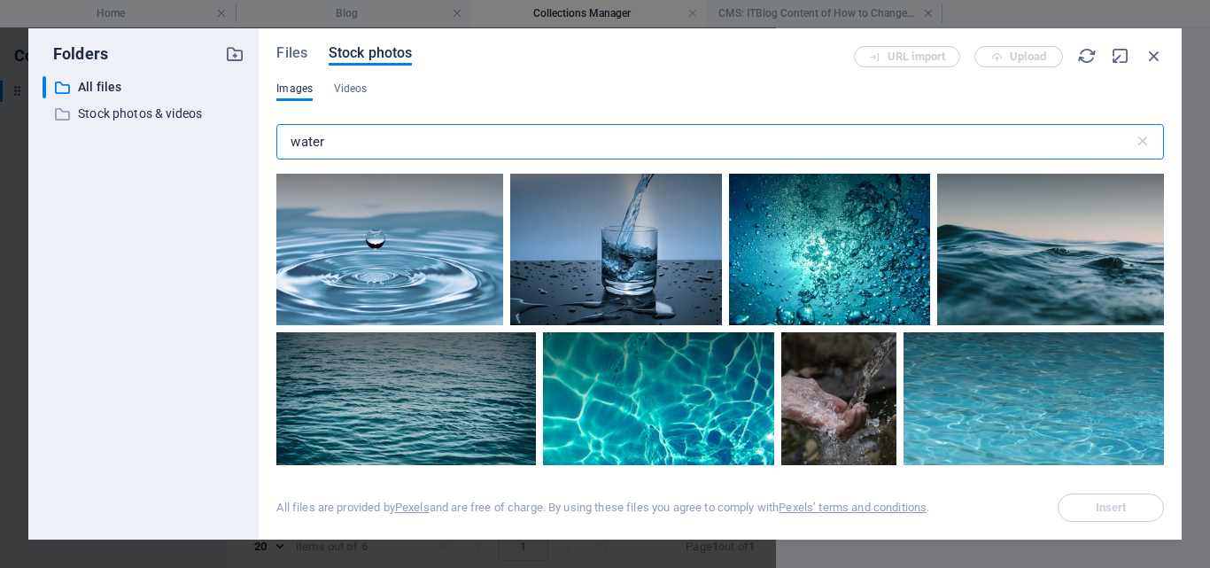
click at [379, 135] on input "water" at bounding box center [704, 141] width 856 height 35
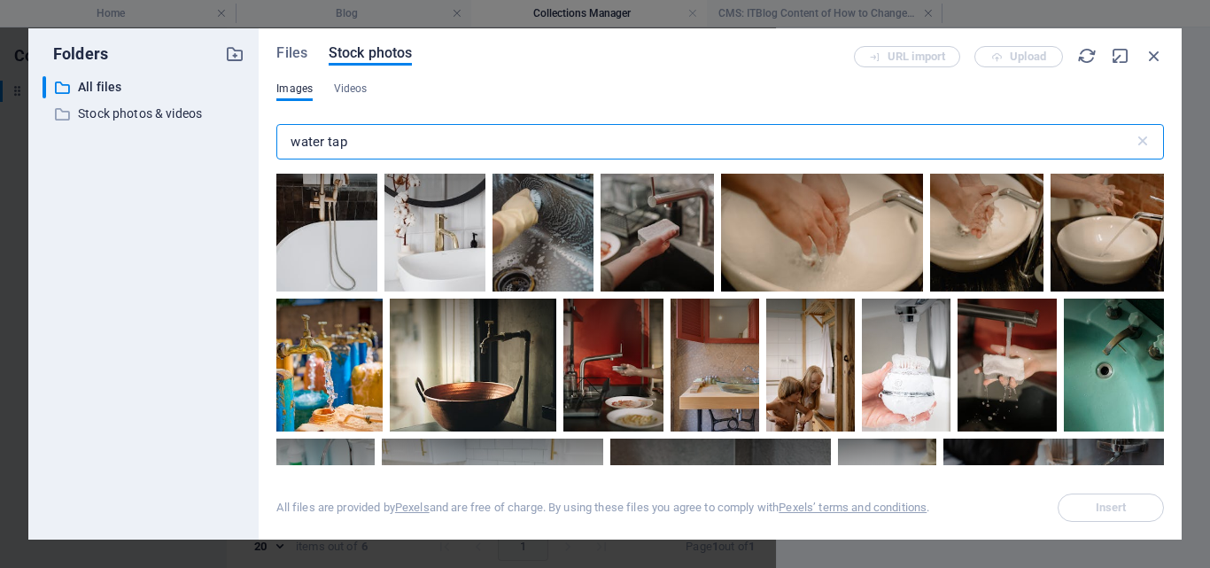
scroll to position [480, 0]
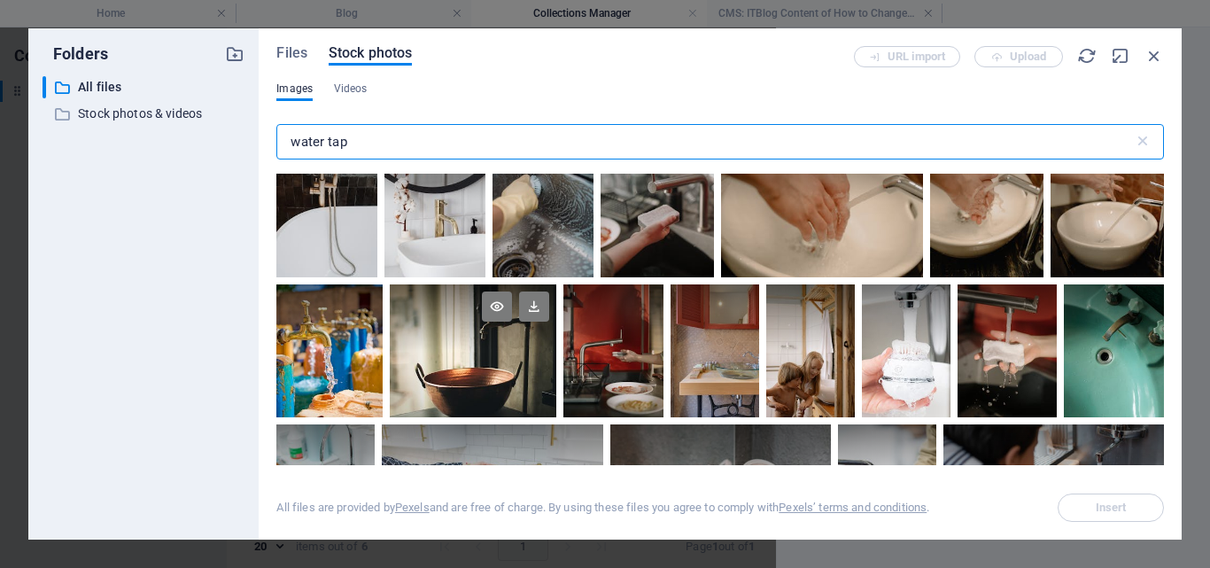
type input "water tap"
click at [556, 372] on div at bounding box center [473, 350] width 166 height 133
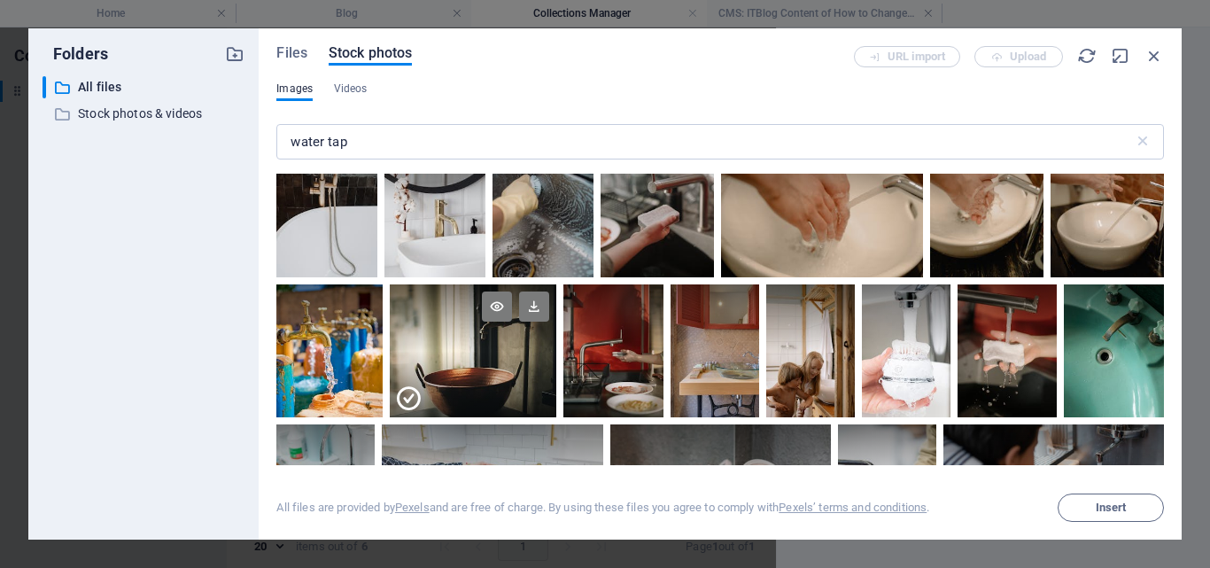
click at [556, 372] on div at bounding box center [473, 384] width 166 height 66
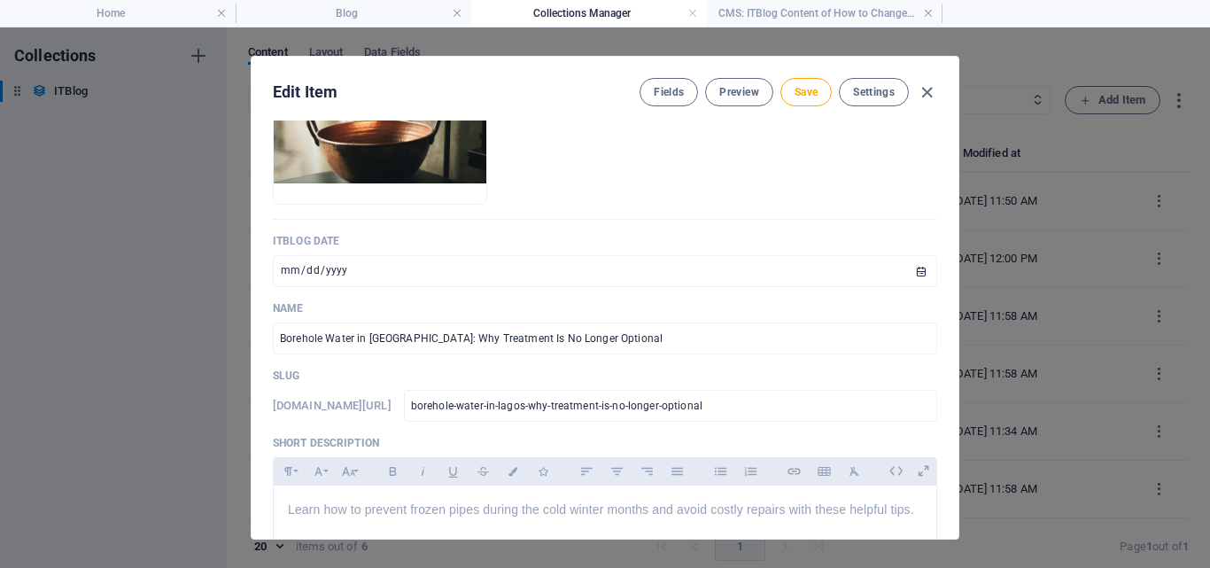
scroll to position [164, 0]
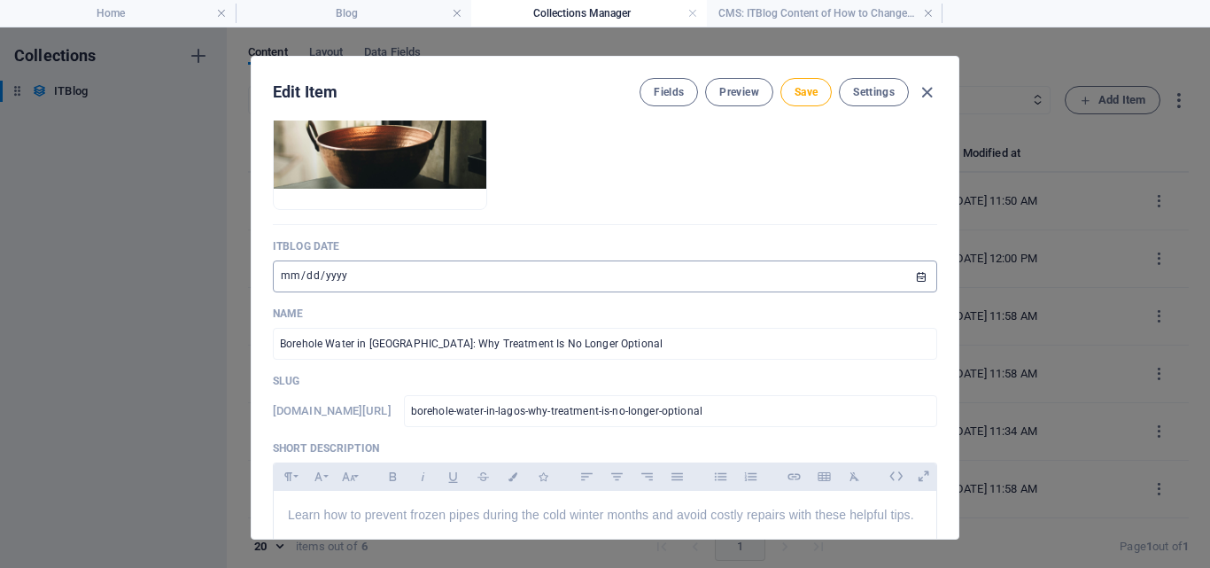
click at [338, 273] on input "2024-10-20" at bounding box center [605, 276] width 664 height 32
type input "2025-10-20"
click at [917, 278] on input "2025-10-20" at bounding box center [605, 276] width 664 height 32
click at [290, 273] on input "2025-10-20" at bounding box center [605, 276] width 664 height 32
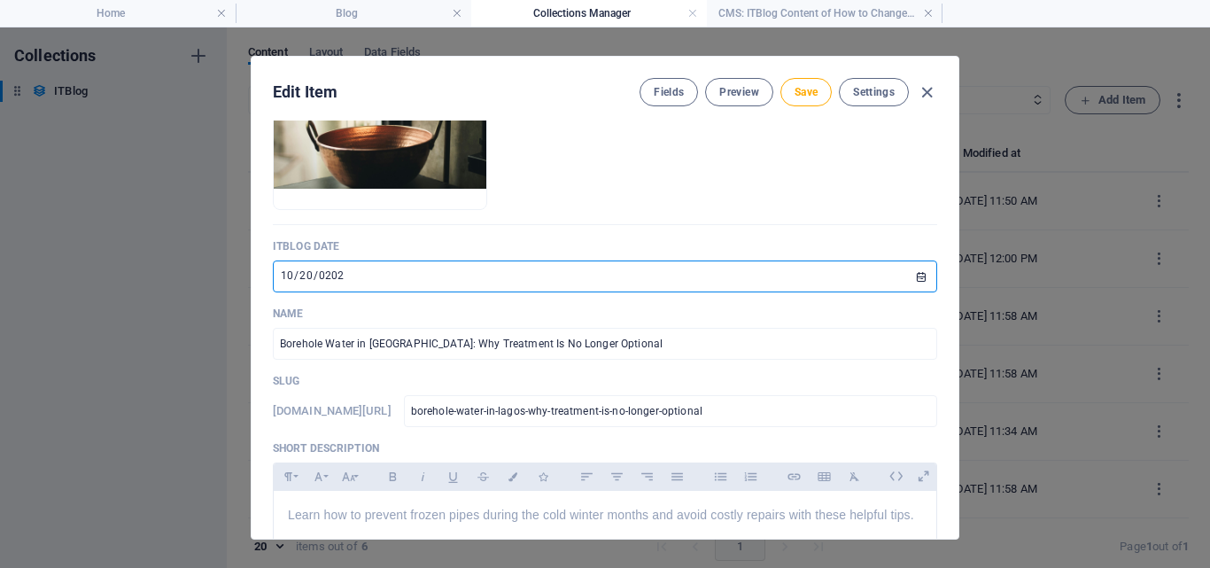
type input "[DATE]"
click at [891, 190] on ul "Drop files here to upload them instantly" at bounding box center [605, 103] width 664 height 213
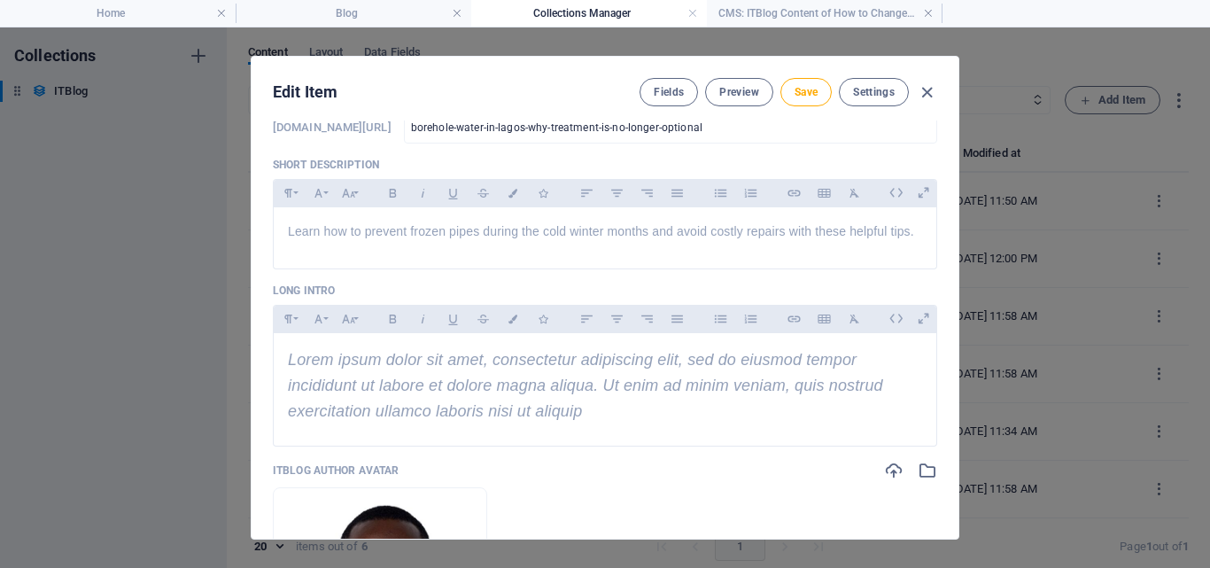
scroll to position [458, 0]
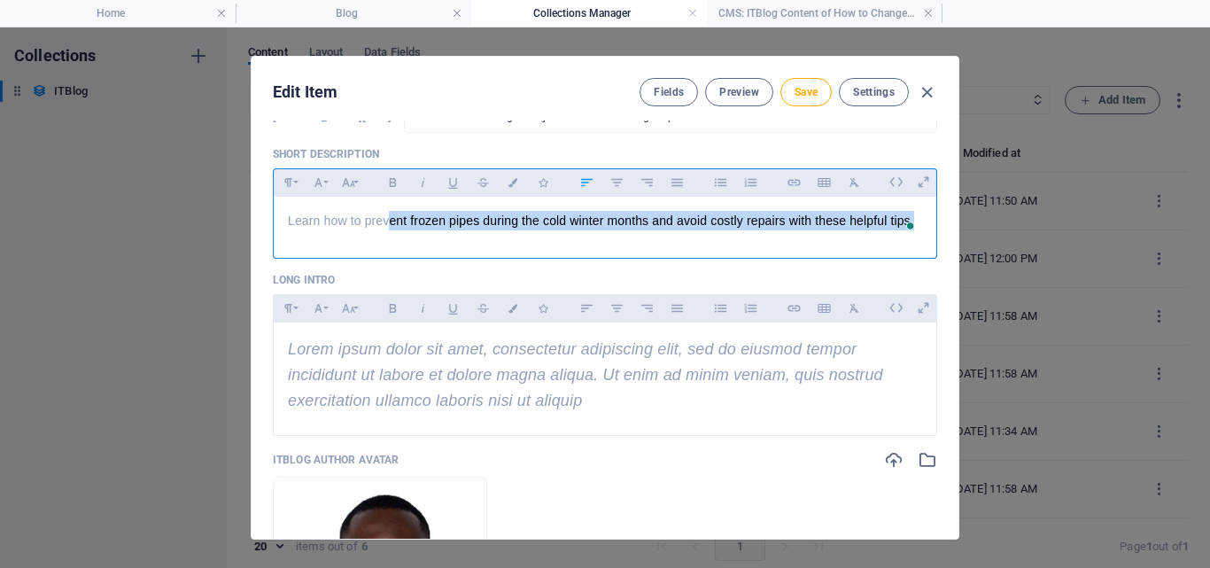
drag, startPoint x: 915, startPoint y: 216, endPoint x: 277, endPoint y: 221, distance: 637.7
click at [277, 221] on div "Learn how to prevent frozen pipes during the cold winter months and avoid costl…" at bounding box center [605, 223] width 662 height 53
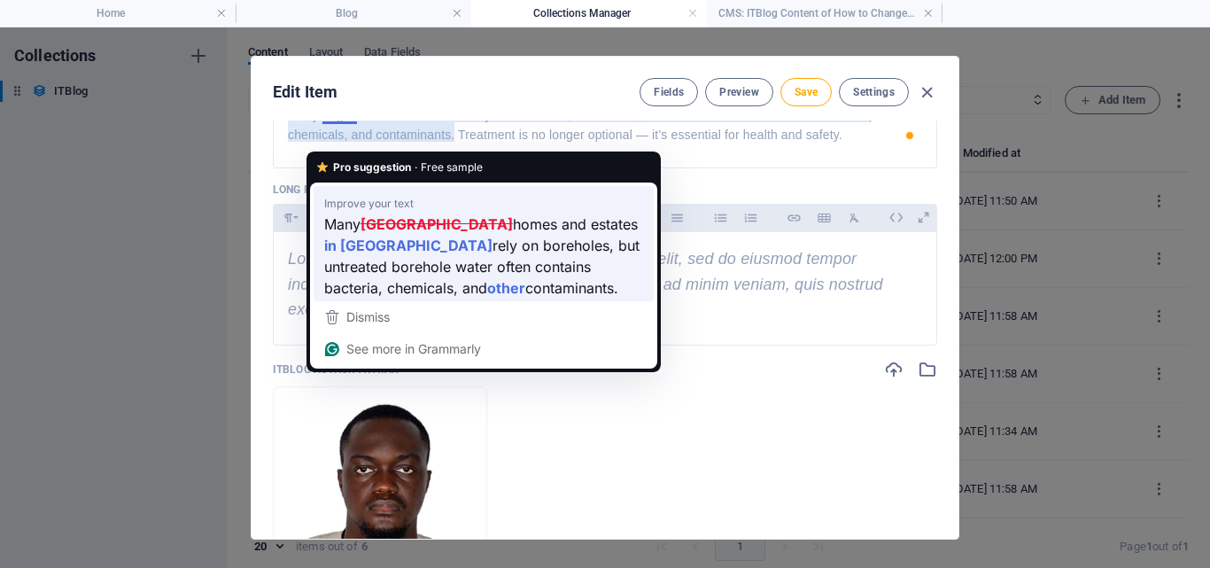
scroll to position [563, 0]
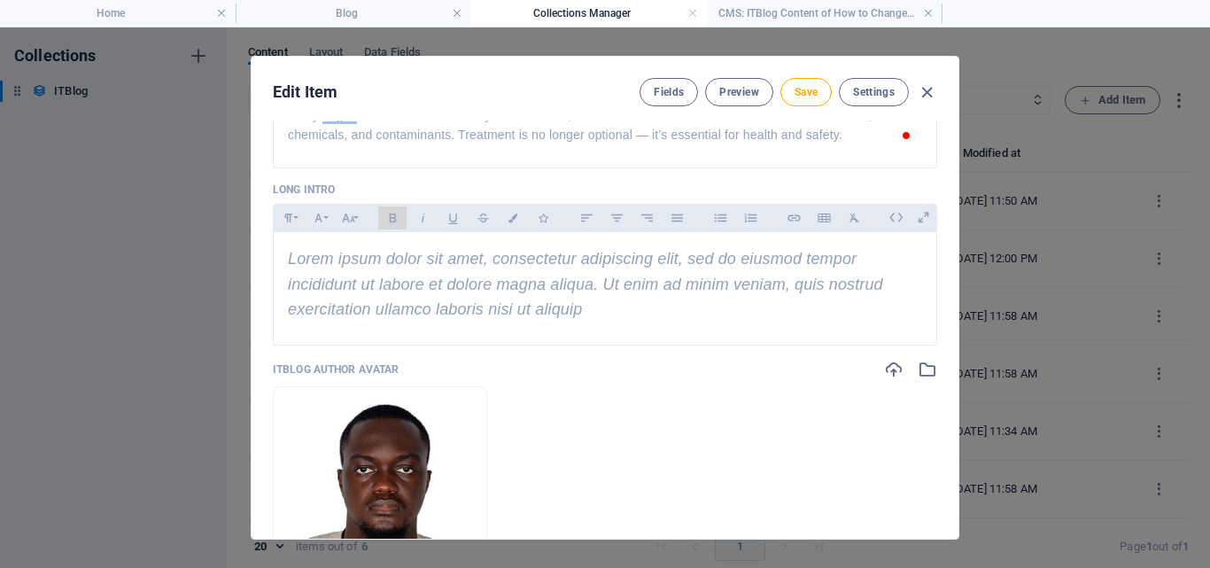
click at [402, 229] on button "Bold" at bounding box center [392, 217] width 28 height 23
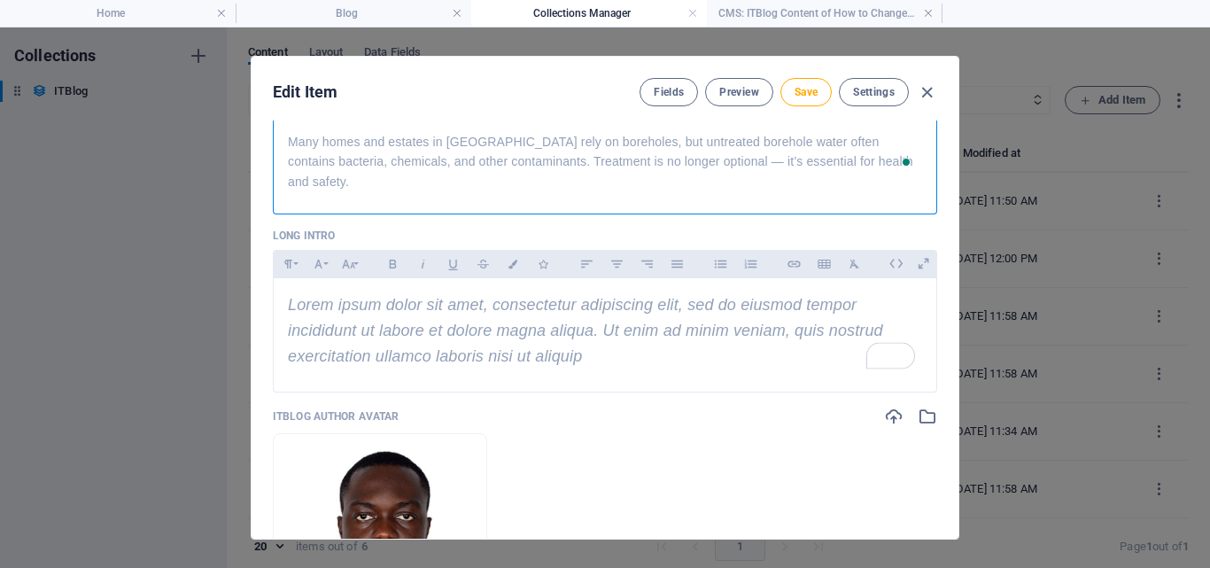
scroll to position [537, 0]
click at [681, 188] on span "Many homes and estates in Lagos rely on boreholes, but untreated borehole water…" at bounding box center [600, 162] width 625 height 54
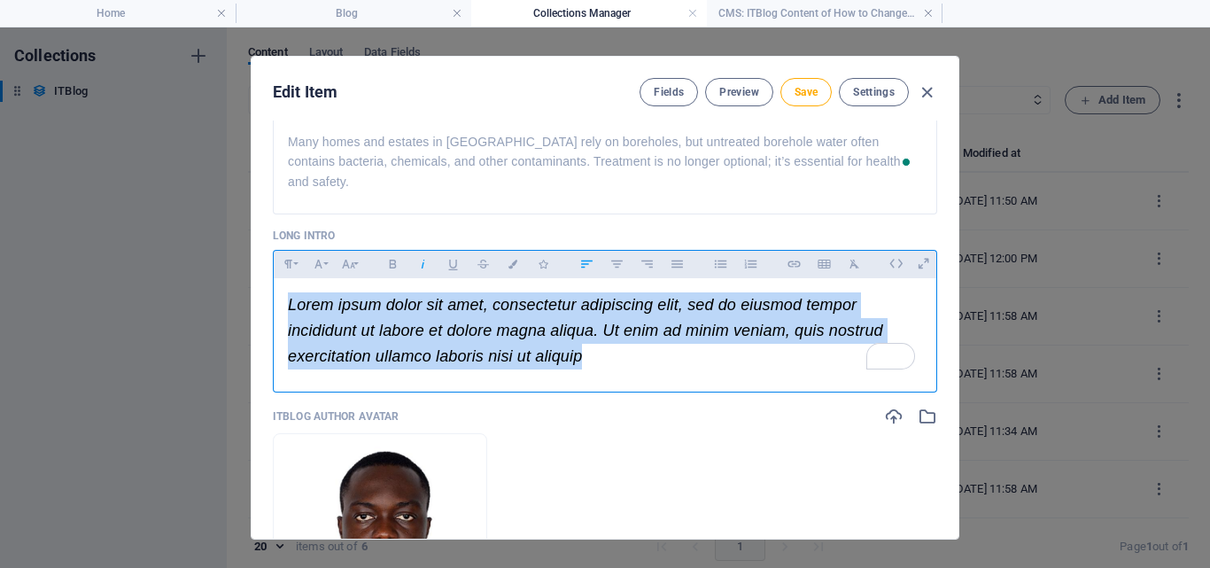
drag, startPoint x: 360, startPoint y: 331, endPoint x: 252, endPoint y: 329, distance: 109.0
click at [252, 329] on div "ITBlog Image Drop files here to upload them instantly ITBlog Date 2025-03-14 ​ …" at bounding box center [605, 329] width 707 height 418
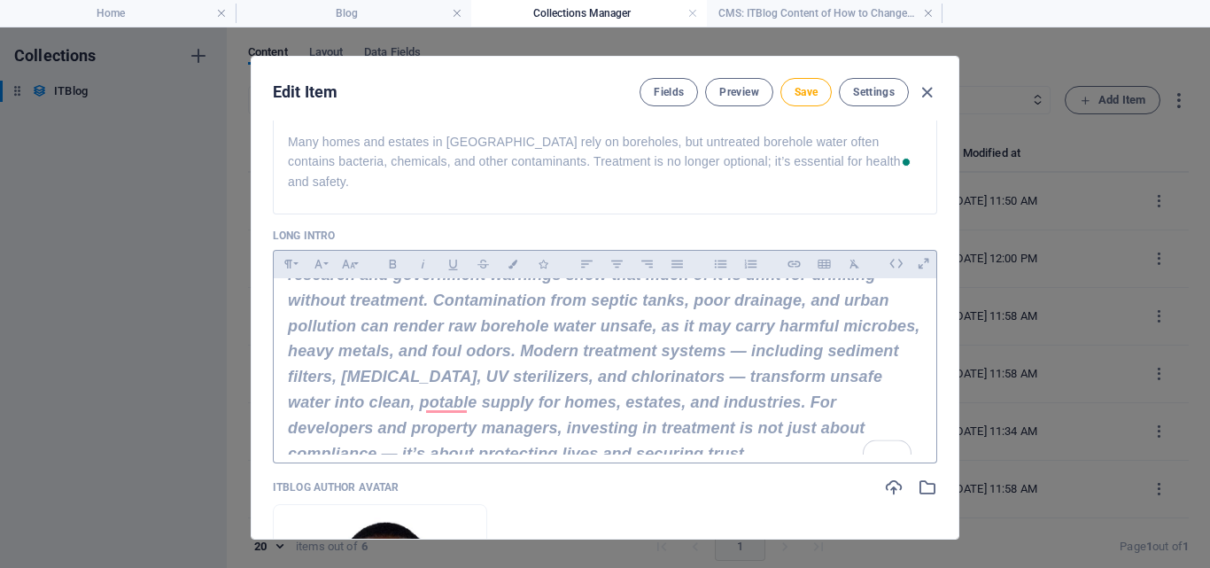
scroll to position [0, 0]
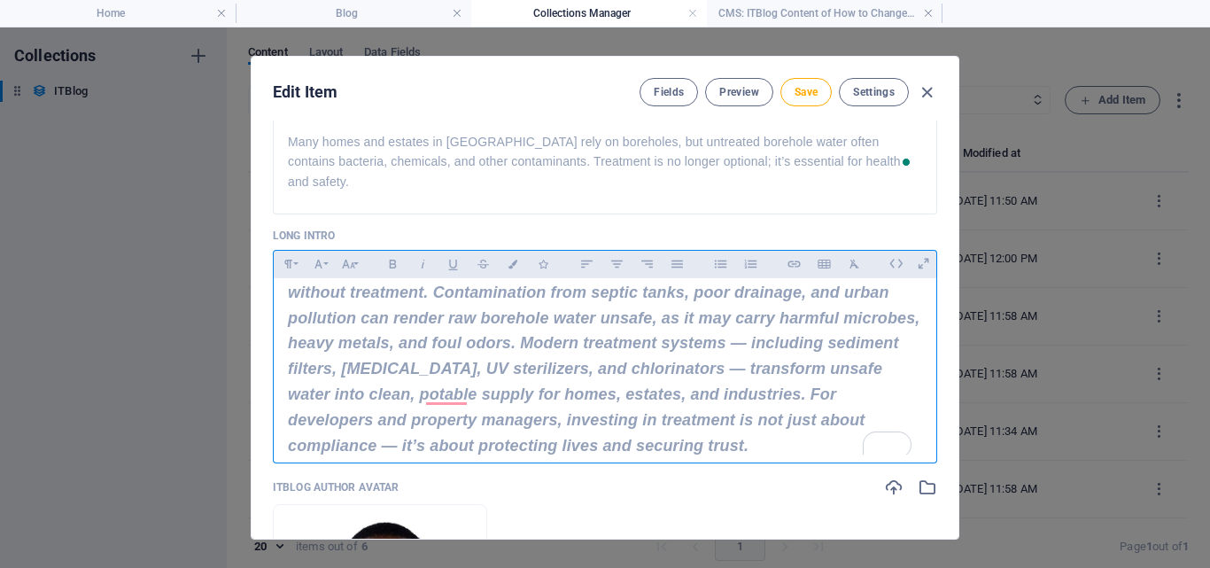
click at [826, 375] on strong "Borehole water may seem like a reliable solution to Lagos’ water shortages, but…" at bounding box center [604, 342] width 632 height 221
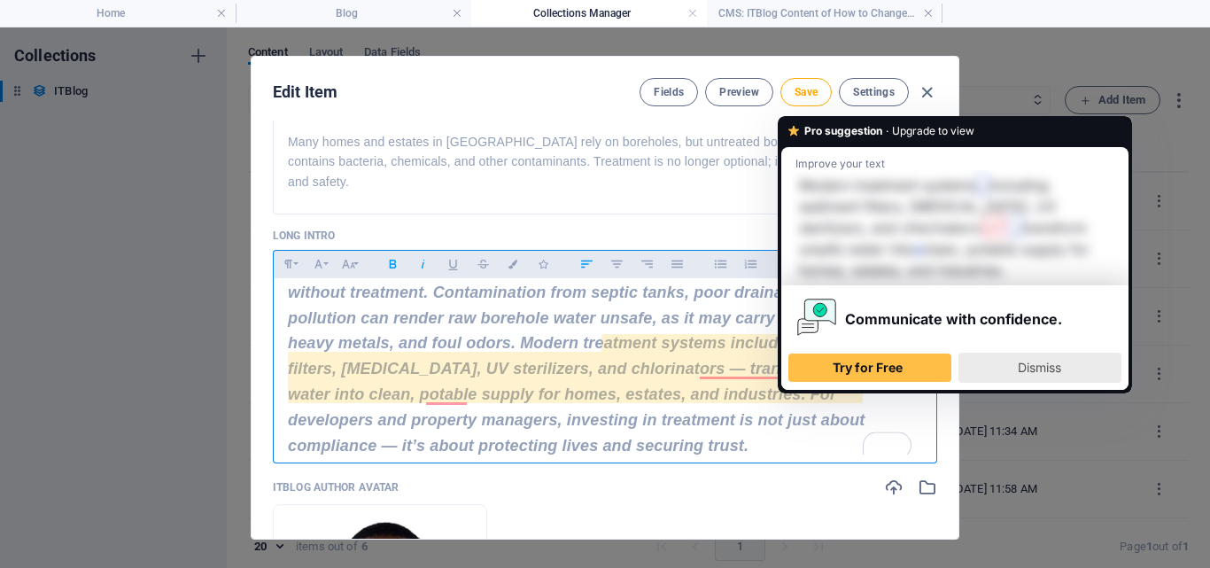
click at [1028, 365] on span "Dismiss" at bounding box center [1039, 367] width 43 height 15
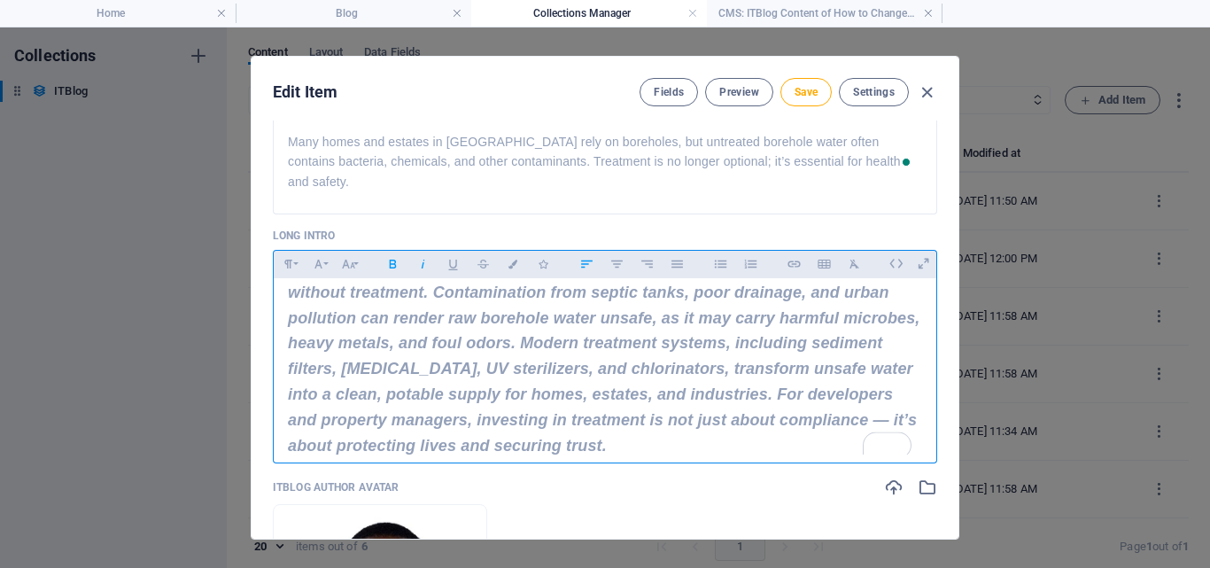
click at [401, 453] on strong "Borehole water may seem like a reliable solution to Lagos’ water shortages, but…" at bounding box center [604, 342] width 632 height 221
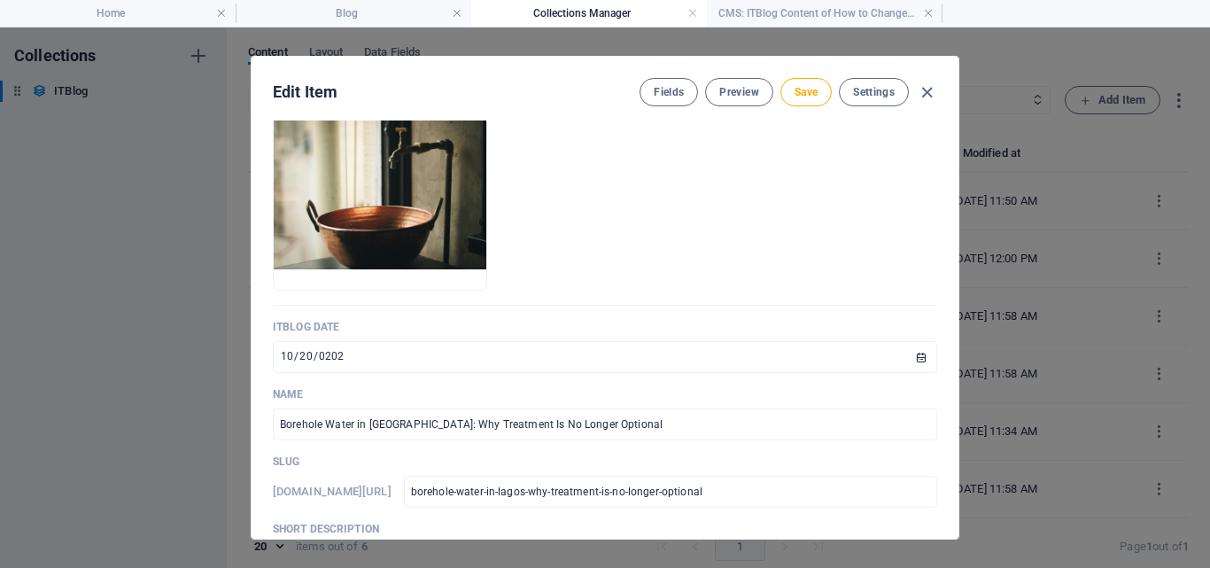
scroll to position [96, 0]
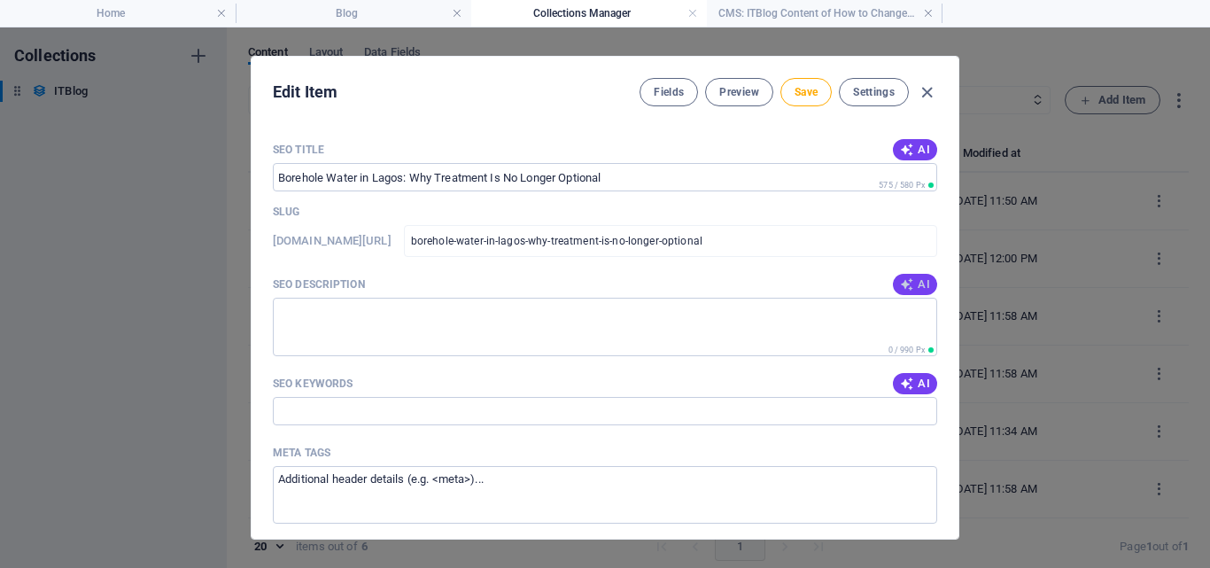
click at [913, 291] on span "AI" at bounding box center [915, 284] width 30 height 14
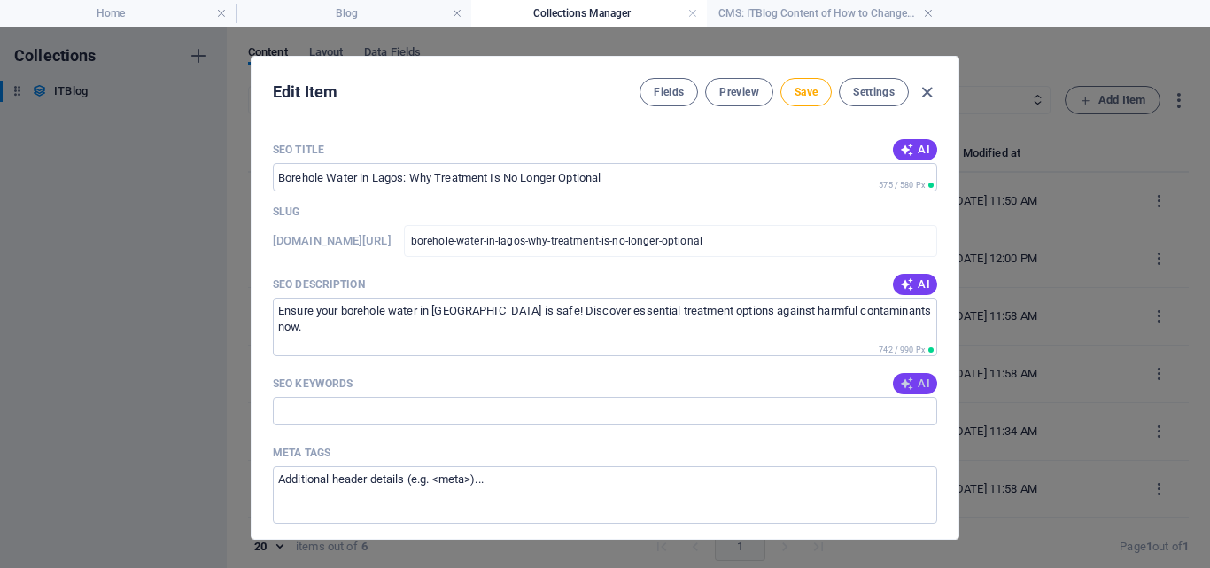
click at [902, 391] on icon "button" at bounding box center [907, 383] width 14 height 14
type input "borehole water treatment, [GEOGRAPHIC_DATA] borehole safety, contaminated groun…"
click at [953, 388] on div "Edit Item Fields Preview Save Settings ITBlog Image Drop files here to upload t…" at bounding box center [605, 298] width 708 height 484
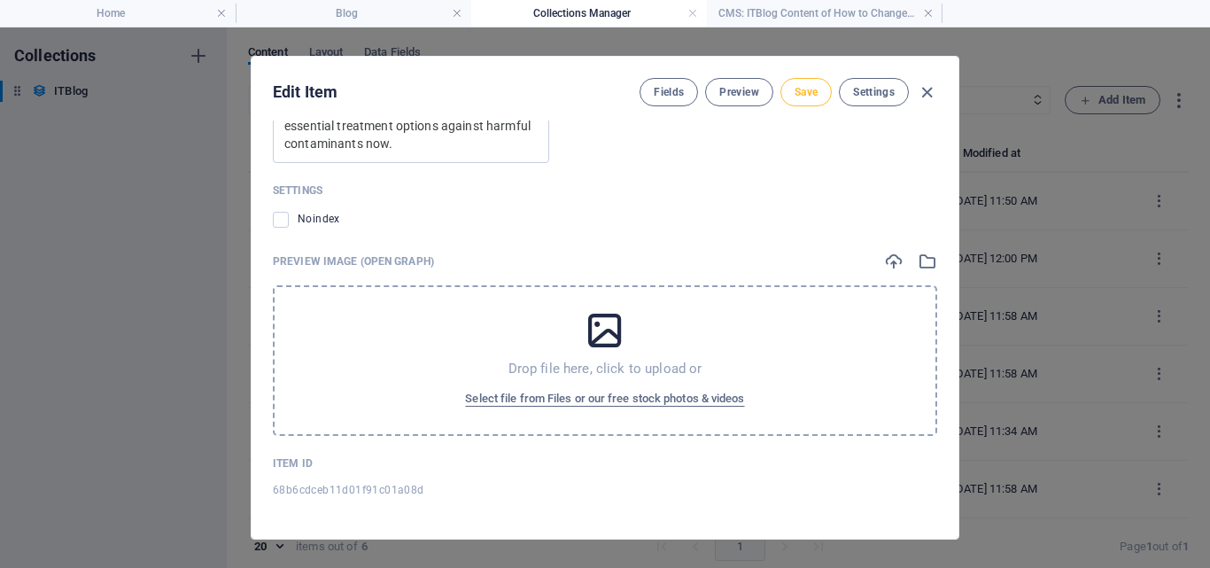
click at [799, 102] on button "Save" at bounding box center [805, 92] width 51 height 28
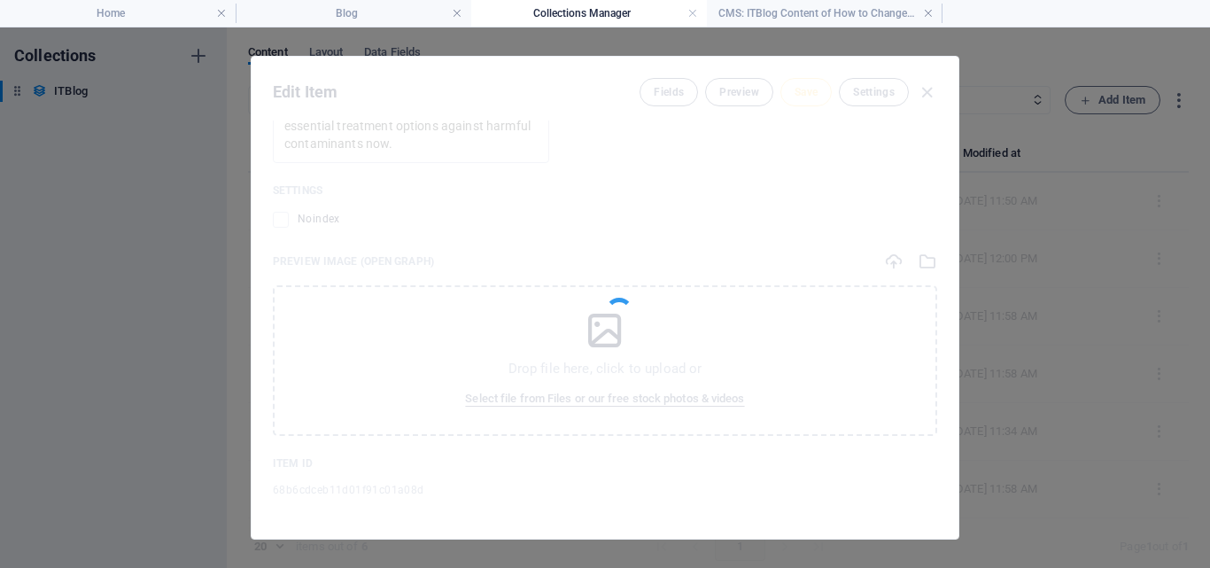
type input "borehole-water-in-lagos-why-treatment-is-no-longer-optional"
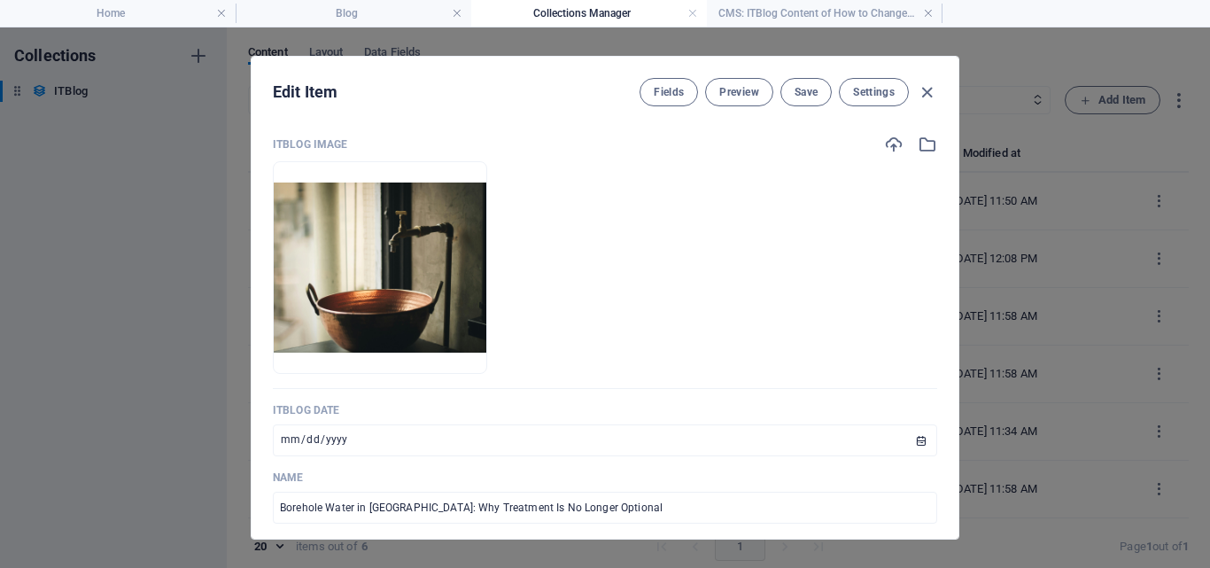
select select "Mobile"
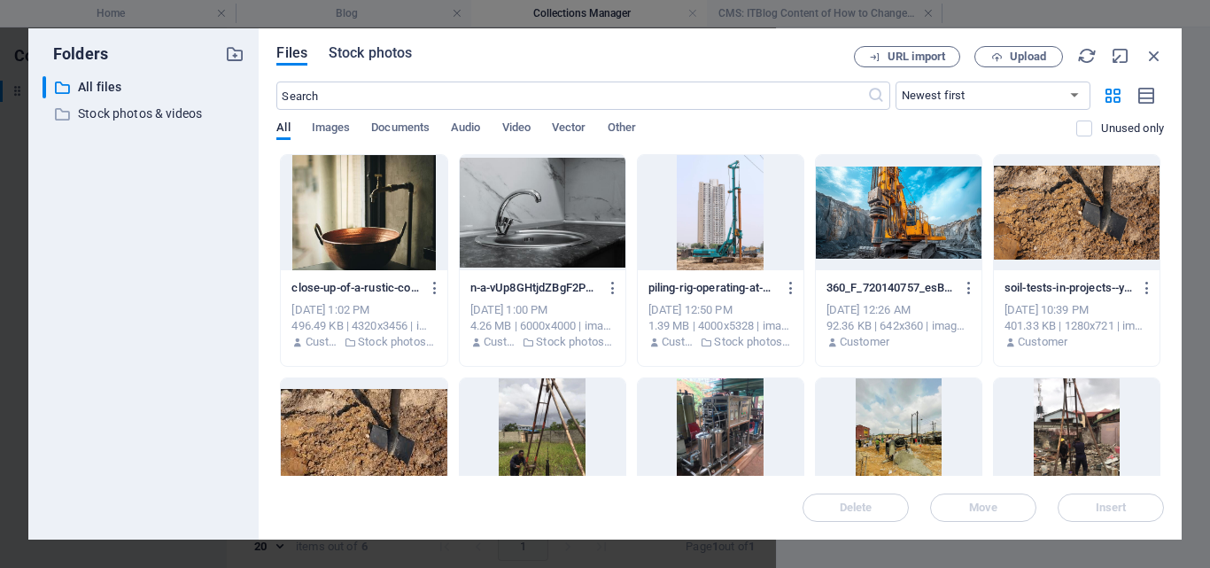
click at [384, 55] on span "Stock photos" at bounding box center [370, 53] width 83 height 21
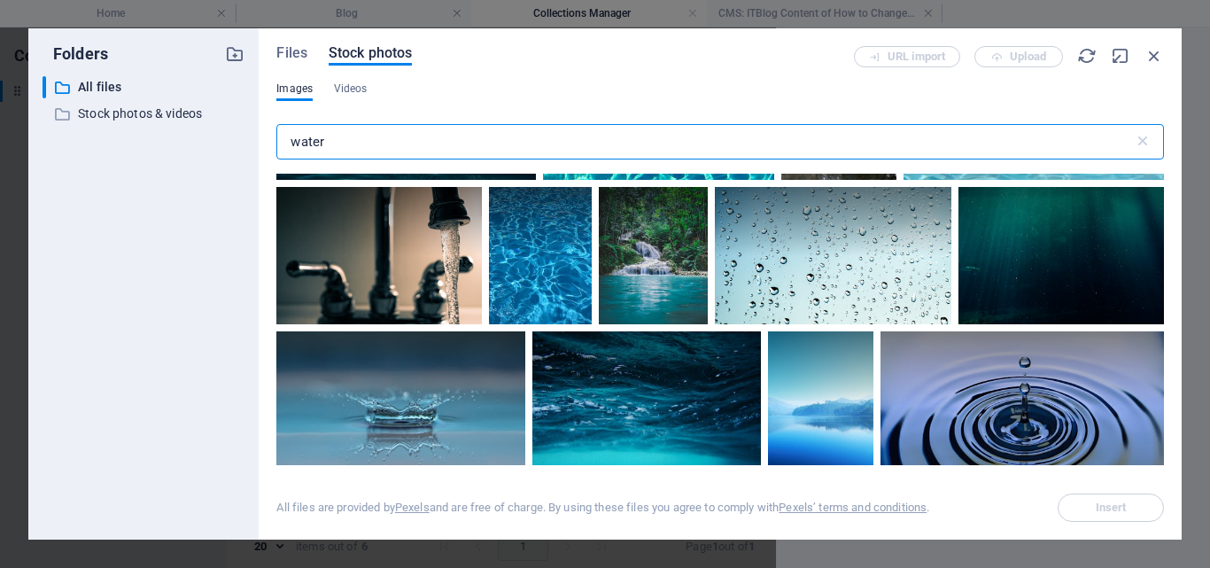
scroll to position [333, 0]
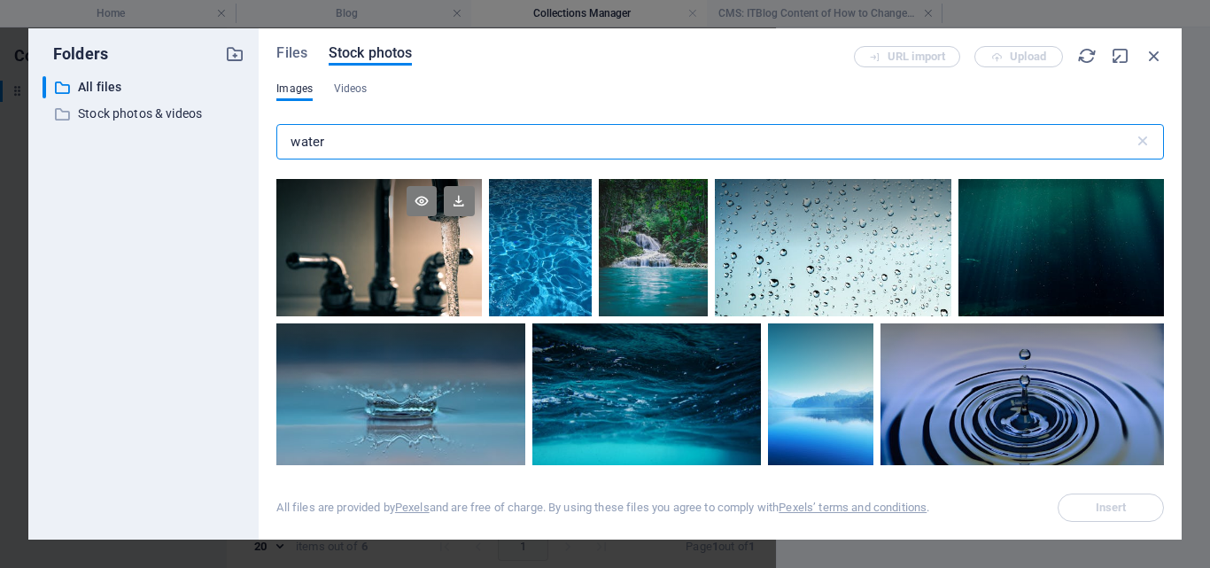
type input "water"
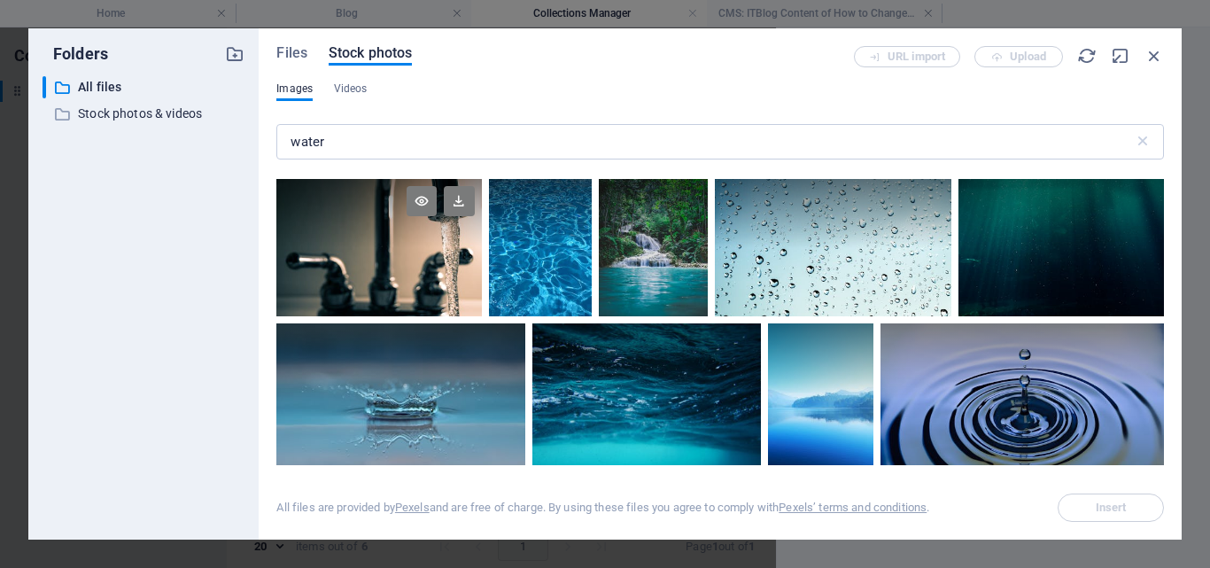
click at [354, 262] on div at bounding box center [378, 247] width 205 height 137
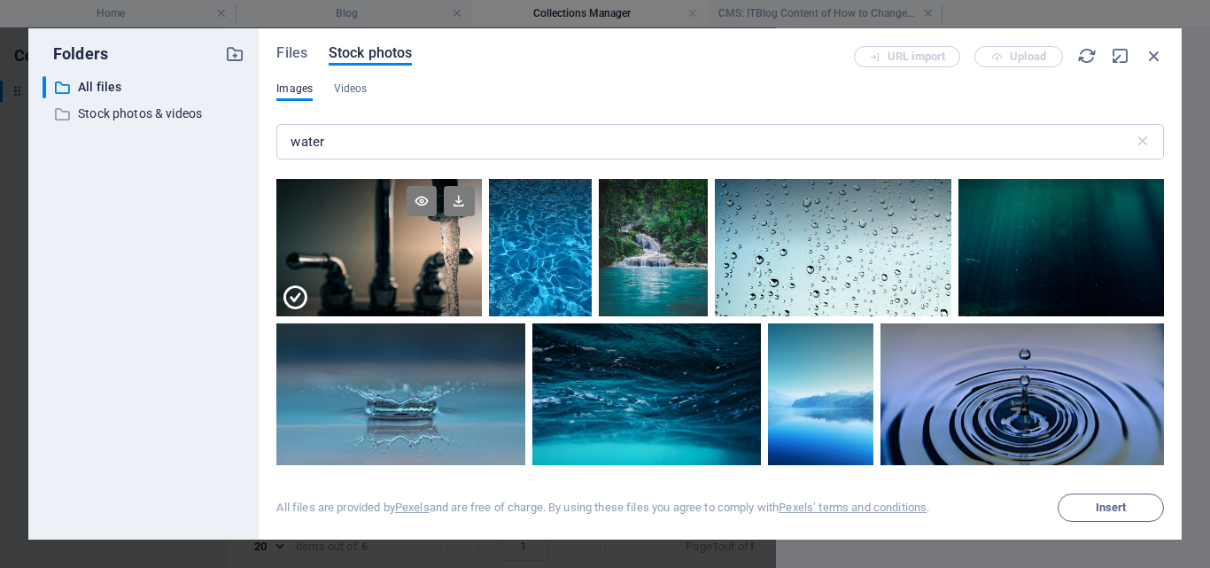
click at [354, 262] on div at bounding box center [378, 282] width 205 height 68
click at [354, 262] on div at bounding box center [378, 247] width 205 height 137
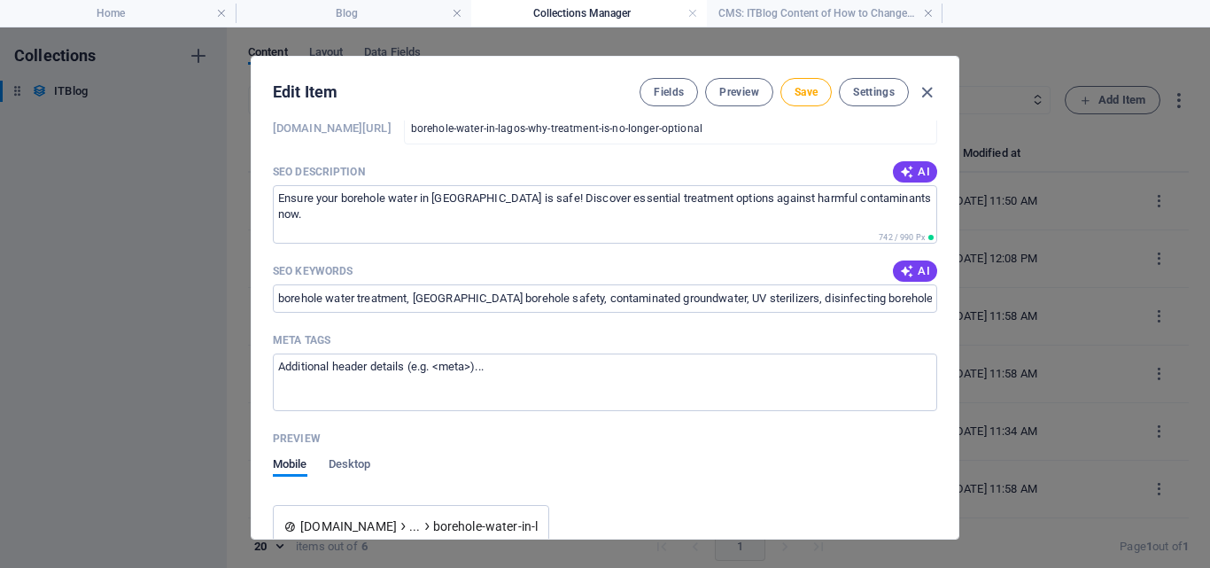
scroll to position [0, 0]
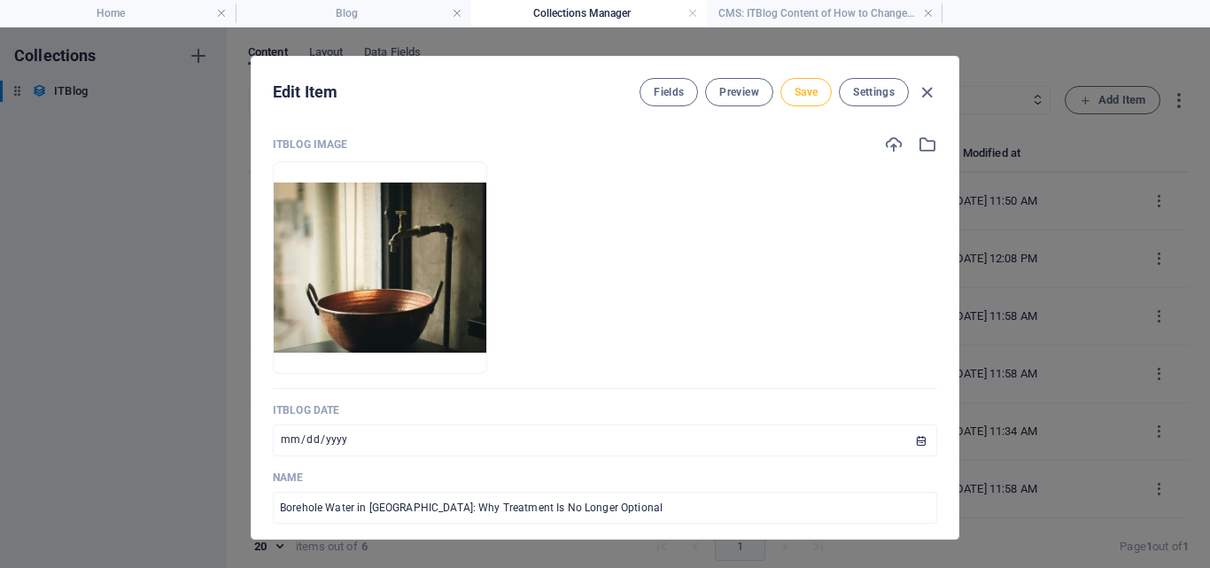
click at [809, 93] on span "Save" at bounding box center [805, 92] width 23 height 14
click at [917, 96] on icon "button" at bounding box center [927, 92] width 20 height 20
type input "[DATE]"
type input "borehole-water-in-lagos-why-treatment-is-no-longer-optional"
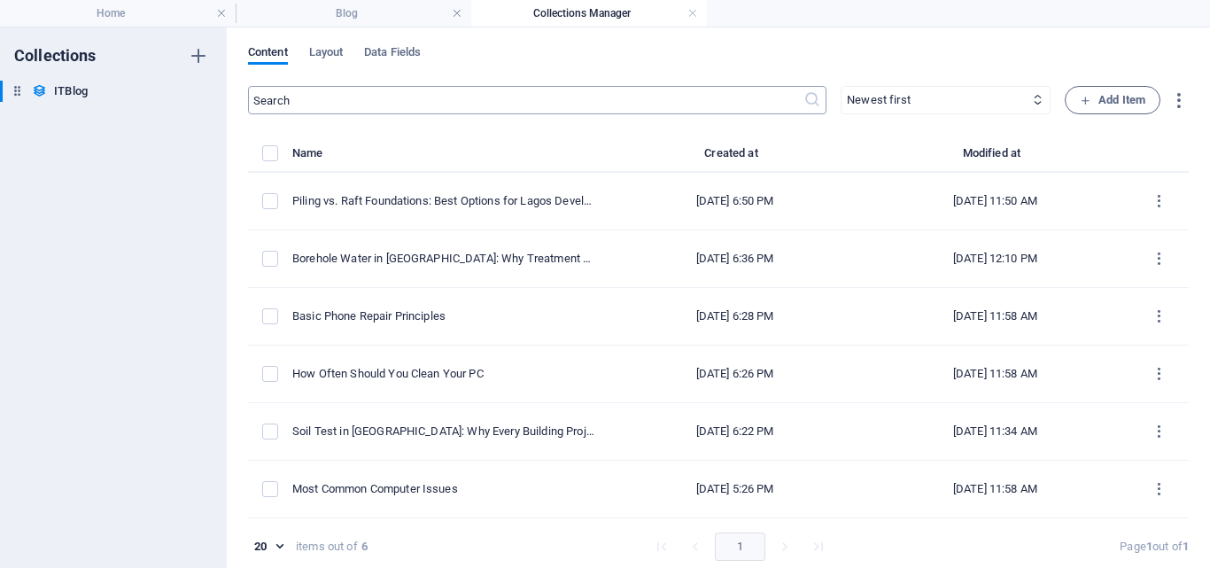
drag, startPoint x: 1044, startPoint y: 263, endPoint x: 708, endPoint y: 104, distance: 371.6
click at [708, 104] on div "​ Newest first Oldest first Last modified ITBlog Date (ascending) ITBlog Date (…" at bounding box center [718, 330] width 941 height 489
click at [917, 46] on div "Content Layout Data Fields" at bounding box center [718, 62] width 941 height 34
click at [344, 15] on h4 "Blog" at bounding box center [354, 13] width 236 height 19
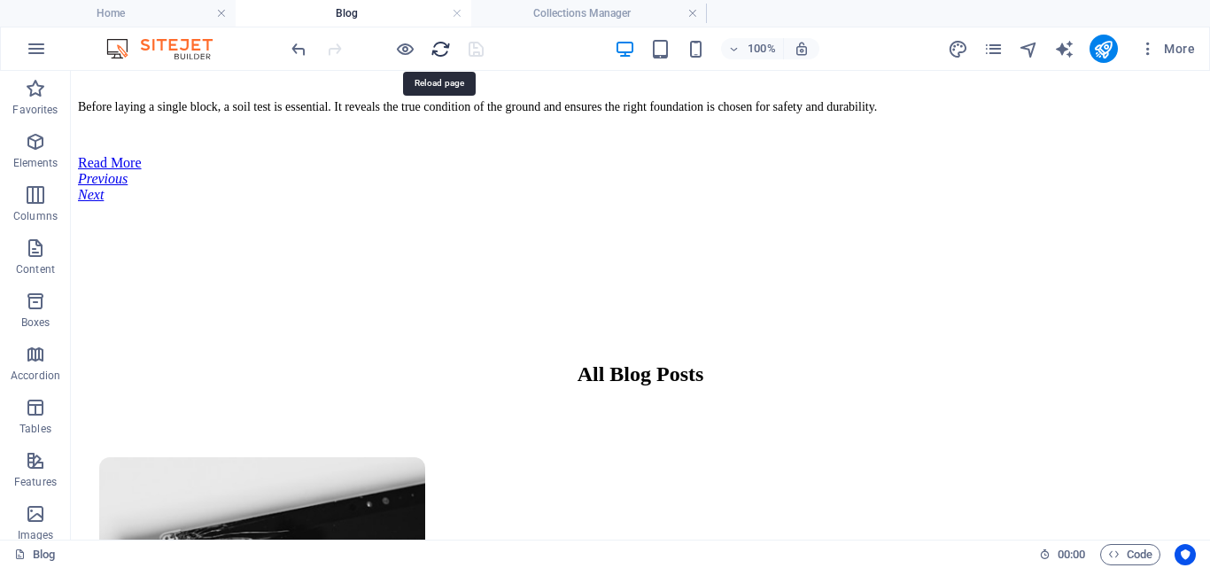
click at [446, 45] on icon "reload" at bounding box center [440, 49] width 20 height 20
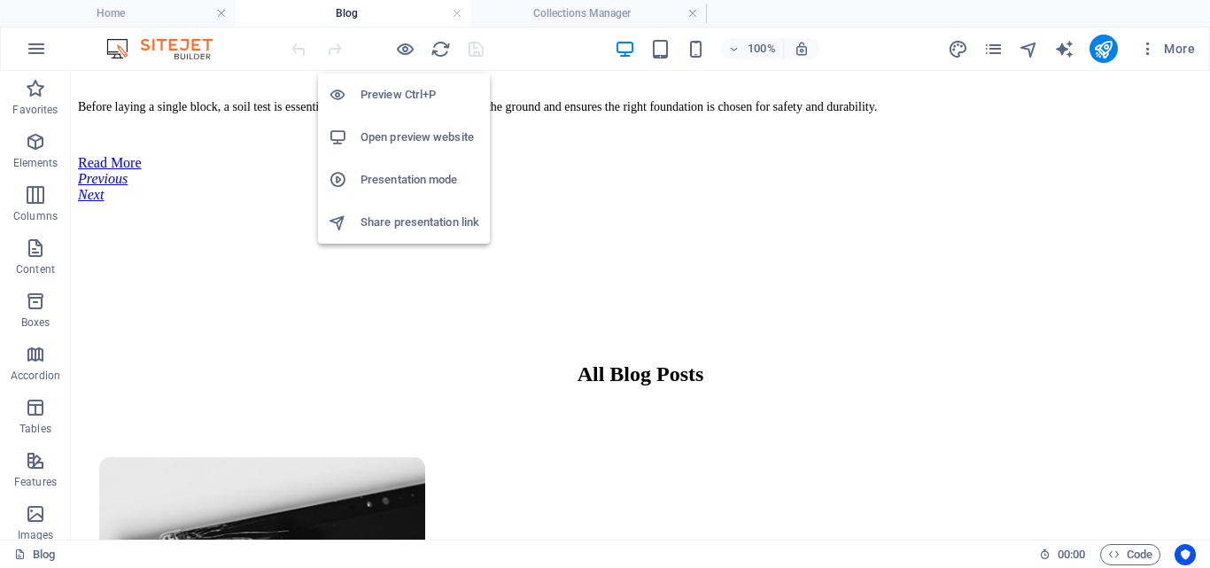
click at [403, 156] on li "Open preview website" at bounding box center [404, 137] width 172 height 43
